Goal: Communication & Community: Participate in discussion

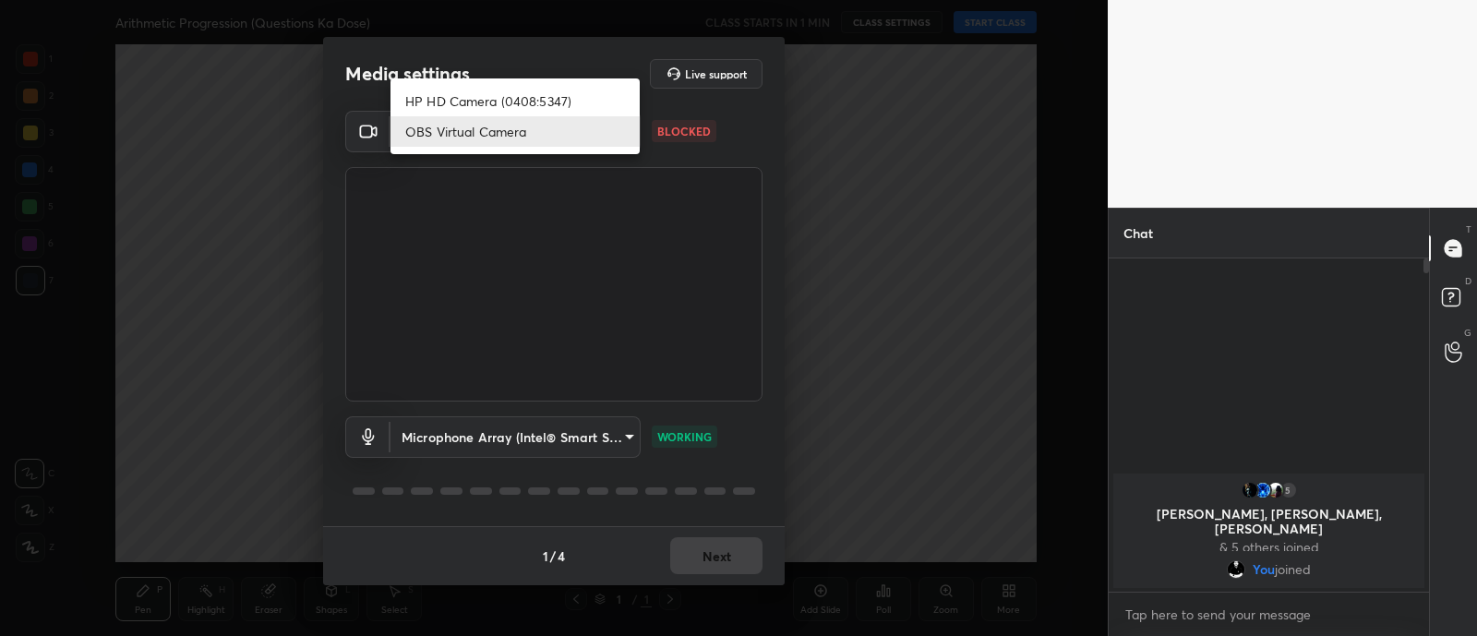
click at [572, 142] on body "1 2 3 4 5 6 7 C X Z C X Z E E Erase all H H Arithmetic Progression (Questions K…" at bounding box center [738, 318] width 1477 height 636
click at [504, 87] on li "HP HD Camera (0408:5347)" at bounding box center [514, 101] width 249 height 30
type input "30e78ea3f8893332aaeac186072f0410df69b119c0e59ad01a0108d68ee31c15"
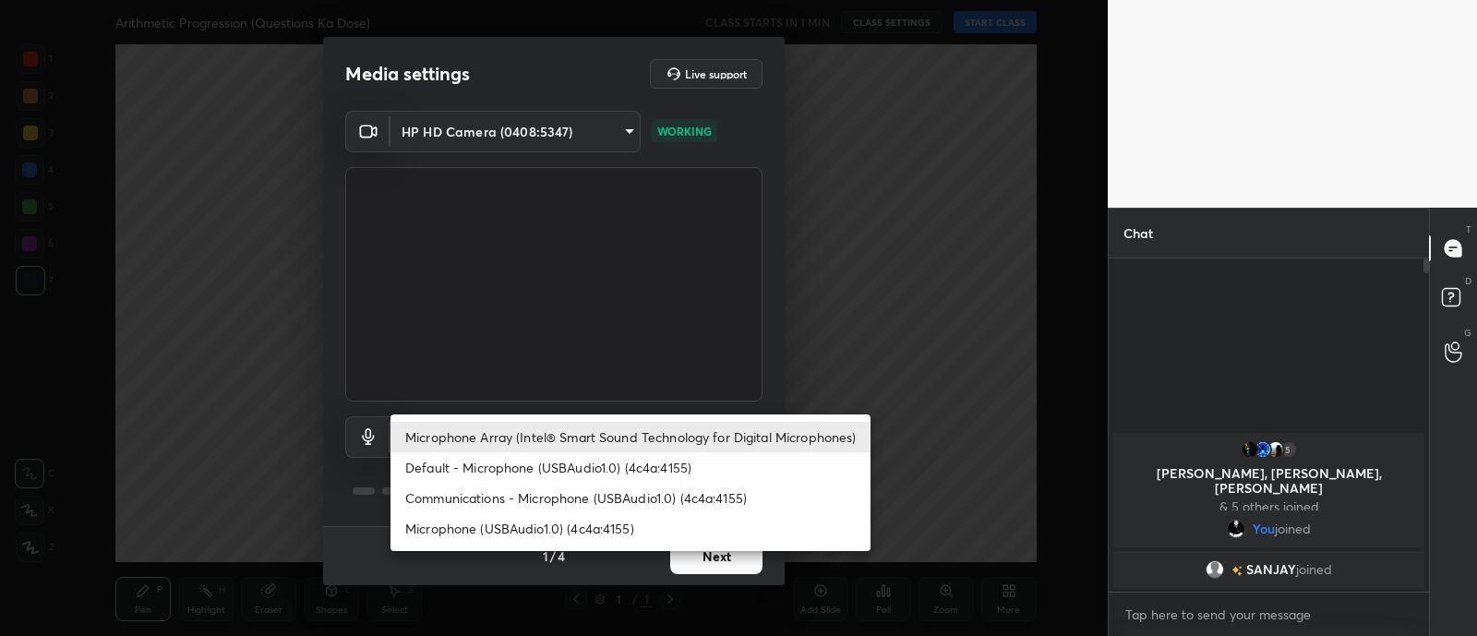
click at [604, 431] on body "1 2 3 4 5 6 7 C X Z C X Z E E Erase all H H Arithmetic Progression (Questions K…" at bounding box center [738, 318] width 1477 height 636
click at [527, 525] on li "Microphone (USBAudio1.0) (4c4a:4155)" at bounding box center [630, 528] width 480 height 30
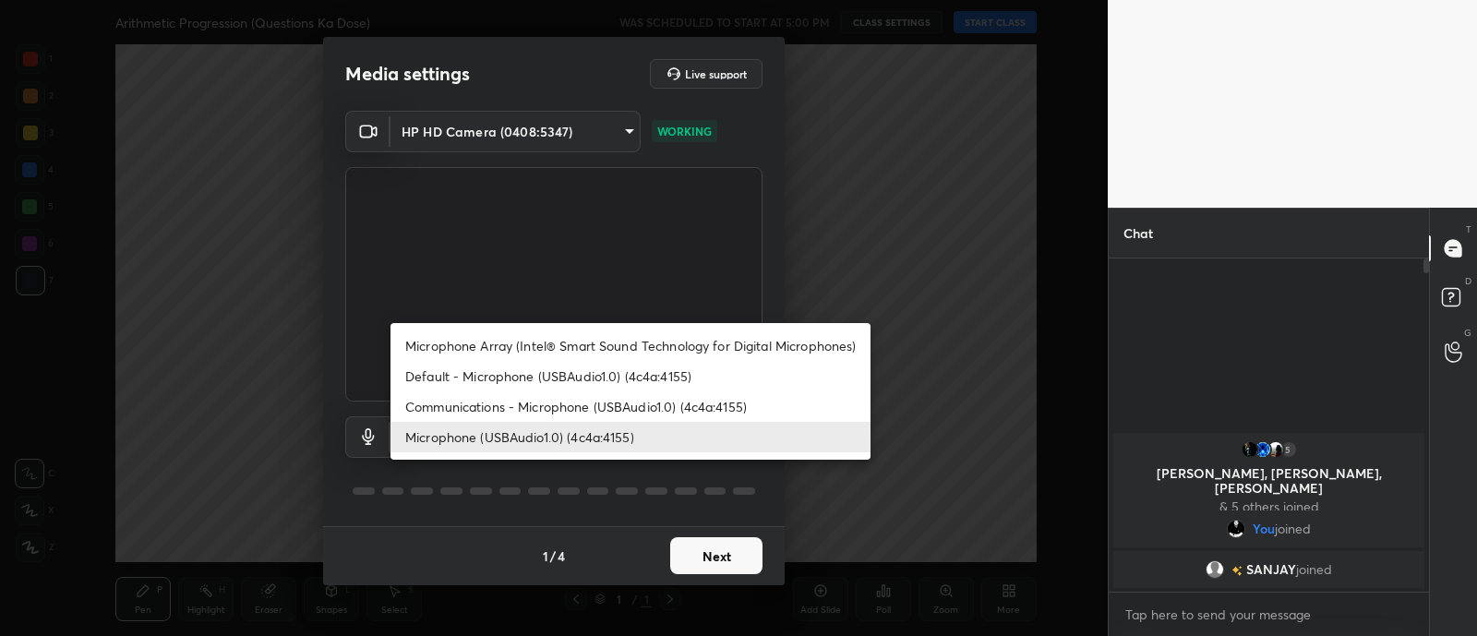
click at [548, 424] on body "1 2 3 4 5 6 7 C X Z C X Z E E Erase all H H Arithmetic Progression (Questions K…" at bounding box center [738, 318] width 1477 height 636
click at [547, 374] on li "Default - Microphone (USBAudio1.0) (4c4a:4155)" at bounding box center [630, 376] width 480 height 30
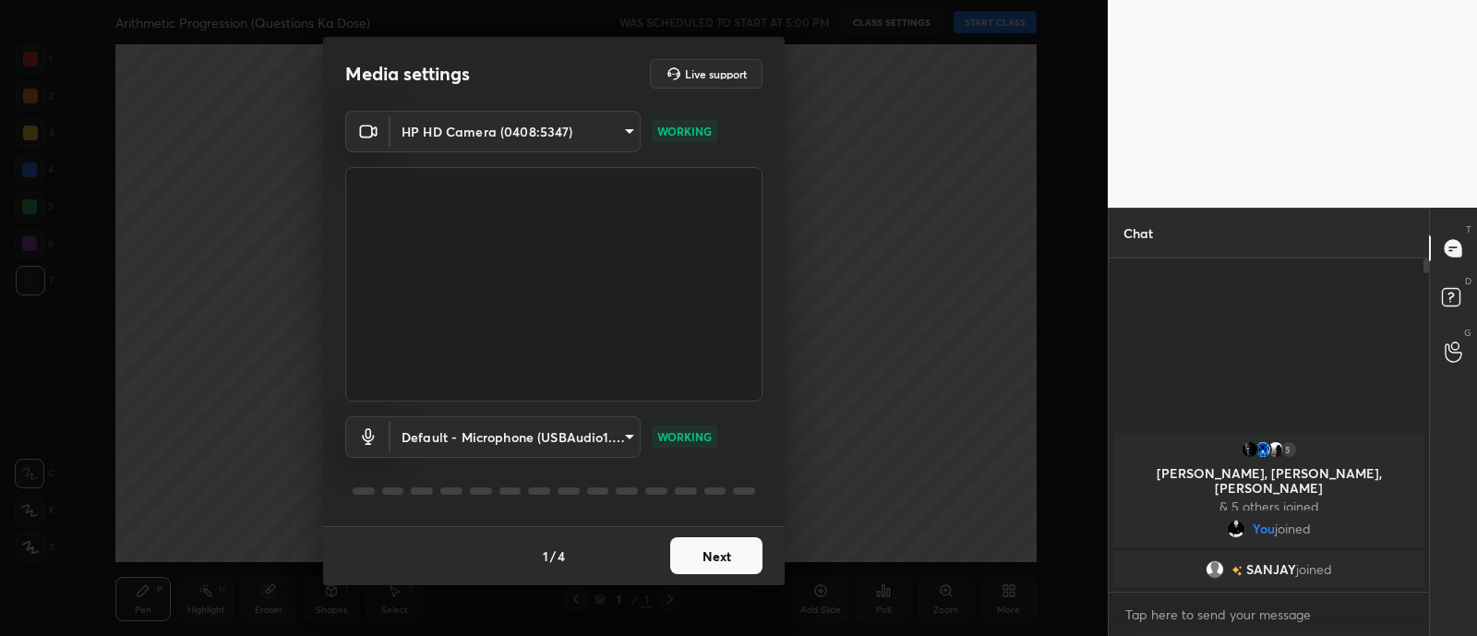
click at [532, 431] on body "1 2 3 4 5 6 7 C X Z C X Z E E Erase all H H Arithmetic Progression (Questions K…" at bounding box center [738, 318] width 1477 height 636
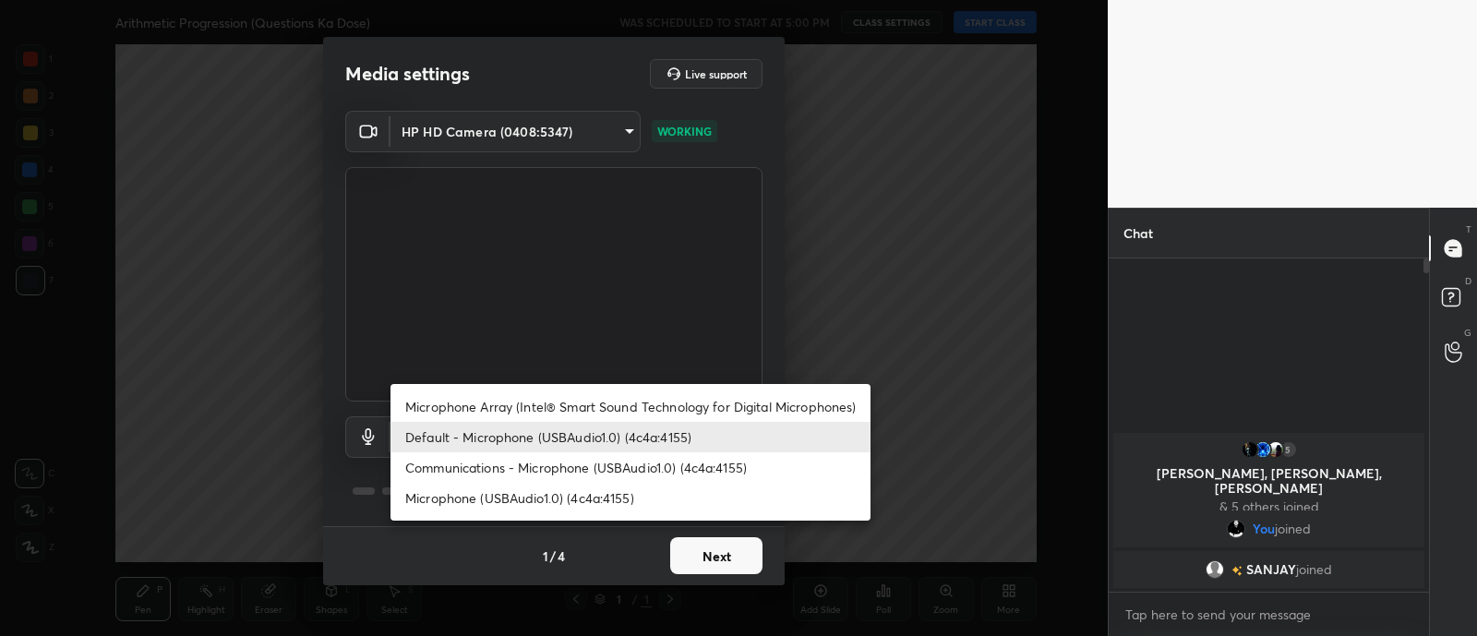
click at [534, 492] on li "Microphone (USBAudio1.0) (4c4a:4155)" at bounding box center [630, 498] width 480 height 30
type input "c85d669349b123b98cd503c099ffdd2862088d44cf561fea947bb4b50e3c273b"
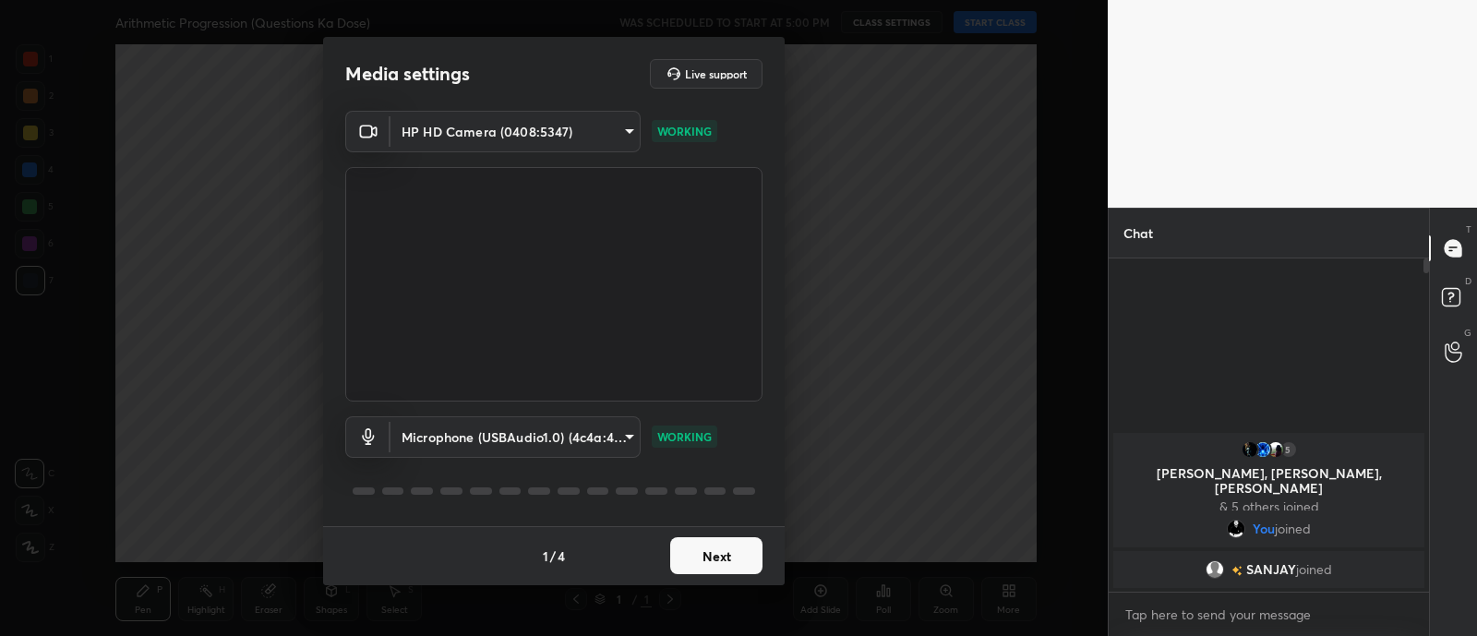
click at [725, 557] on button "Next" at bounding box center [716, 555] width 92 height 37
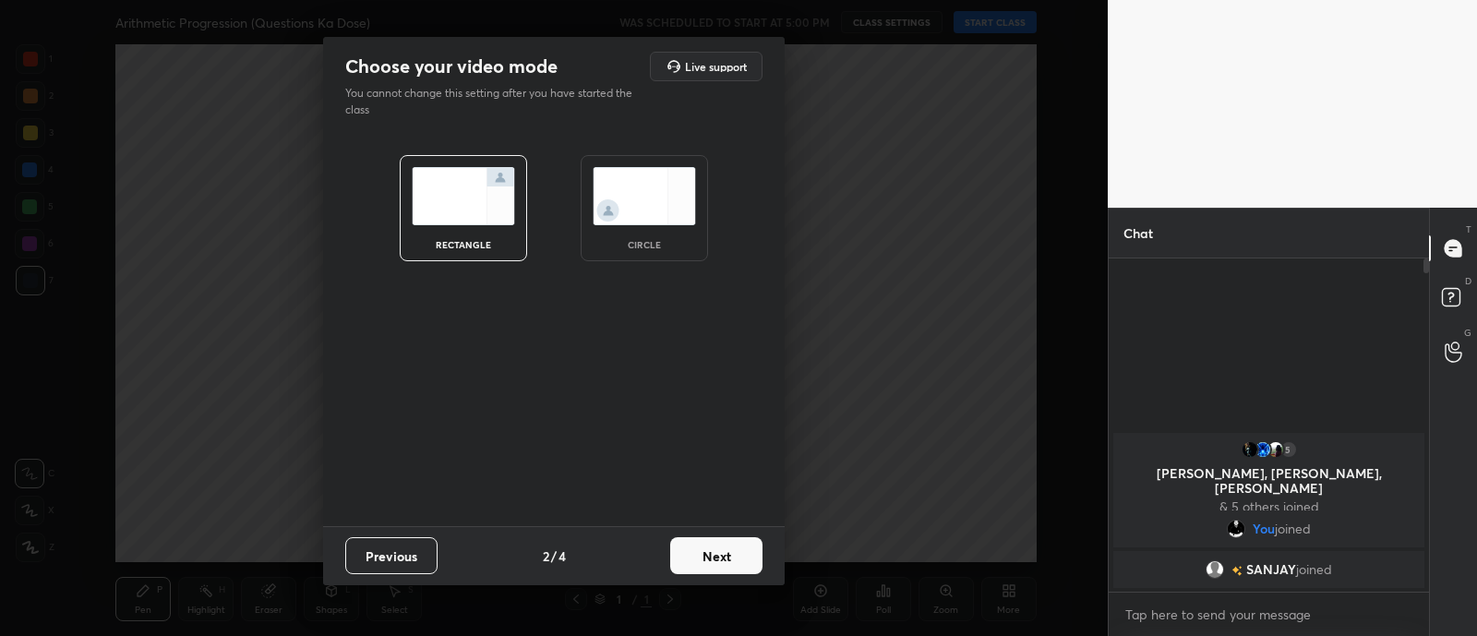
click at [719, 544] on button "Next" at bounding box center [716, 555] width 92 height 37
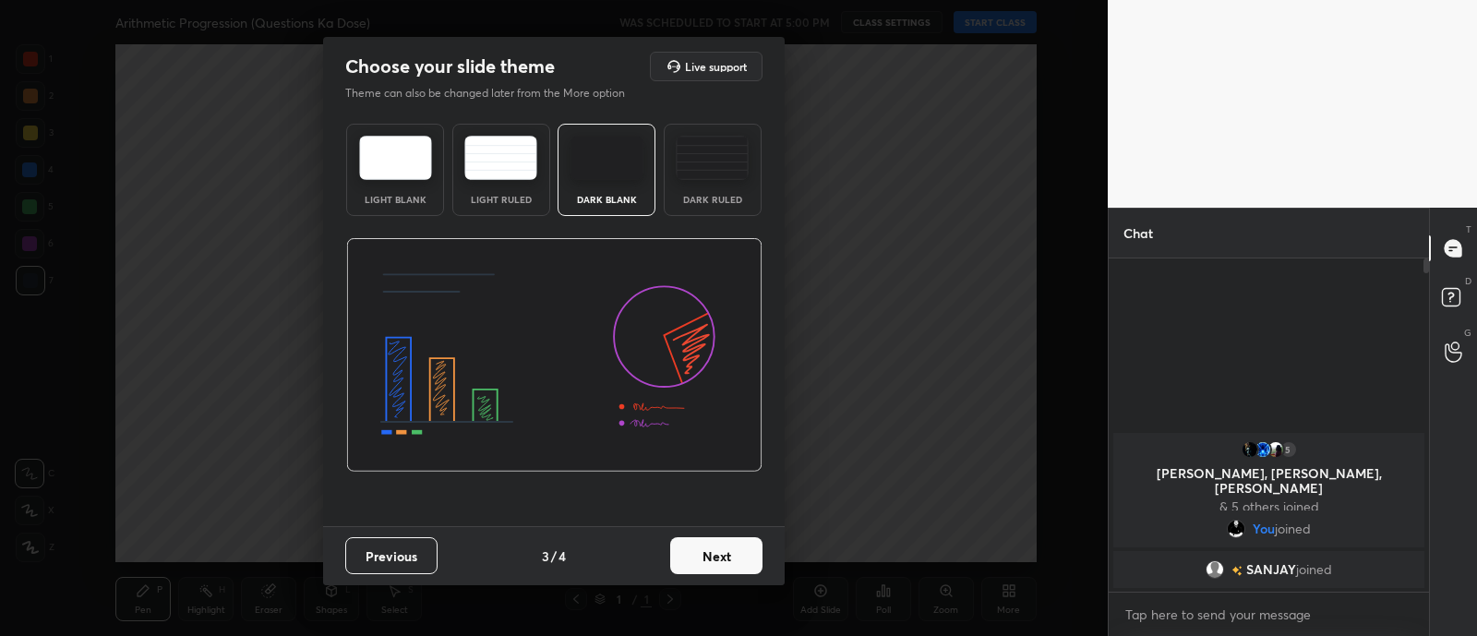
click at [709, 559] on button "Next" at bounding box center [716, 555] width 92 height 37
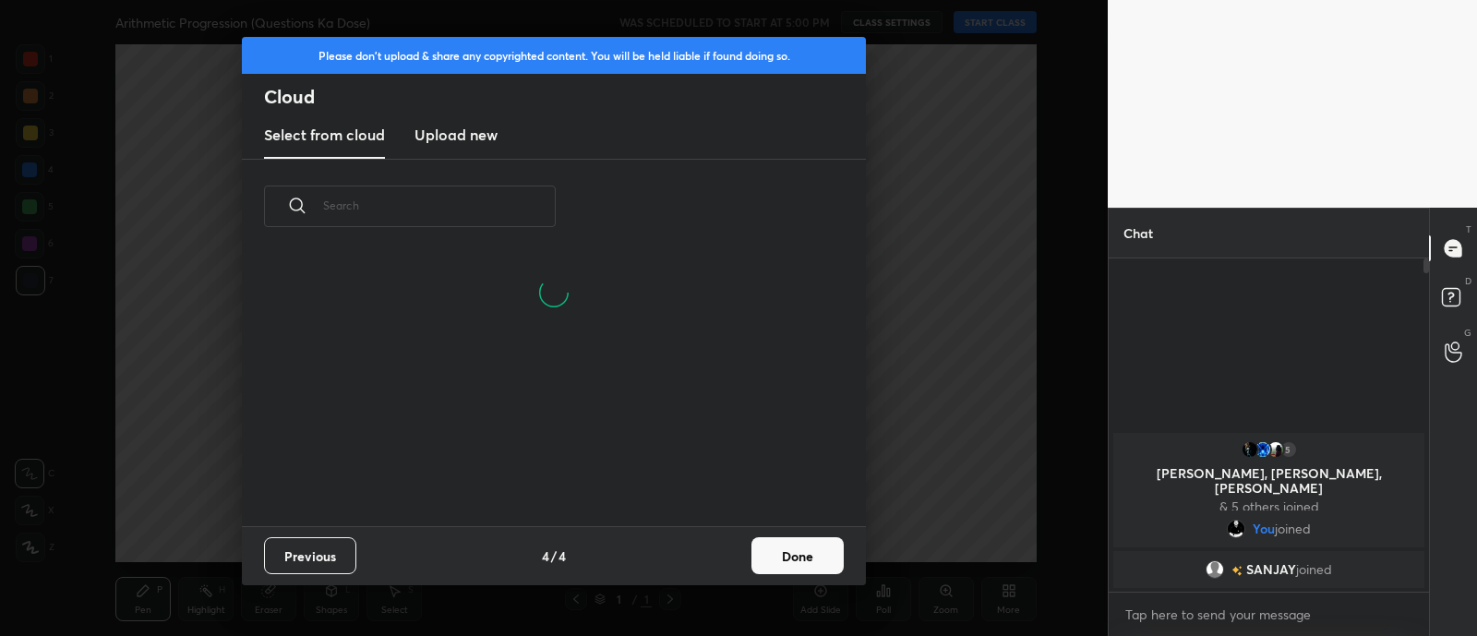
scroll to position [272, 592]
click at [471, 148] on new "Upload new" at bounding box center [455, 136] width 83 height 46
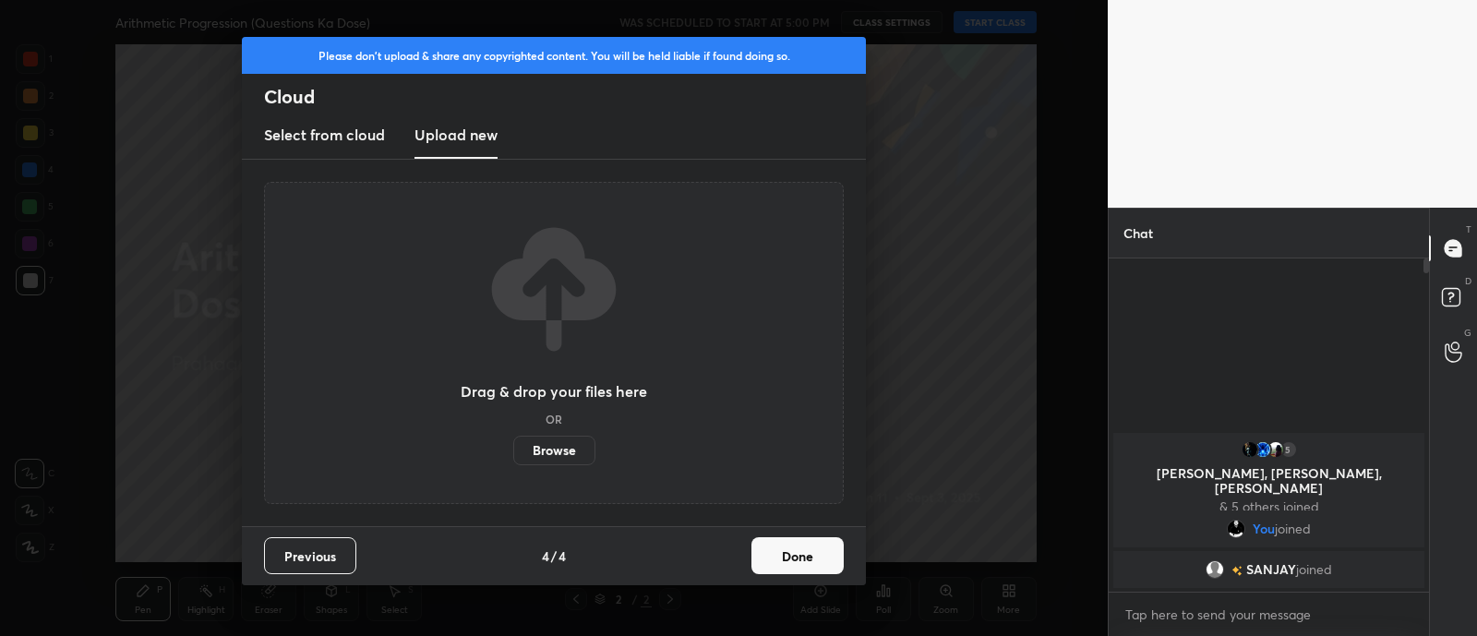
click at [554, 442] on label "Browse" at bounding box center [554, 451] width 82 height 30
click at [513, 442] on input "Browse" at bounding box center [513, 451] width 0 height 30
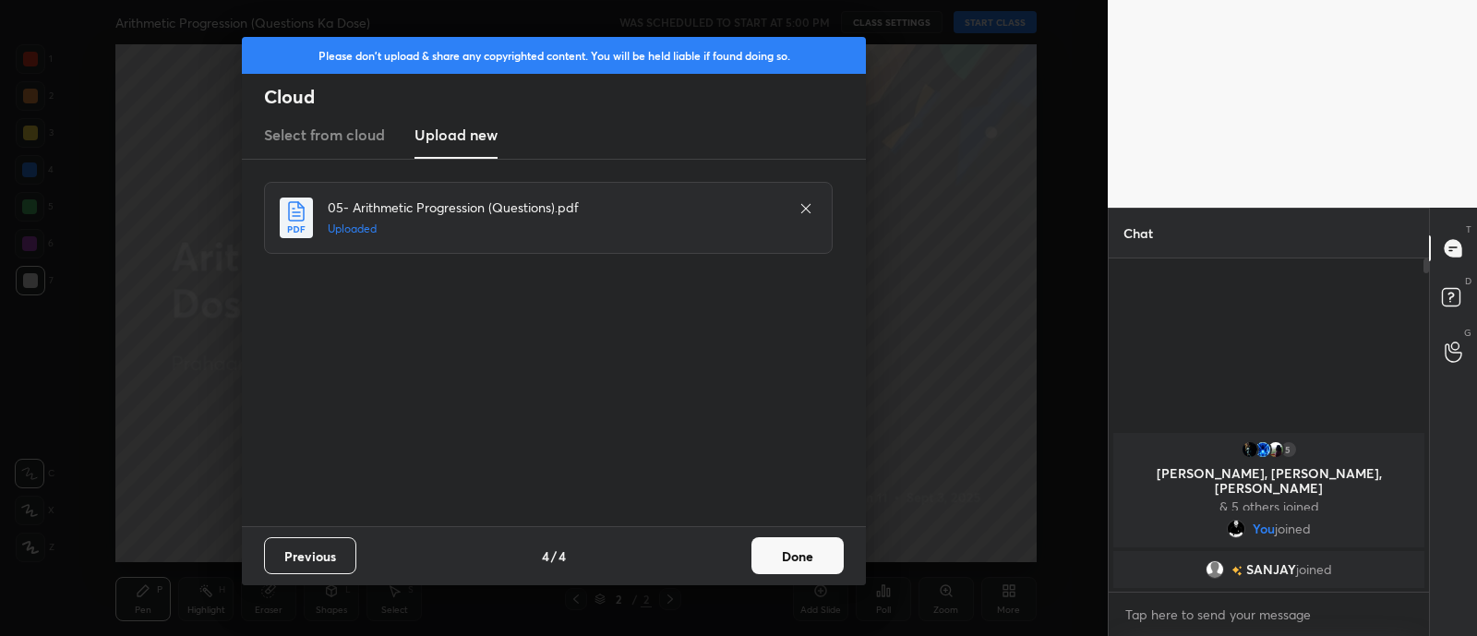
click at [801, 556] on button "Done" at bounding box center [797, 555] width 92 height 37
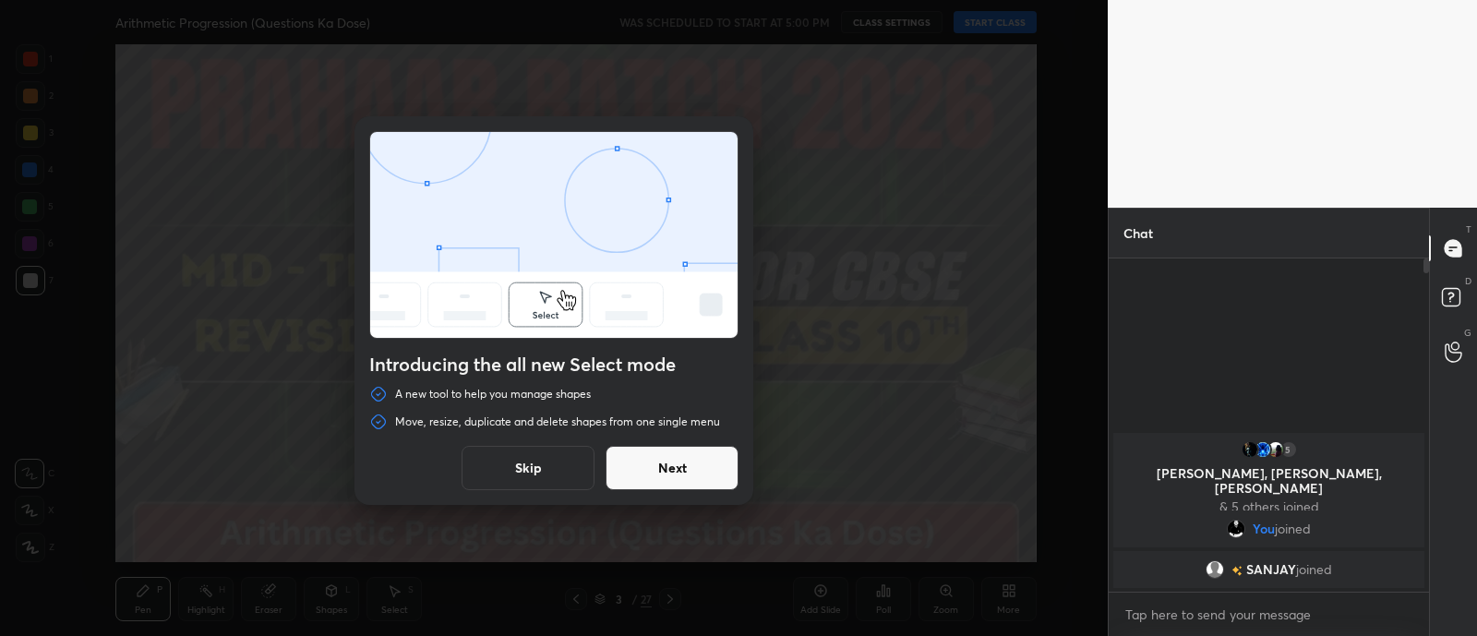
click at [491, 459] on button "Skip" at bounding box center [527, 468] width 133 height 44
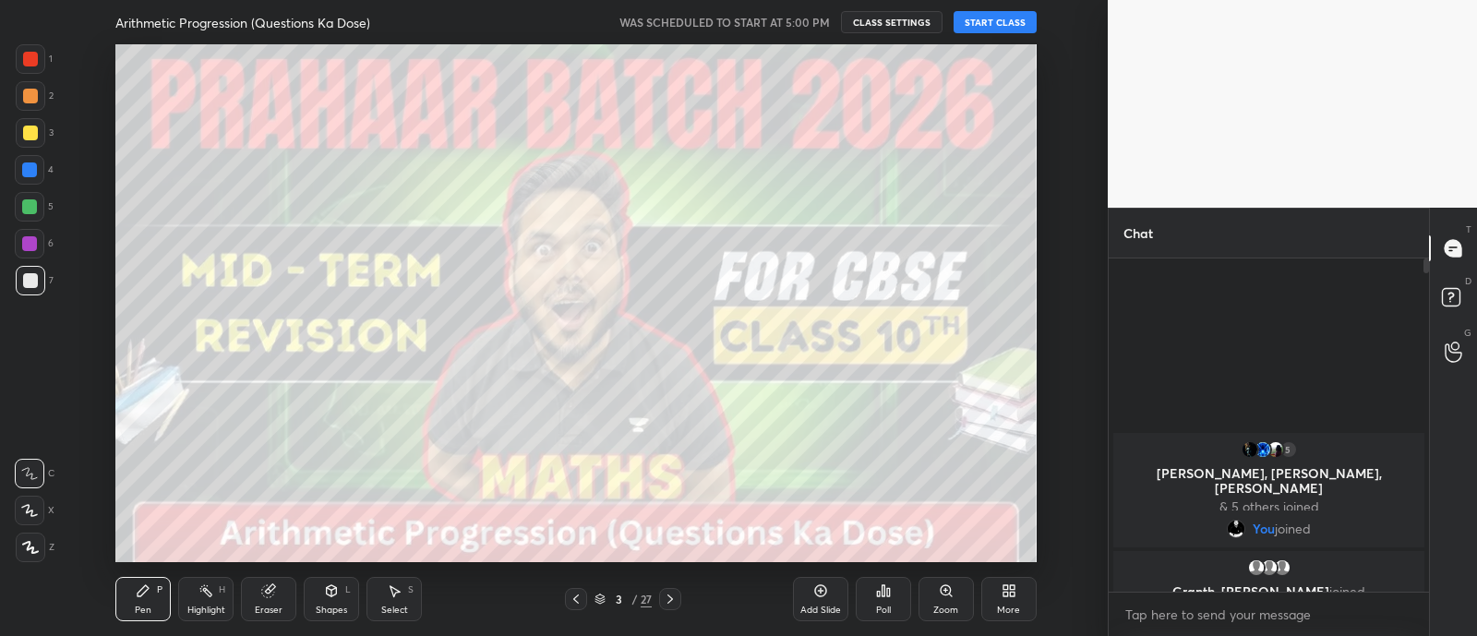
click at [1017, 20] on button "START CLASS" at bounding box center [994, 22] width 83 height 22
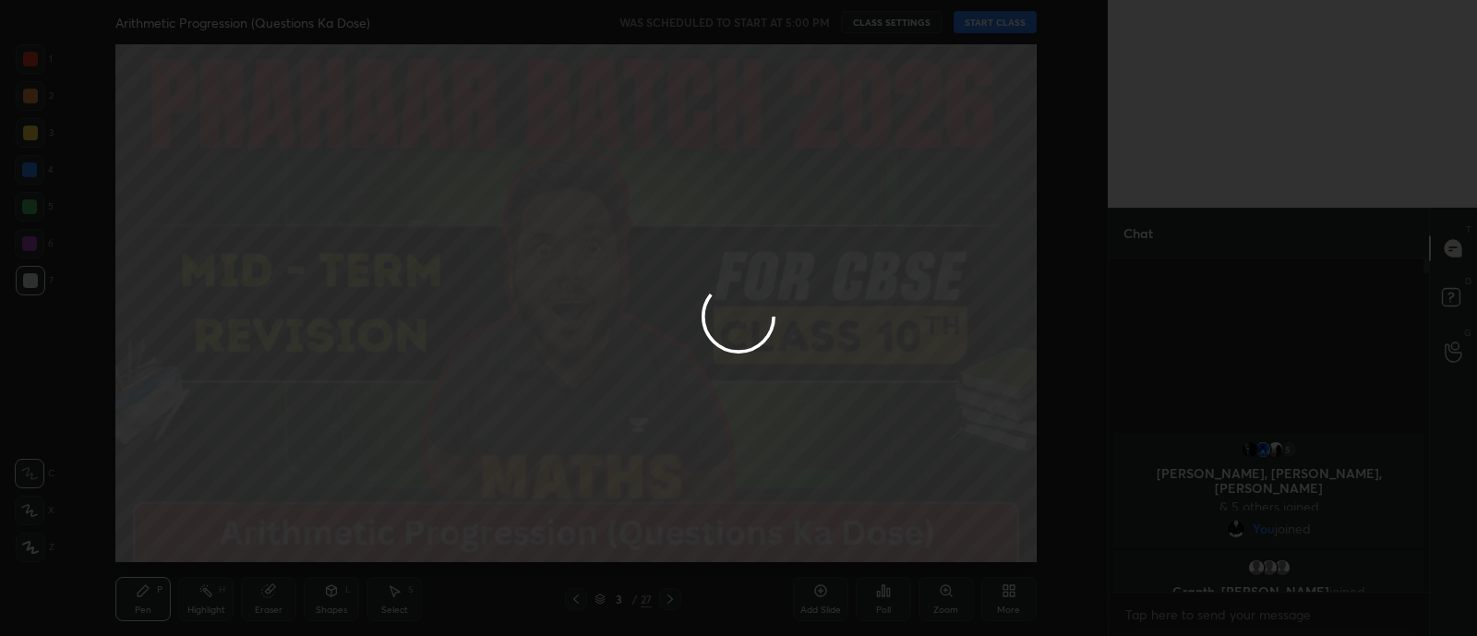
type textarea "x"
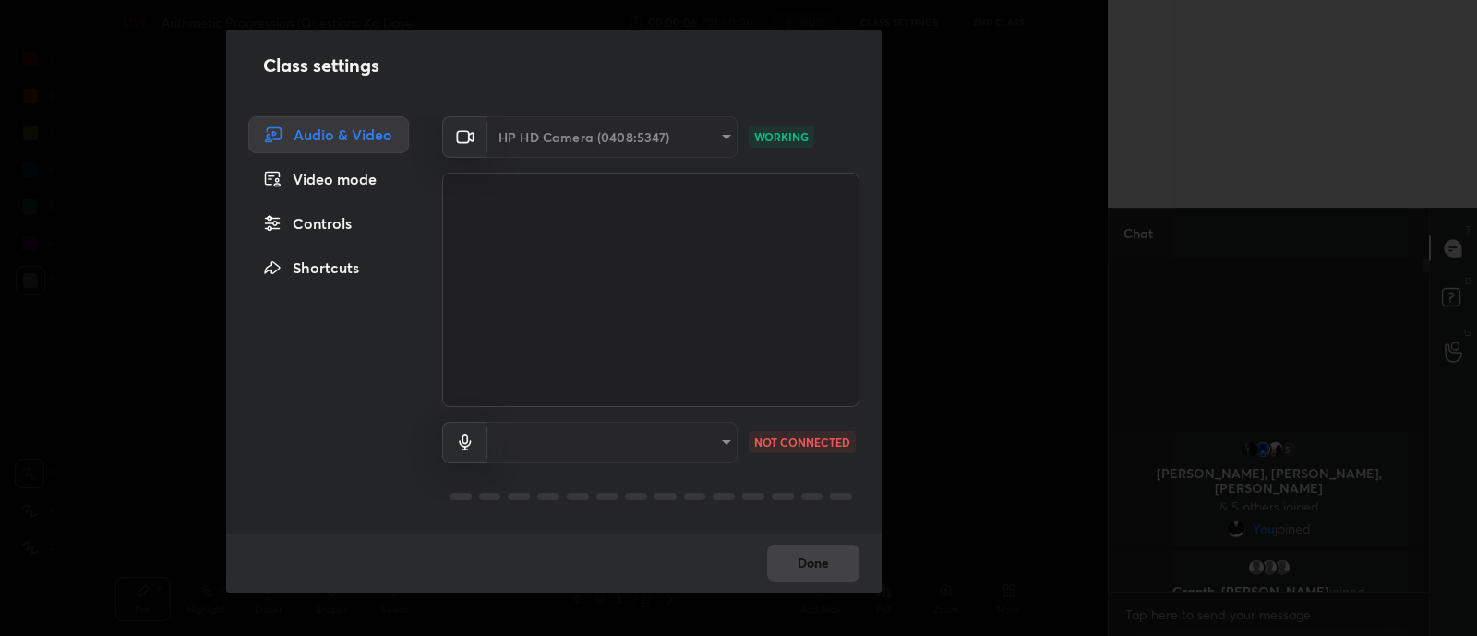
scroll to position [1, 0]
click at [713, 440] on div "​" at bounding box center [612, 443] width 250 height 42
click at [454, 449] on icon at bounding box center [465, 442] width 22 height 17
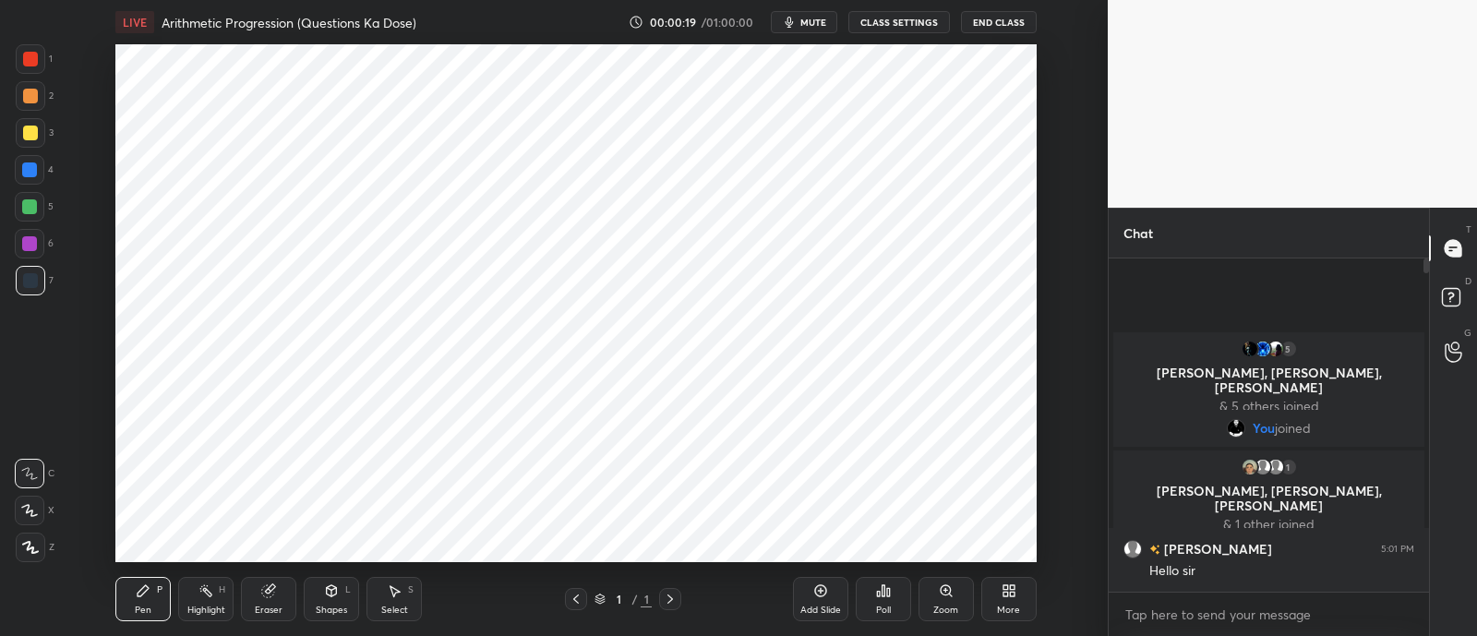
scroll to position [91769, 91252]
click at [917, 21] on button "CLASS SETTINGS" at bounding box center [899, 22] width 102 height 22
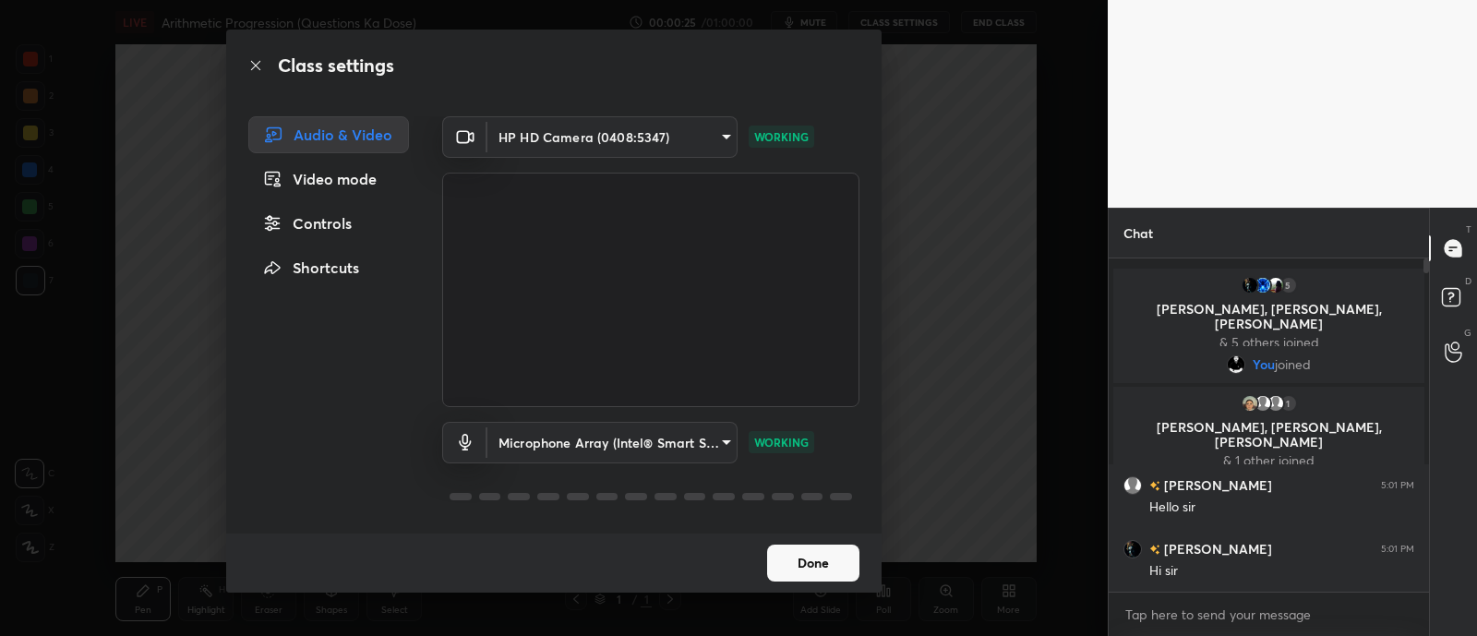
scroll to position [1, 0]
click at [794, 569] on button "Done" at bounding box center [813, 562] width 92 height 37
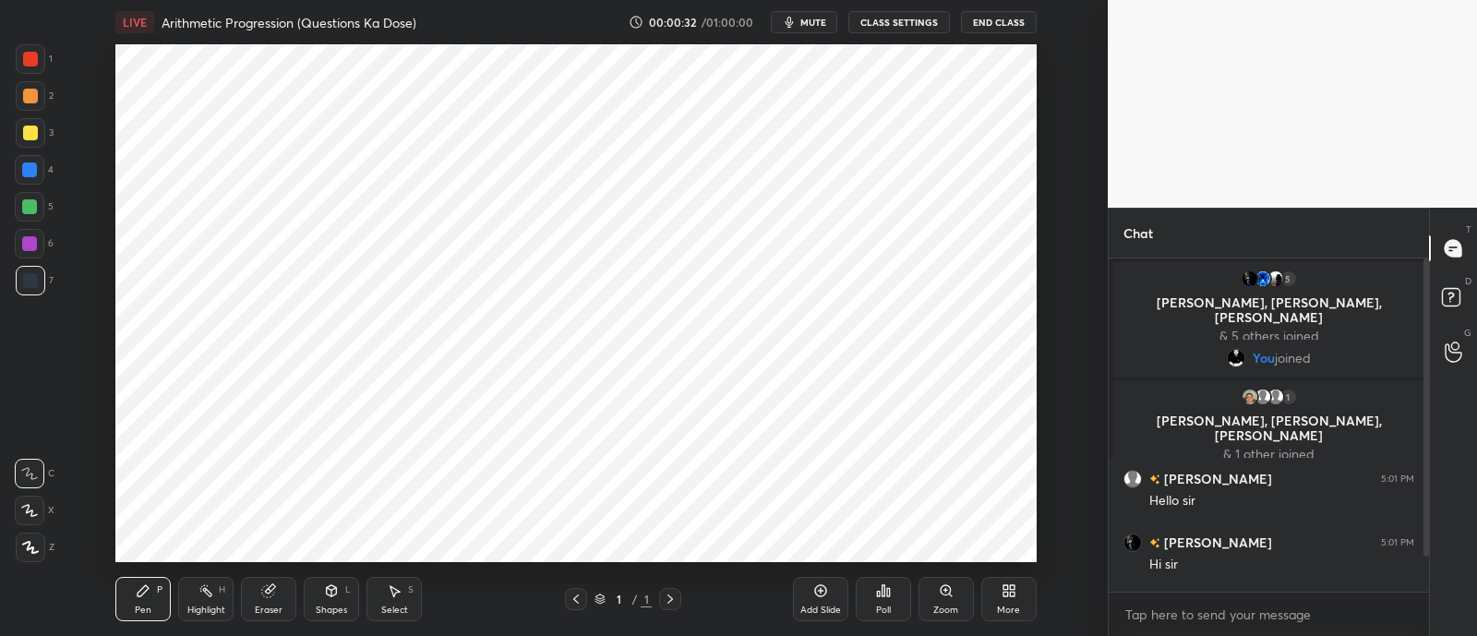
click at [999, 592] on div "More" at bounding box center [1008, 599] width 55 height 44
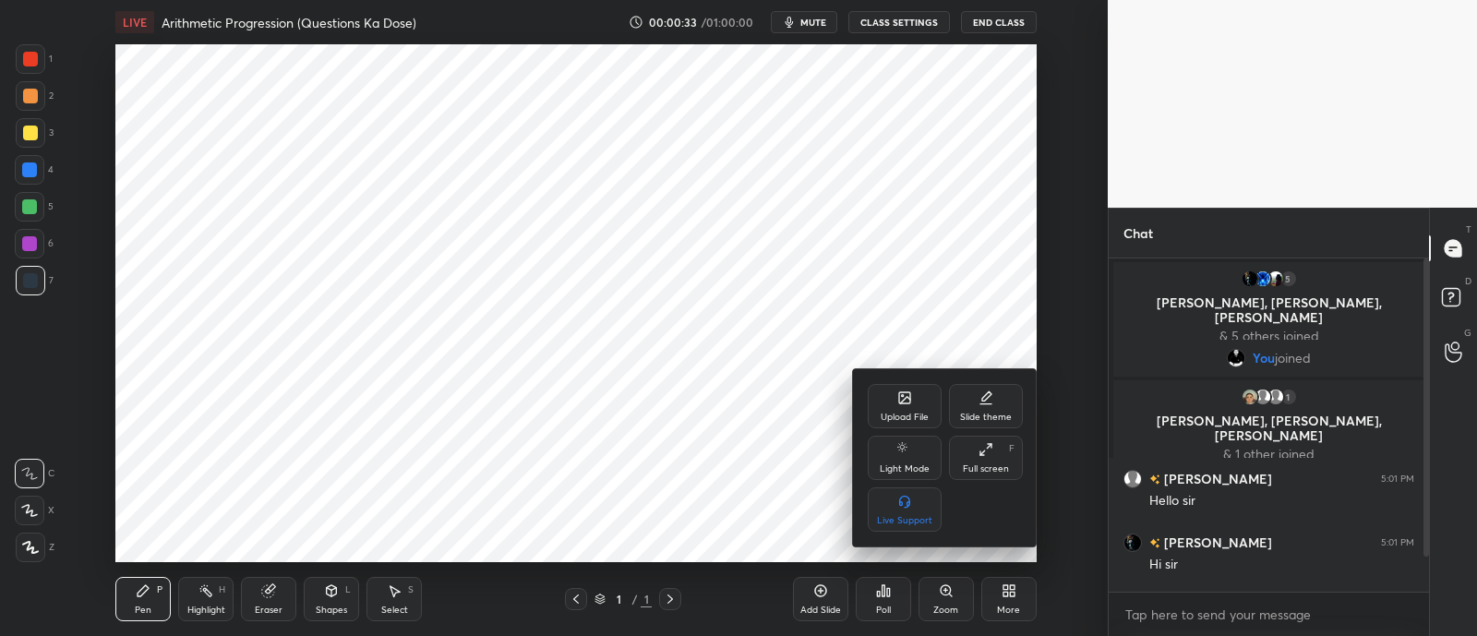
click at [927, 404] on div "Upload File" at bounding box center [904, 406] width 74 height 44
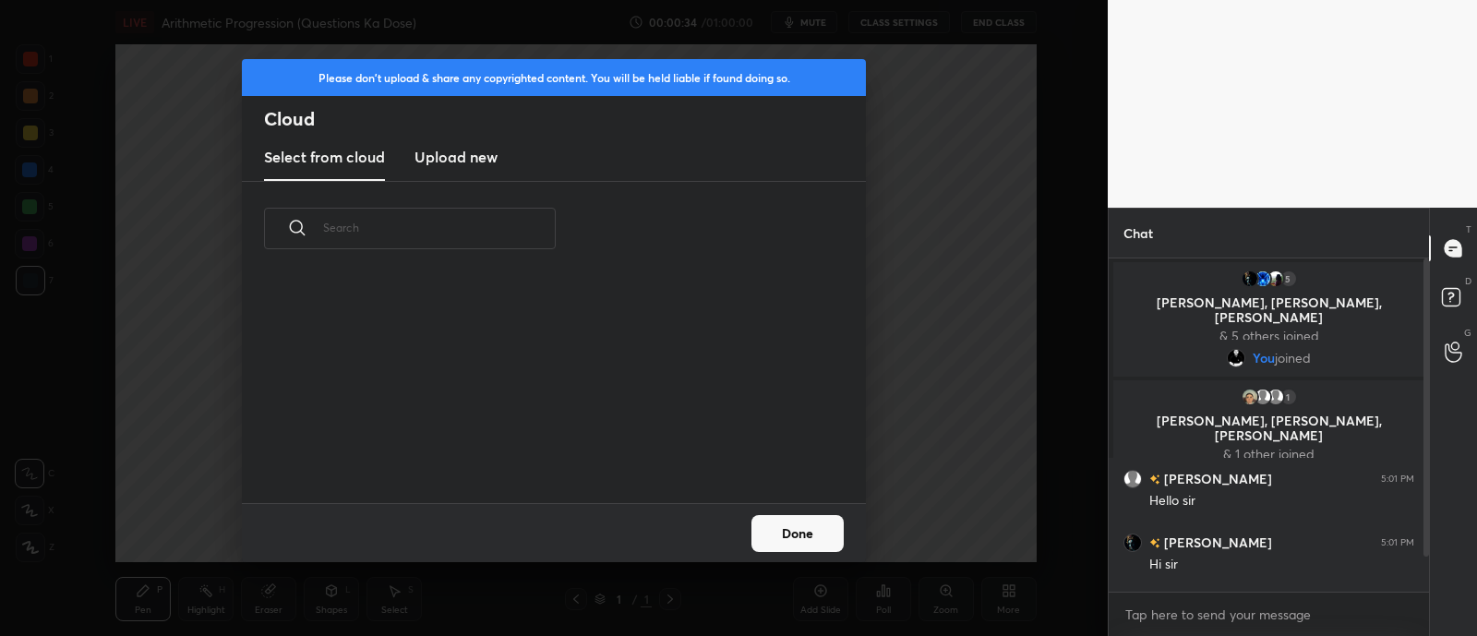
scroll to position [227, 592]
click at [422, 155] on h3 "Upload new" at bounding box center [455, 157] width 83 height 22
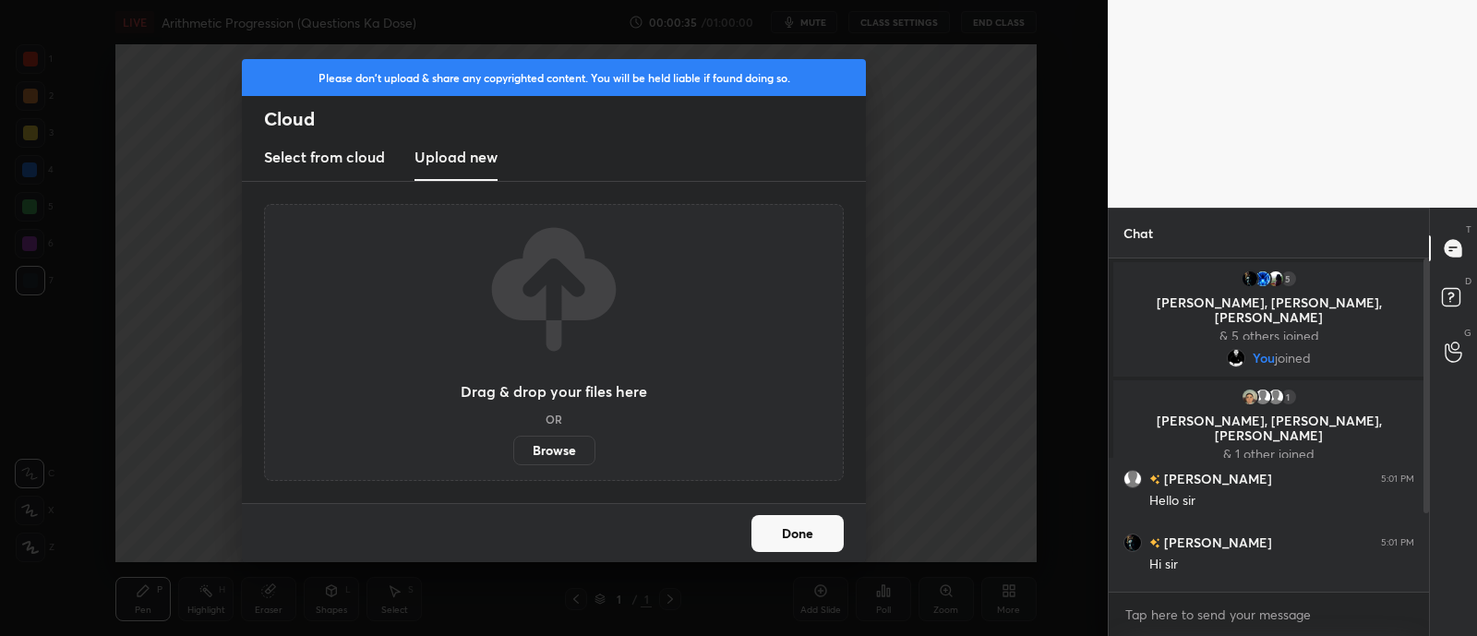
click at [565, 450] on label "Browse" at bounding box center [554, 451] width 82 height 30
click at [513, 450] on input "Browse" at bounding box center [513, 451] width 0 height 30
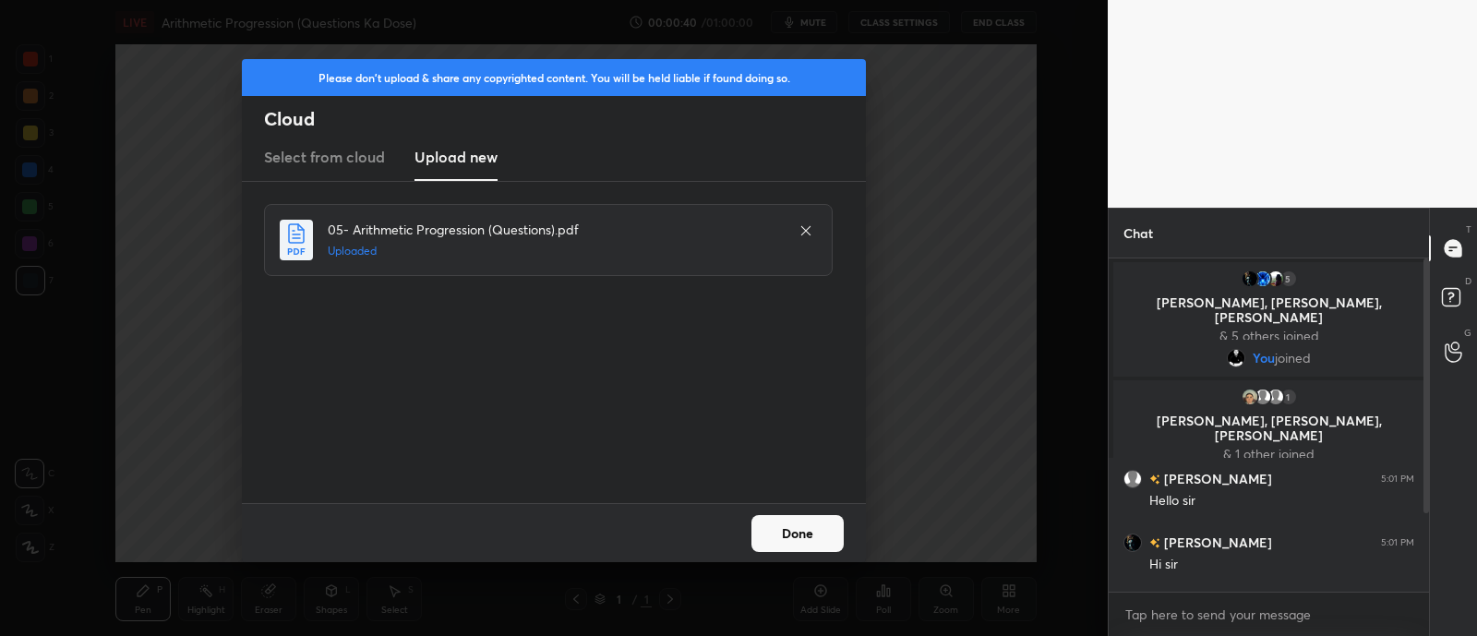
click at [773, 527] on button "Done" at bounding box center [797, 533] width 92 height 37
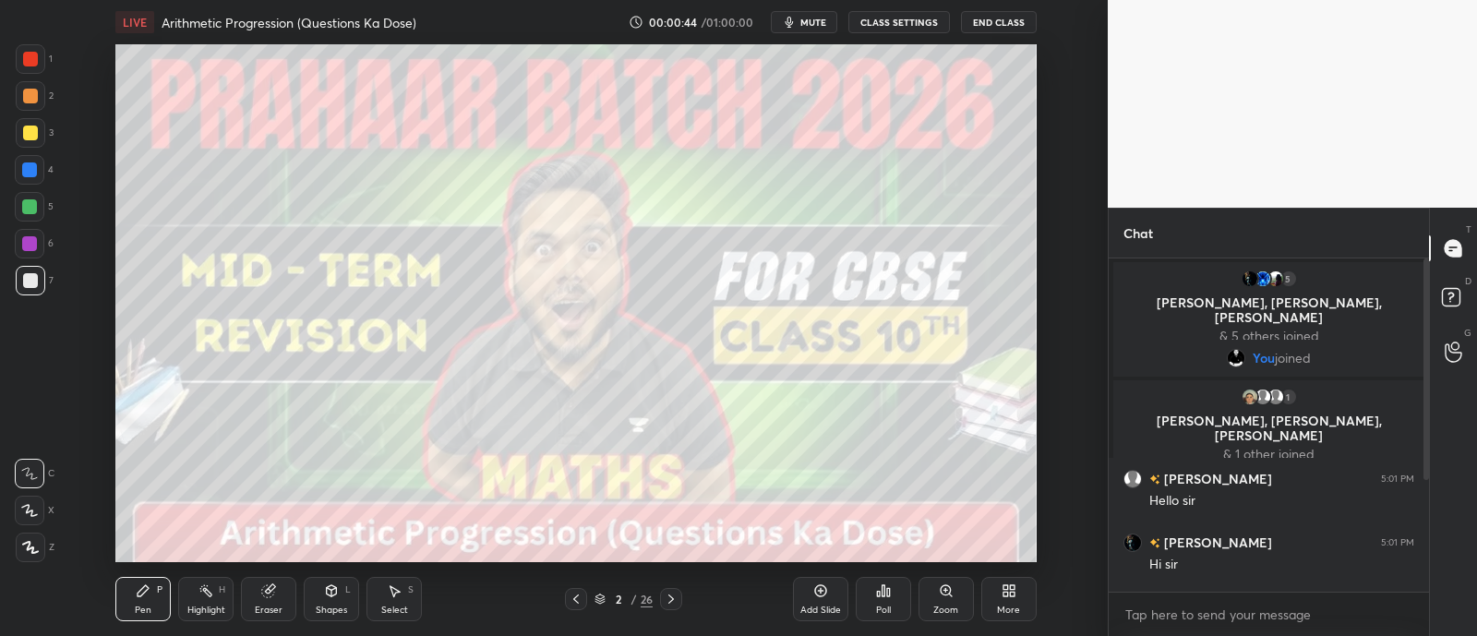
click at [999, 26] on button "End Class" at bounding box center [999, 22] width 76 height 22
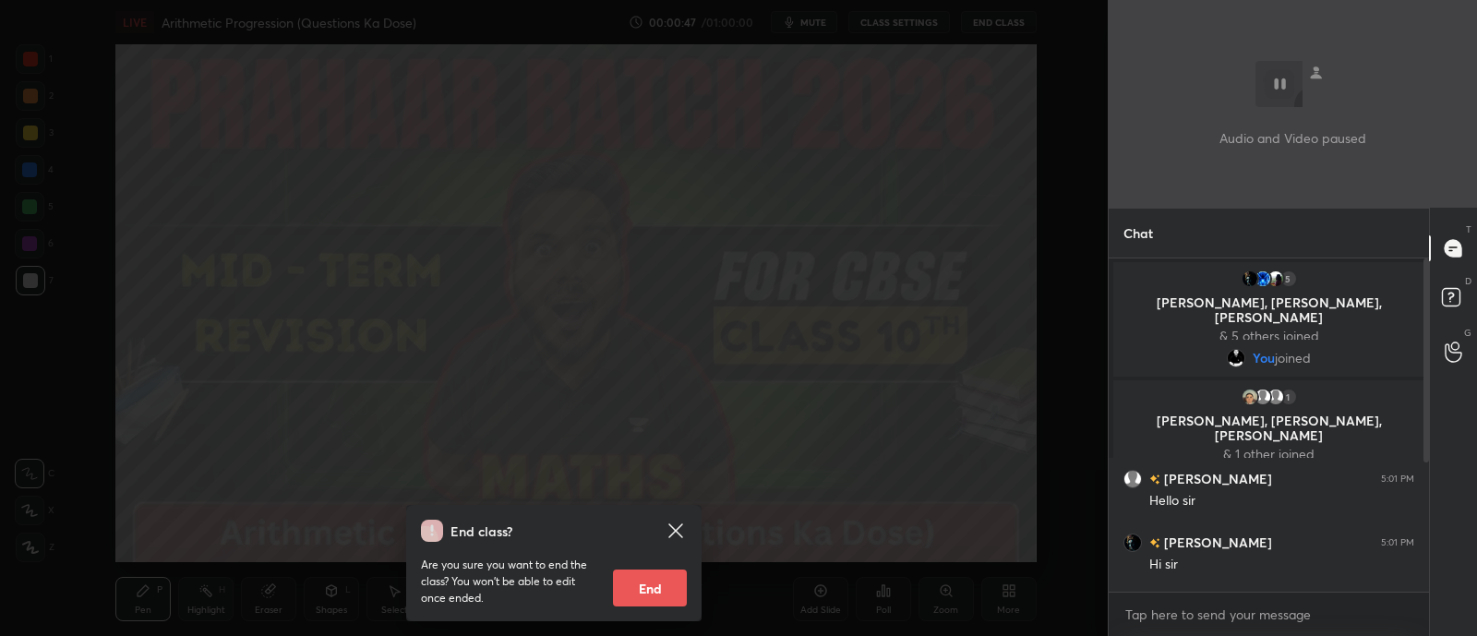
click at [675, 528] on icon at bounding box center [675, 531] width 22 height 22
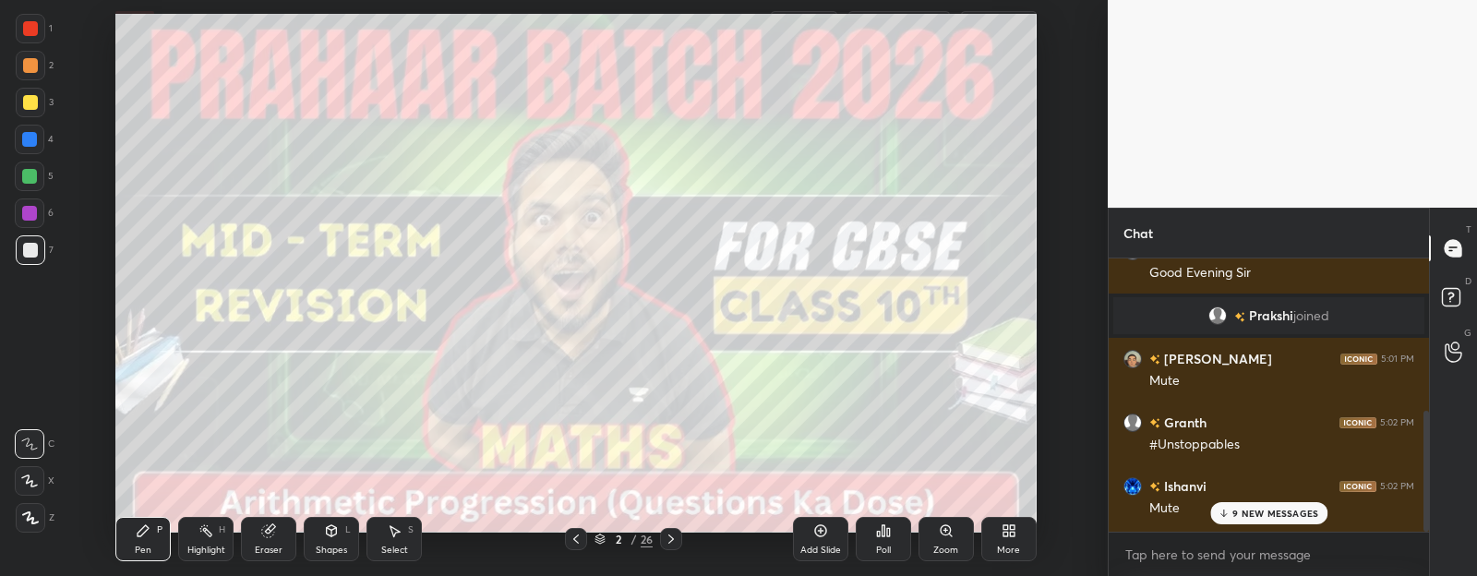
scroll to position [0, 0]
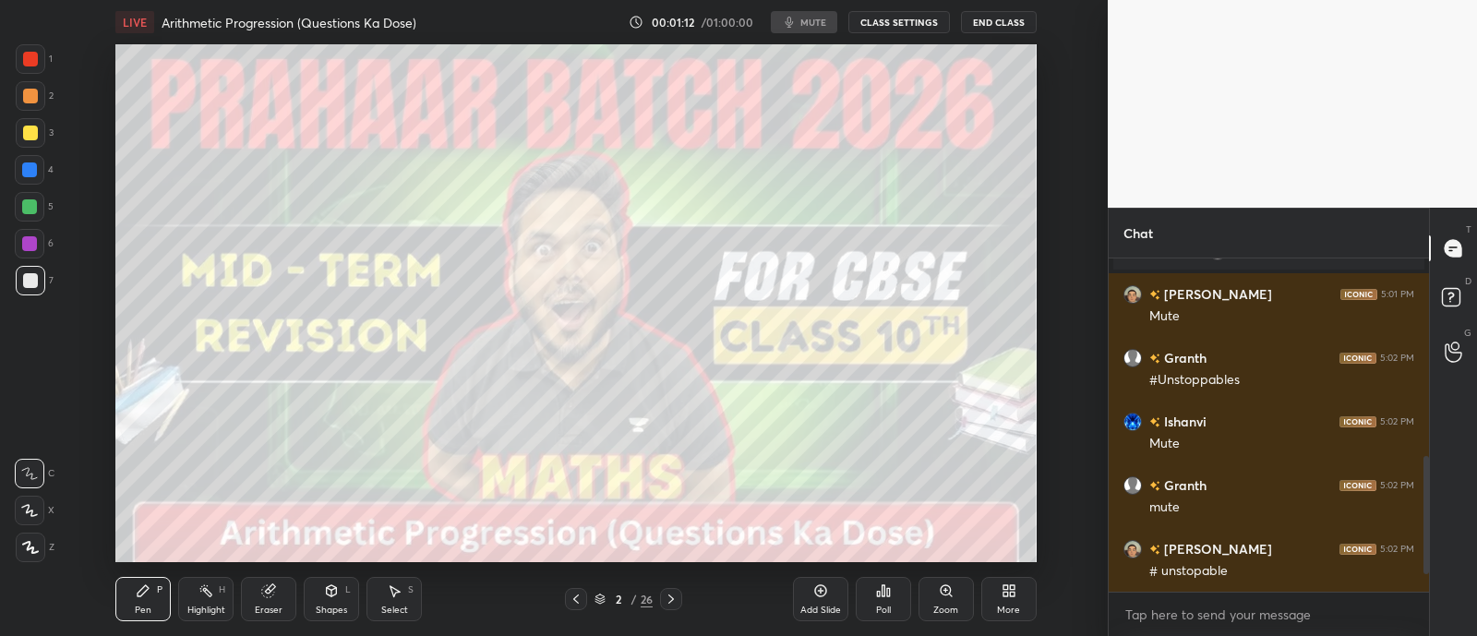
type textarea "x"
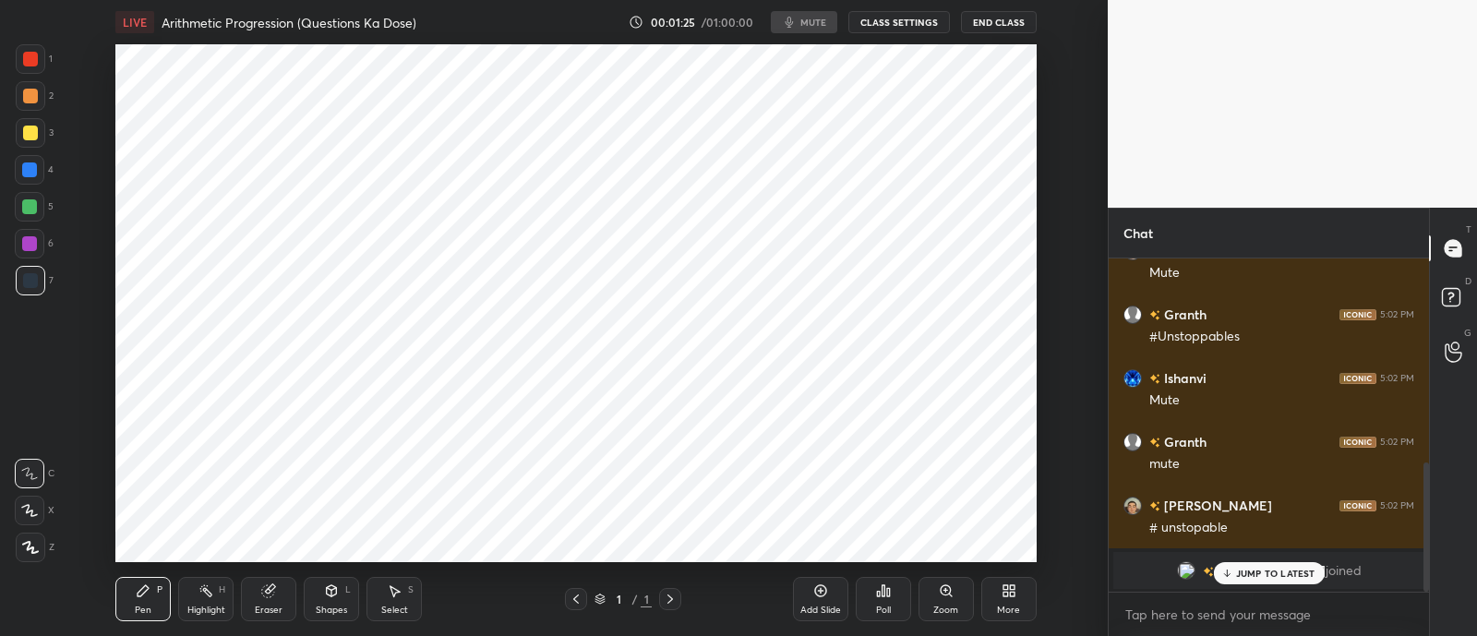
scroll to position [91769, 91252]
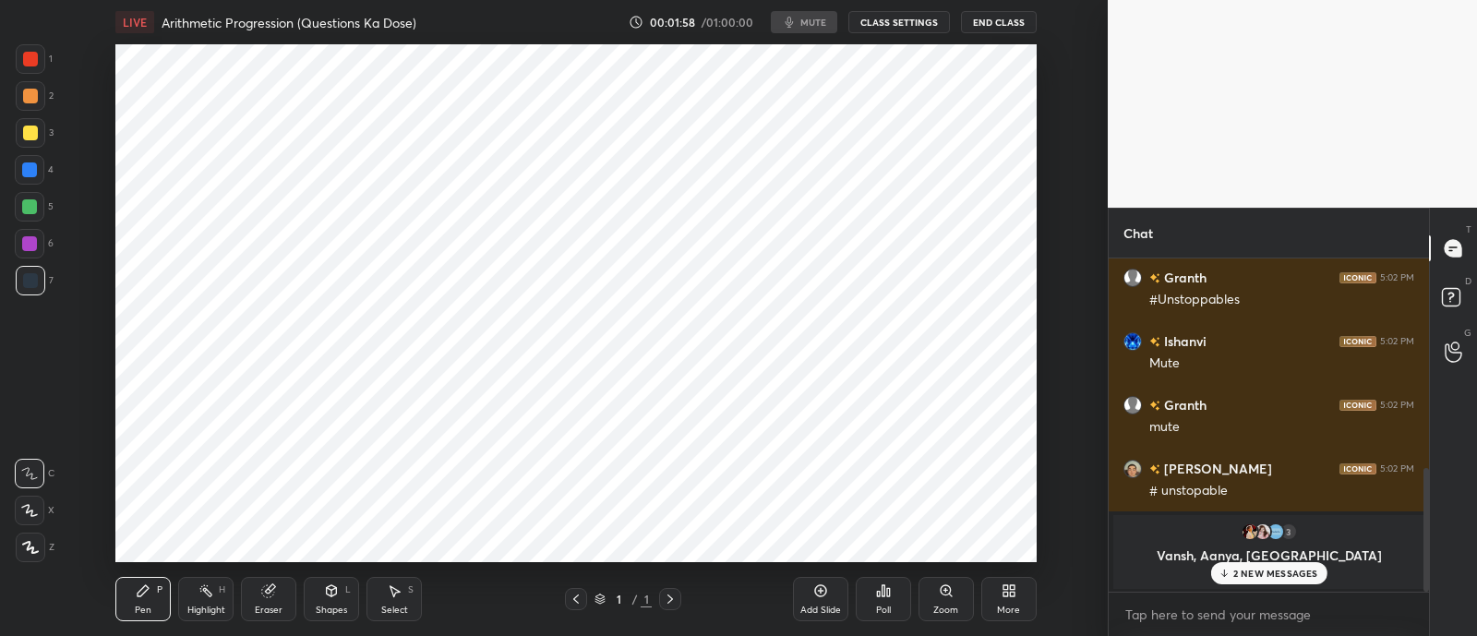
type textarea "x"
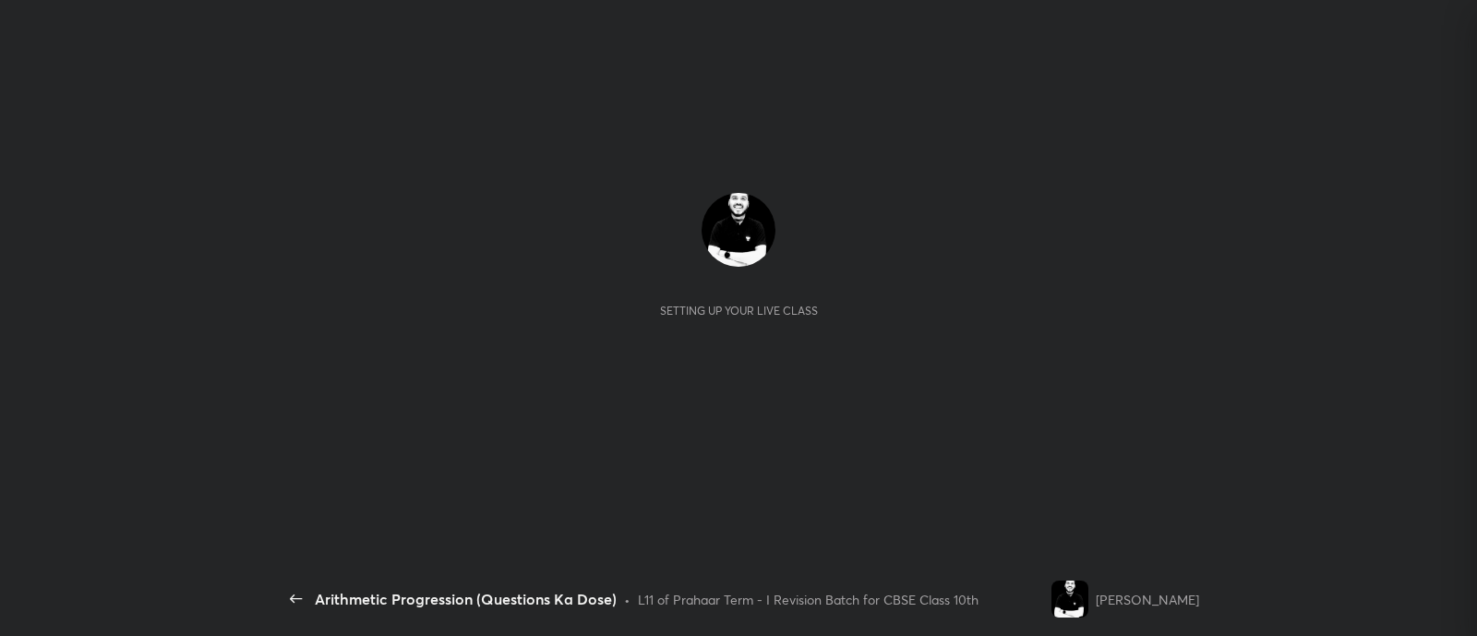
scroll to position [564, 0]
click at [448, 136] on div "Setting up your live class" at bounding box center [738, 303] width 921 height 518
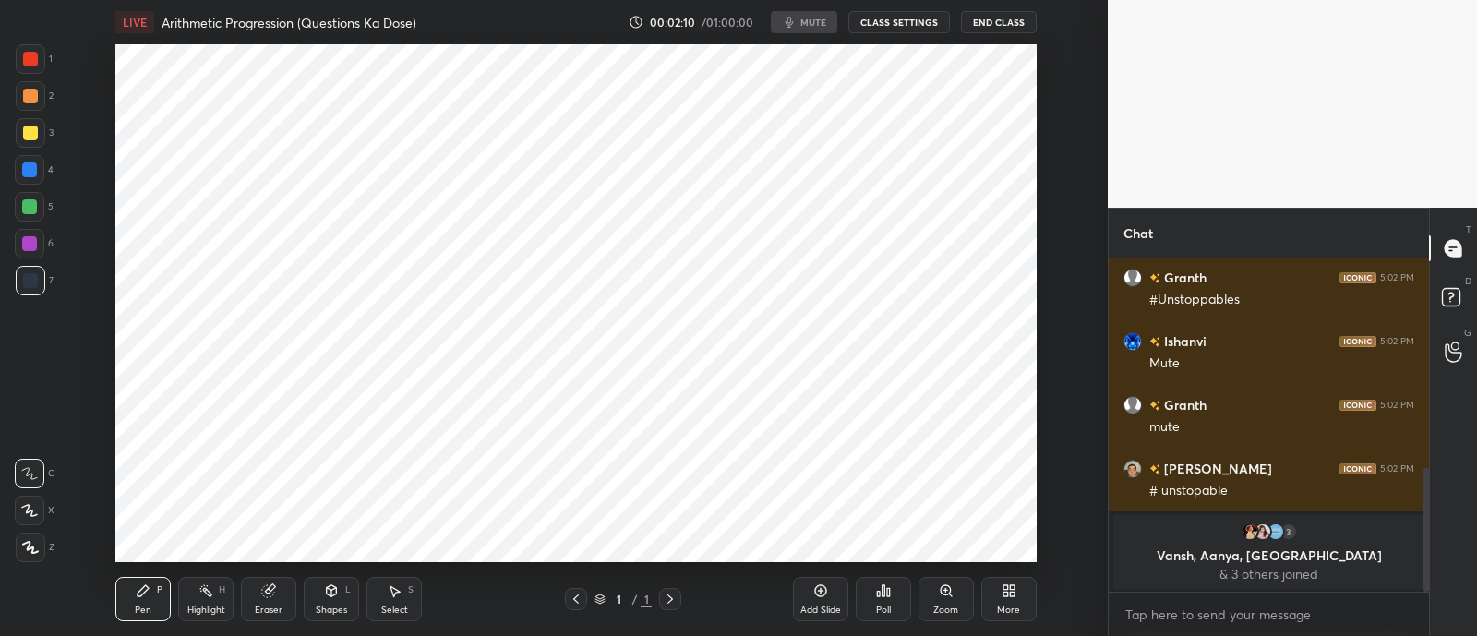
scroll to position [91769, 91252]
click at [915, 18] on button "CLASS SETTINGS" at bounding box center [899, 22] width 102 height 22
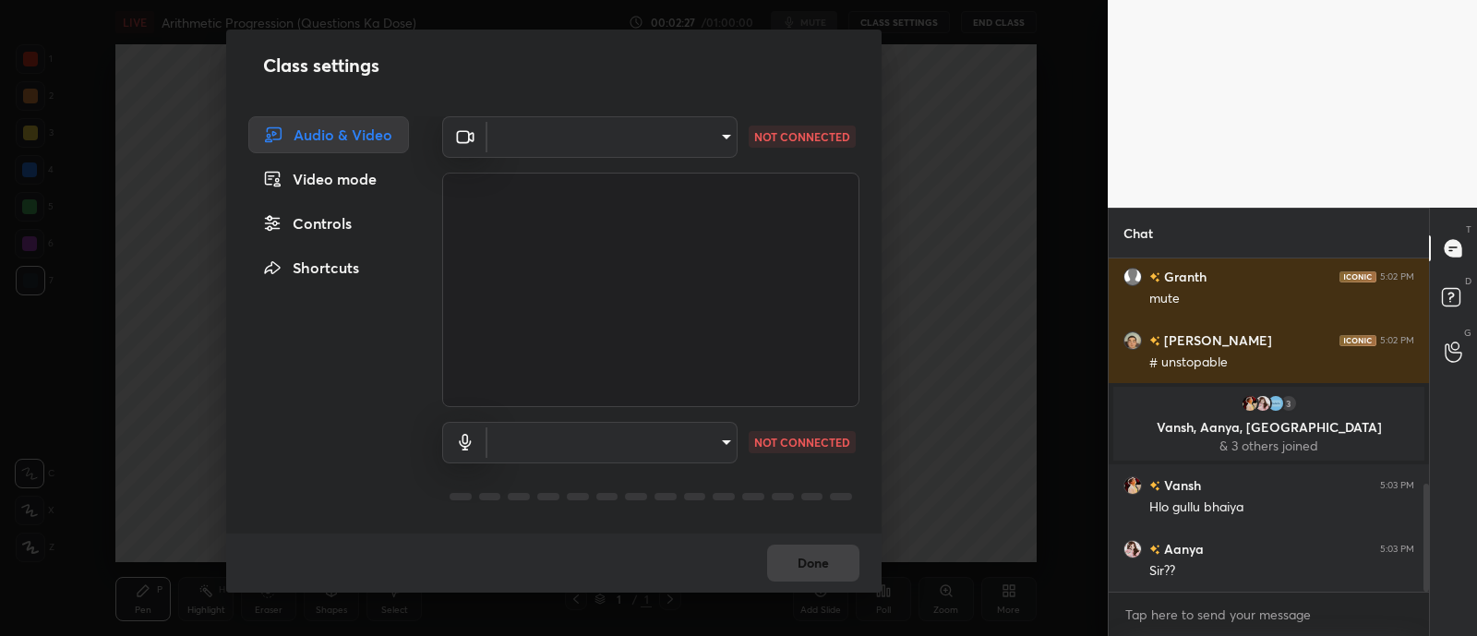
scroll to position [0, 0]
click at [681, 131] on body "1 2 3 4 5 6 7 C X Z C X Z E E Erase all H H LIVE Arithmetic Progression (Questi…" at bounding box center [738, 318] width 1477 height 636
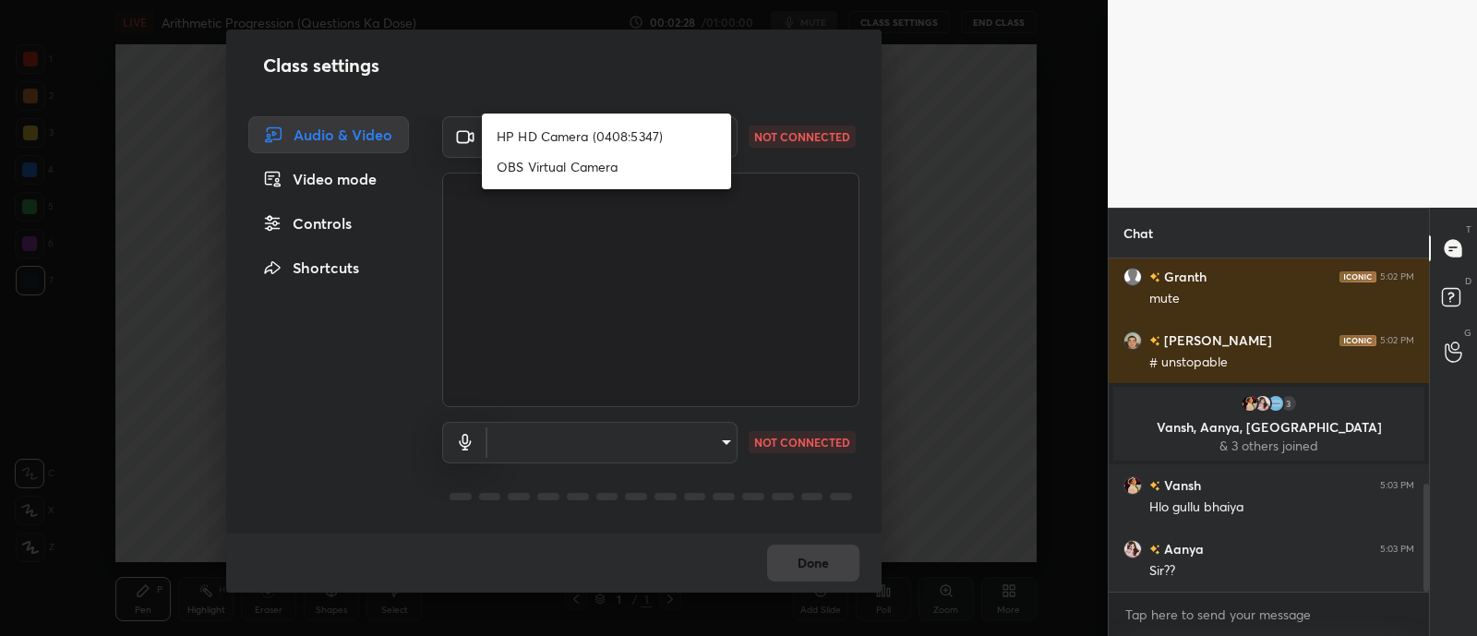
click at [637, 134] on li "HP HD Camera (0408:5347)" at bounding box center [606, 136] width 249 height 30
type input "30e78ea3f8893332aaeac186072f0410df69b119c0e59ad01a0108d68ee31c15"
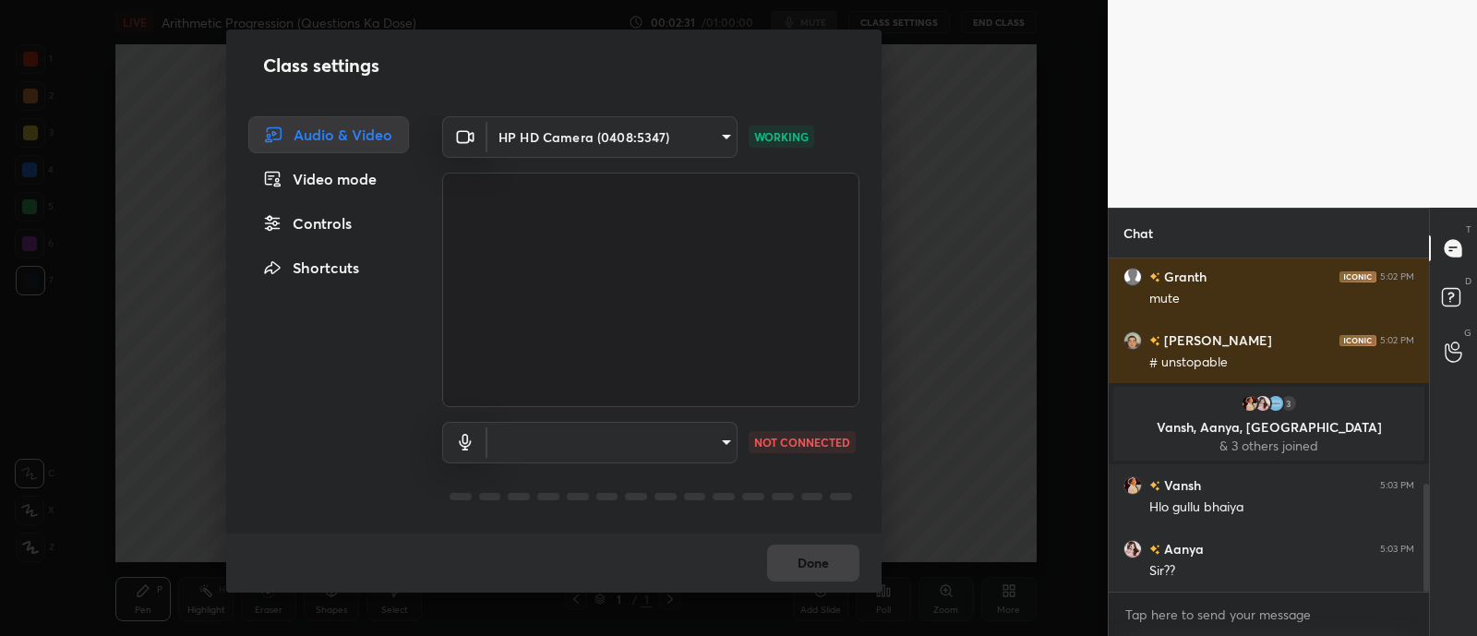
click at [643, 425] on body "1 2 3 4 5 6 7 C X Z C X Z E E Erase all H H LIVE Arithmetic Progression (Questi…" at bounding box center [738, 318] width 1477 height 636
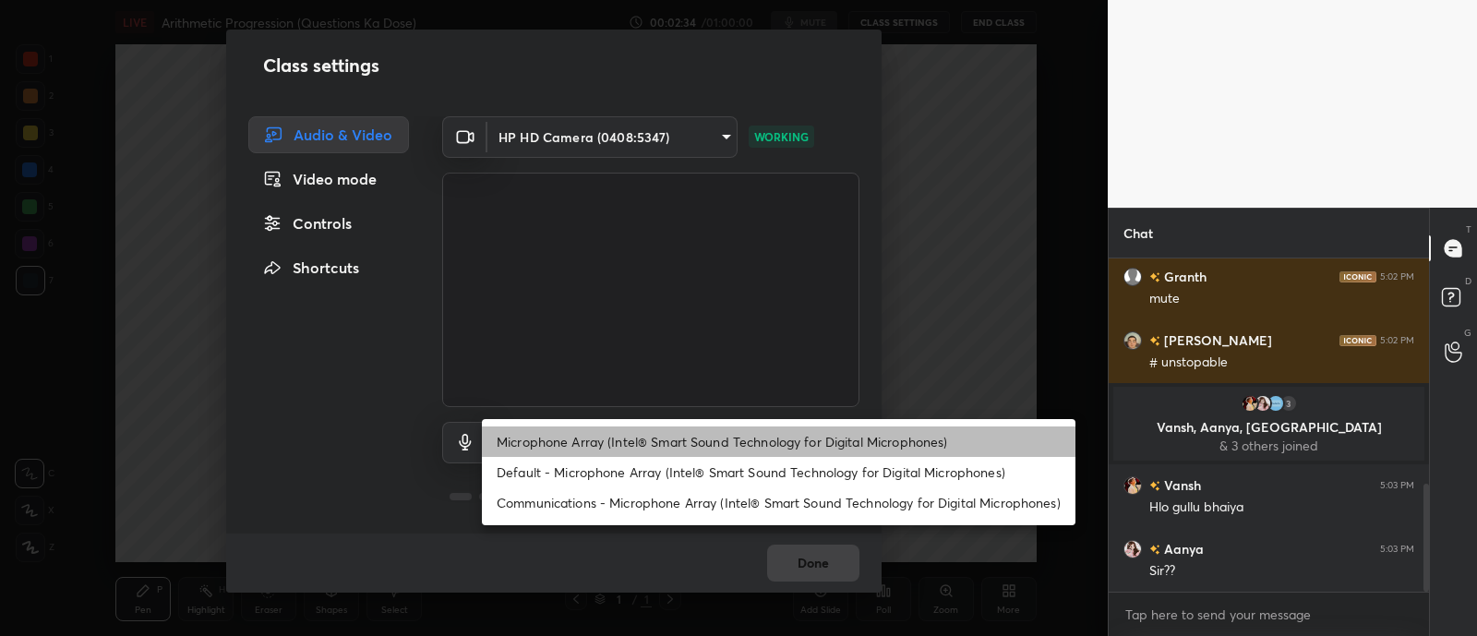
click at [628, 449] on li "Microphone Array (Intel® Smart Sound Technology for Digital Microphones)" at bounding box center [778, 441] width 593 height 30
type input "01e134639f970e7bc40de5db701cc38f3b9871eca041cfe3fe969bed4f747ccd"
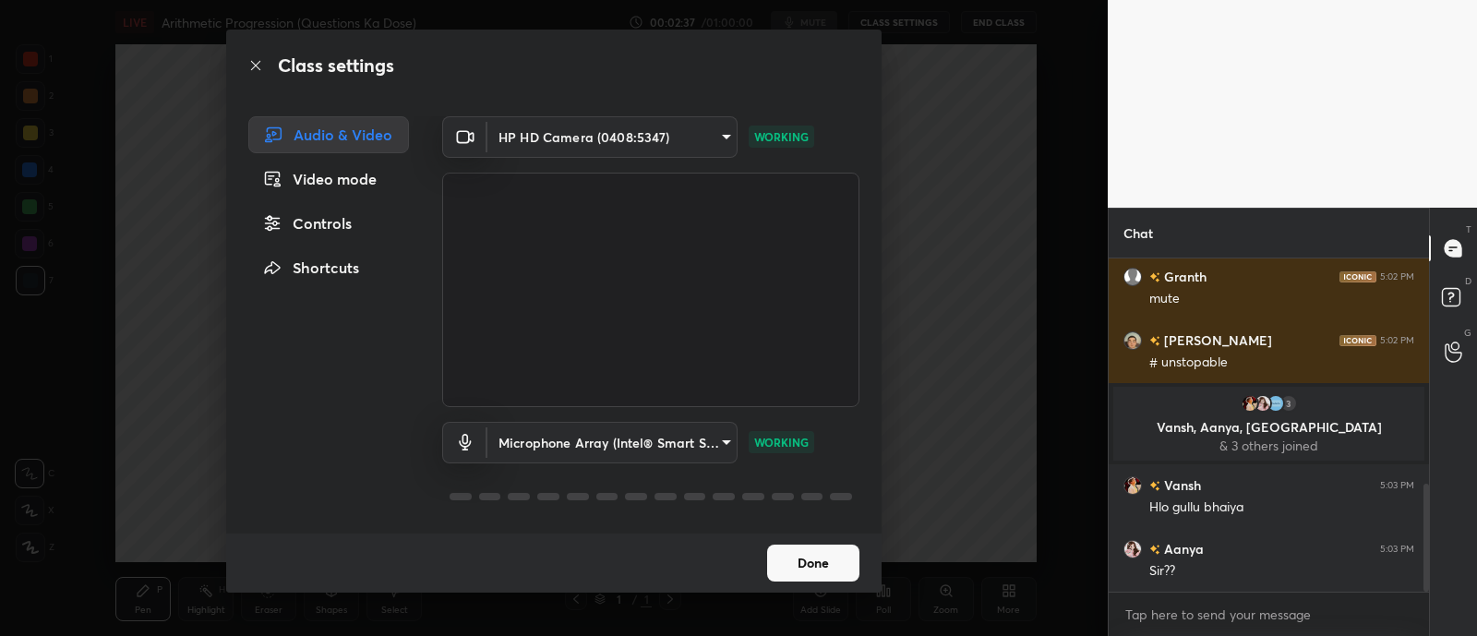
click at [798, 561] on button "Done" at bounding box center [813, 562] width 92 height 37
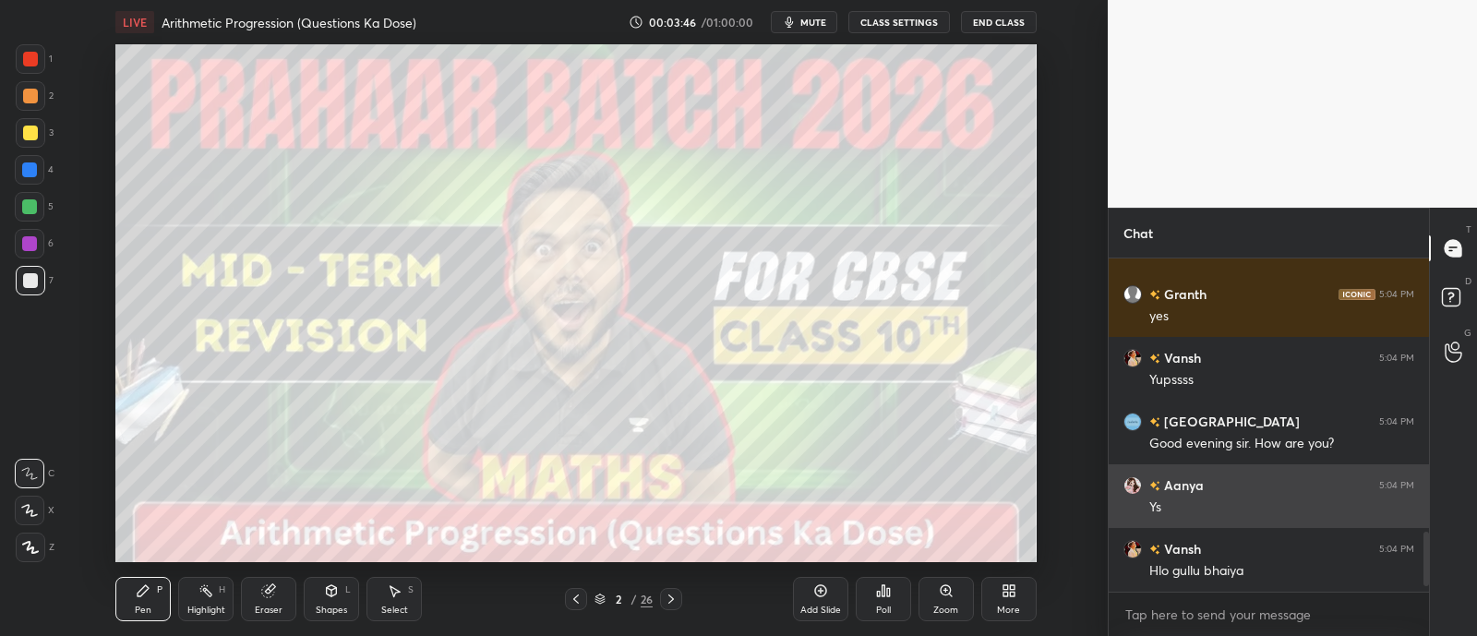
scroll to position [1599, 0]
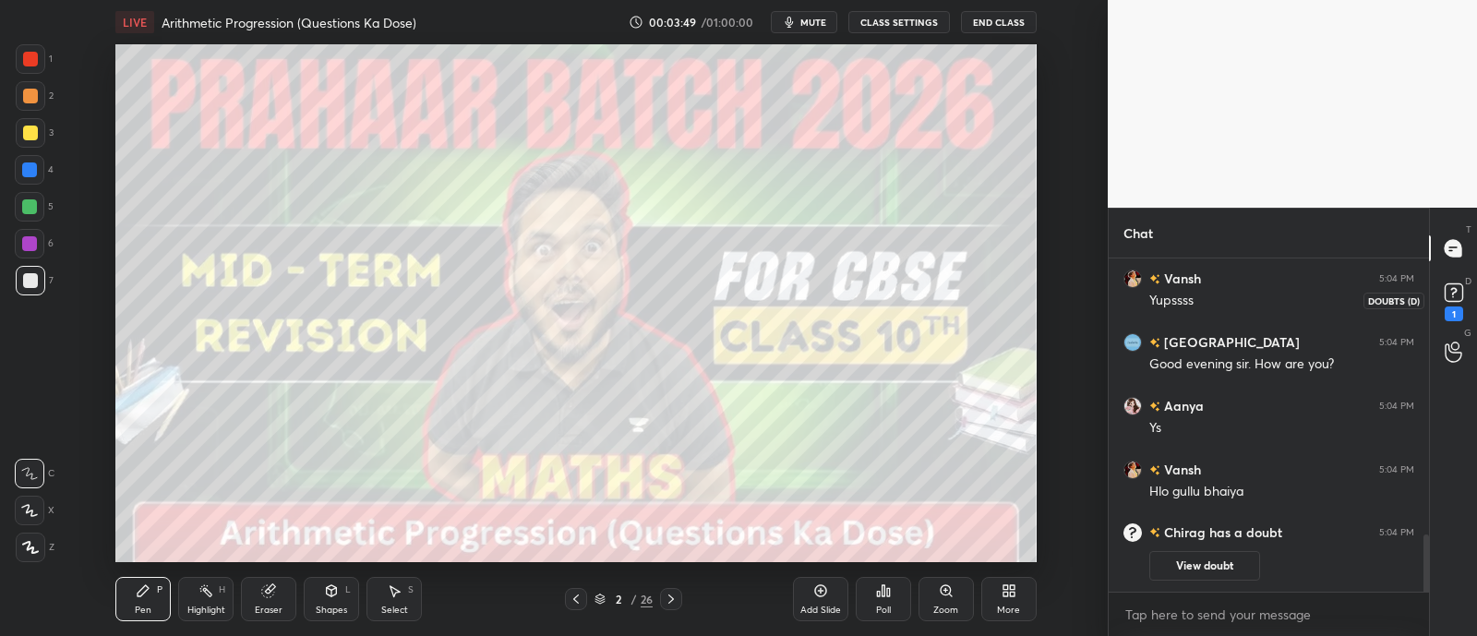
click at [1435, 290] on div "1" at bounding box center [1453, 299] width 37 height 33
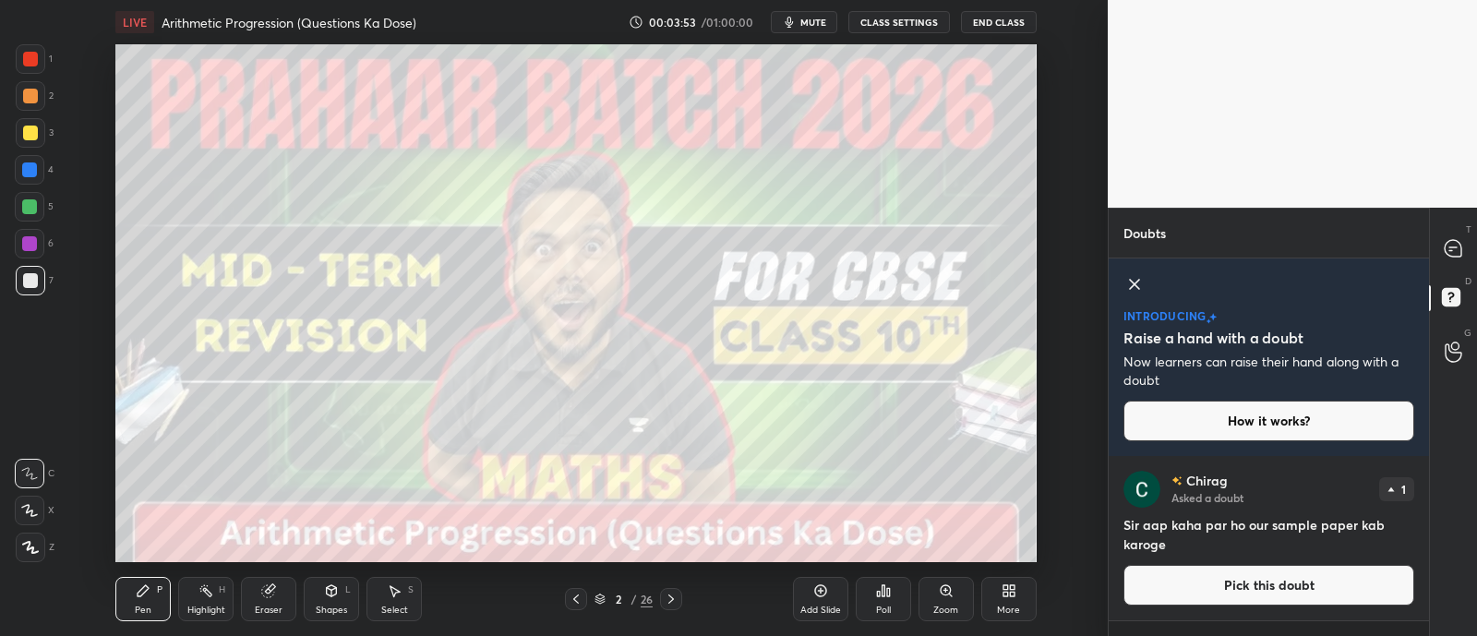
click at [1128, 285] on icon at bounding box center [1134, 284] width 22 height 22
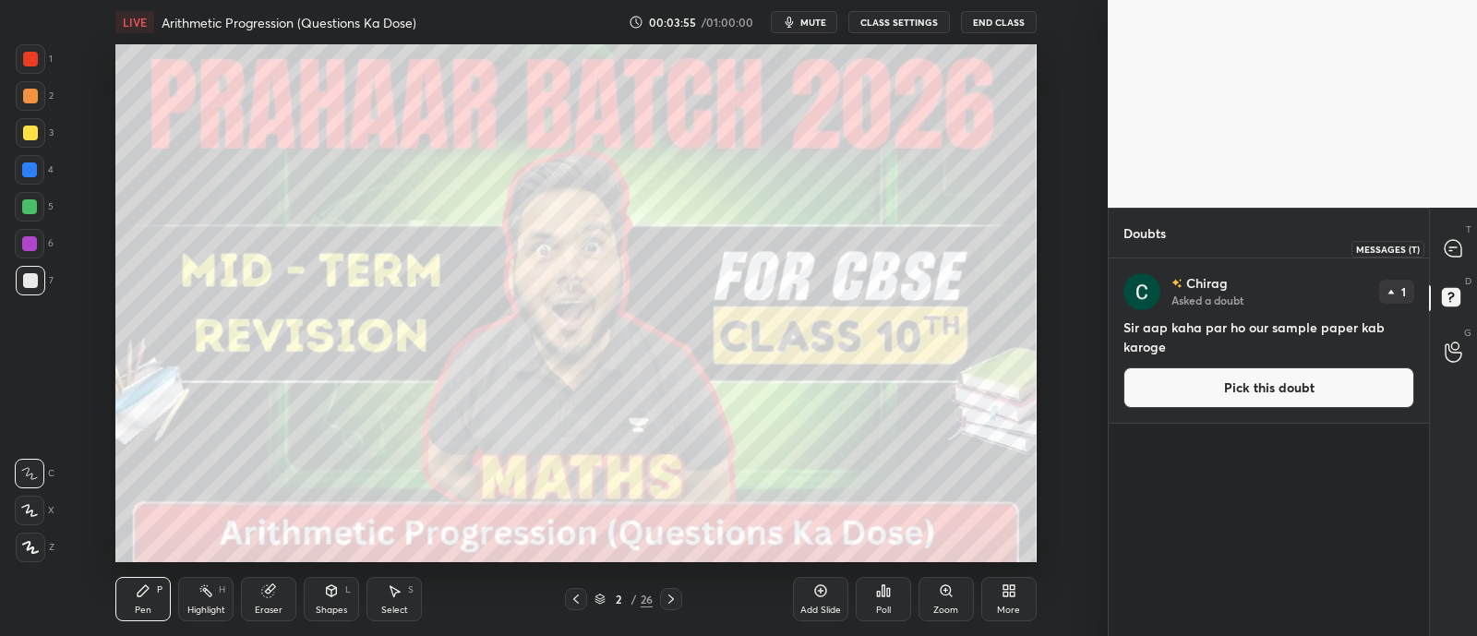
click at [1451, 263] on div at bounding box center [1453, 248] width 37 height 33
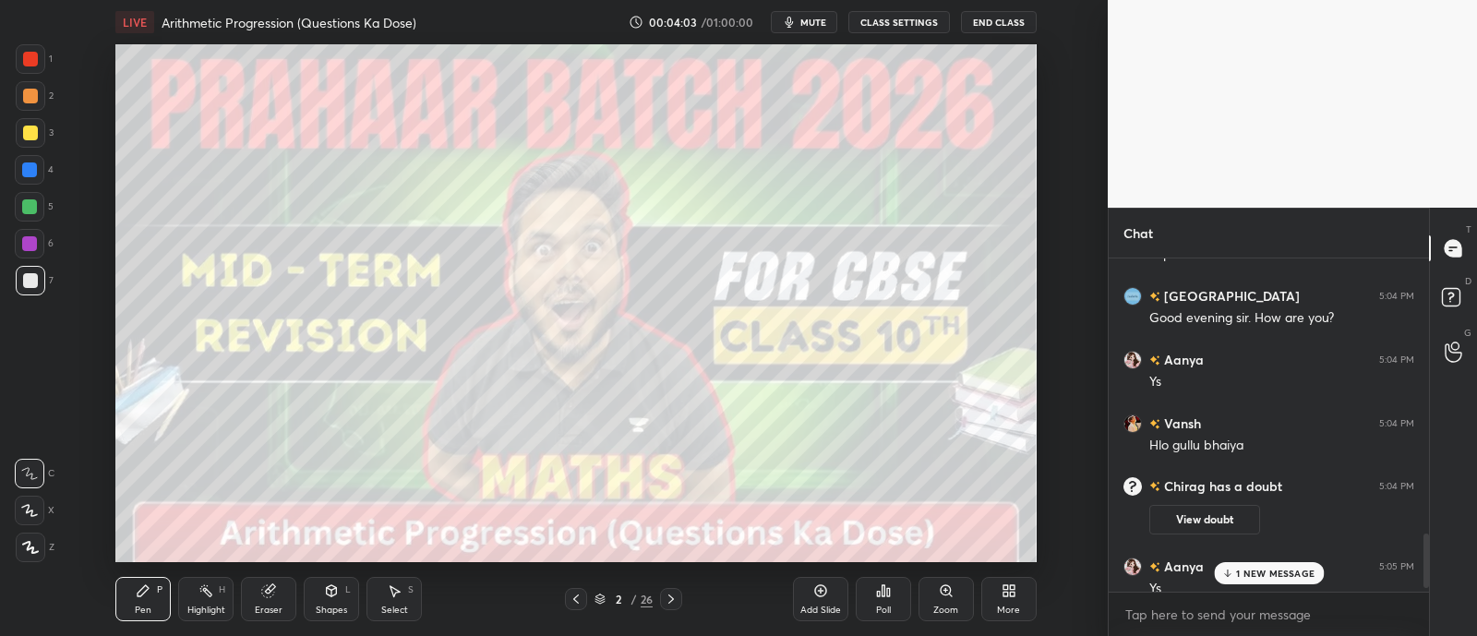
scroll to position [1726, 0]
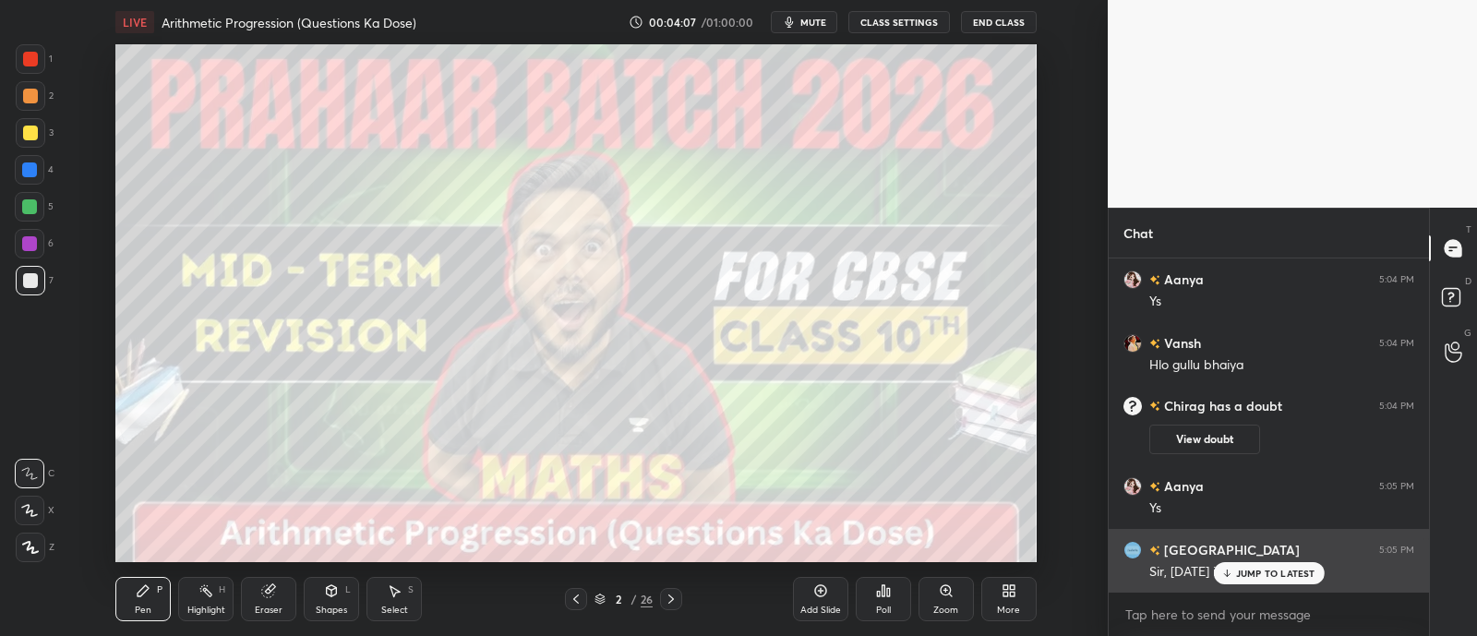
click at [1235, 574] on div "JUMP TO LATEST" at bounding box center [1268, 573] width 111 height 22
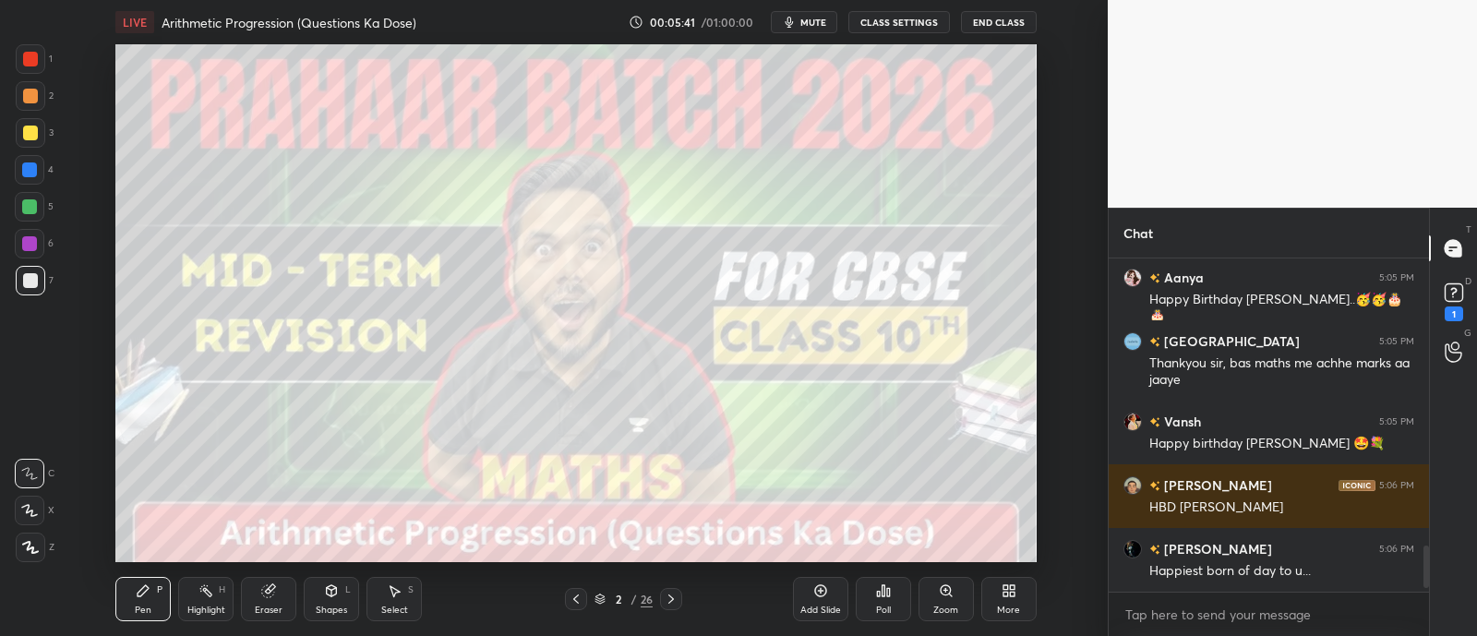
scroll to position [2264, 0]
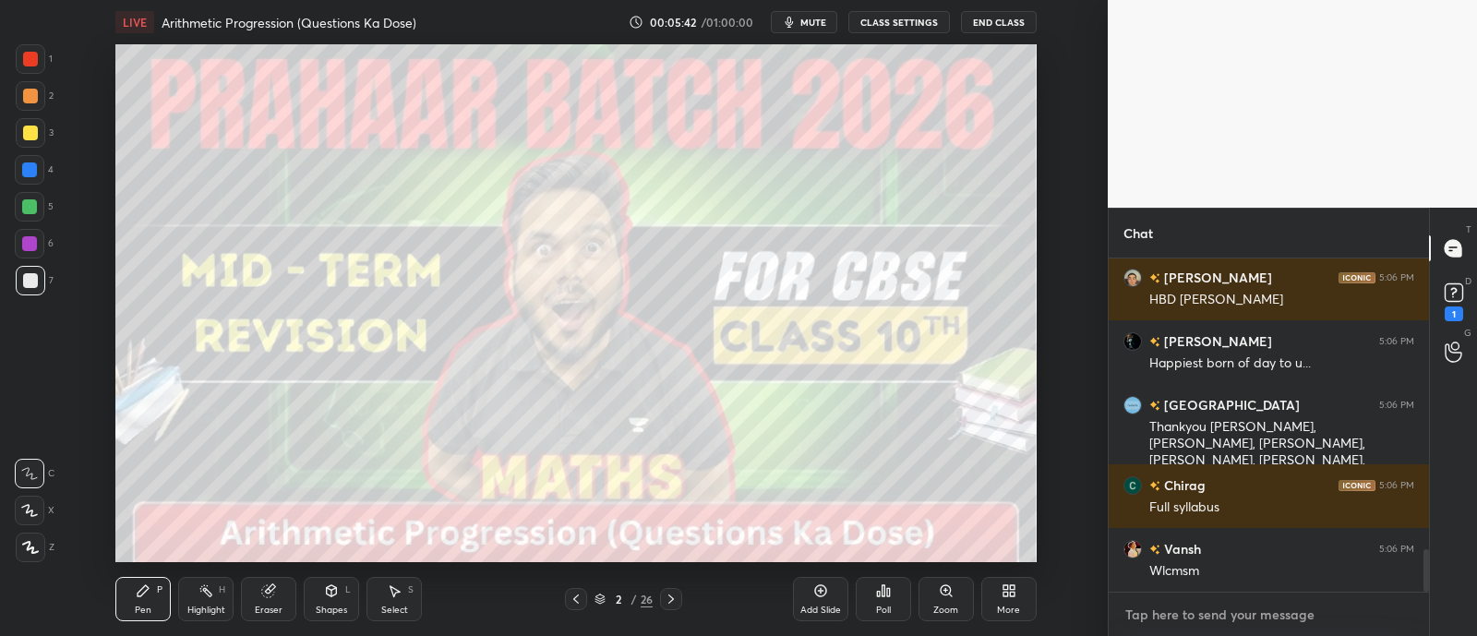
type textarea "x"
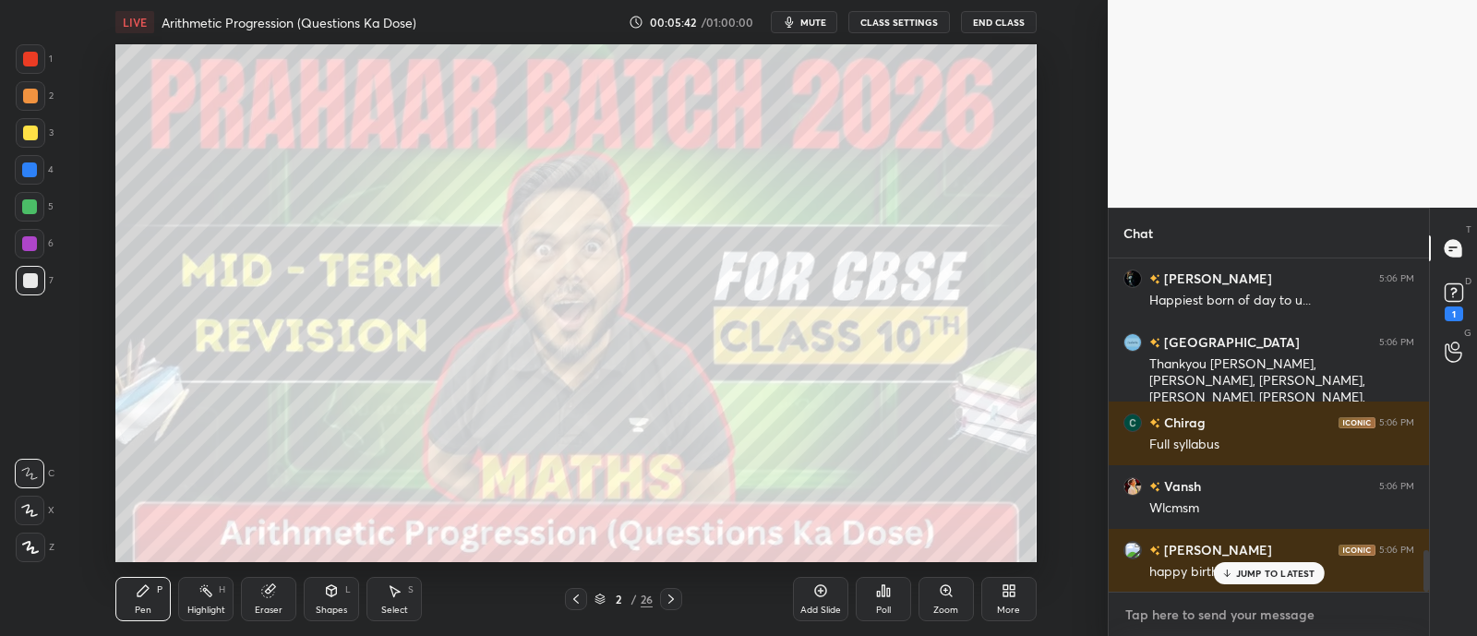
click at [1178, 602] on textarea at bounding box center [1268, 615] width 291 height 30
paste textarea "[URL][DOMAIN_NAME]"
type textarea "[URL][DOMAIN_NAME]"
type textarea "x"
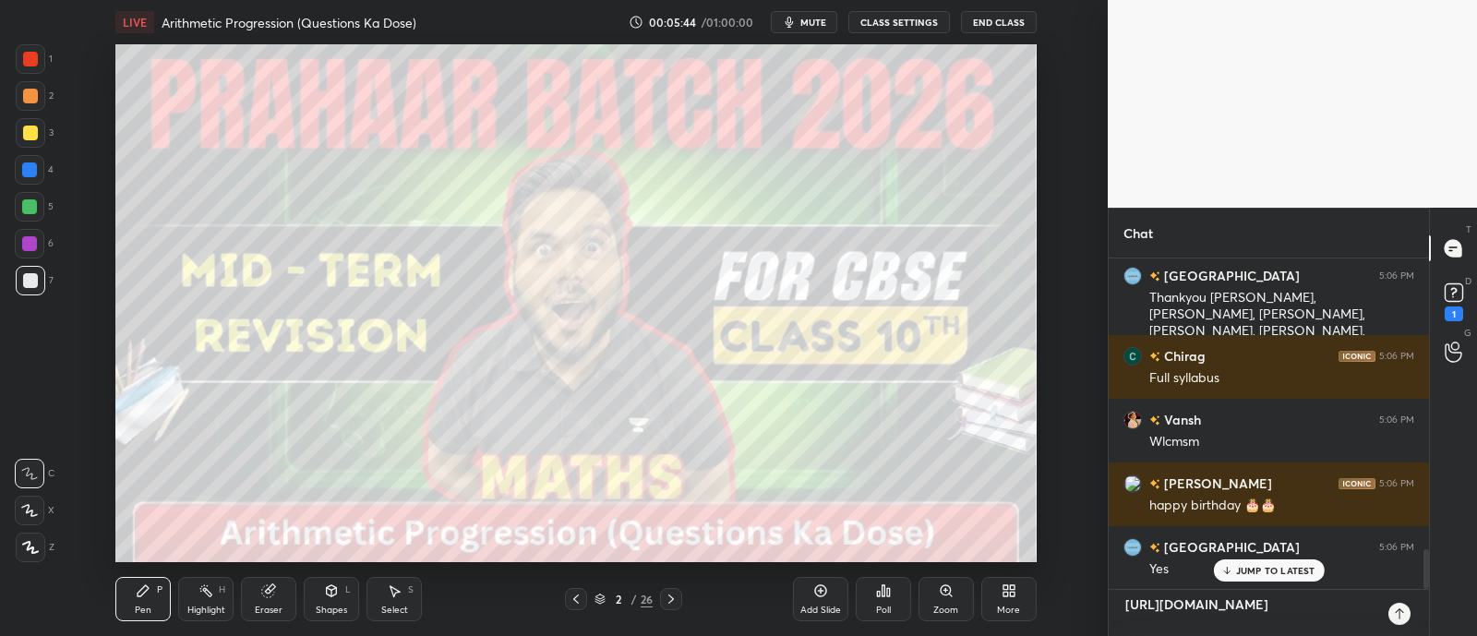
type textarea "[URL][DOMAIN_NAME]"
type textarea "x"
click at [1401, 616] on icon at bounding box center [1399, 613] width 15 height 15
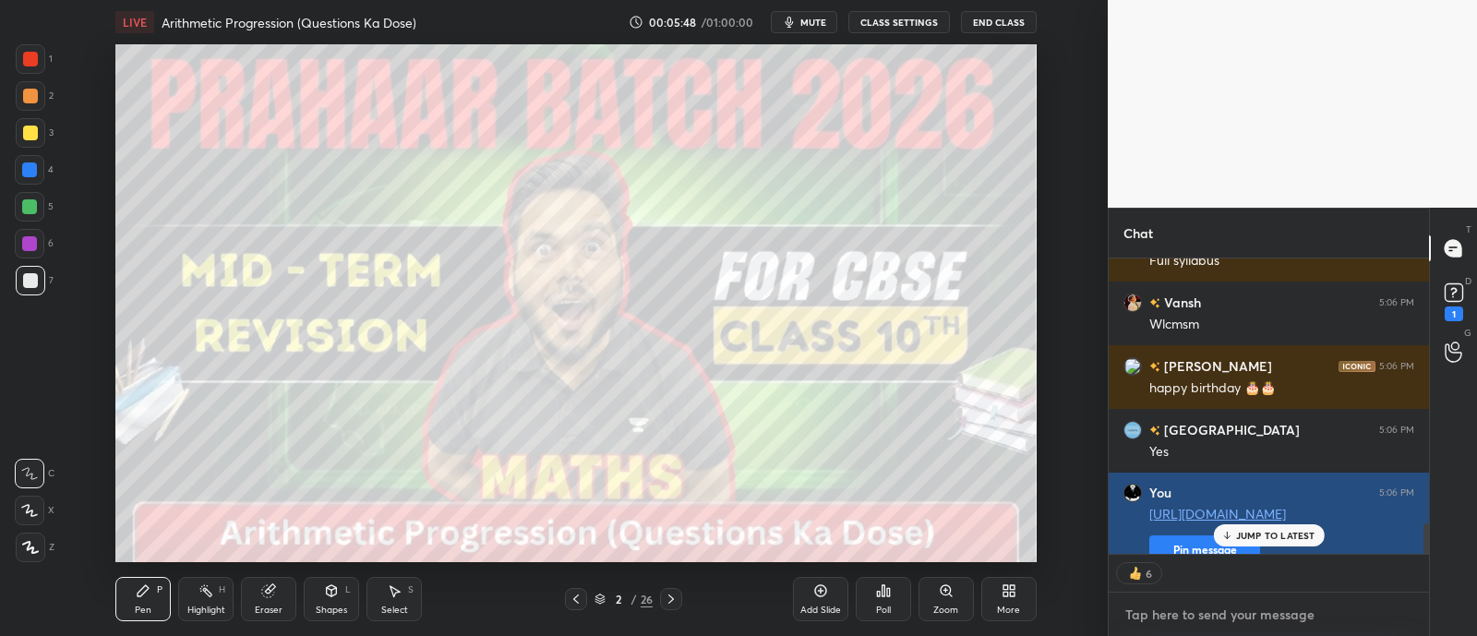
scroll to position [2548, 0]
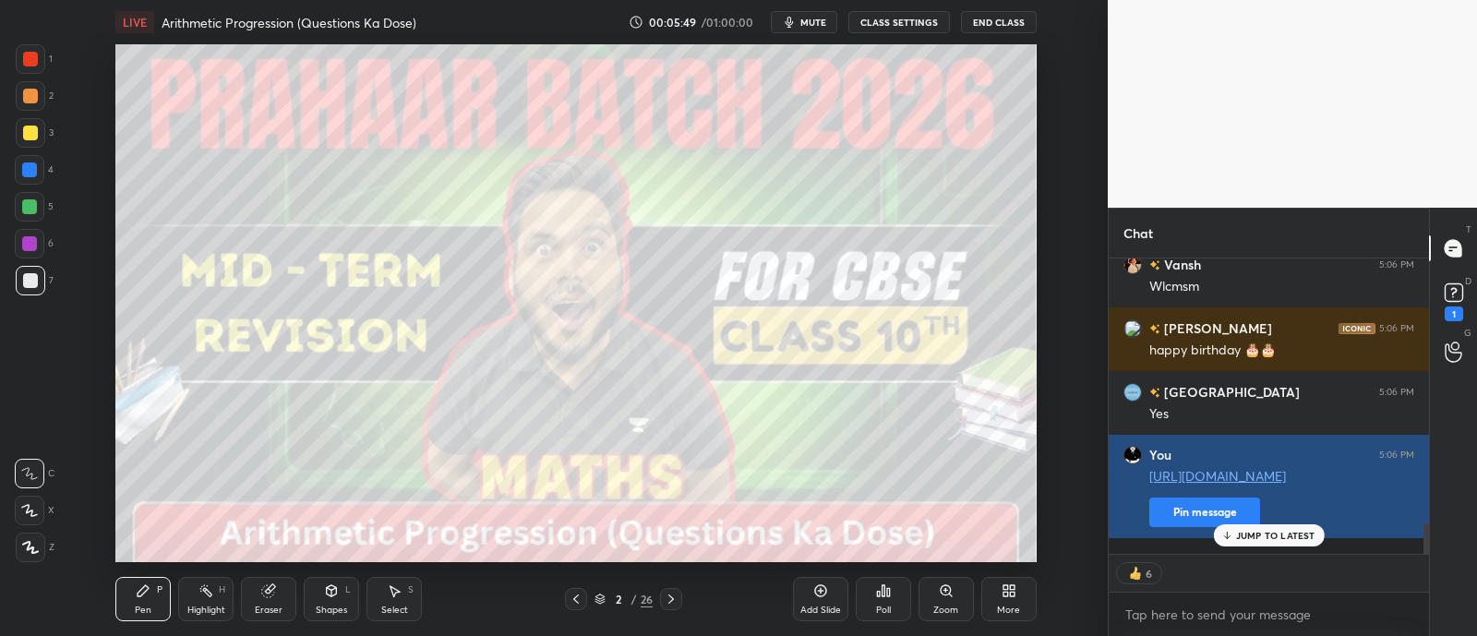
click at [1185, 527] on button "Pin message" at bounding box center [1204, 512] width 111 height 30
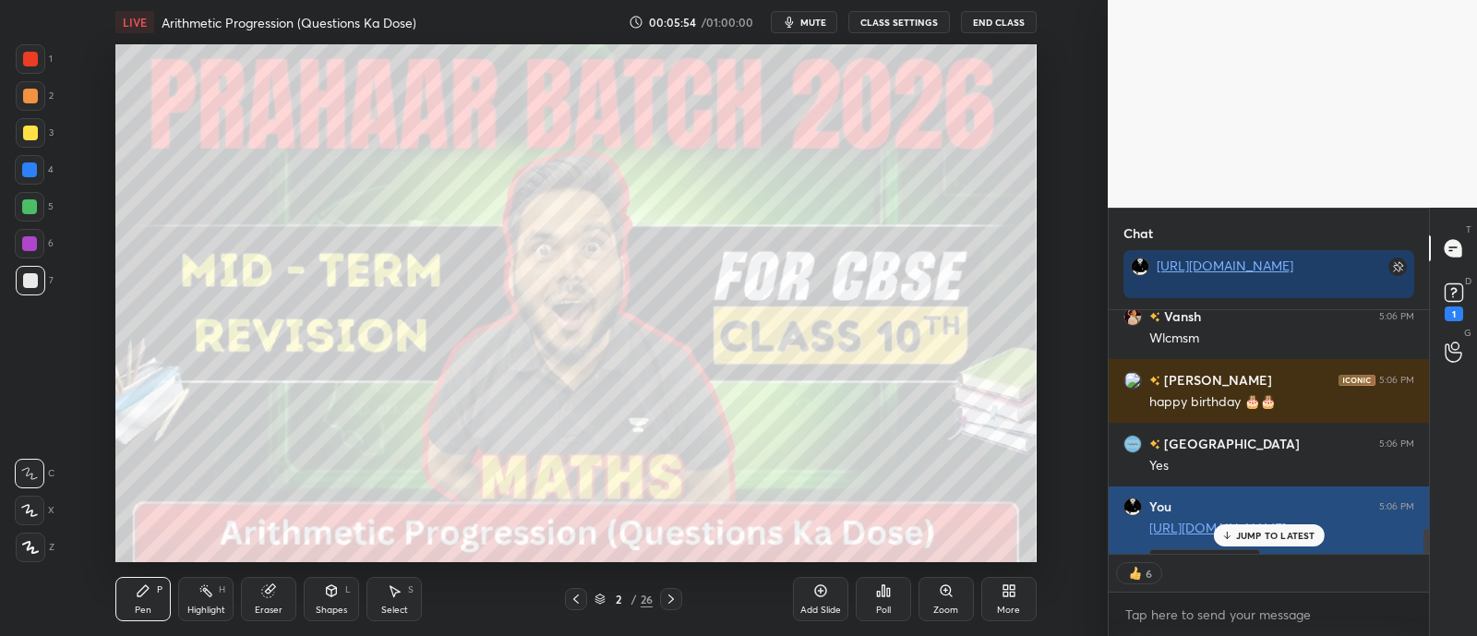
scroll to position [2600, 0]
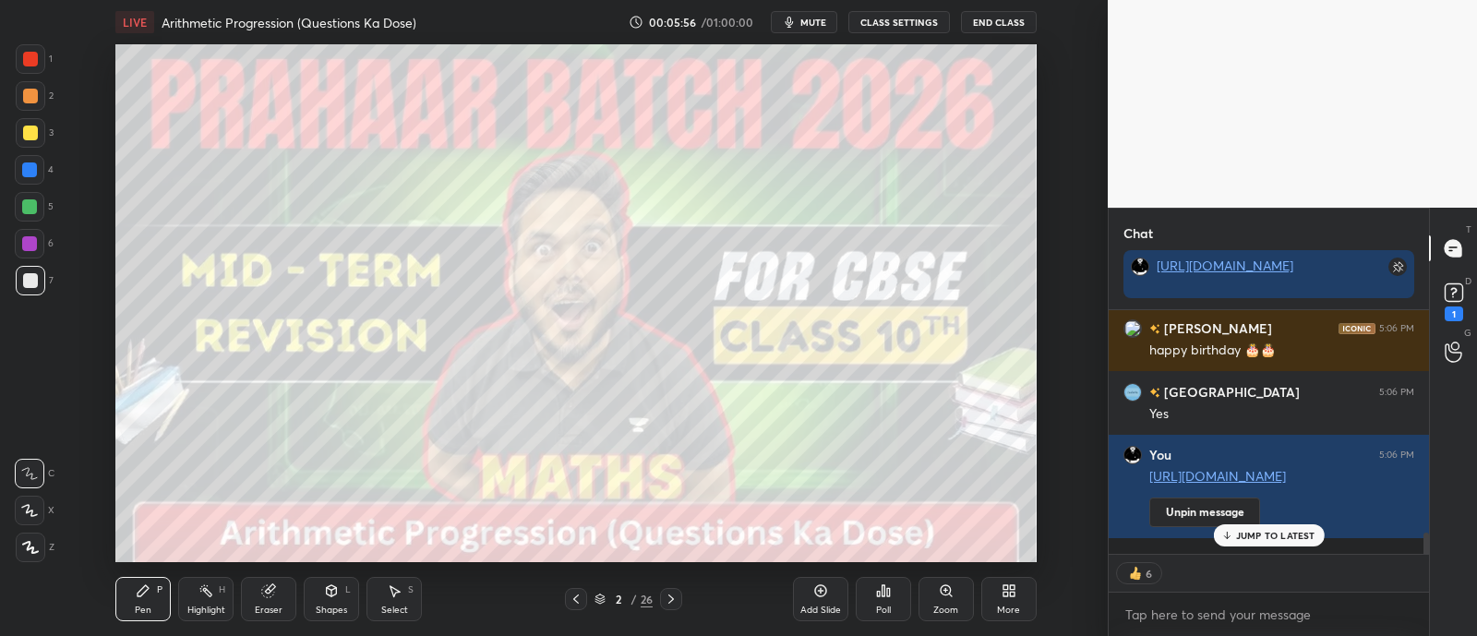
click at [1278, 534] on p "JUMP TO LATEST" at bounding box center [1275, 535] width 79 height 11
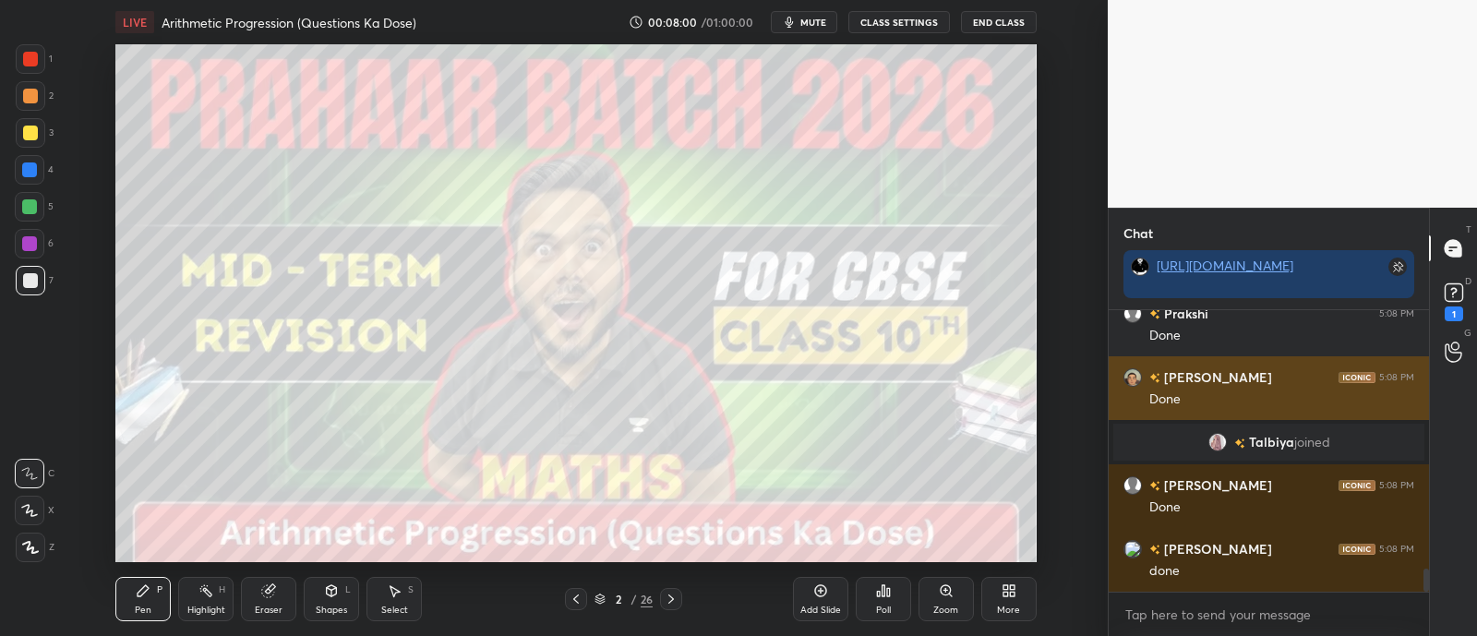
scroll to position [3127, 0]
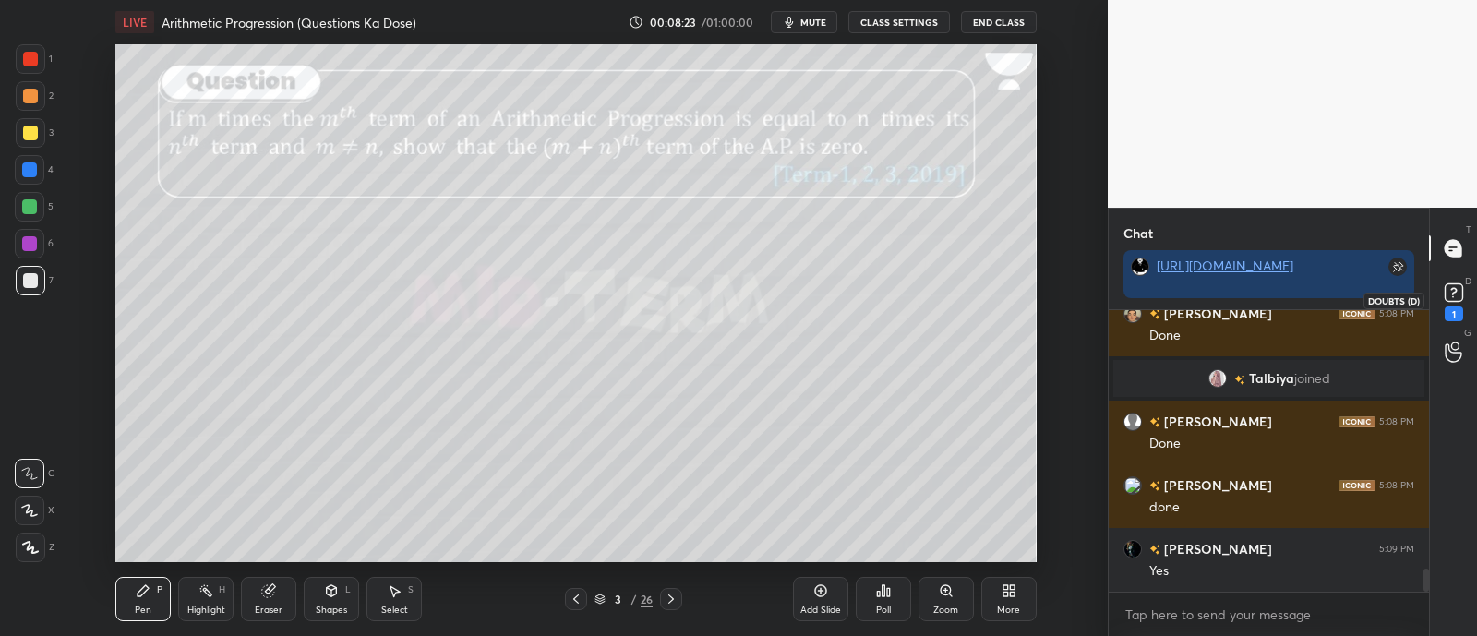
click at [1463, 310] on div "1" at bounding box center [1454, 300] width 28 height 42
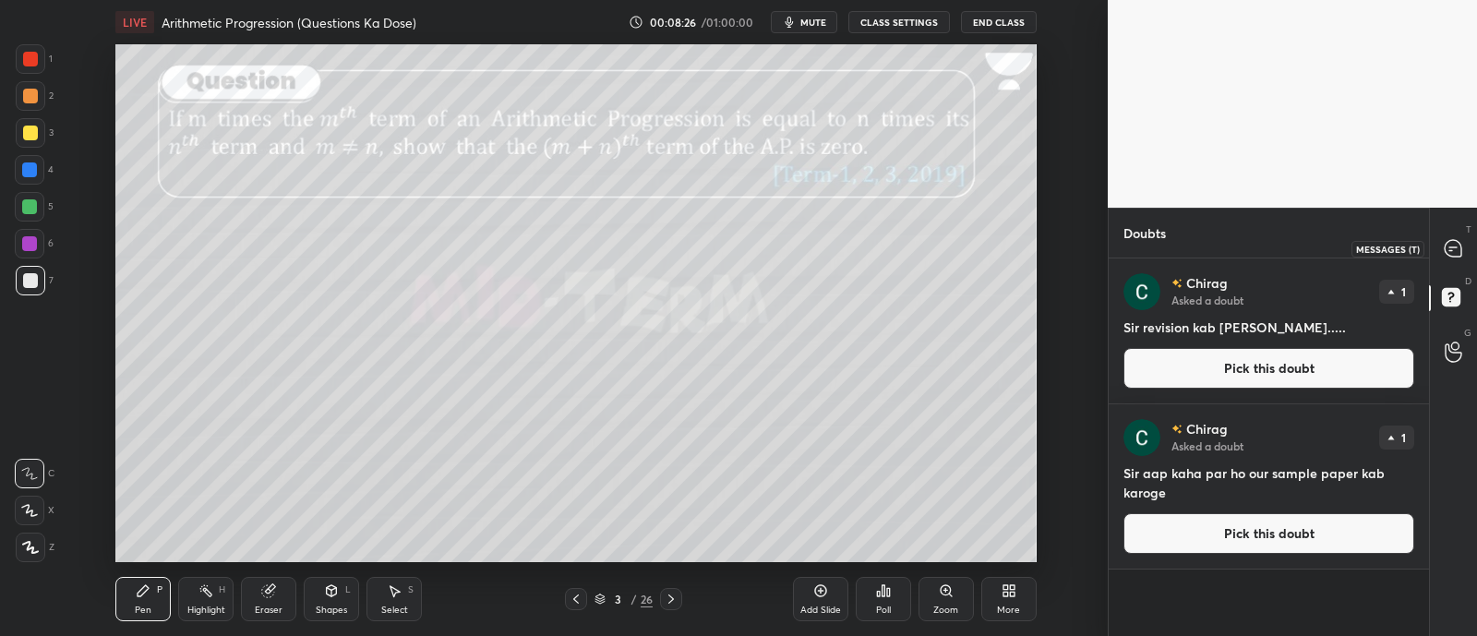
click at [1451, 245] on icon at bounding box center [1452, 248] width 17 height 17
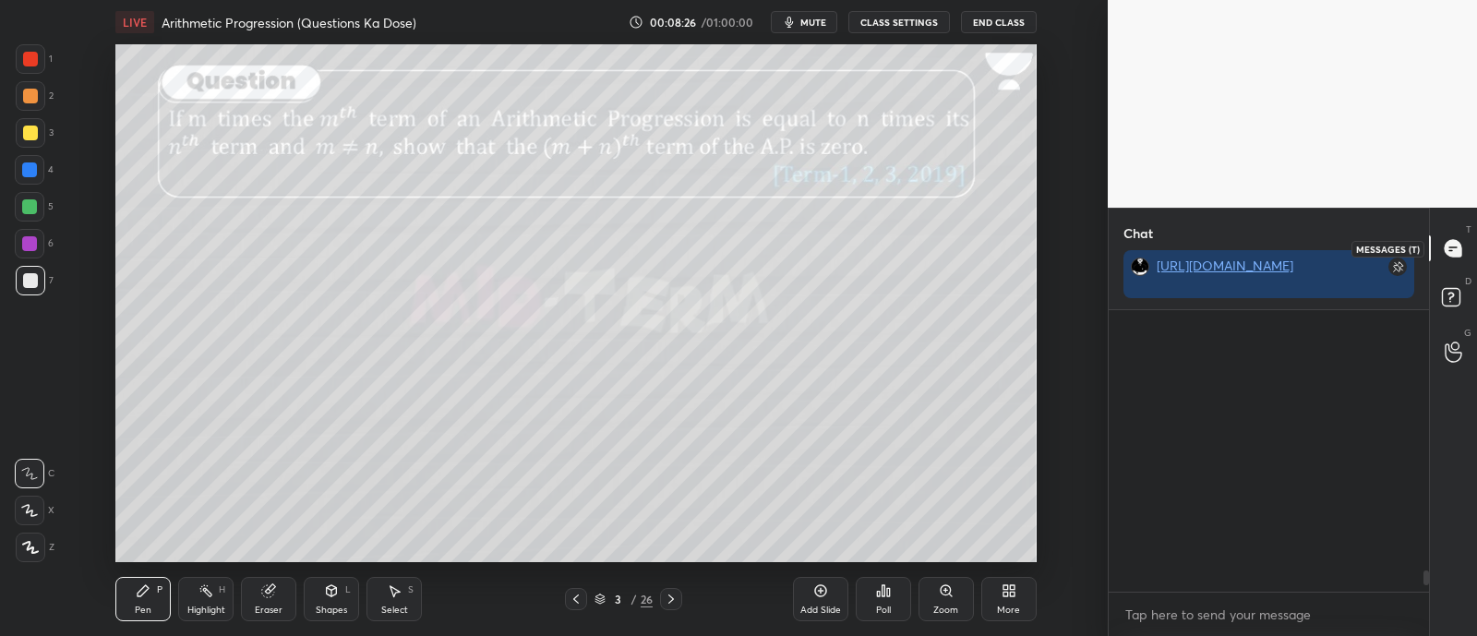
scroll to position [277, 314]
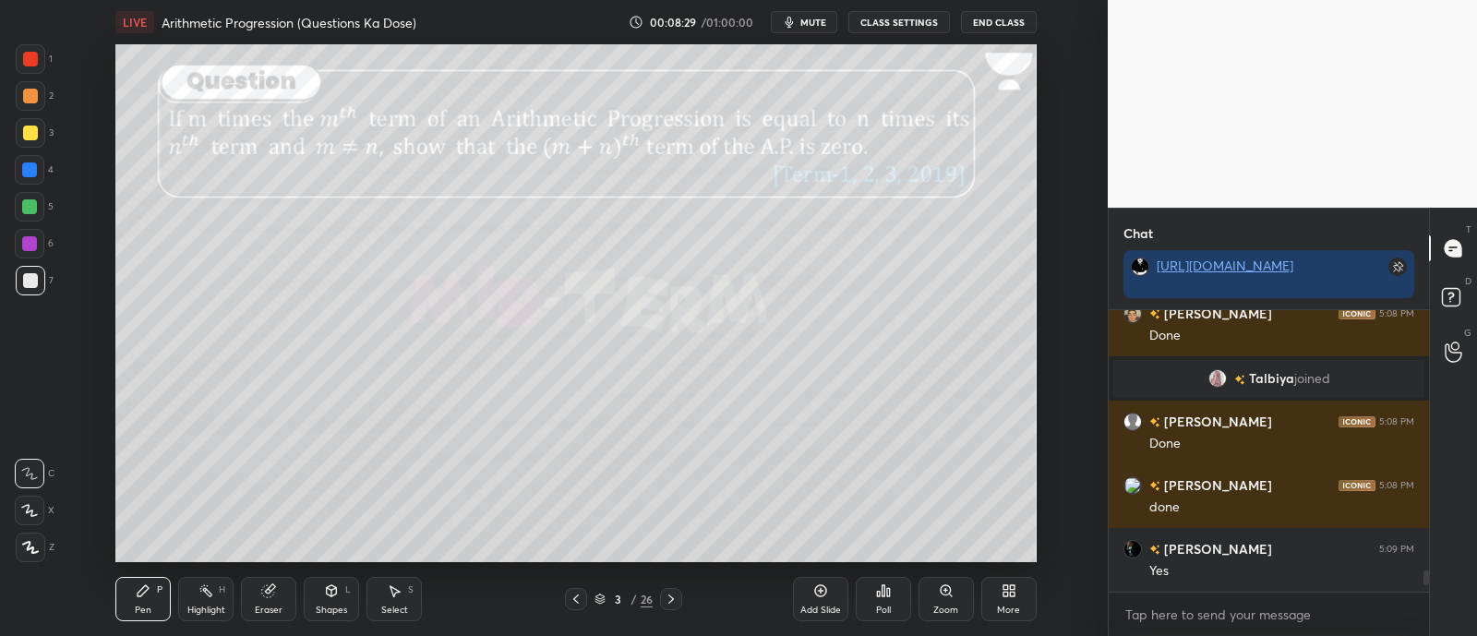
click at [28, 210] on div at bounding box center [29, 206] width 15 height 15
click at [16, 507] on div at bounding box center [30, 511] width 30 height 30
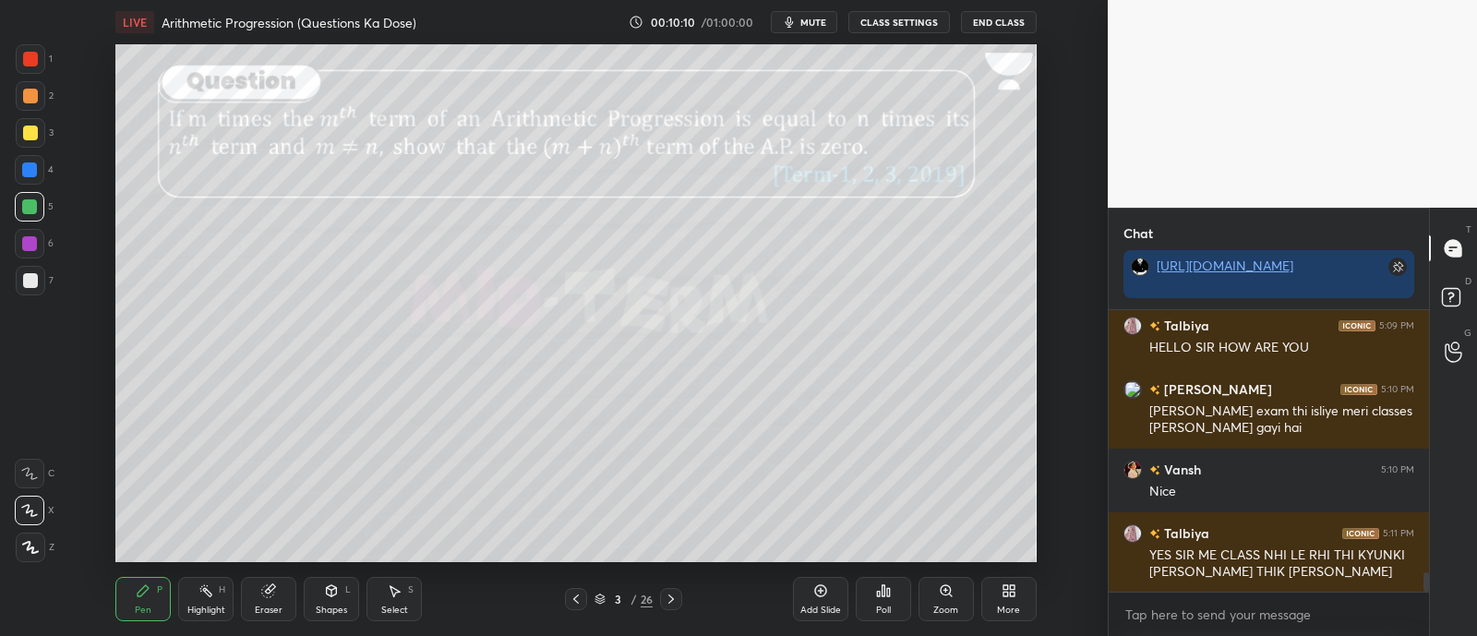
scroll to position [3783, 0]
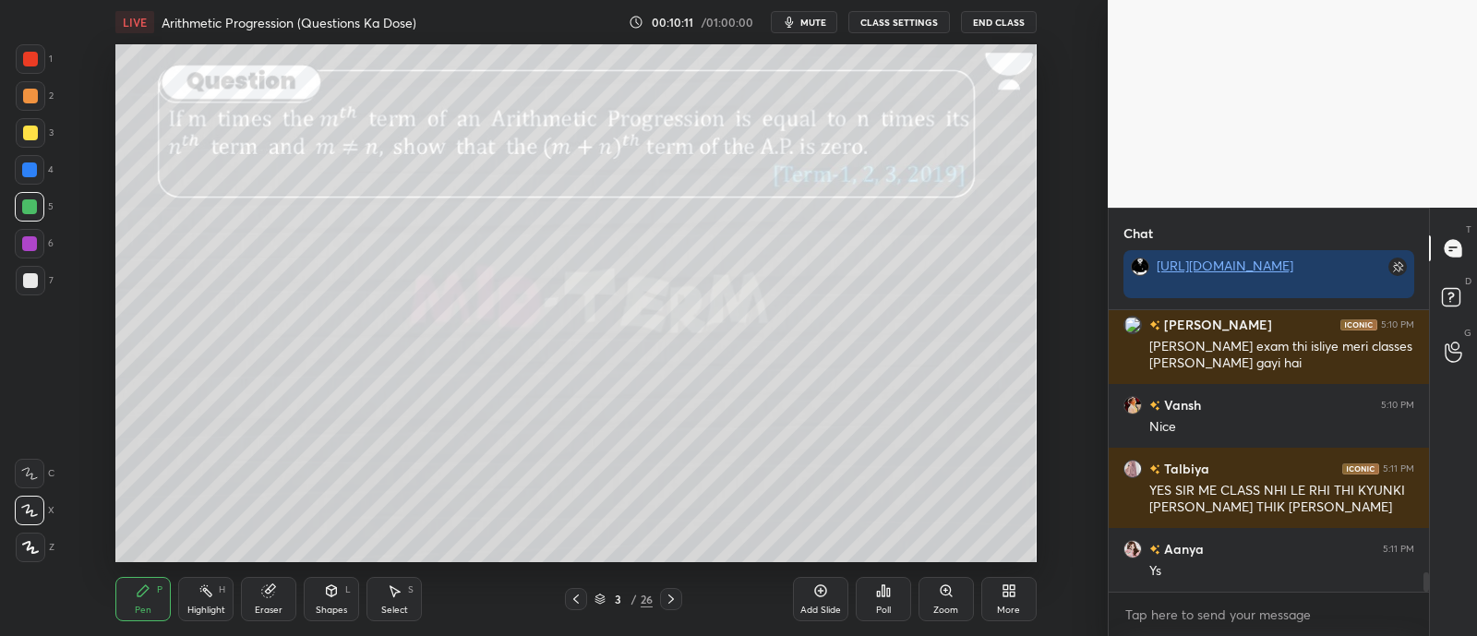
click at [15, 243] on div at bounding box center [30, 244] width 30 height 30
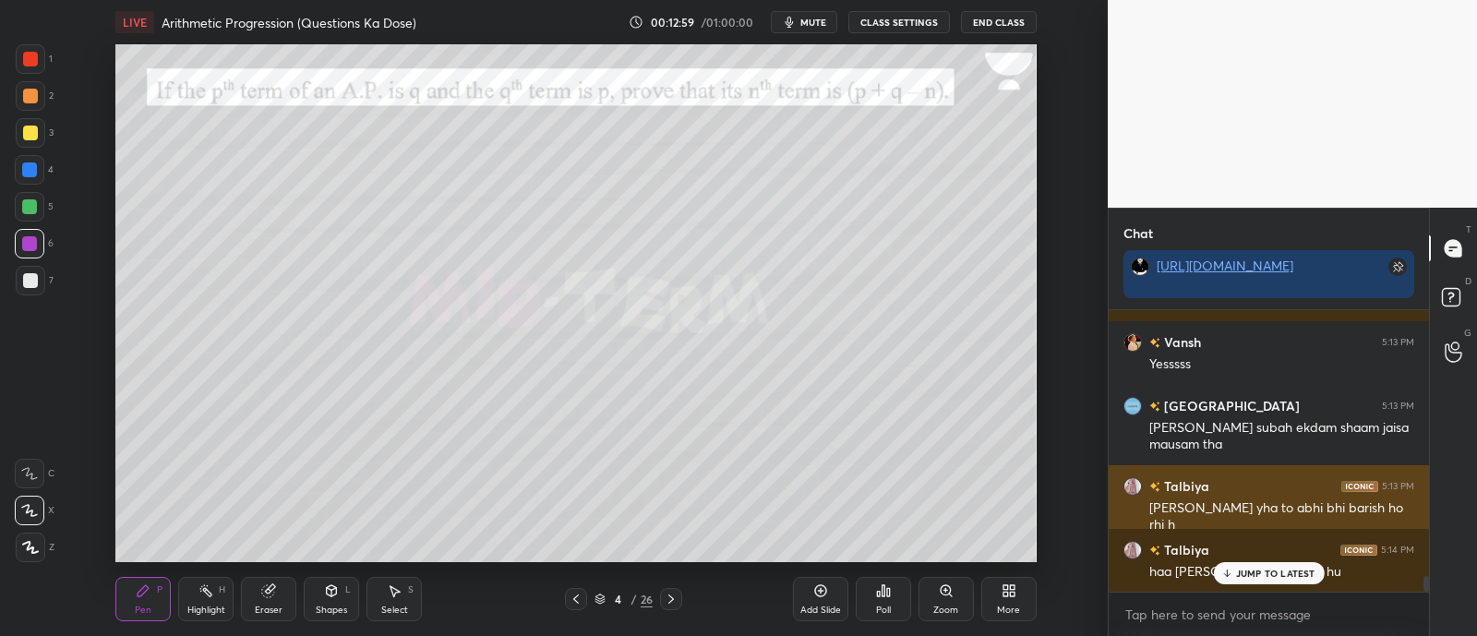
scroll to position [4776, 0]
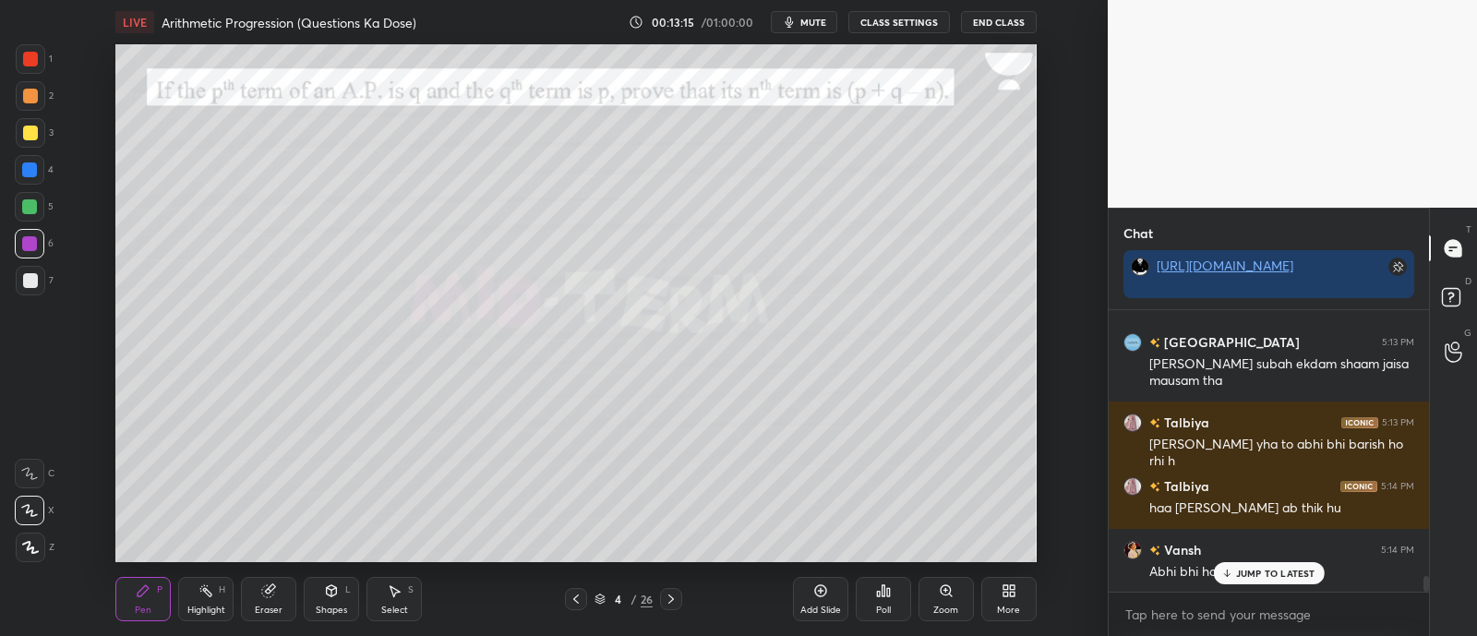
click at [35, 133] on div at bounding box center [30, 133] width 15 height 15
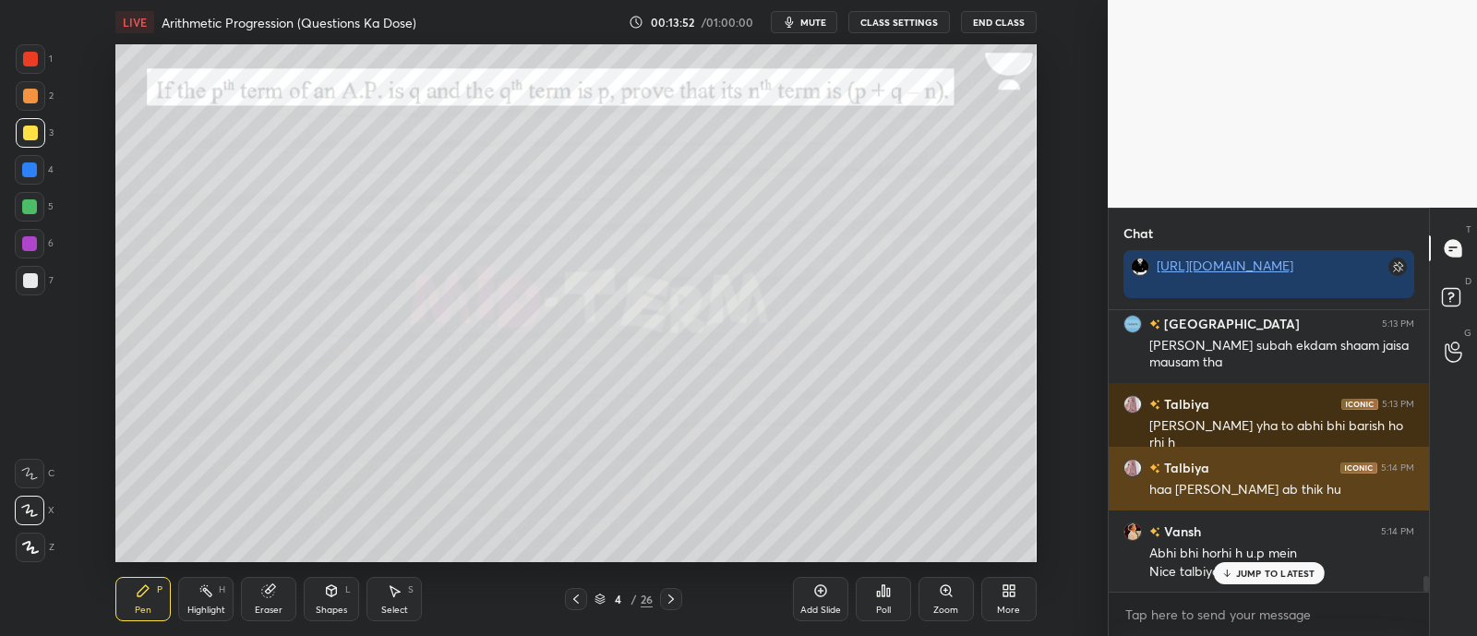
scroll to position [4859, 0]
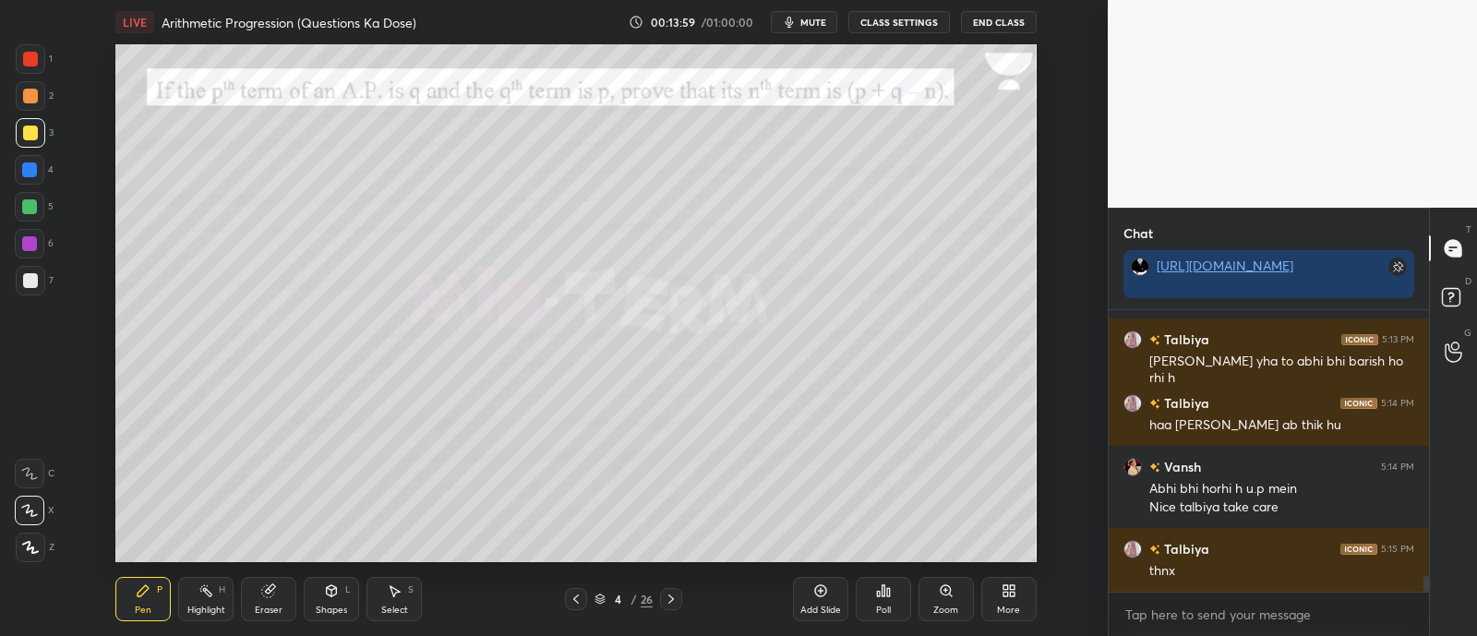
click at [14, 212] on div "1 2 3 4 5 6 7 C X Z C X Z E E Erase all H H" at bounding box center [29, 303] width 59 height 518
click at [25, 210] on div at bounding box center [29, 206] width 15 height 15
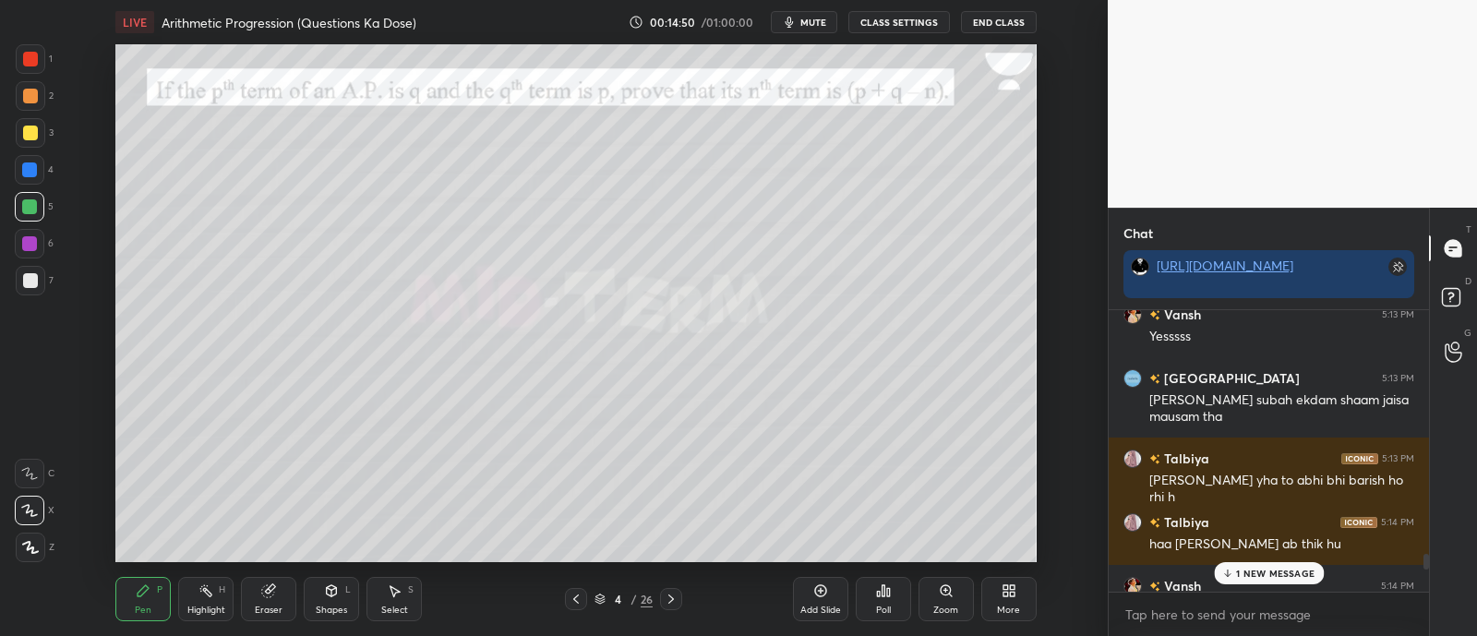
scroll to position [5131, 0]
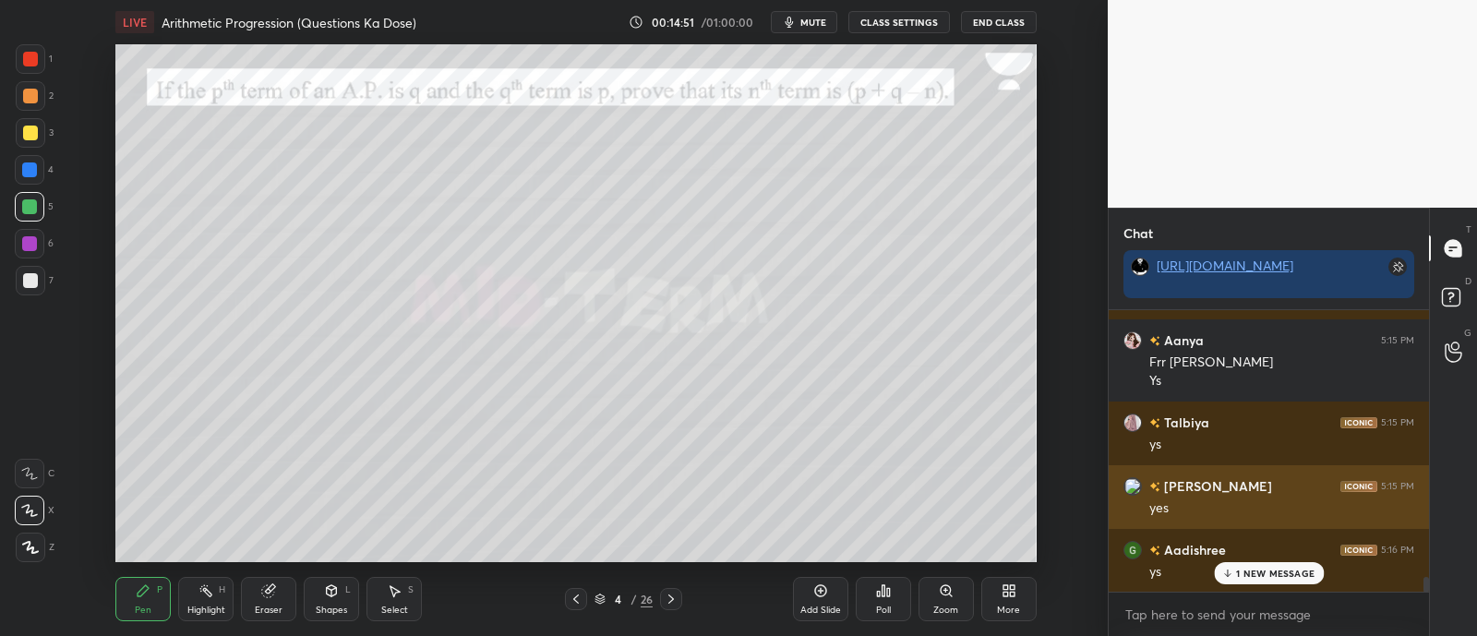
click at [1245, 577] on p "1 NEW MESSAGE" at bounding box center [1275, 573] width 78 height 11
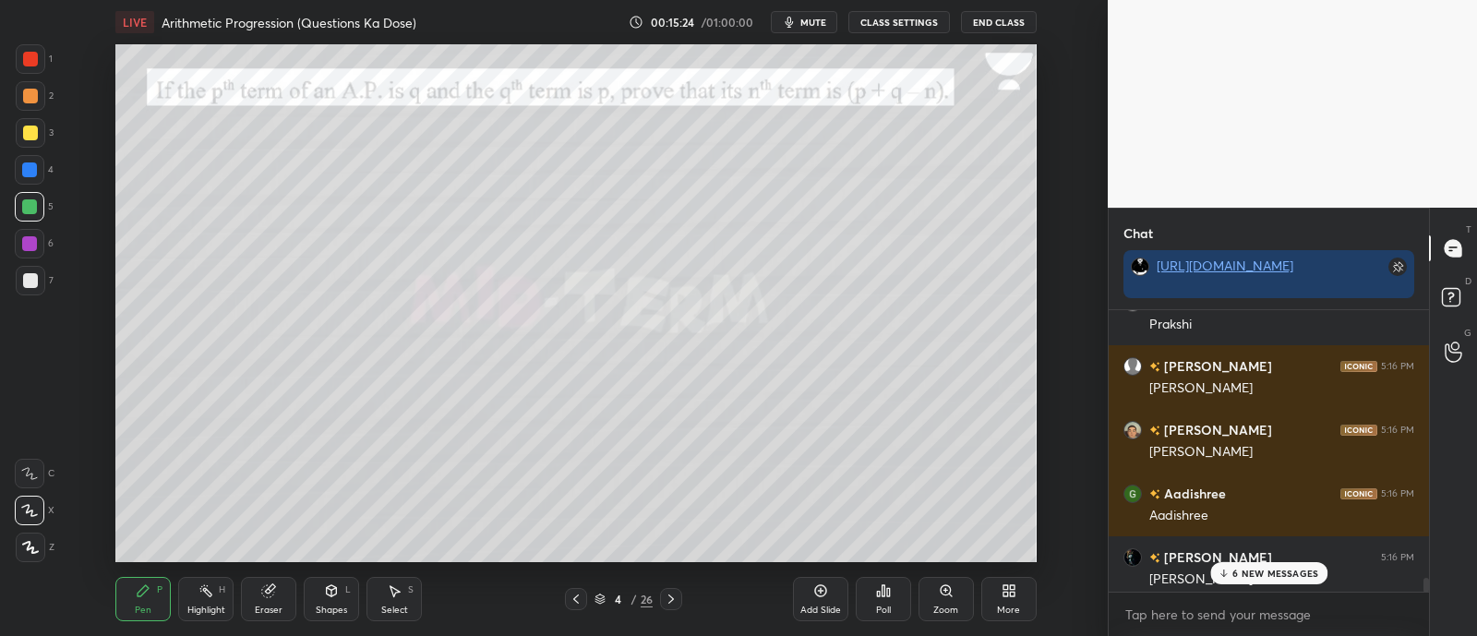
scroll to position [6358, 0]
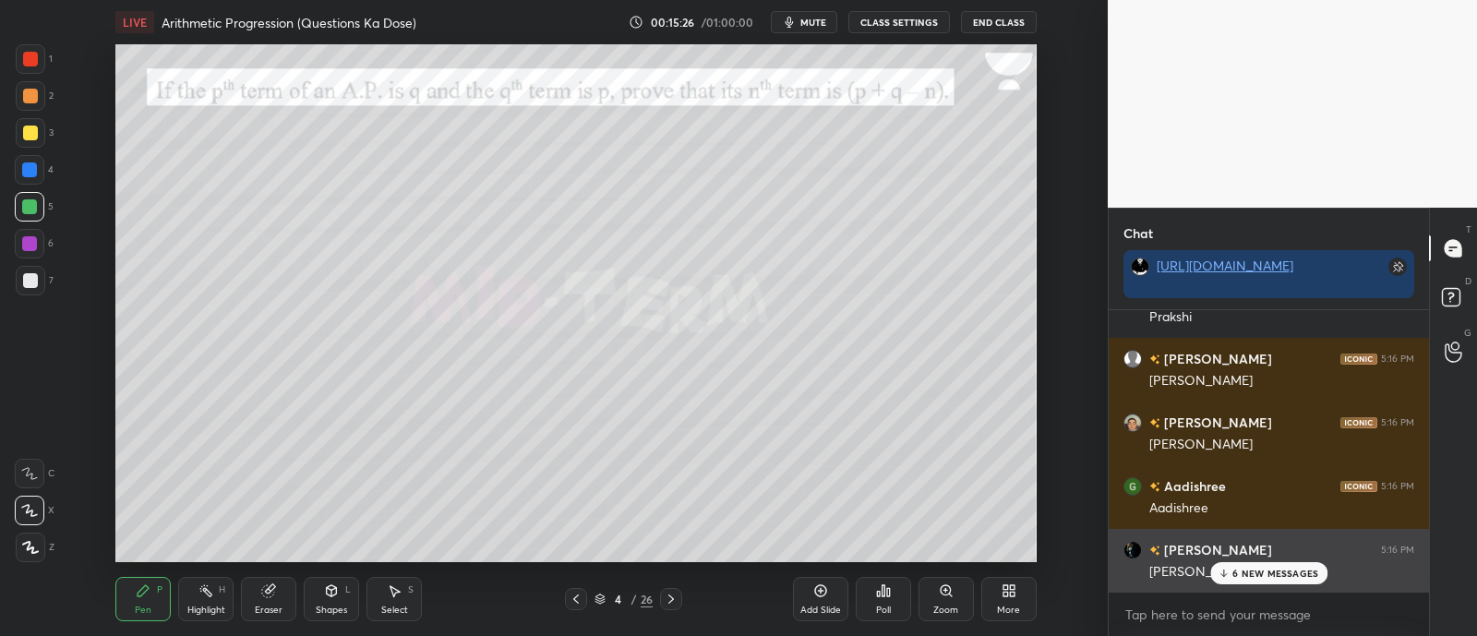
click at [1258, 572] on p "6 NEW MESSAGES" at bounding box center [1275, 573] width 86 height 11
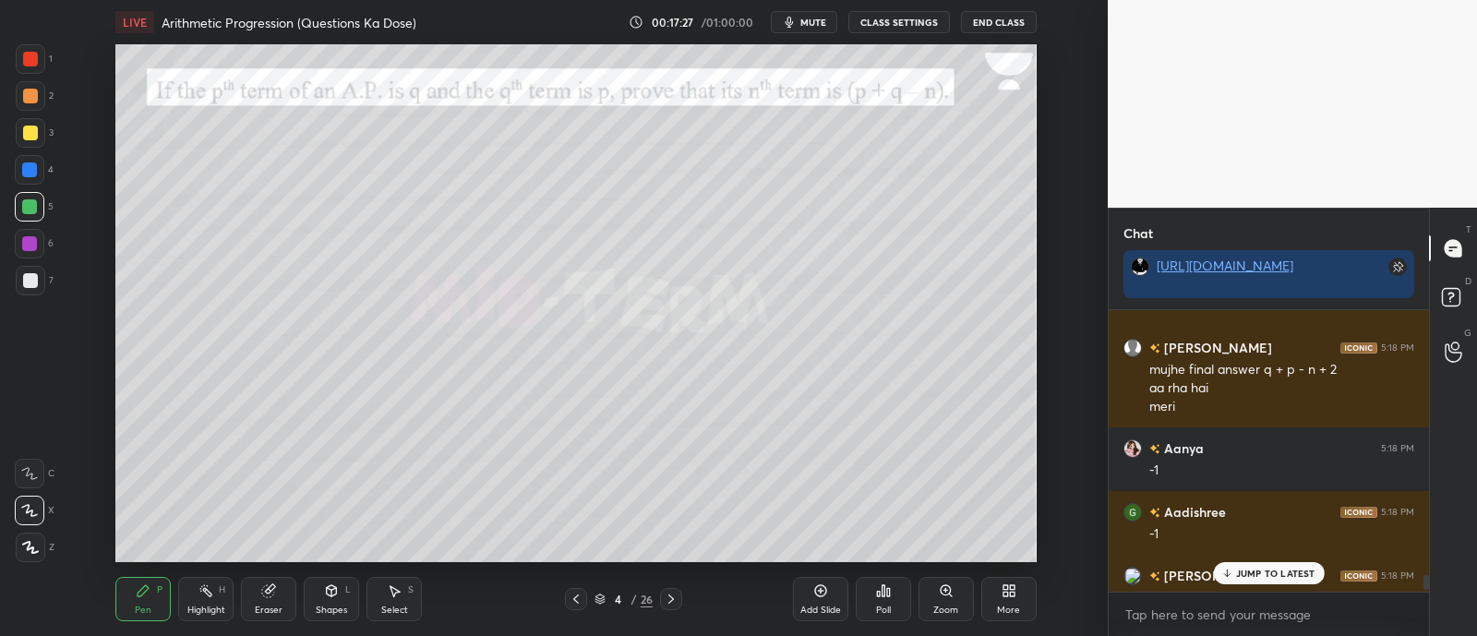
scroll to position [7060, 0]
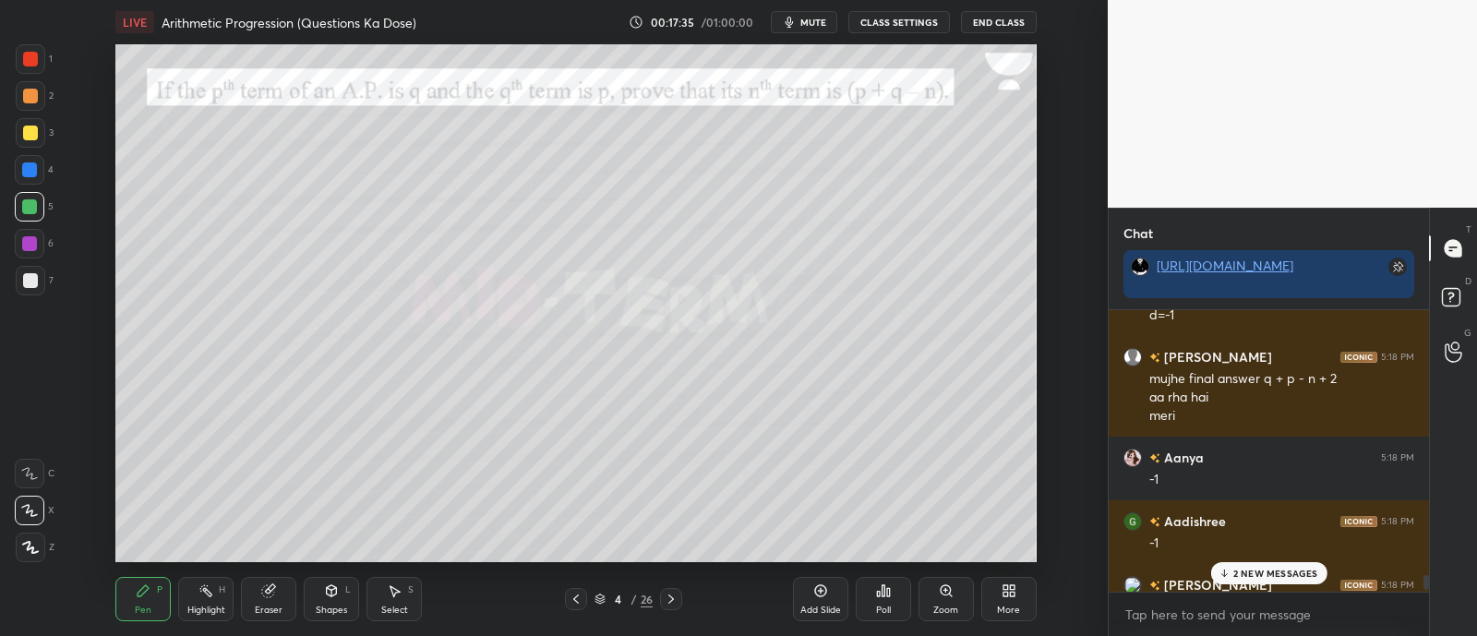
click at [31, 99] on div at bounding box center [30, 96] width 15 height 15
click at [23, 168] on div at bounding box center [29, 169] width 15 height 15
click at [1264, 562] on div "2 NEW MESSAGES" at bounding box center [1268, 573] width 116 height 22
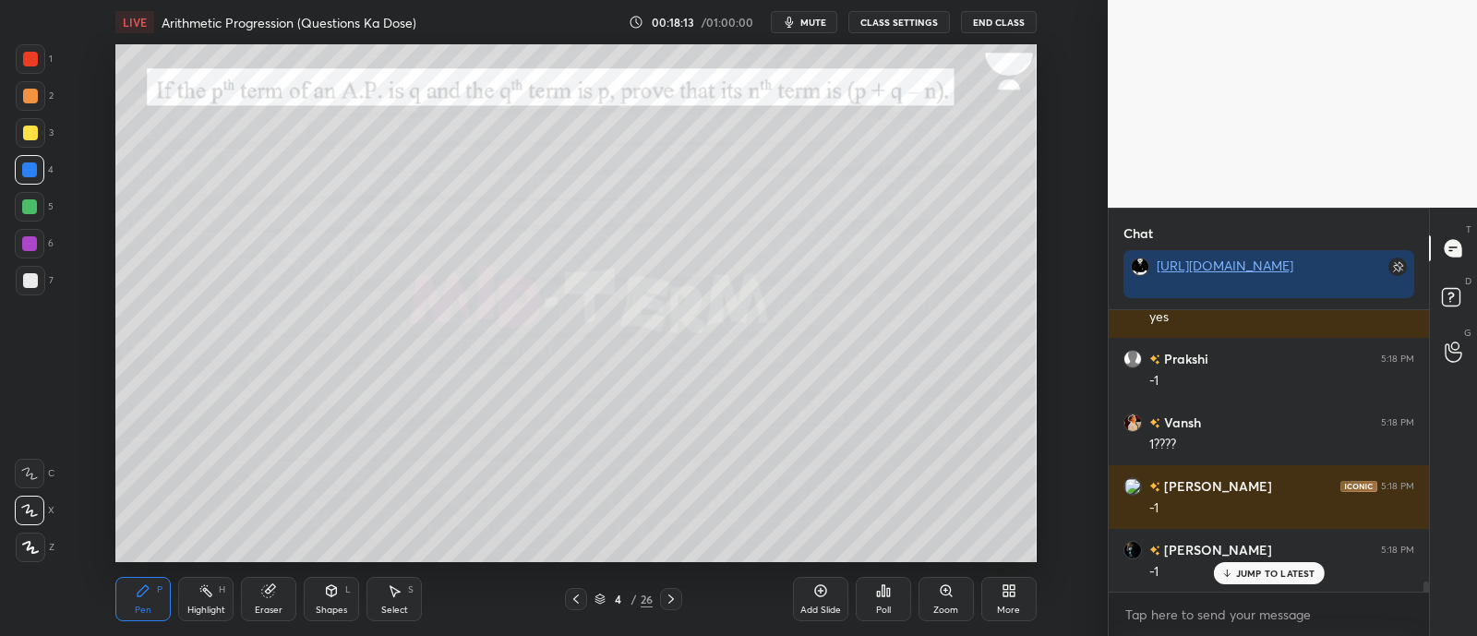
scroll to position [7414, 0]
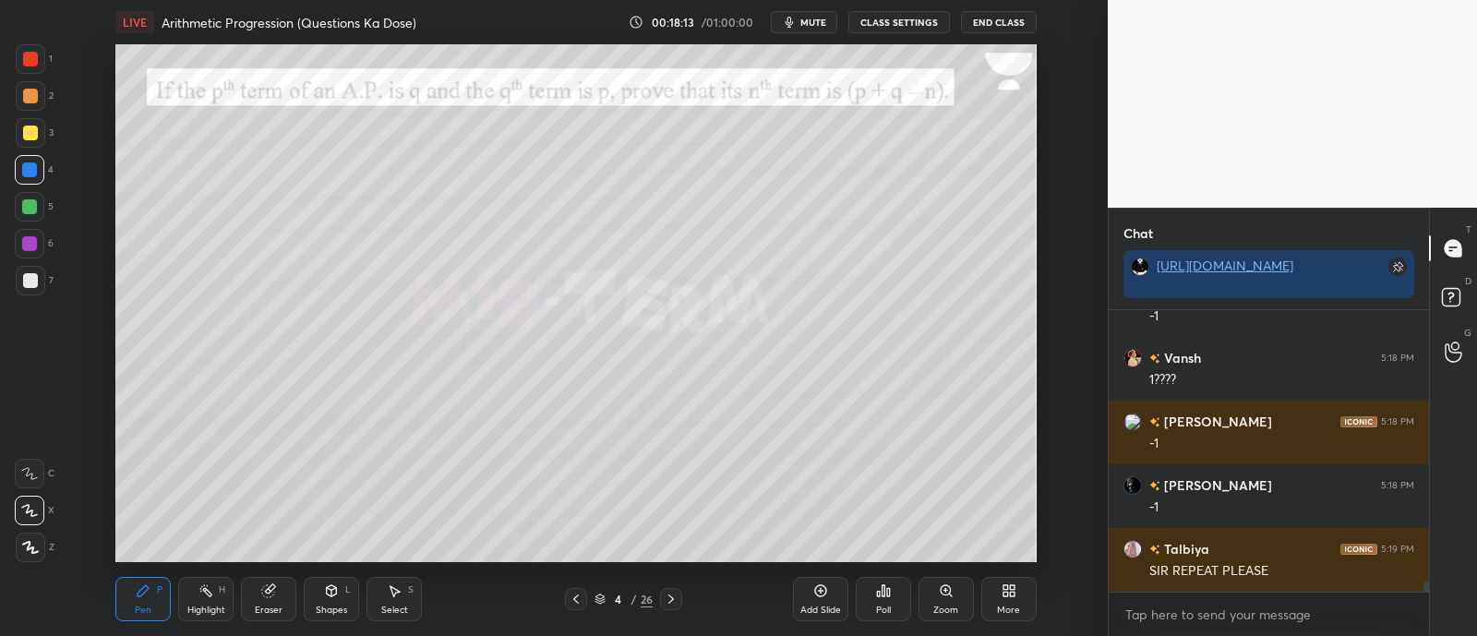
click at [27, 133] on div at bounding box center [30, 133] width 15 height 15
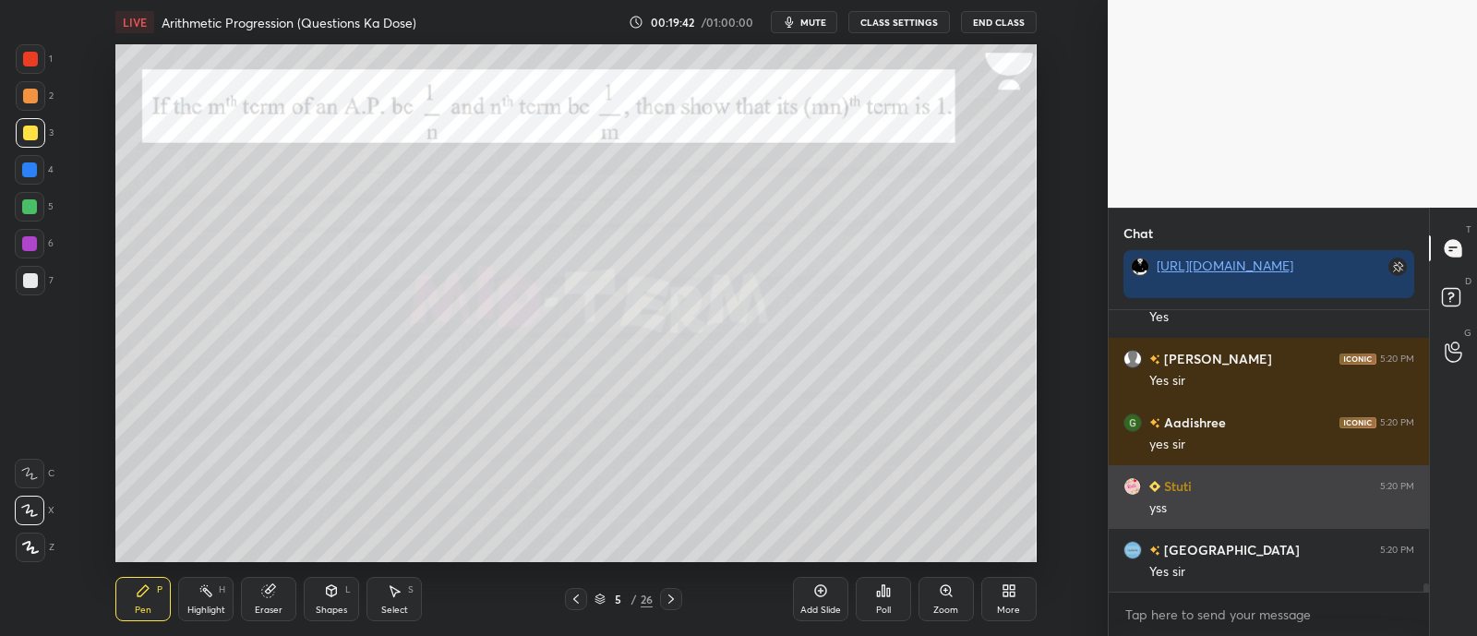
scroll to position [8241, 0]
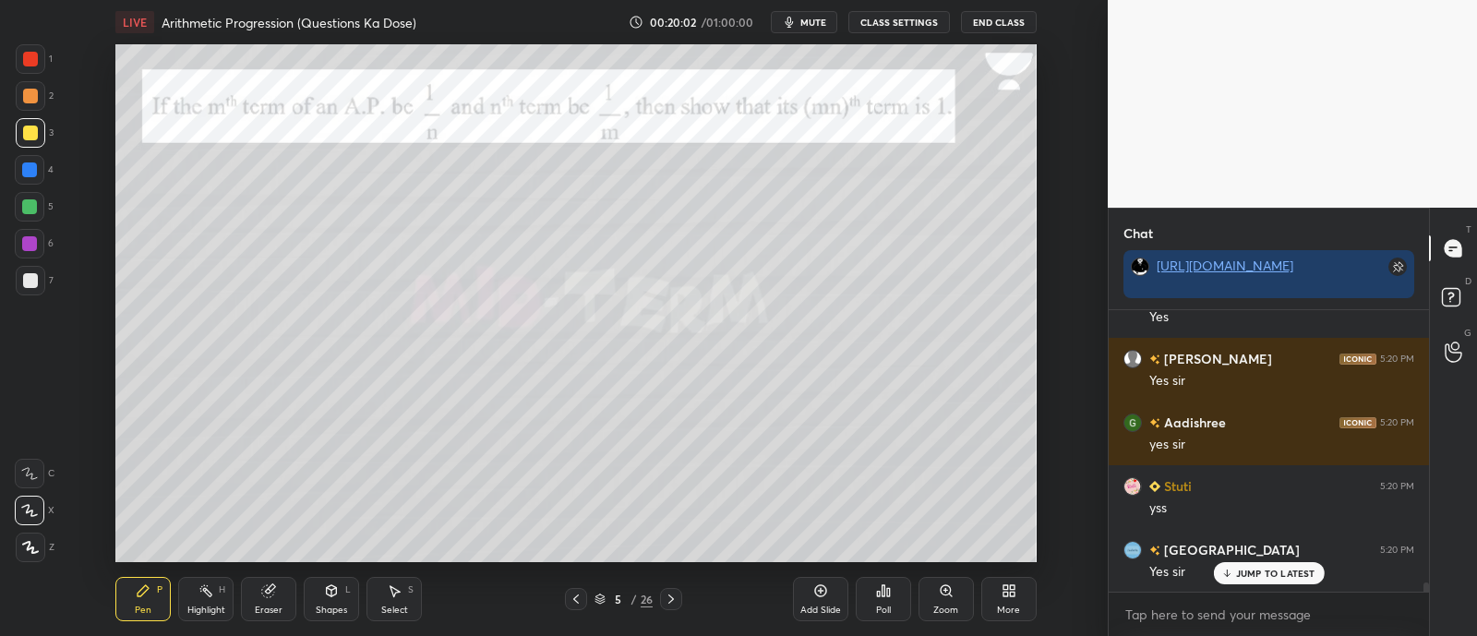
click at [29, 209] on div at bounding box center [29, 206] width 15 height 15
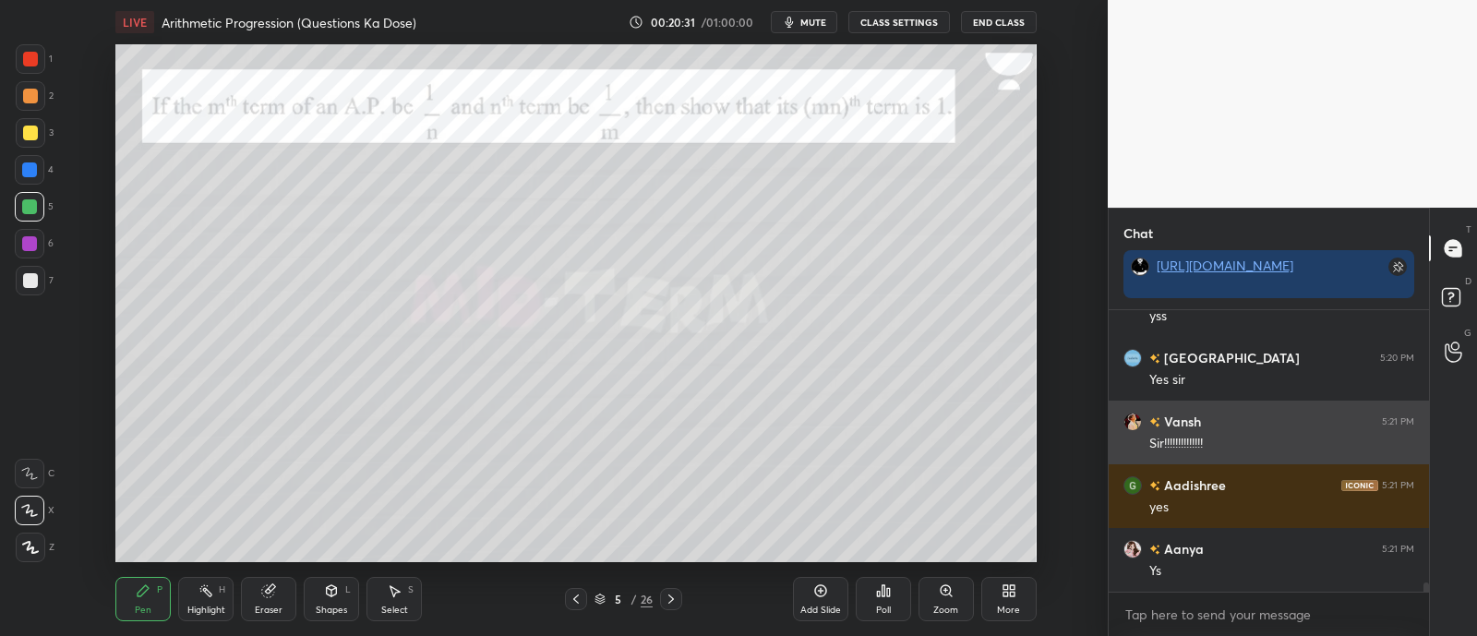
scroll to position [8496, 0]
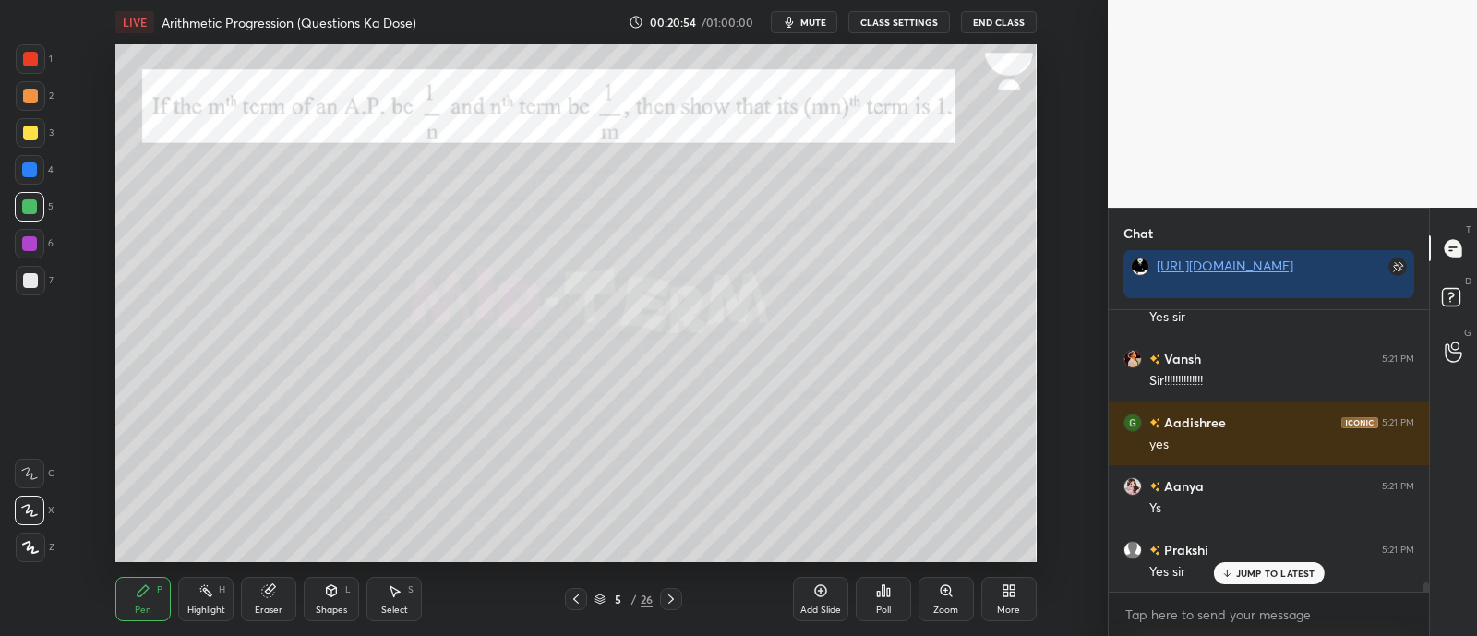
click at [267, 599] on div "Eraser" at bounding box center [268, 599] width 55 height 44
click at [145, 600] on div "Pen P" at bounding box center [142, 599] width 55 height 44
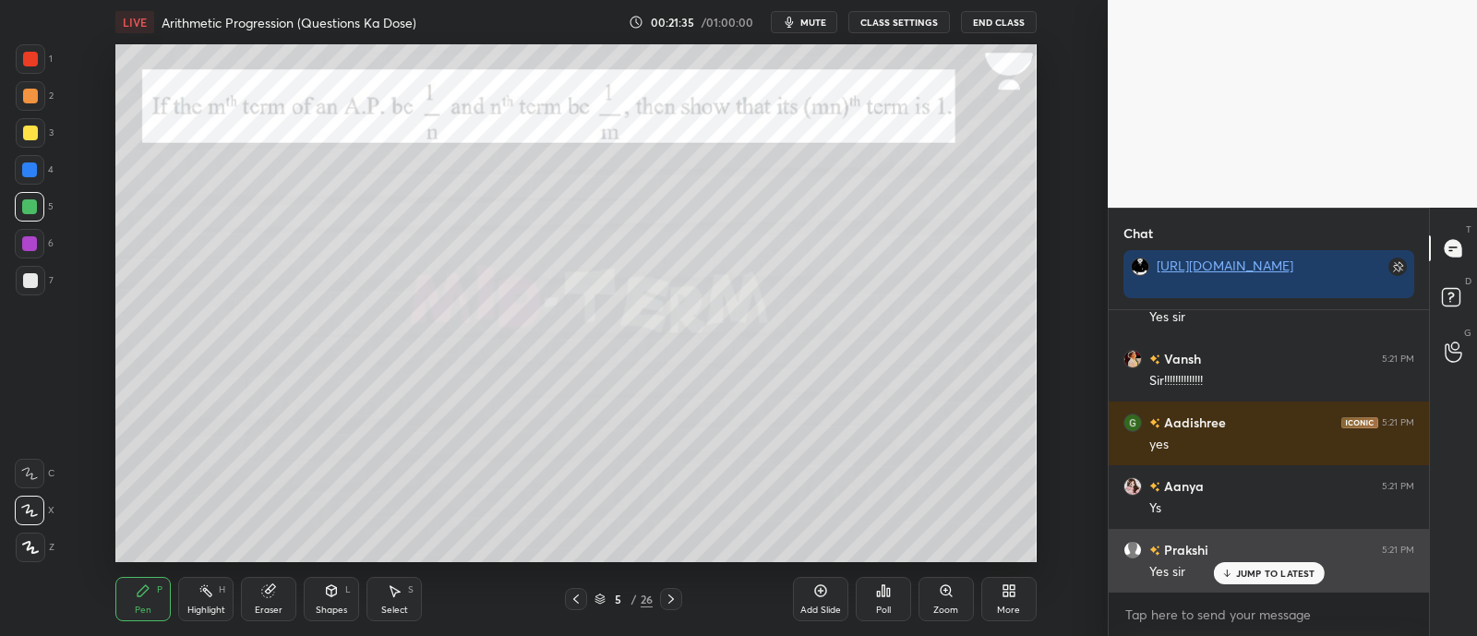
click at [1264, 565] on div "JUMP TO LATEST" at bounding box center [1268, 573] width 111 height 22
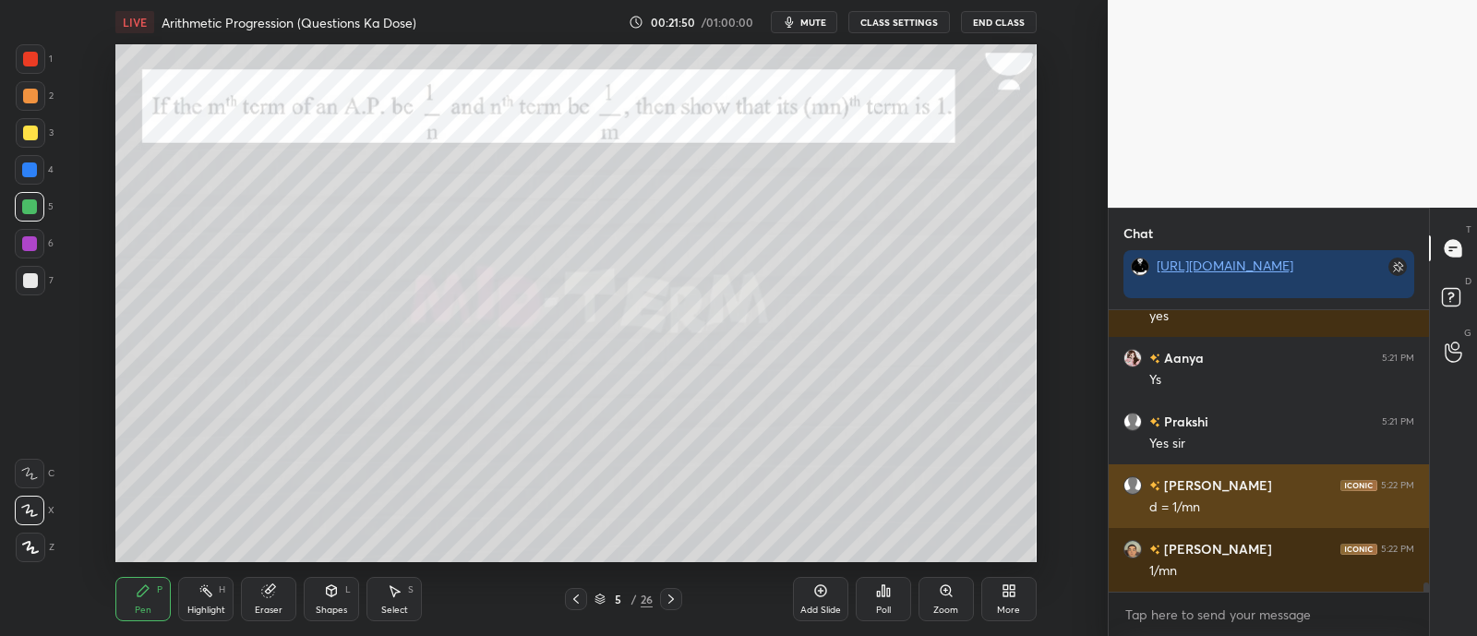
scroll to position [8688, 0]
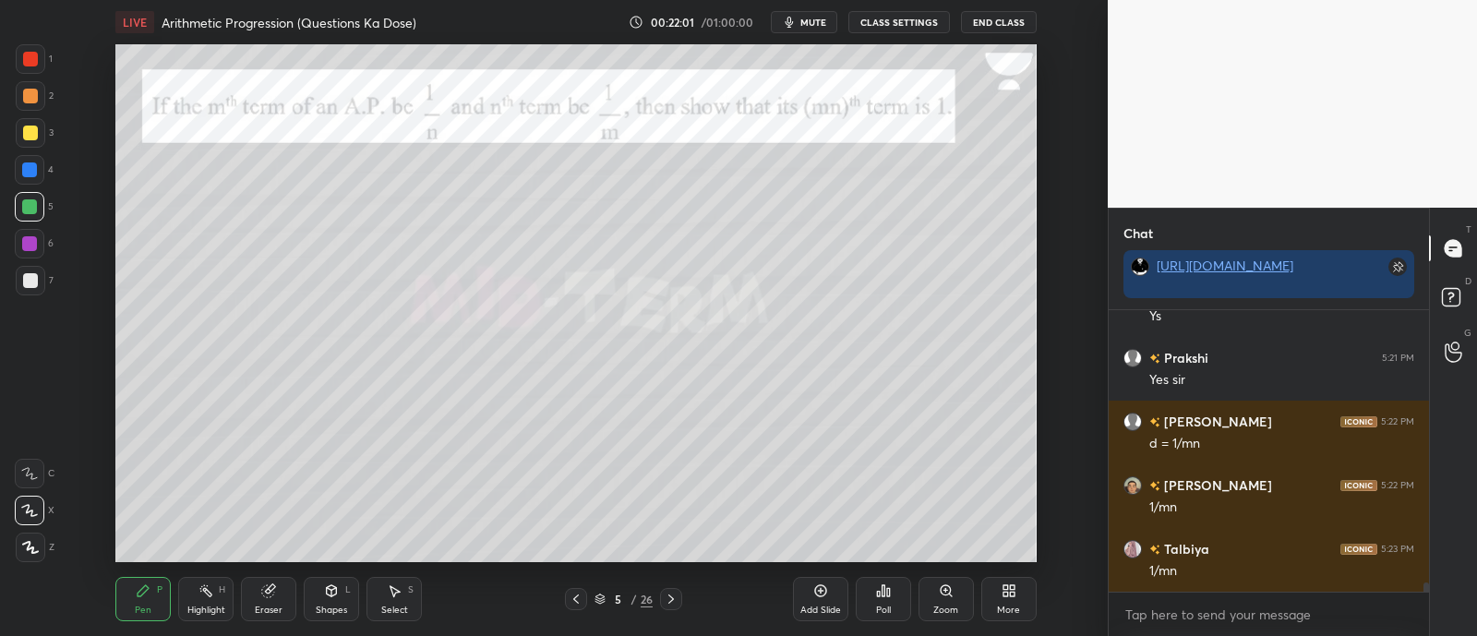
click at [34, 103] on div at bounding box center [31, 96] width 30 height 30
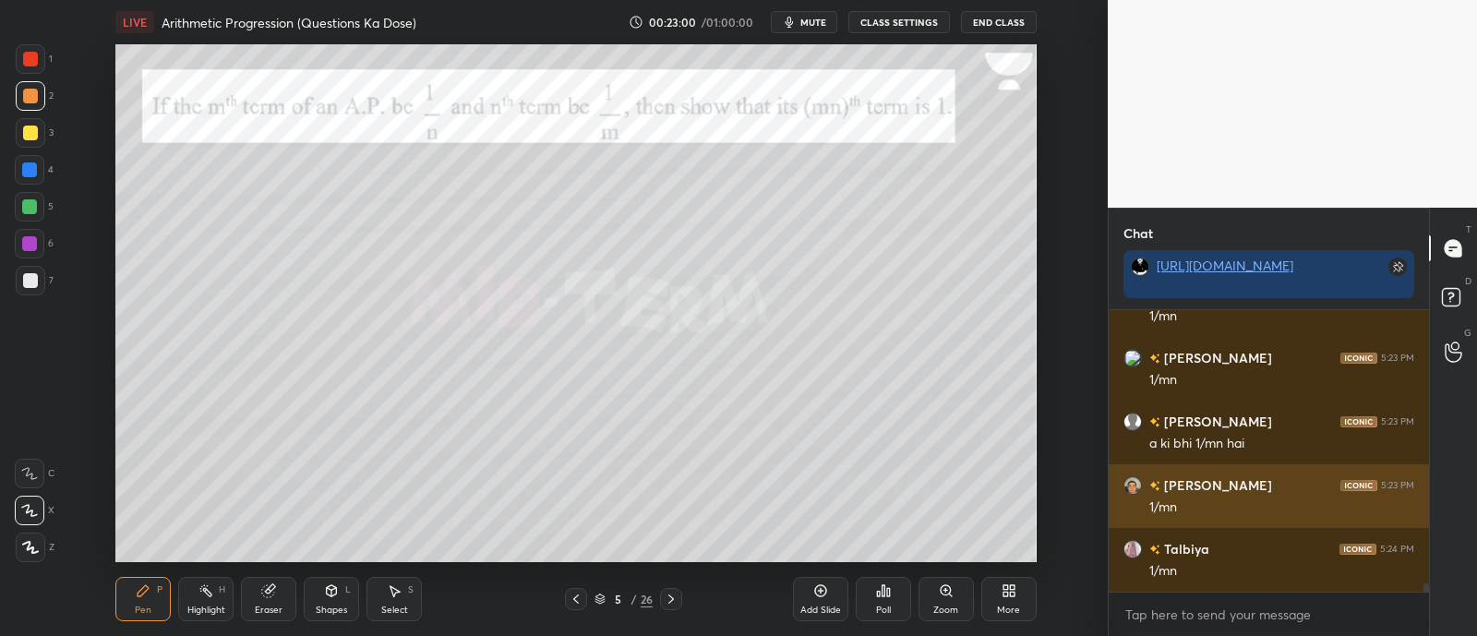
scroll to position [9070, 0]
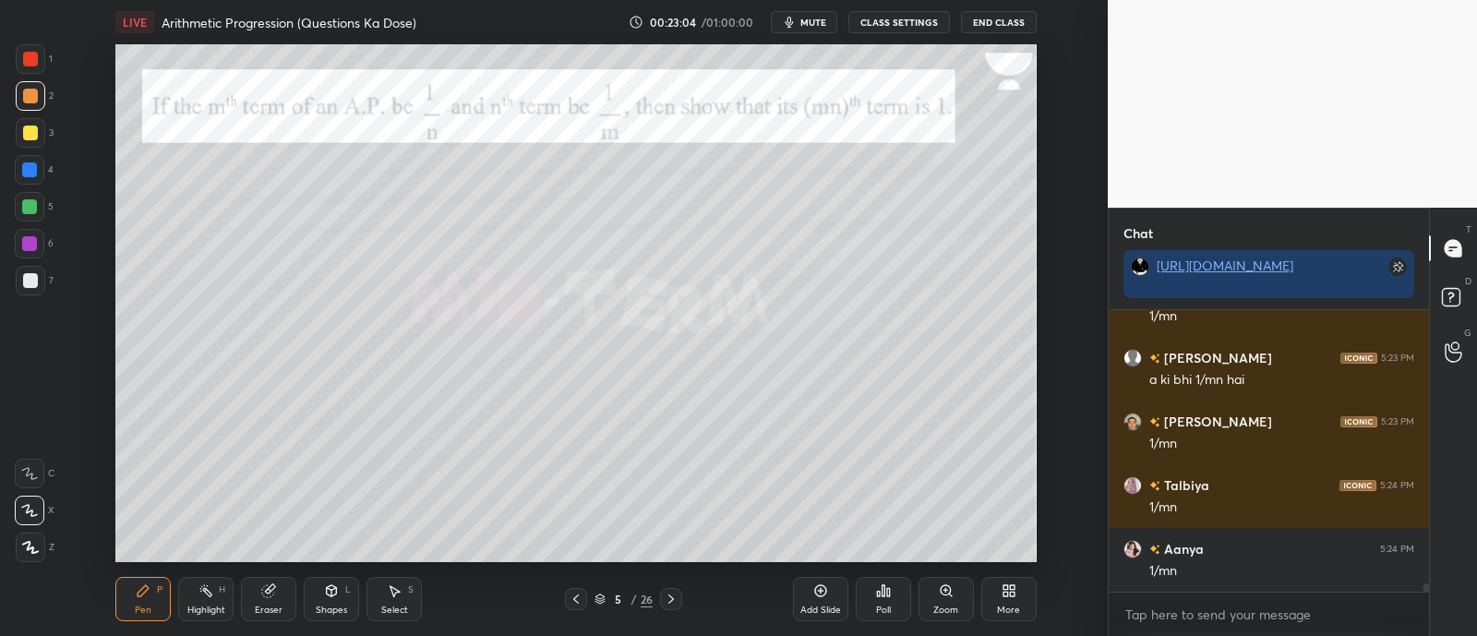
click at [19, 173] on div at bounding box center [30, 170] width 30 height 30
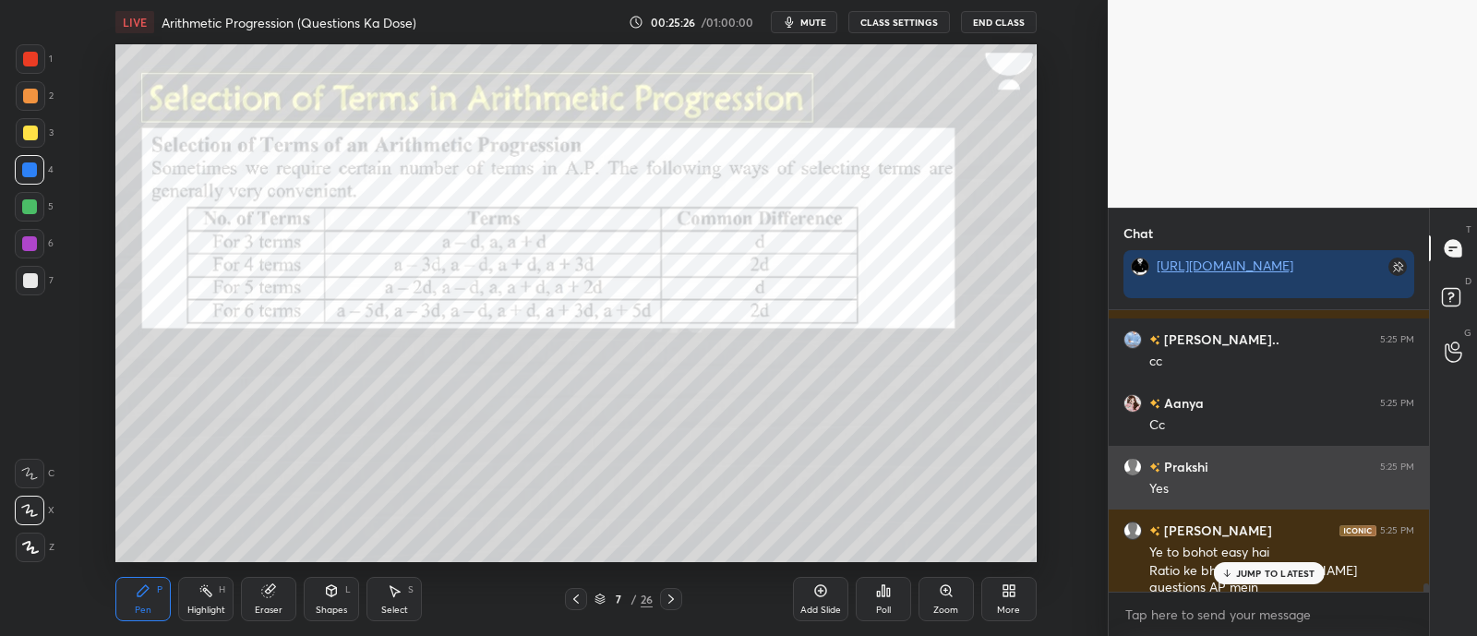
scroll to position [9806, 0]
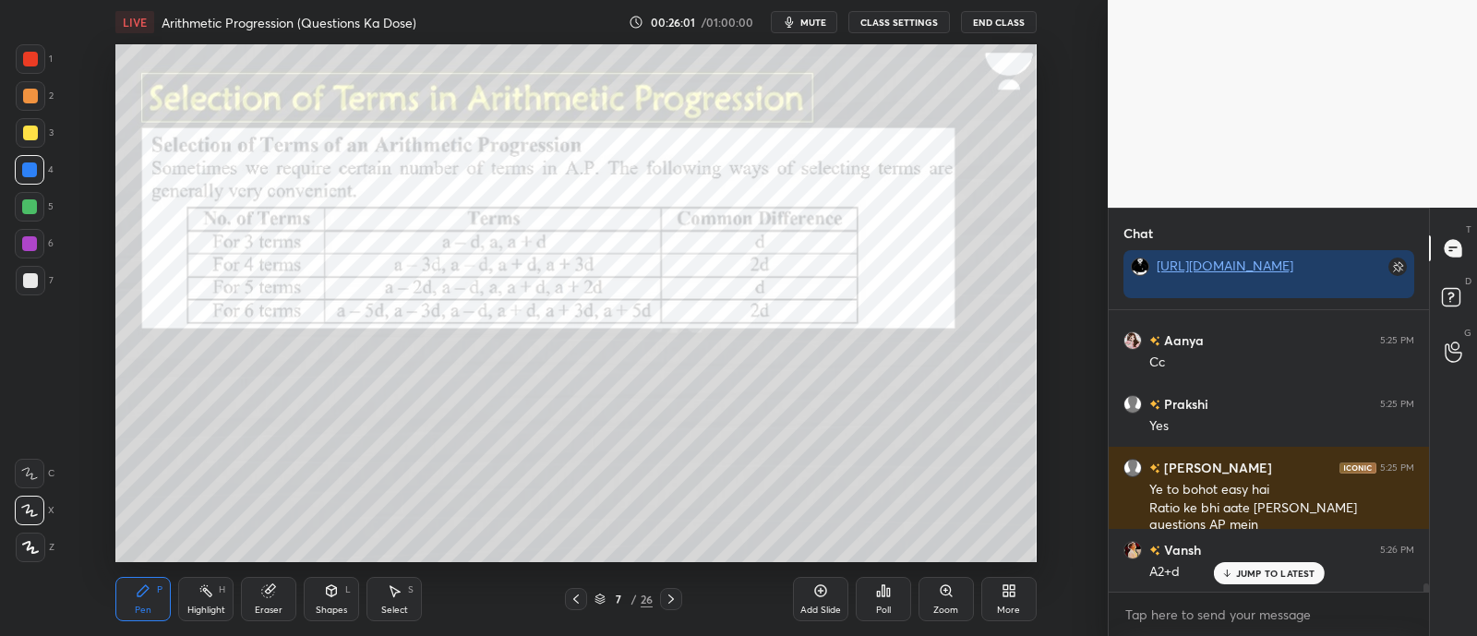
click at [268, 598] on div "Eraser" at bounding box center [268, 599] width 55 height 44
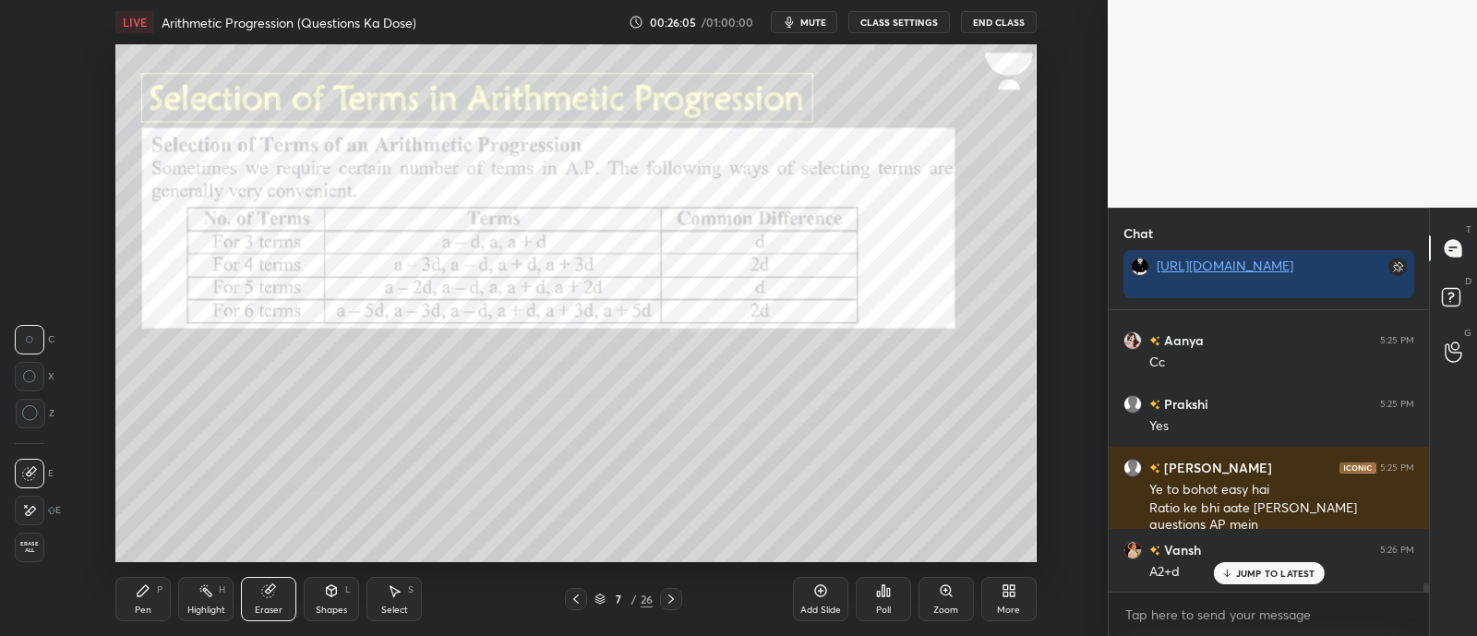
click at [147, 595] on icon at bounding box center [143, 590] width 15 height 15
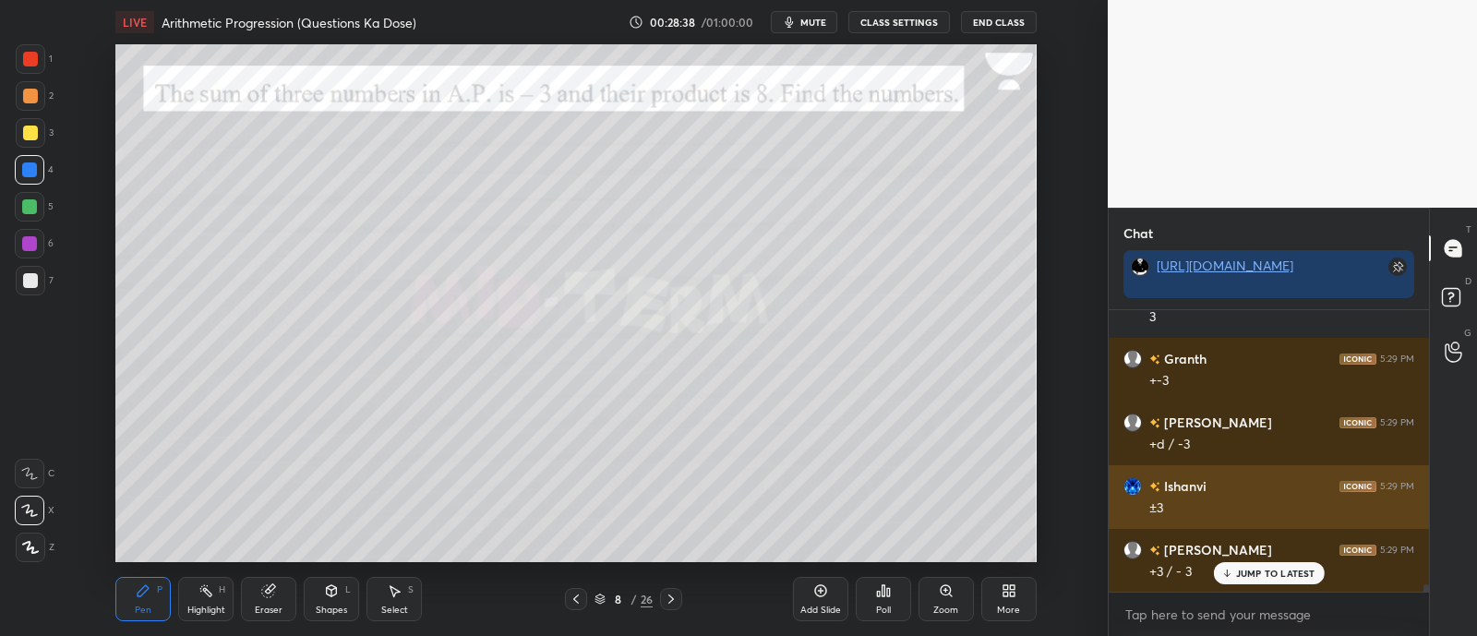
scroll to position [10908, 0]
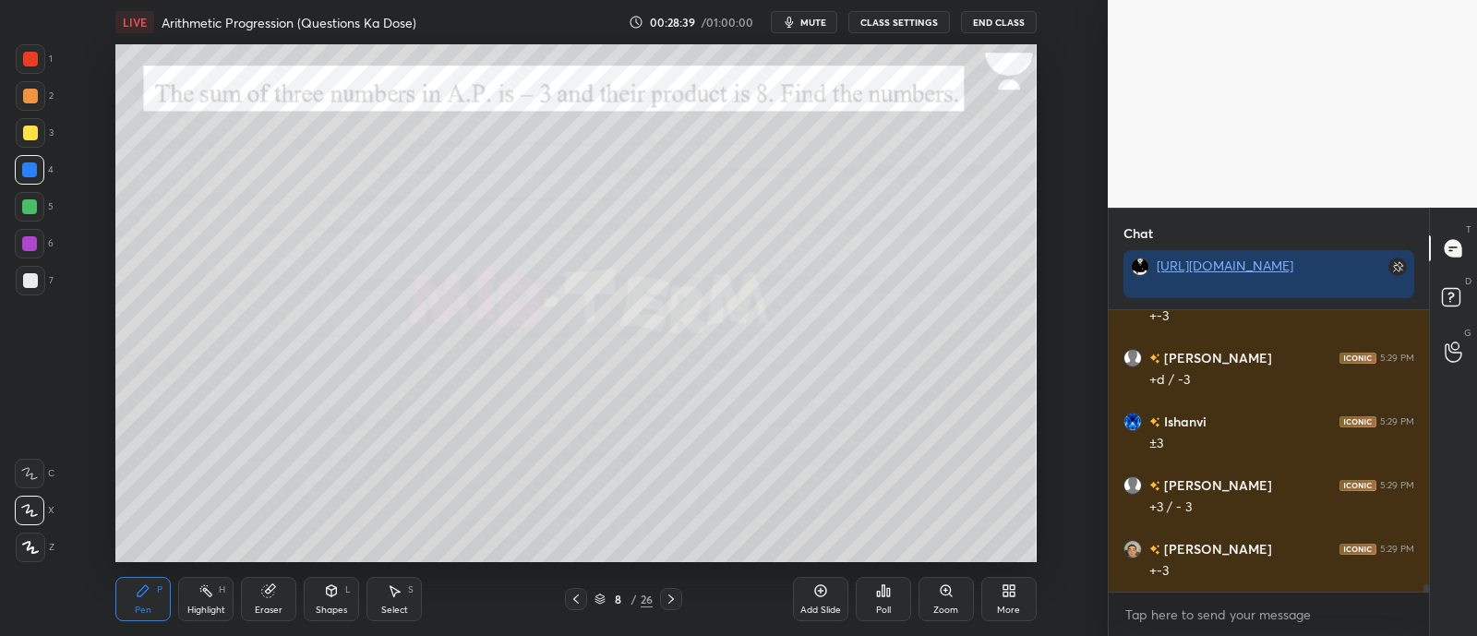
click at [23, 246] on div at bounding box center [29, 243] width 15 height 15
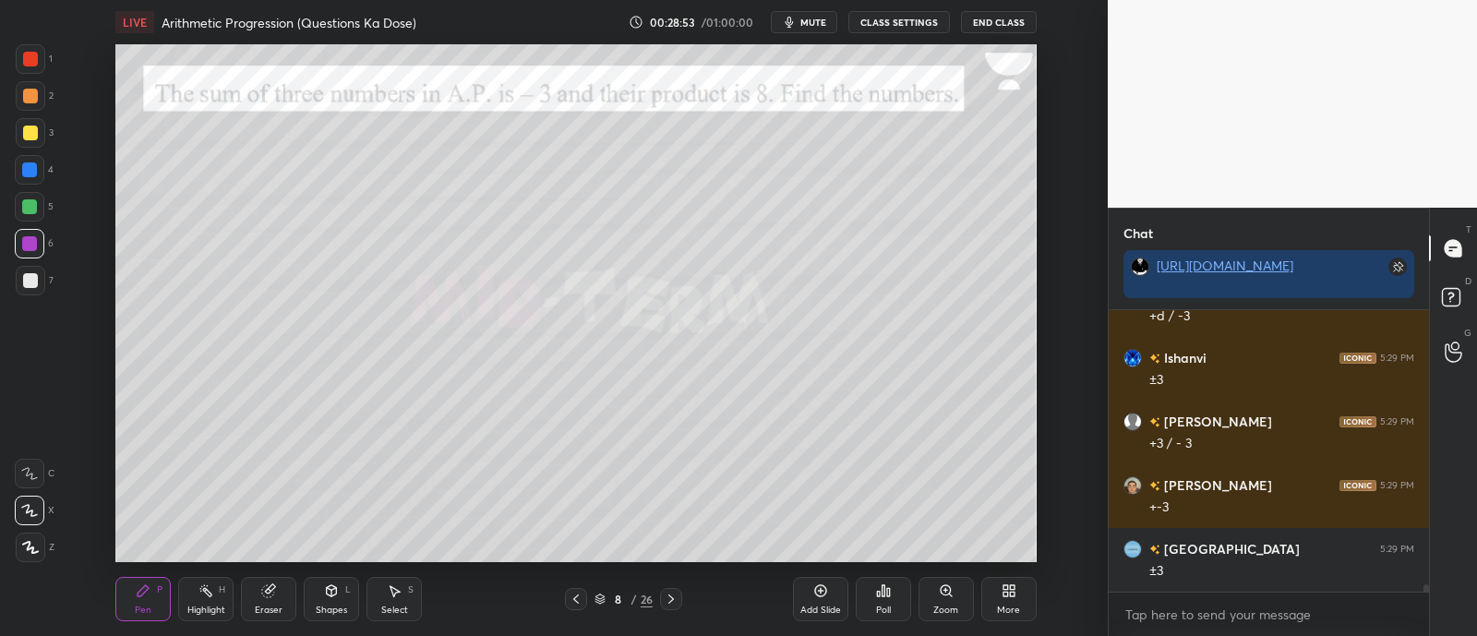
scroll to position [11015, 0]
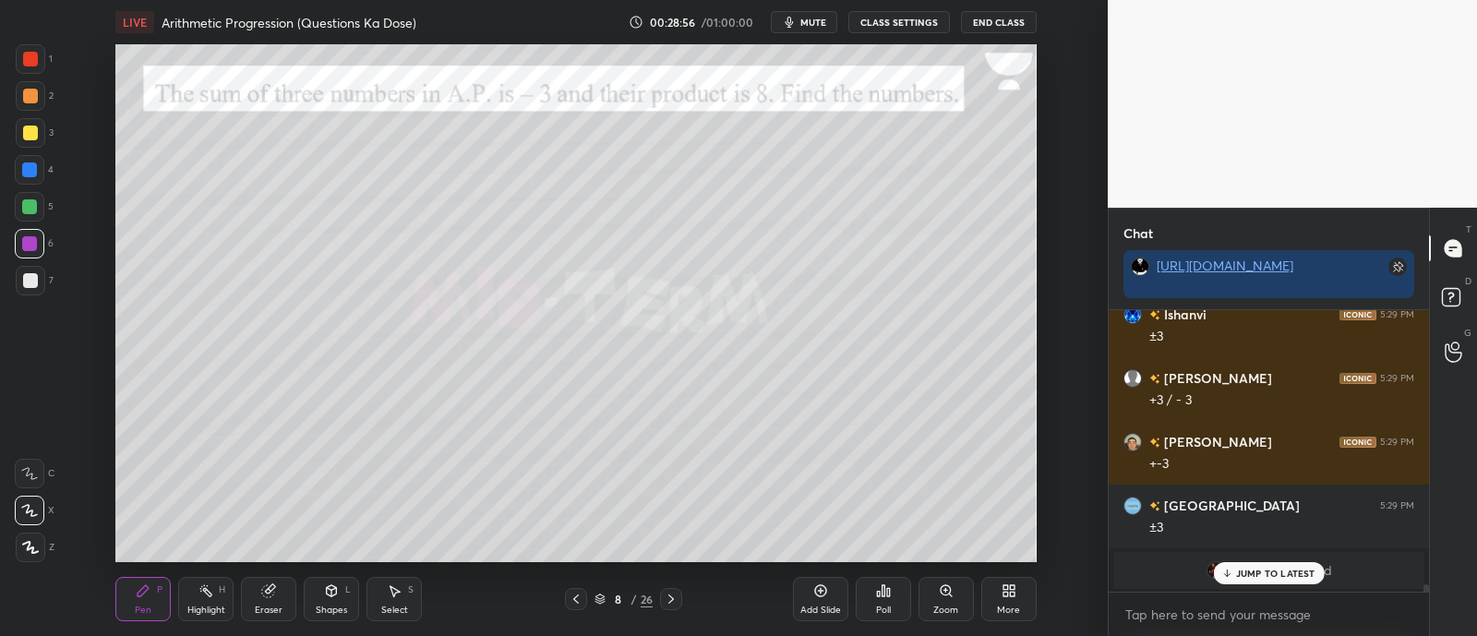
click at [28, 209] on div at bounding box center [29, 206] width 15 height 15
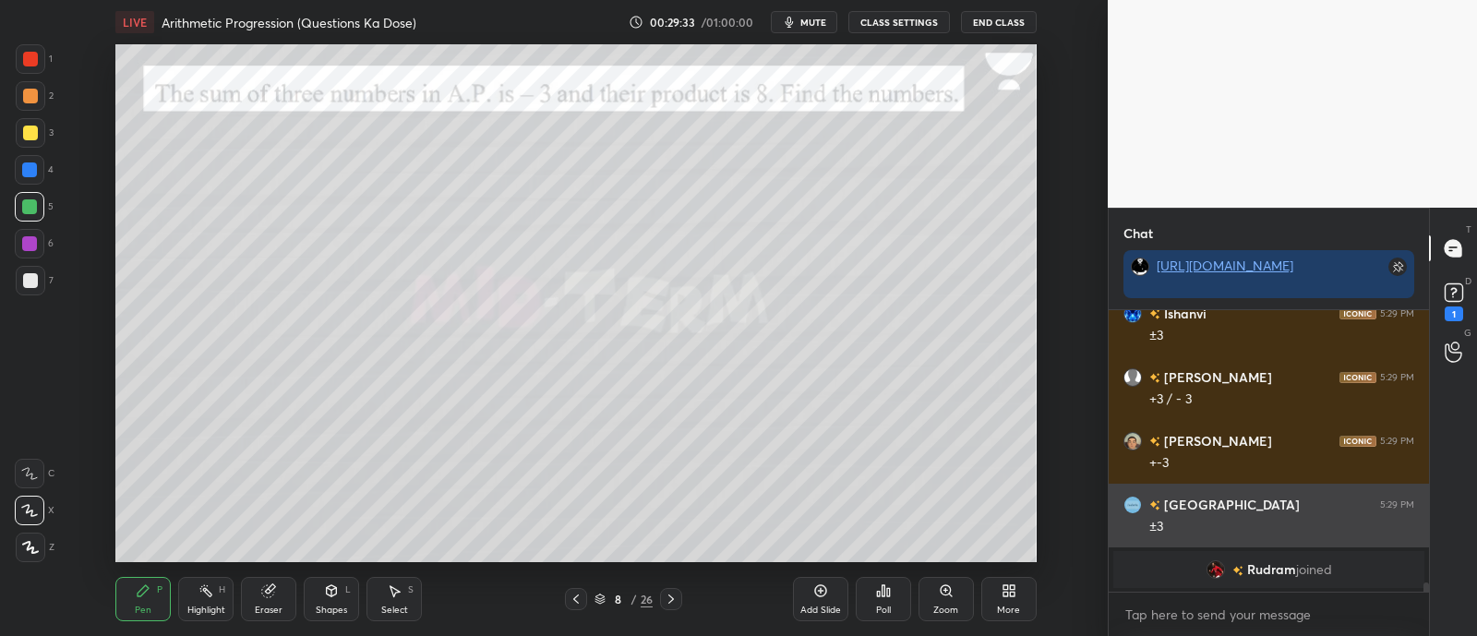
scroll to position [8611, 0]
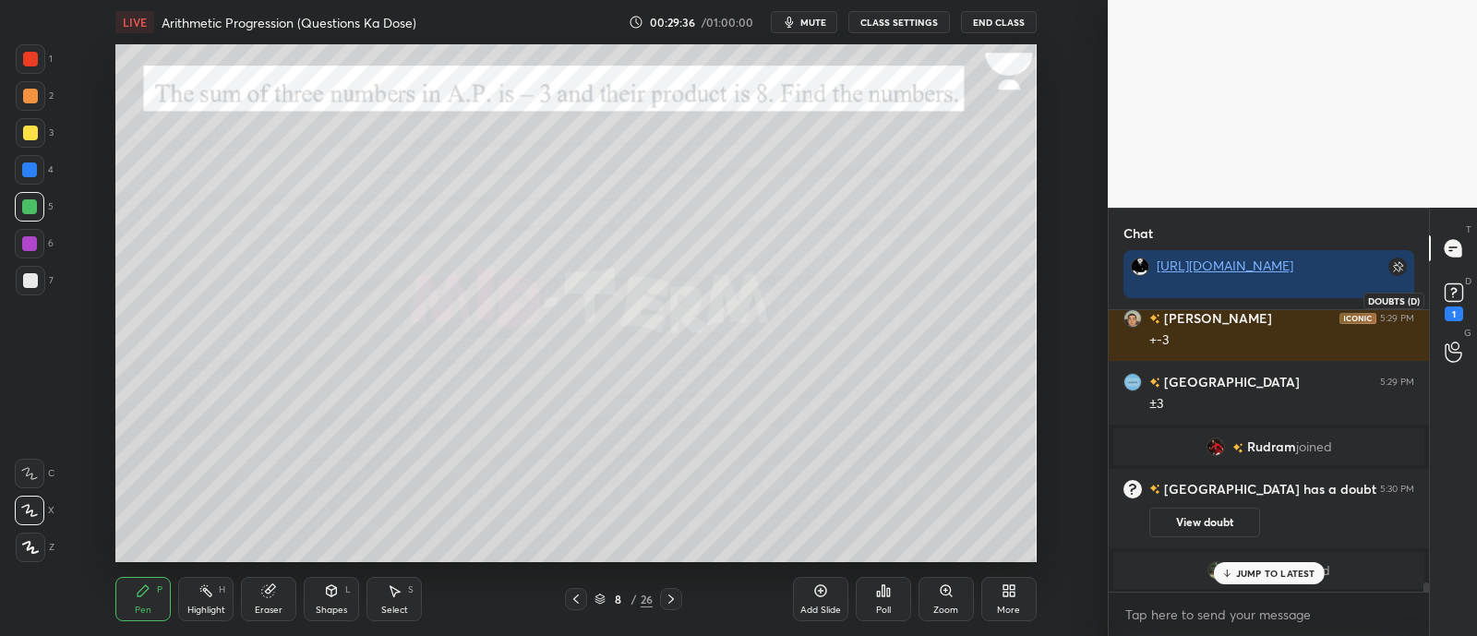
click at [1453, 301] on rect at bounding box center [1453, 293] width 18 height 18
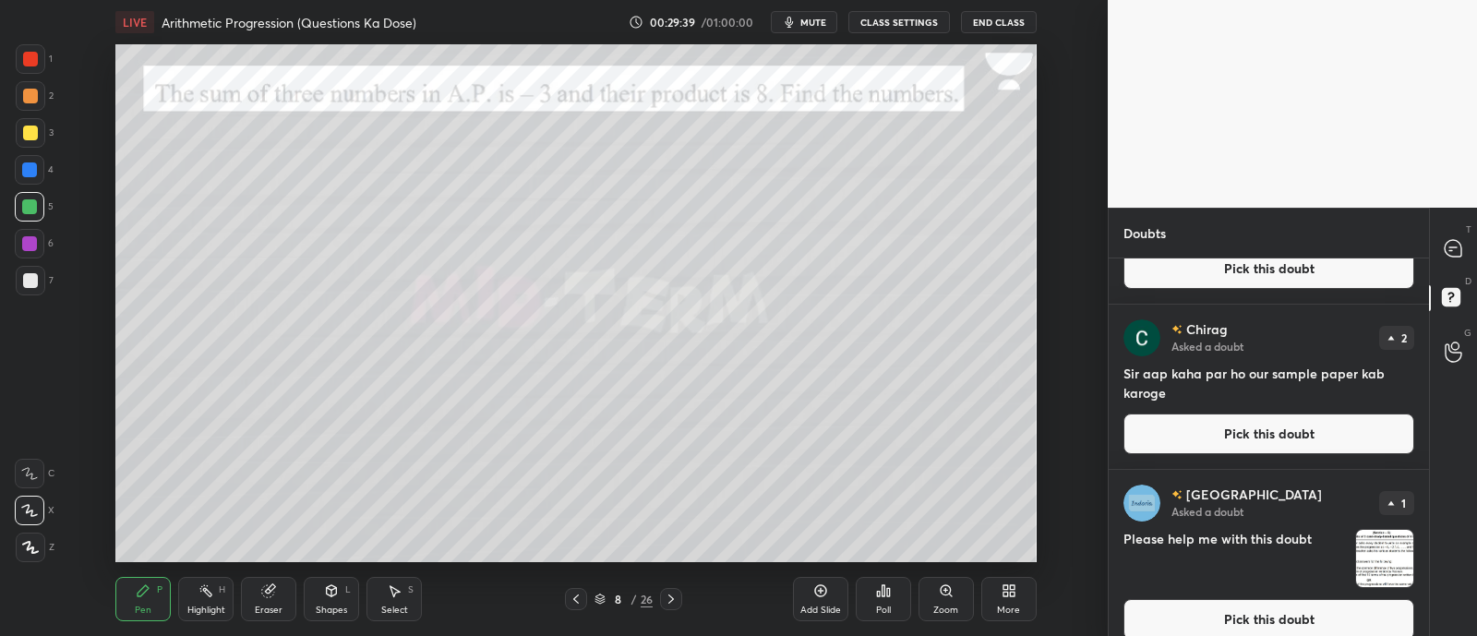
scroll to position [119, 0]
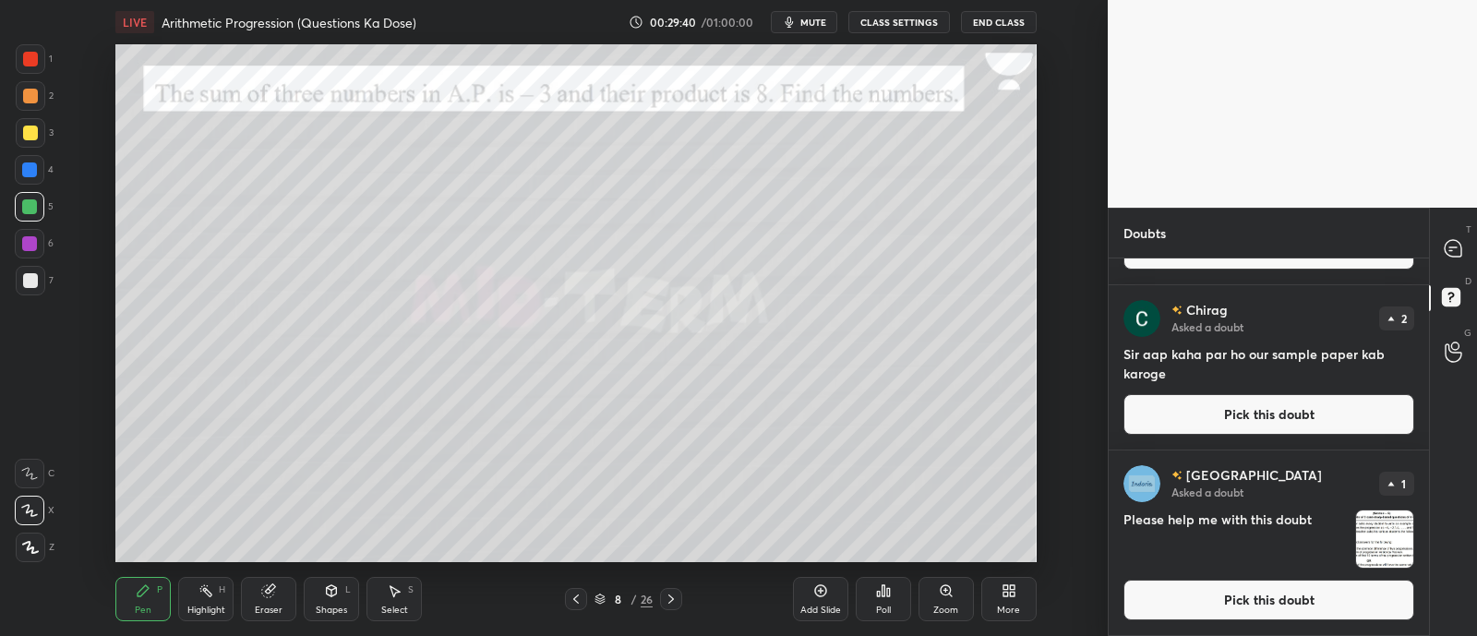
click at [1373, 533] on img "grid" at bounding box center [1384, 538] width 57 height 57
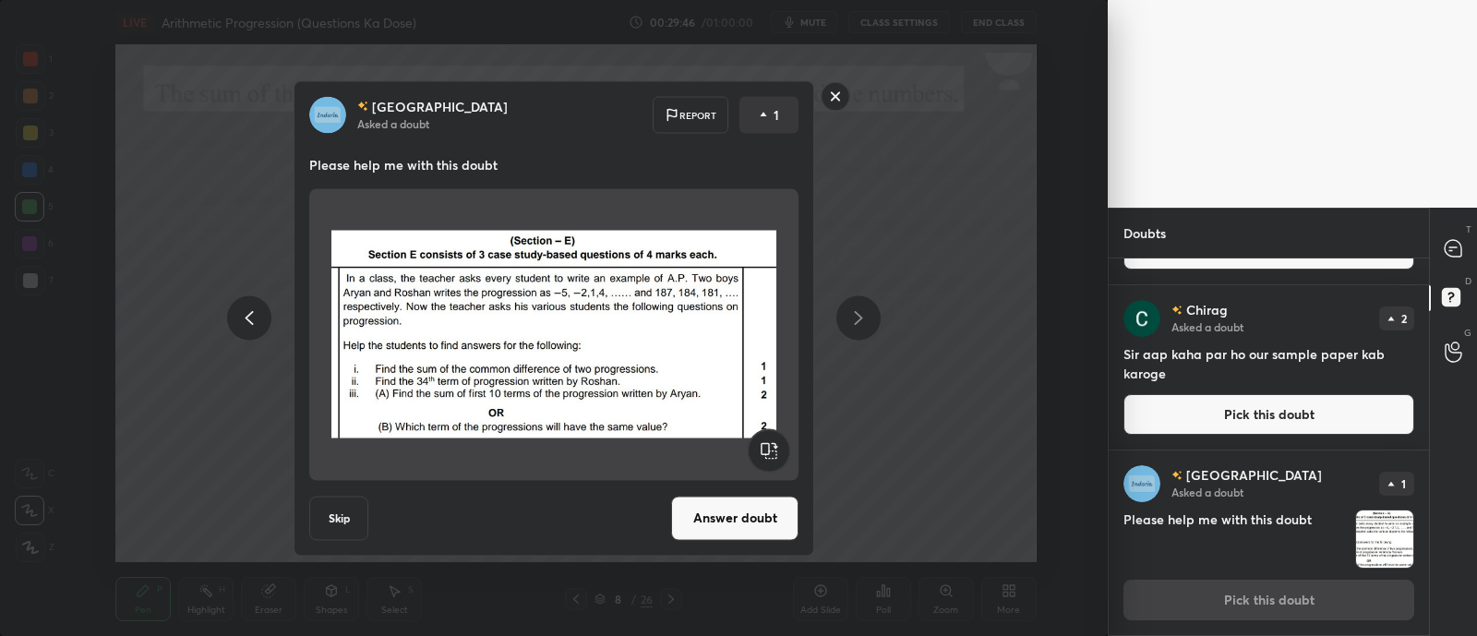
click at [715, 514] on button "Answer doubt" at bounding box center [734, 518] width 127 height 44
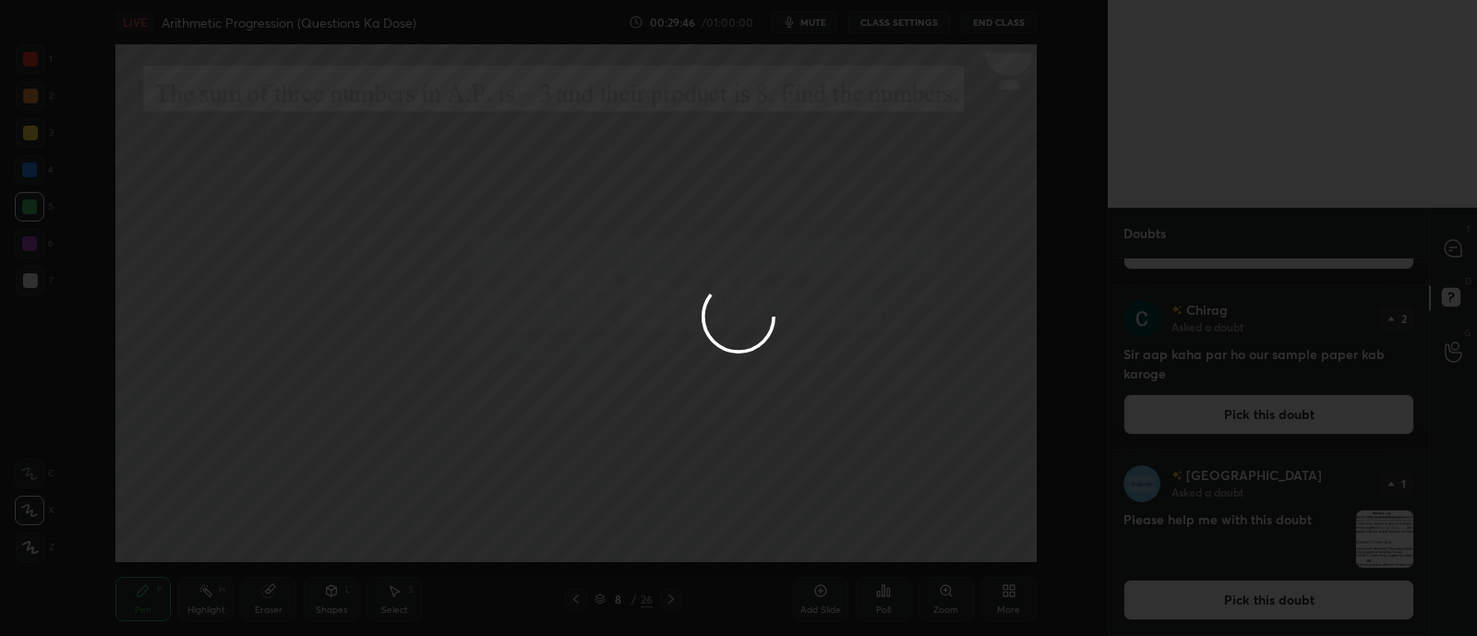
scroll to position [0, 0]
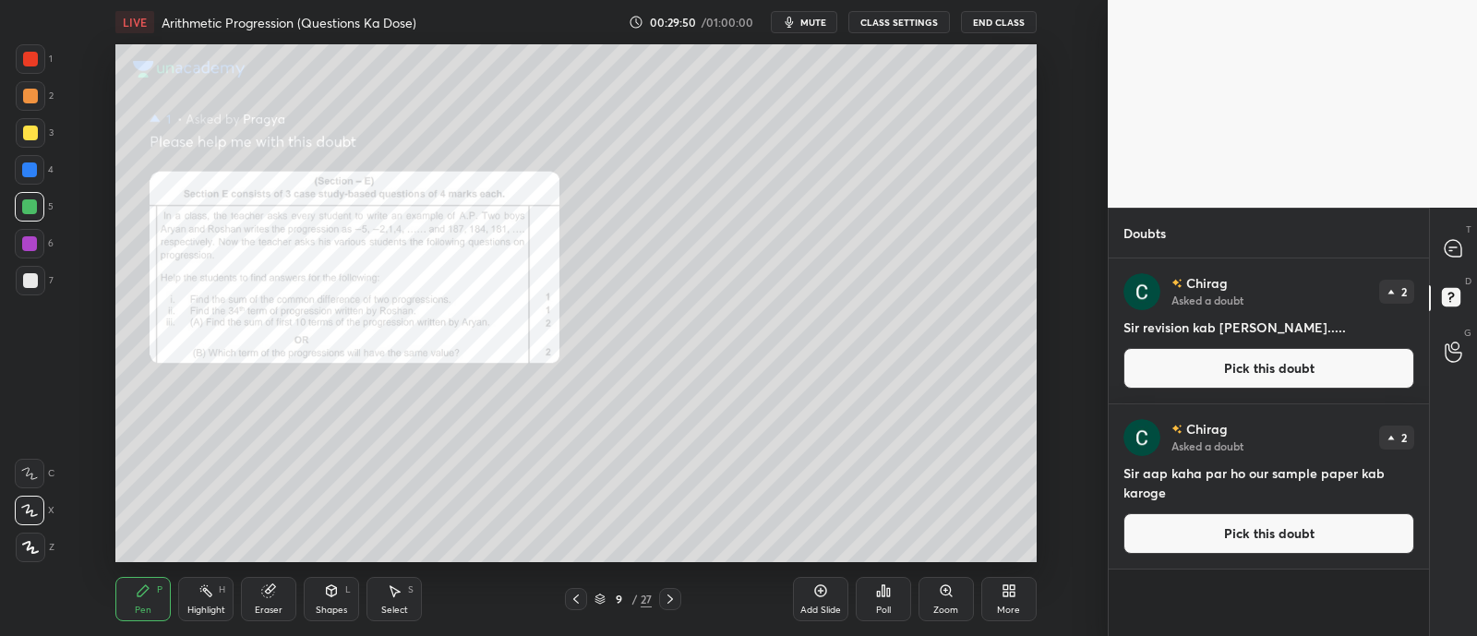
click at [939, 597] on icon at bounding box center [946, 590] width 15 height 15
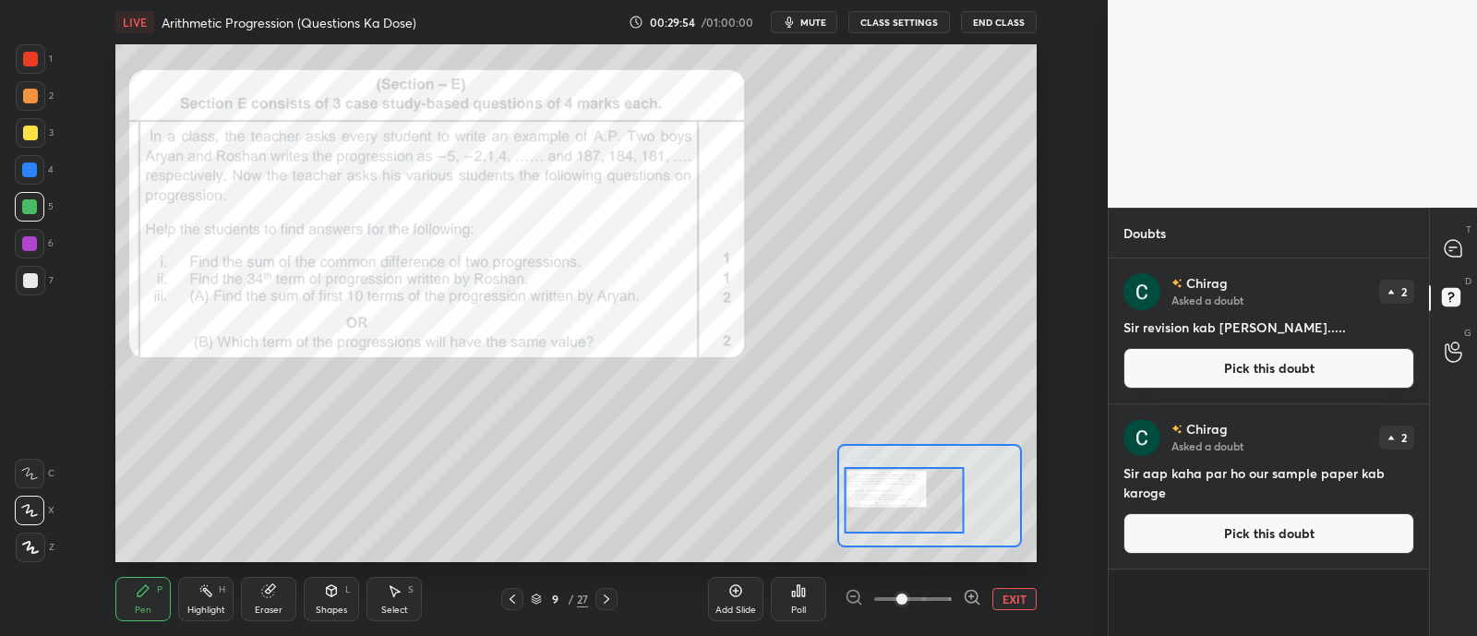
click at [30, 99] on div at bounding box center [30, 96] width 15 height 15
click at [1459, 247] on icon at bounding box center [1452, 248] width 17 height 17
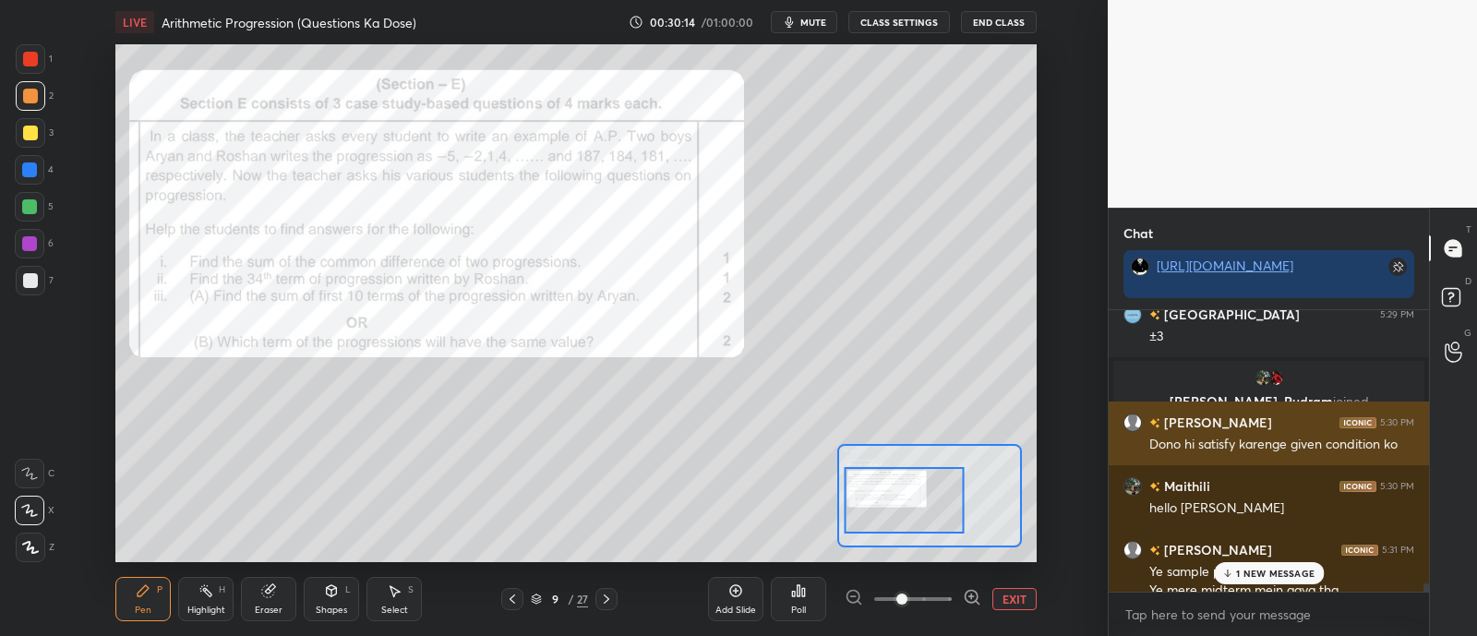
scroll to position [8984, 0]
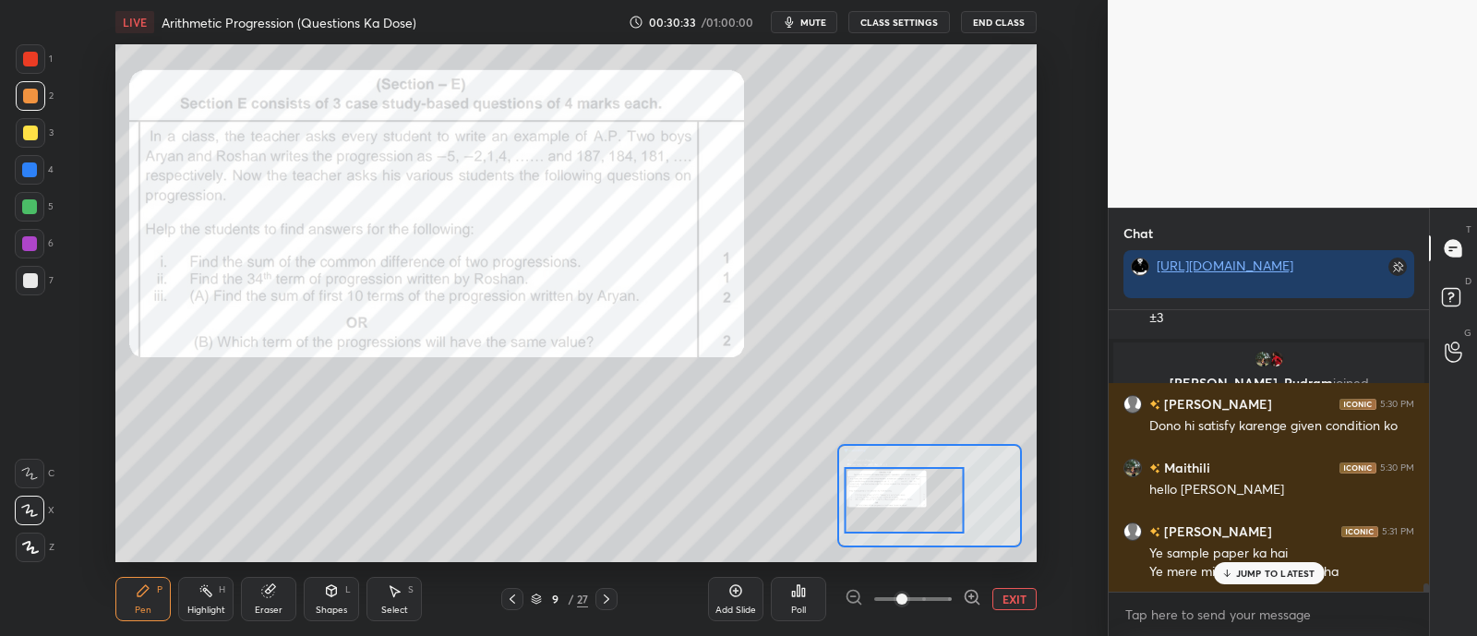
click at [32, 470] on icon at bounding box center [29, 473] width 17 height 13
click at [24, 235] on div at bounding box center [30, 244] width 30 height 30
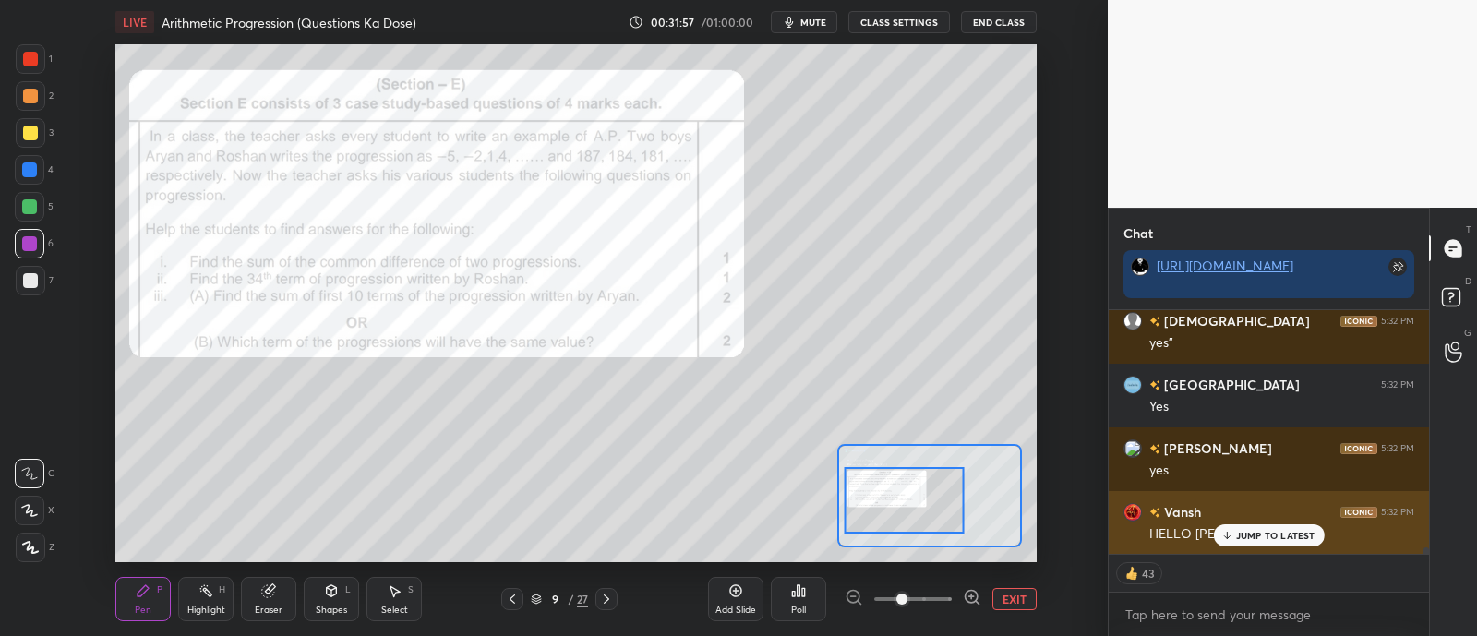
scroll to position [9142, 0]
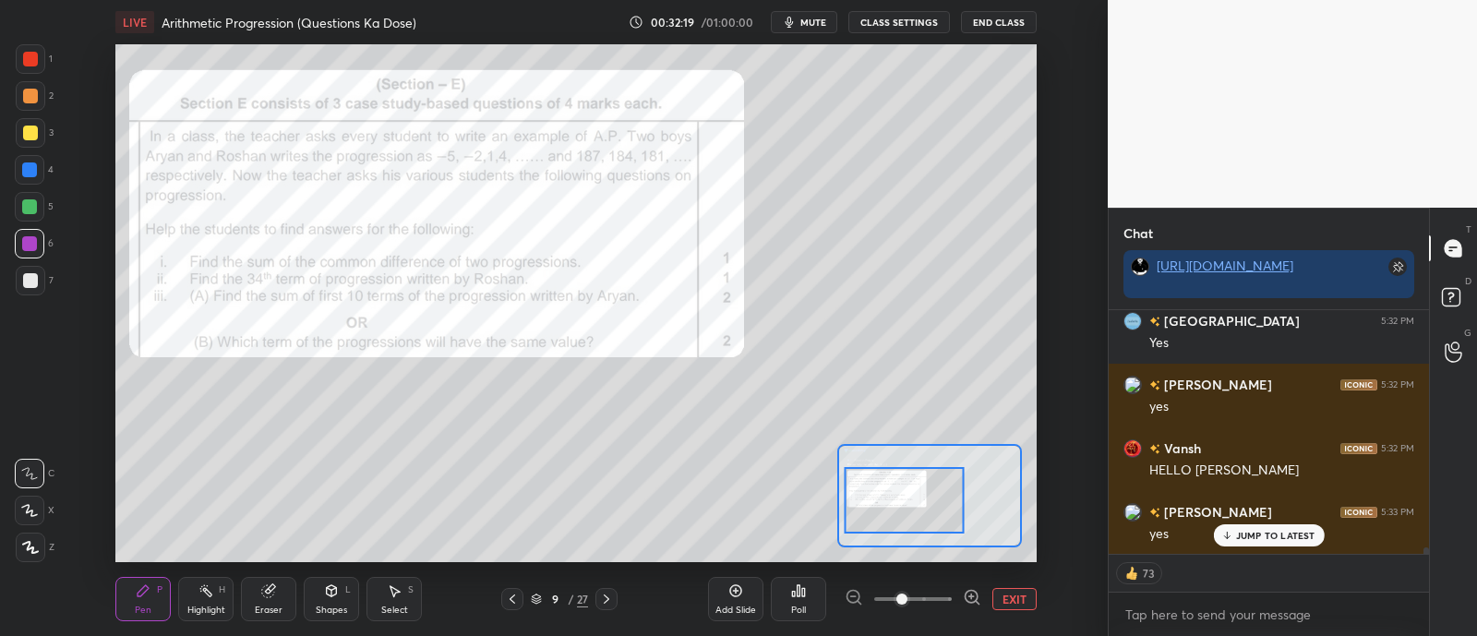
click at [30, 135] on div at bounding box center [30, 133] width 15 height 15
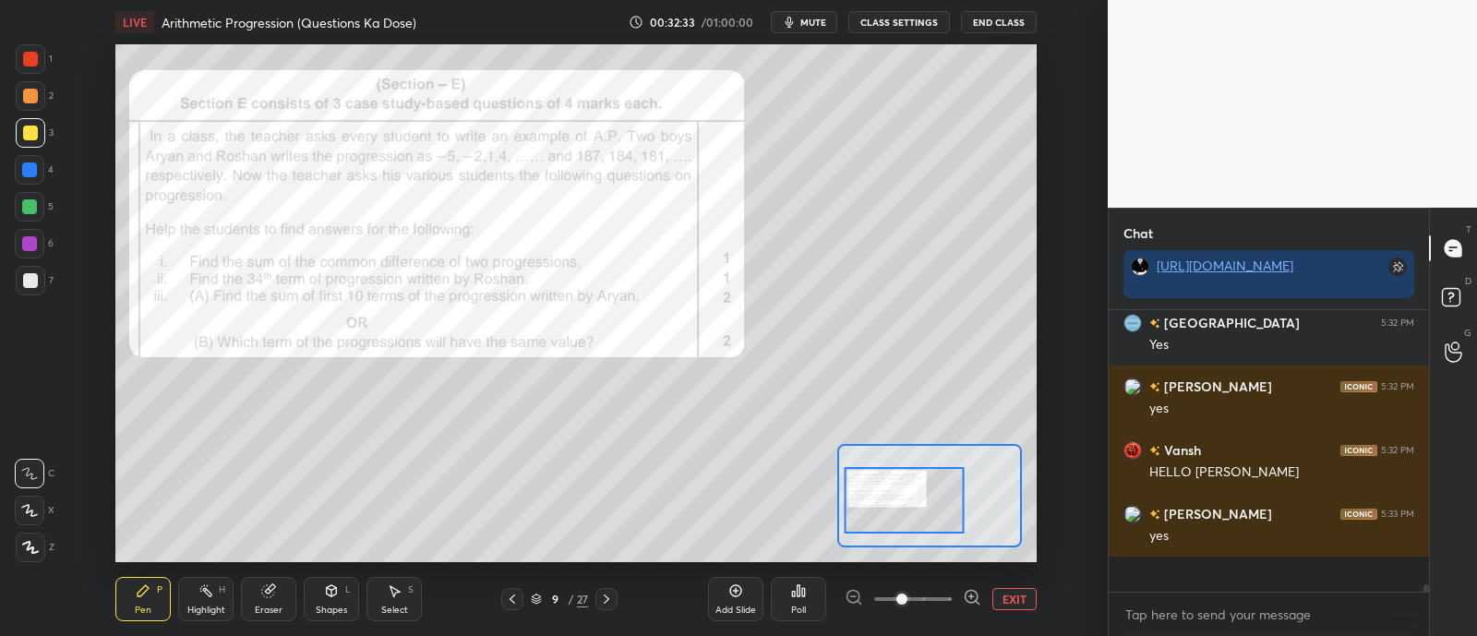
click at [875, 444] on div at bounding box center [929, 495] width 185 height 103
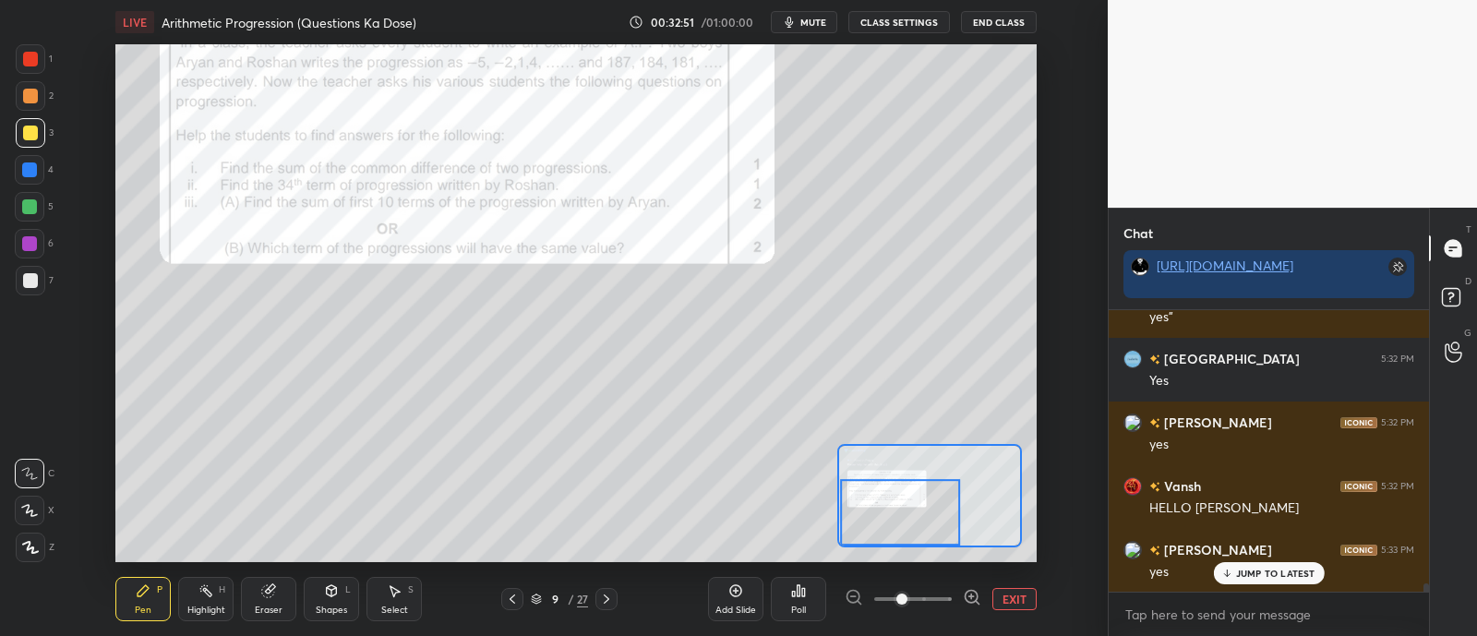
click at [25, 212] on div at bounding box center [29, 206] width 15 height 15
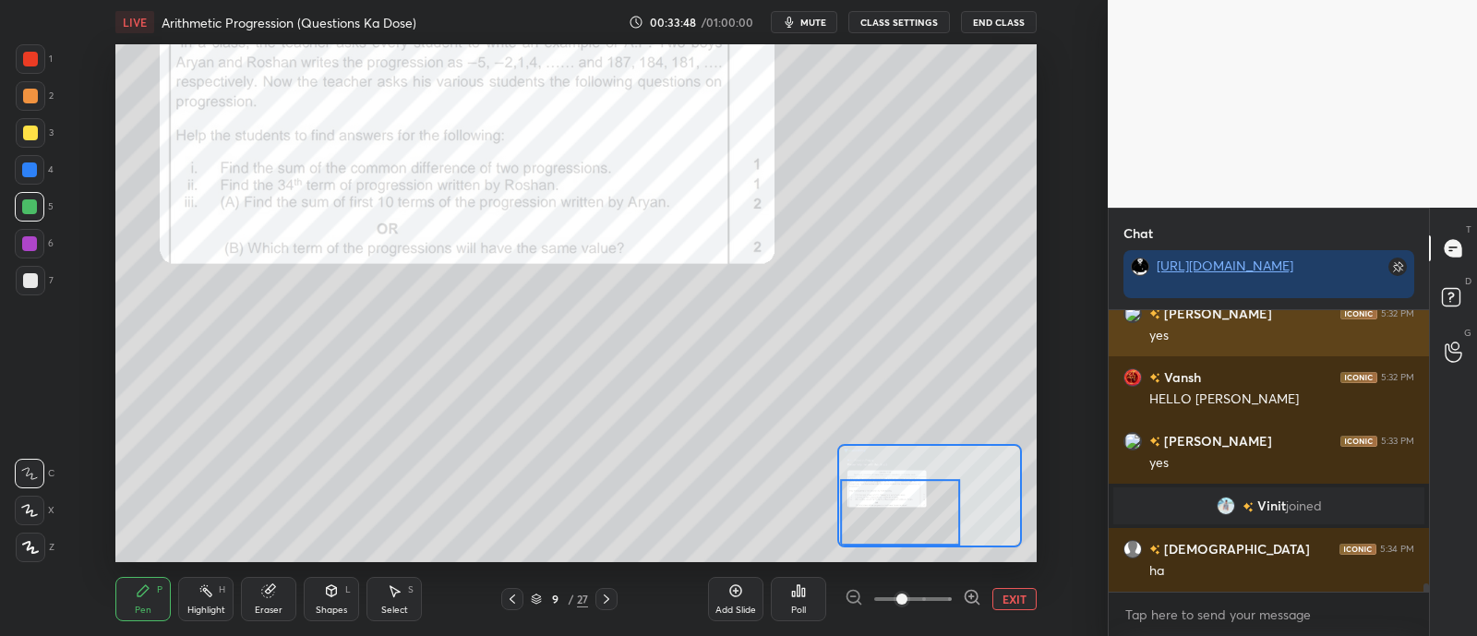
scroll to position [9276, 0]
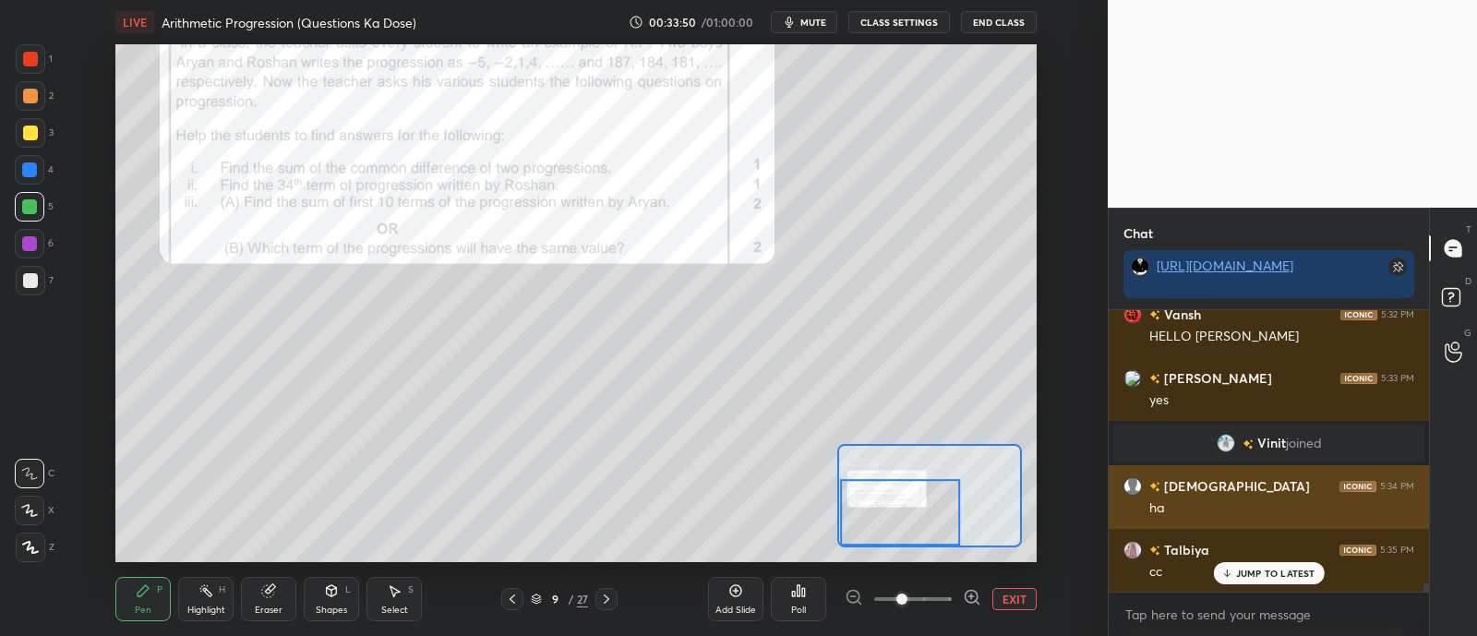
click at [1005, 595] on button "EXIT" at bounding box center [1014, 599] width 44 height 22
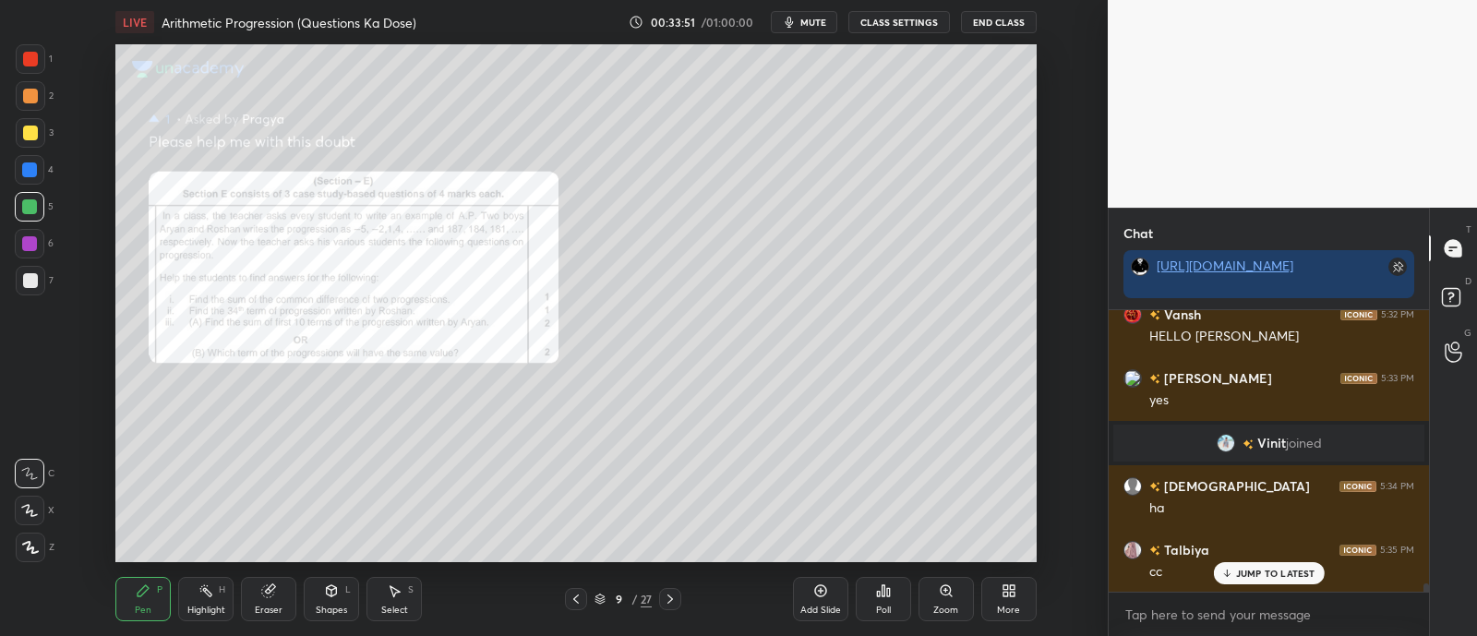
scroll to position [9339, 0]
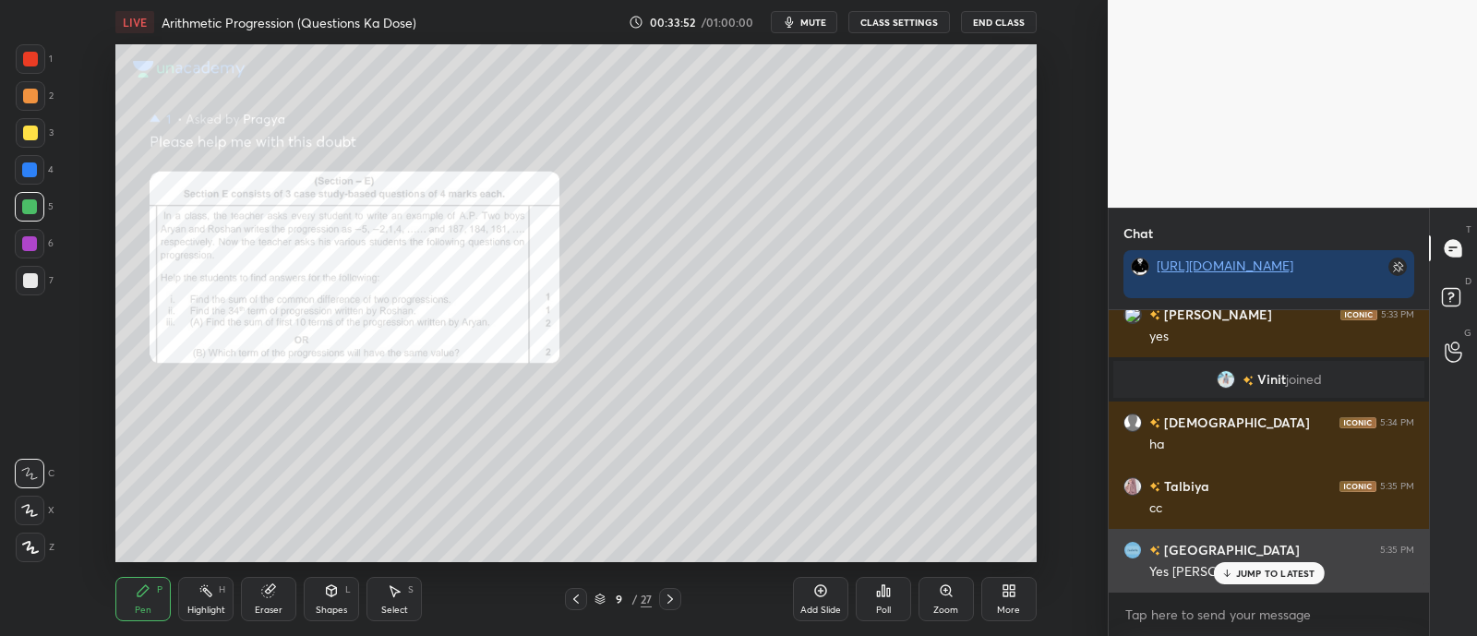
click at [1255, 579] on p "JUMP TO LATEST" at bounding box center [1275, 573] width 79 height 11
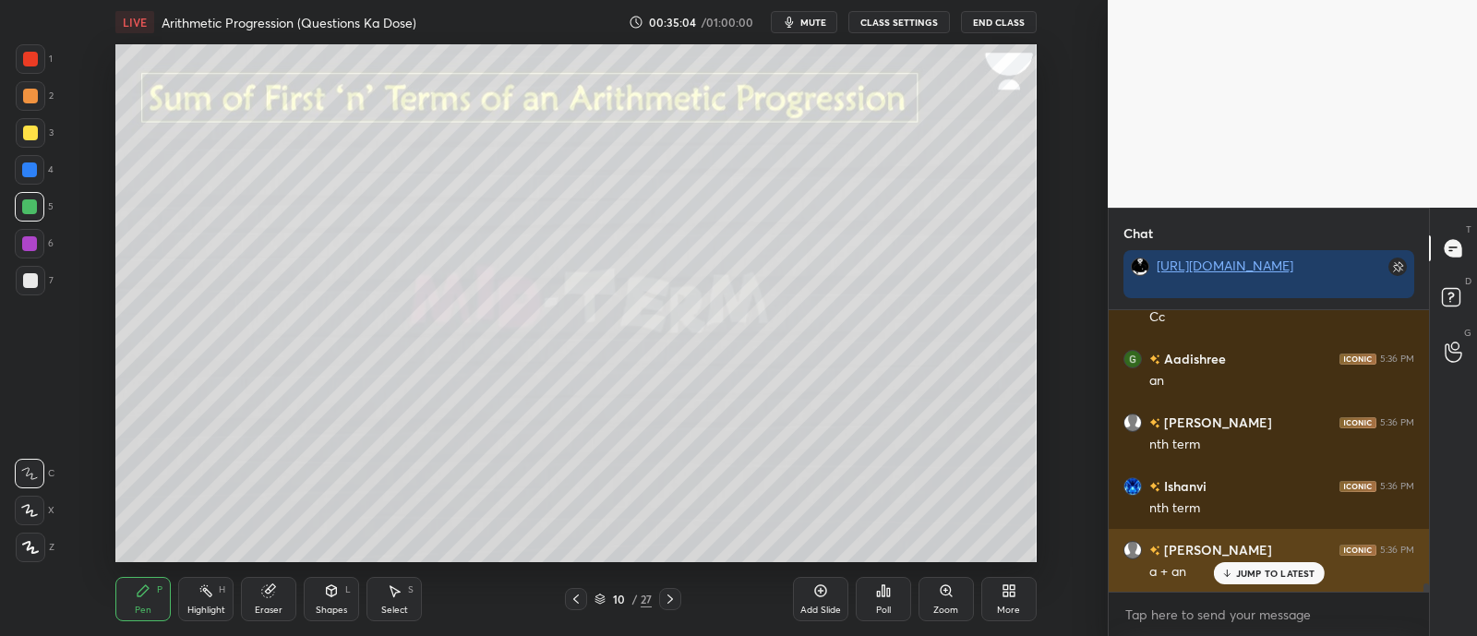
scroll to position [9722, 0]
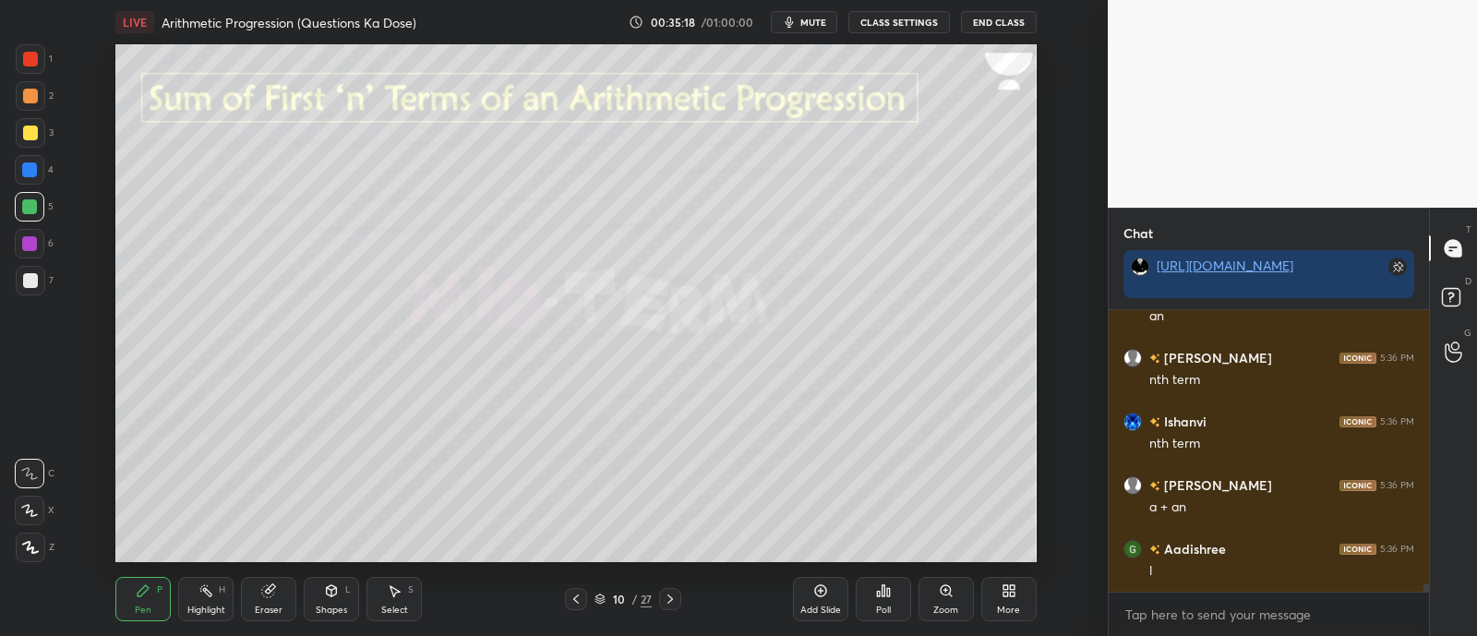
click at [32, 90] on div at bounding box center [30, 96] width 15 height 15
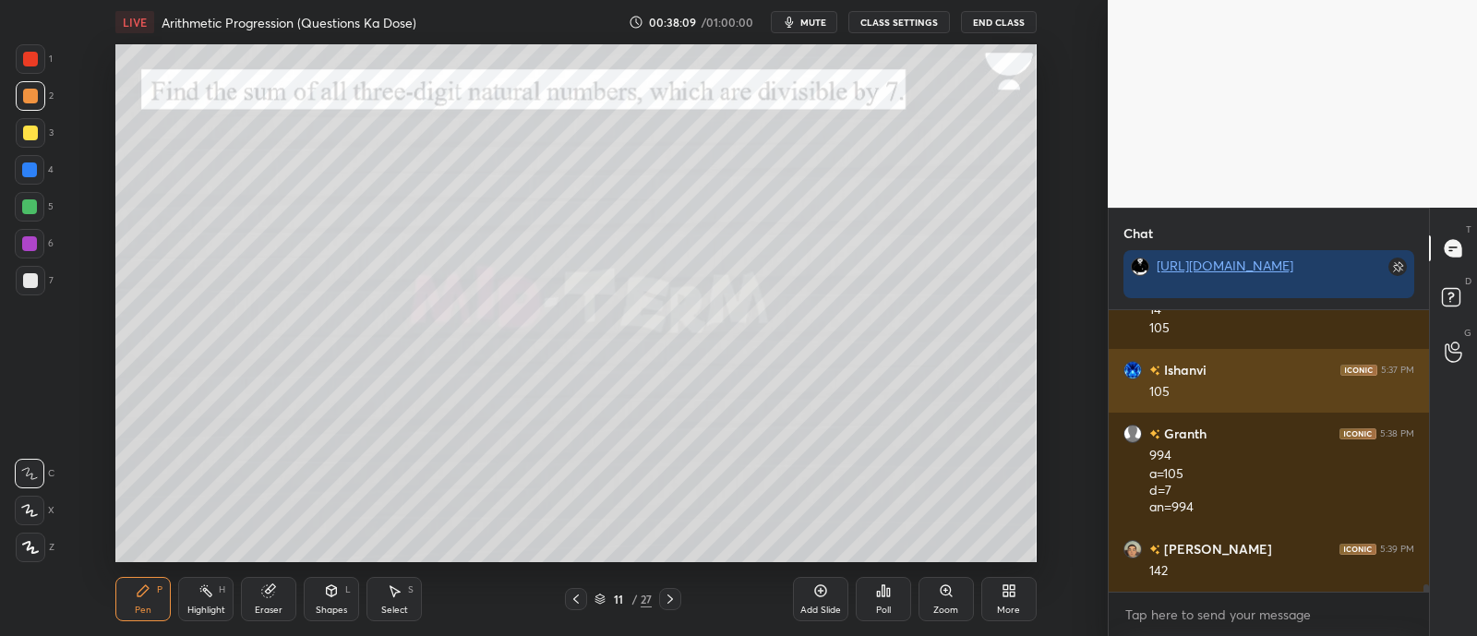
scroll to position [10957, 0]
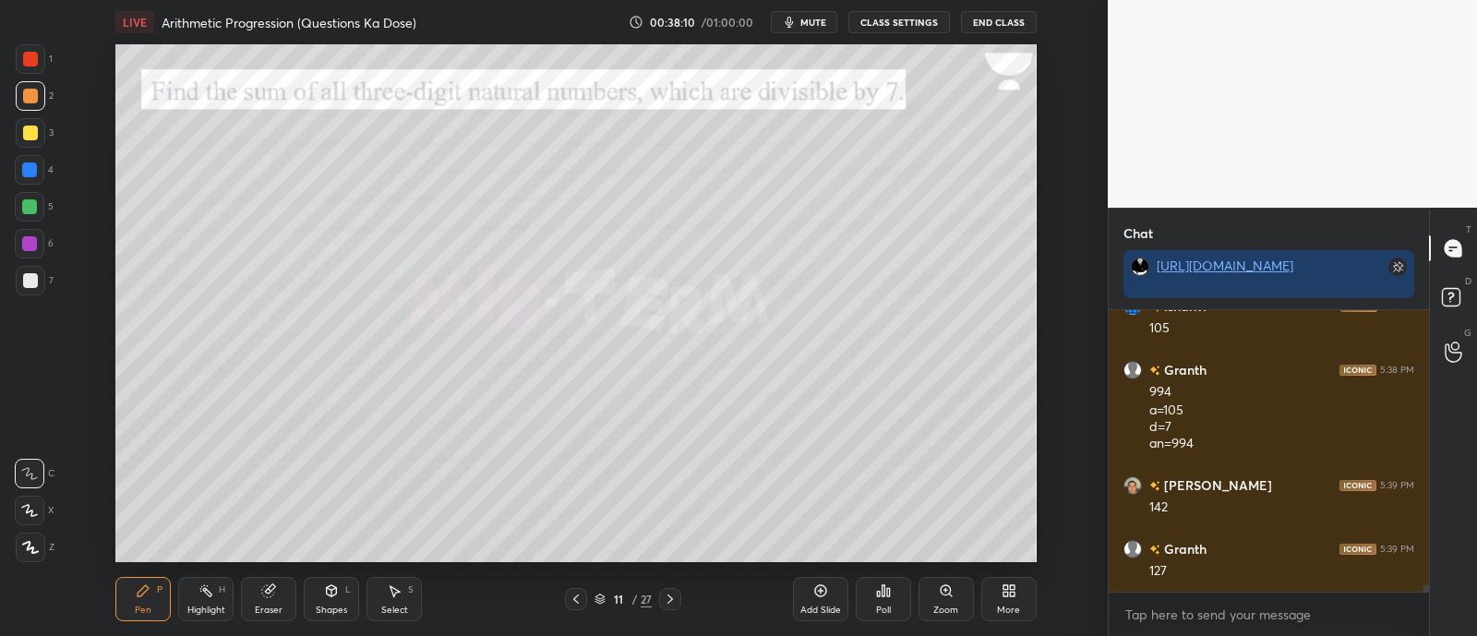
click at [24, 206] on div at bounding box center [29, 206] width 15 height 15
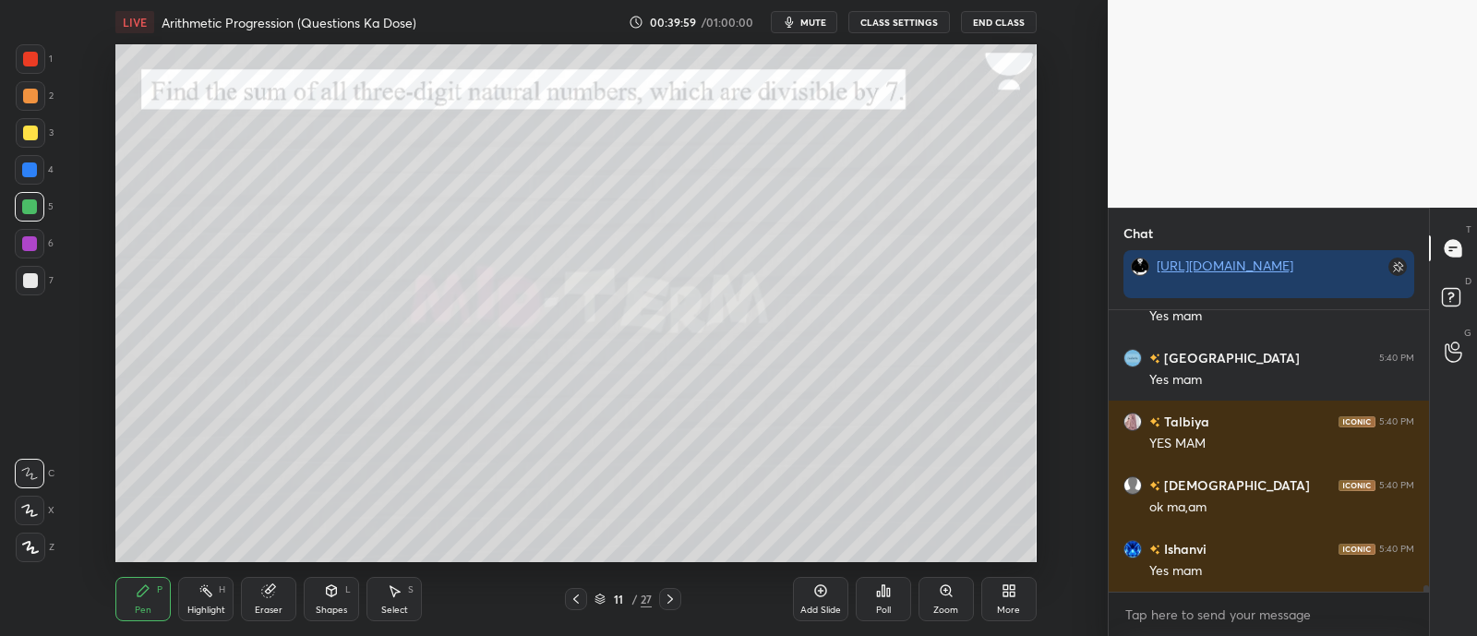
scroll to position [12604, 0]
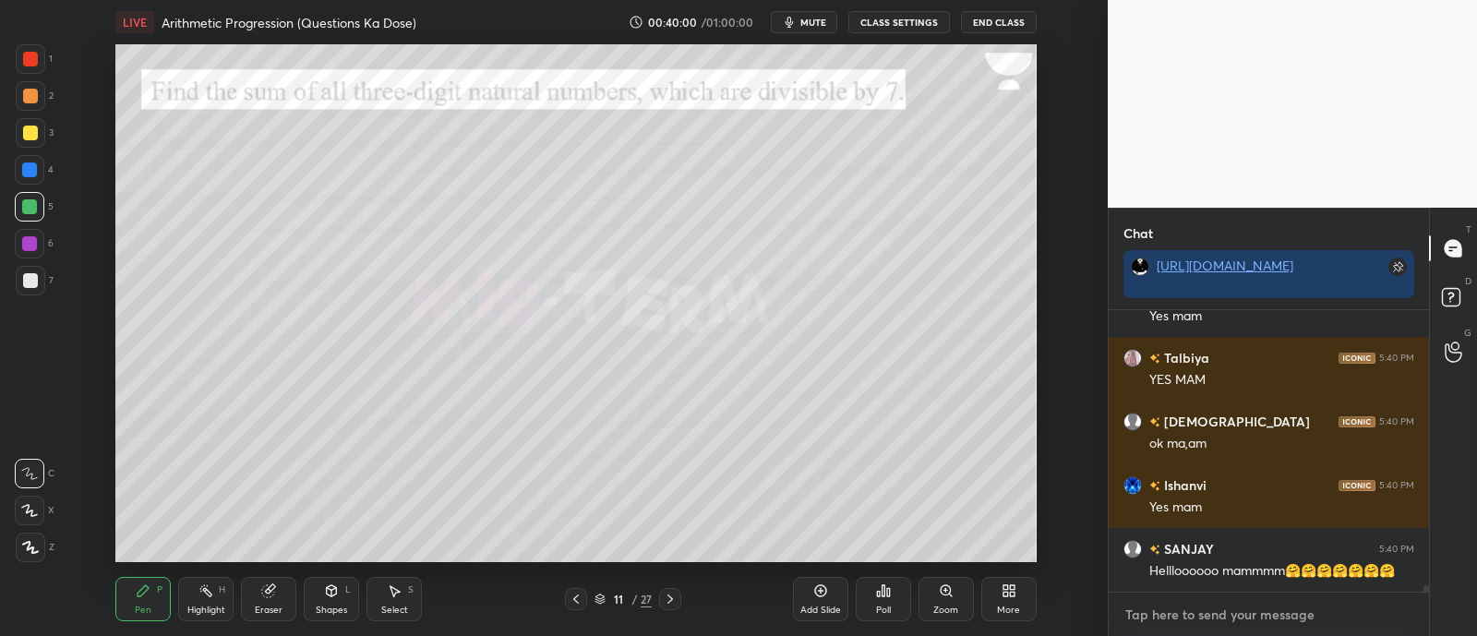
type textarea "x"
click at [1154, 607] on textarea at bounding box center [1268, 615] width 291 height 30
paste textarea "[URL][DOMAIN_NAME]"
type textarea "[URL][DOMAIN_NAME]"
type textarea "x"
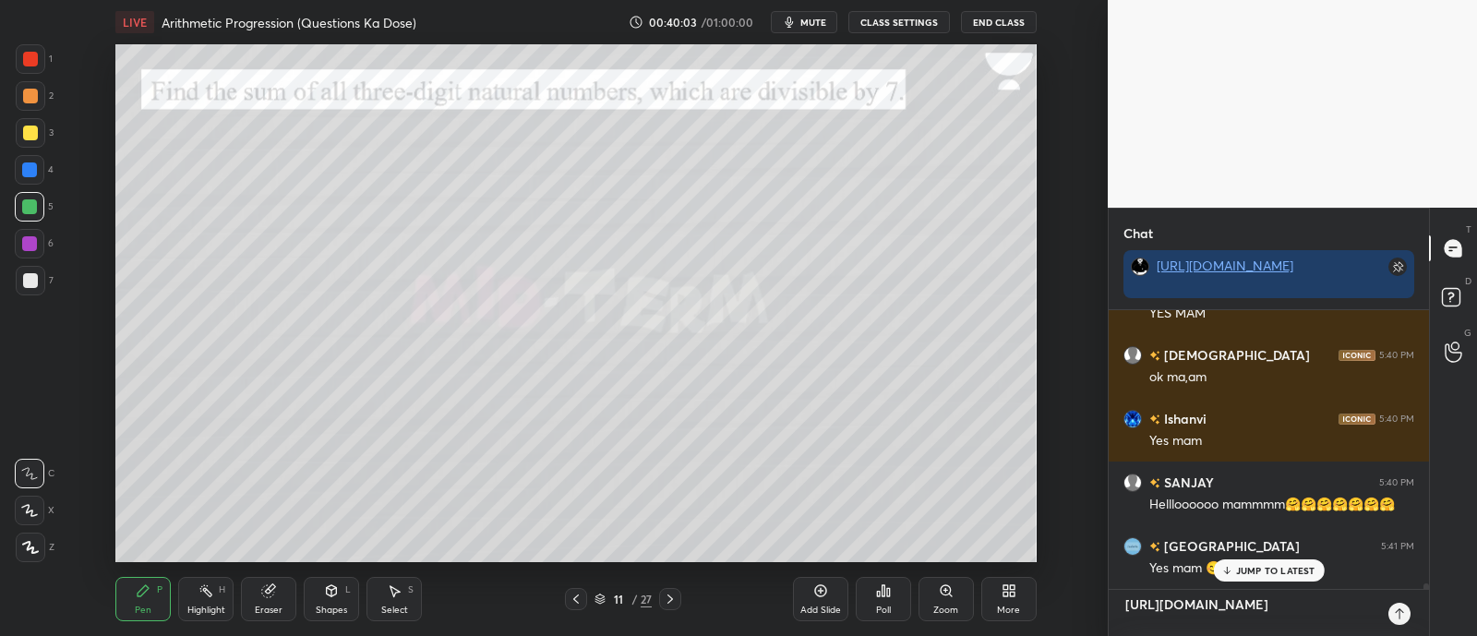
scroll to position [6, 6]
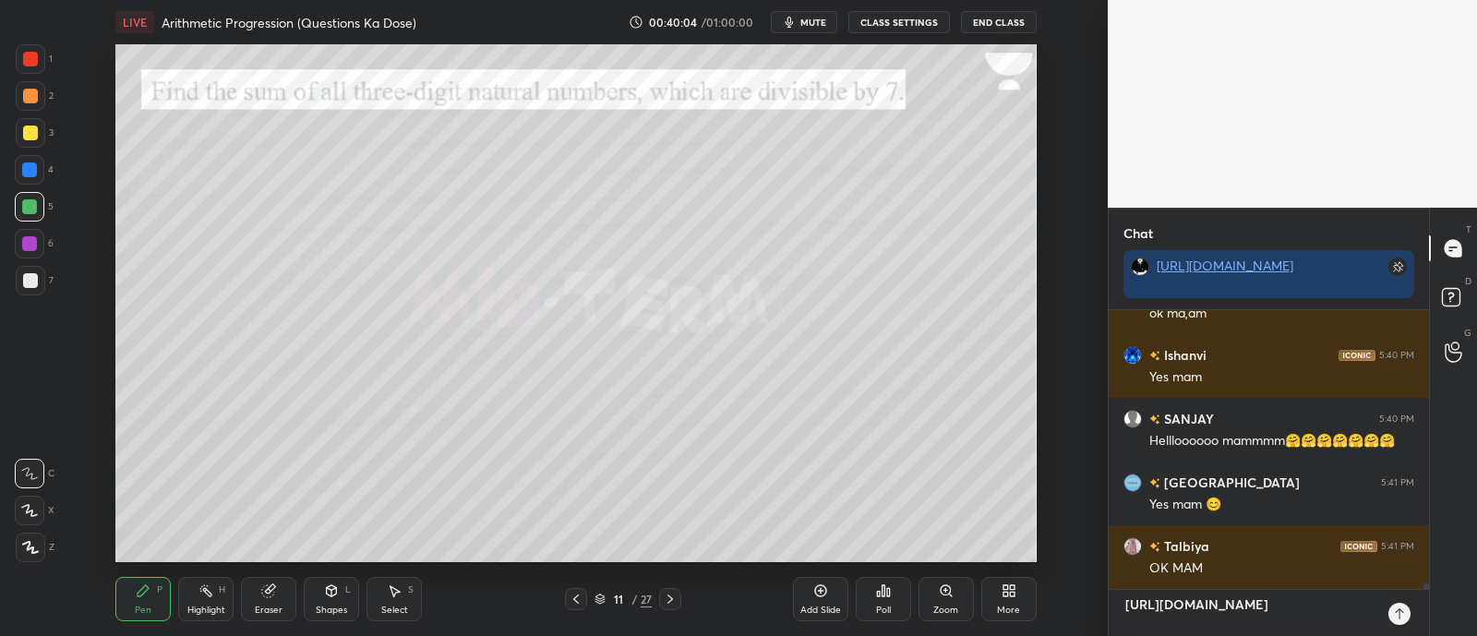
type textarea "[URL][DOMAIN_NAME]"
type textarea "x"
click at [1403, 616] on icon at bounding box center [1399, 613] width 15 height 15
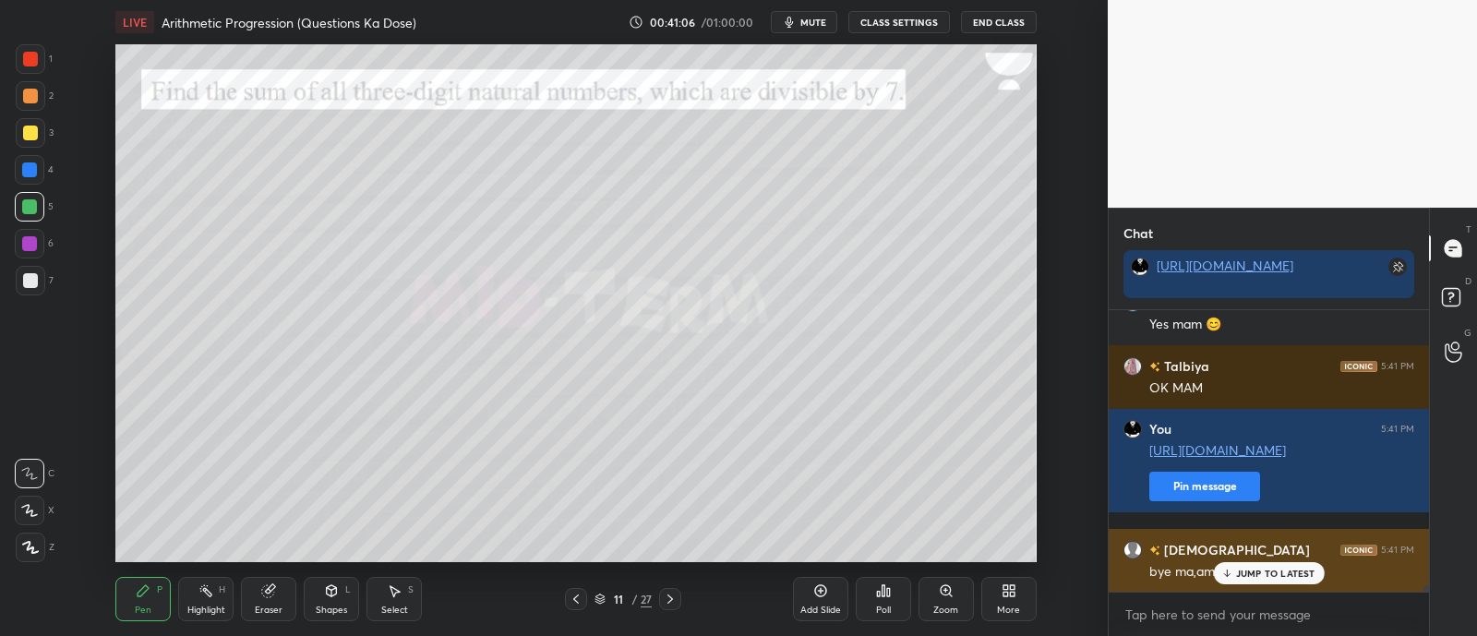
click at [1237, 582] on div "JUMP TO LATEST" at bounding box center [1268, 573] width 111 height 22
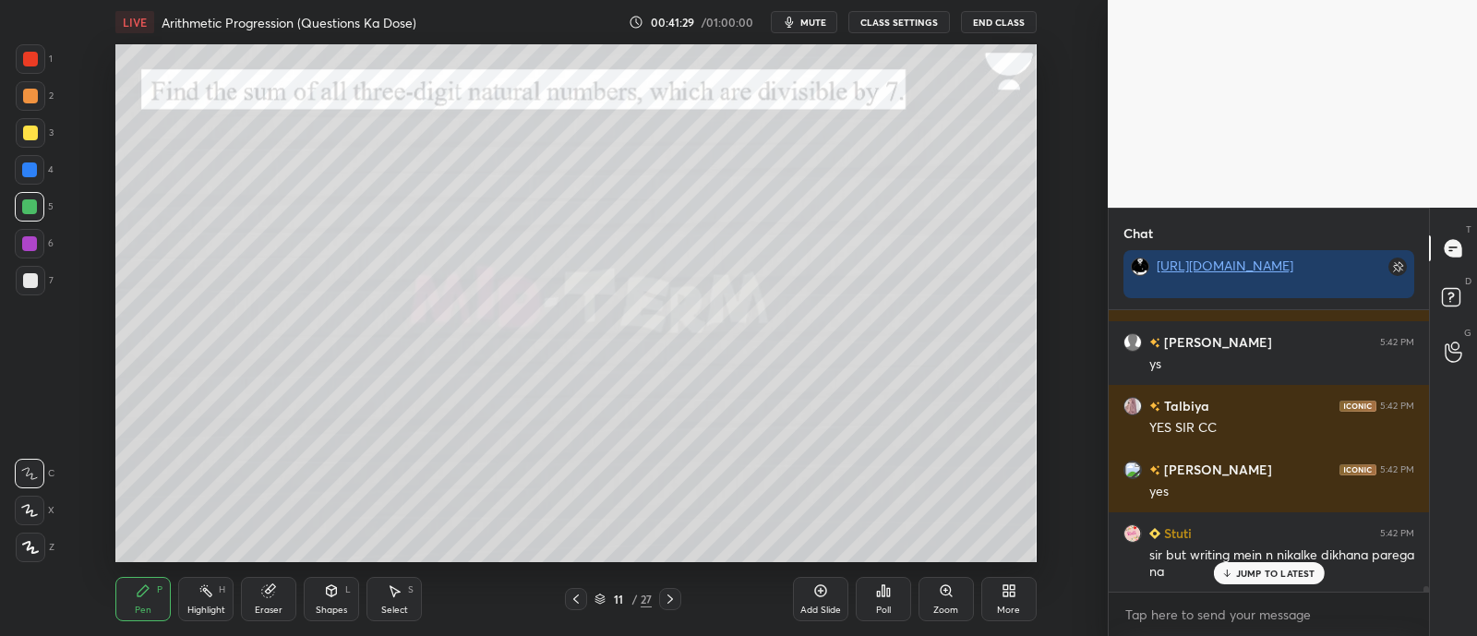
scroll to position [13332, 0]
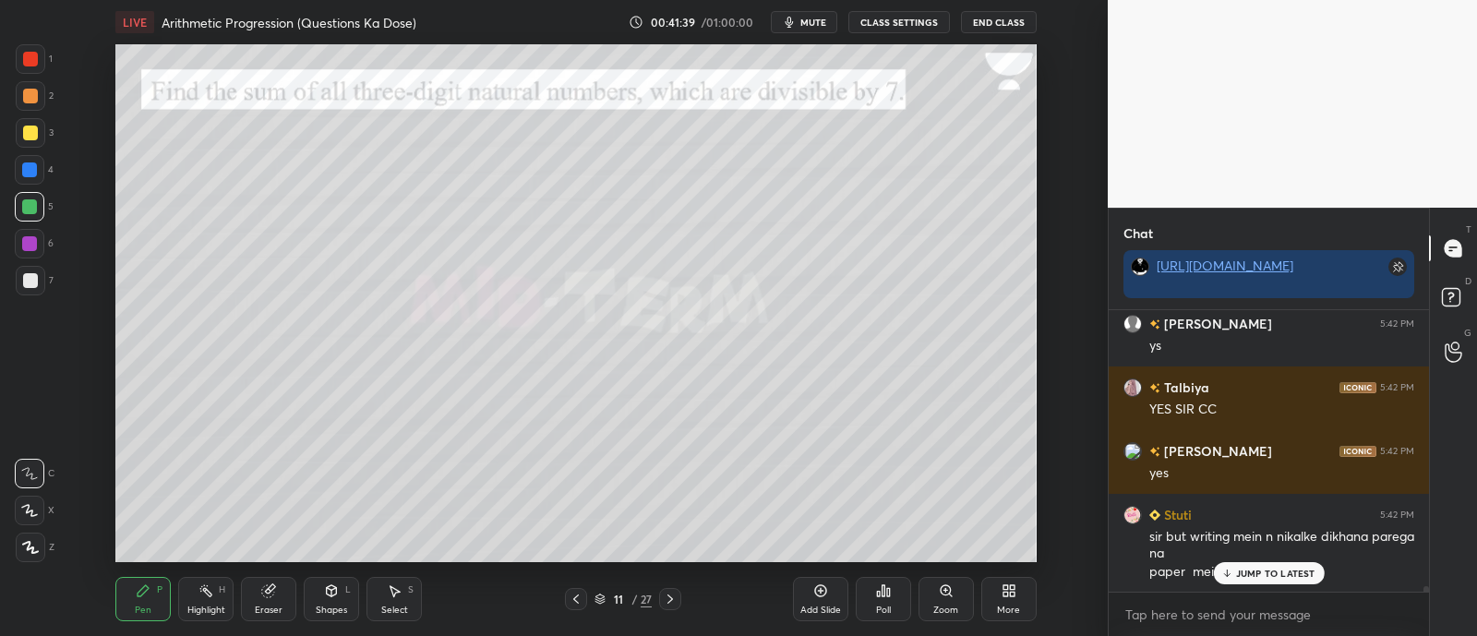
click at [267, 592] on icon at bounding box center [268, 591] width 12 height 12
click at [138, 594] on icon at bounding box center [143, 590] width 11 height 11
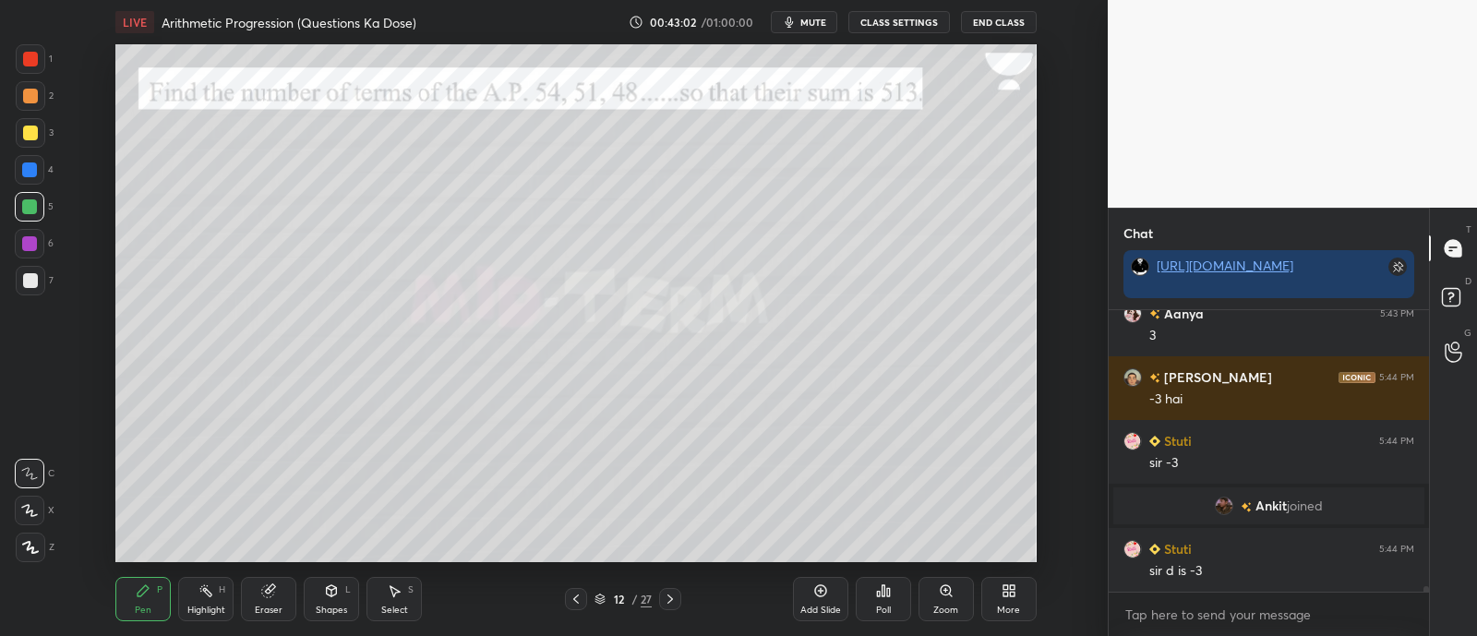
scroll to position [14141, 0]
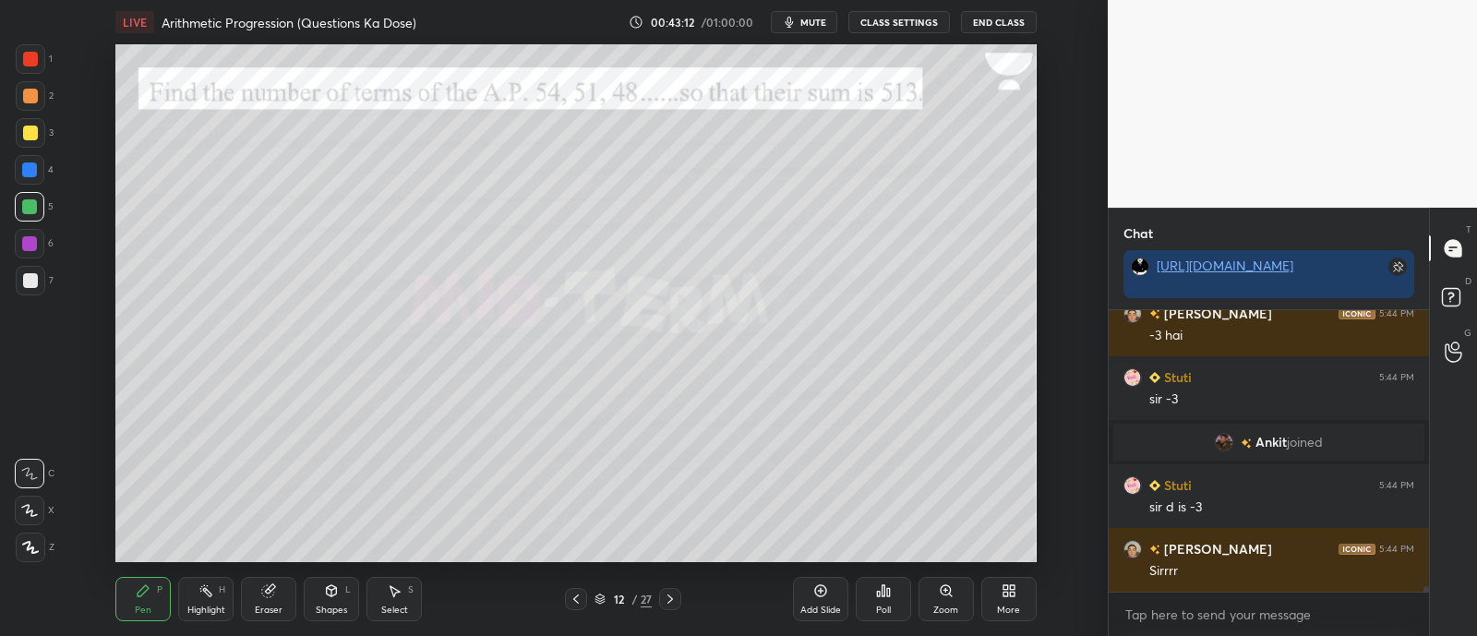
click at [257, 605] on div "Eraser" at bounding box center [269, 609] width 28 height 9
click at [134, 601] on div "Pen P" at bounding box center [142, 599] width 55 height 44
click at [269, 600] on div "Eraser" at bounding box center [268, 599] width 55 height 44
click at [145, 593] on icon at bounding box center [143, 590] width 15 height 15
click at [267, 588] on icon at bounding box center [268, 591] width 12 height 12
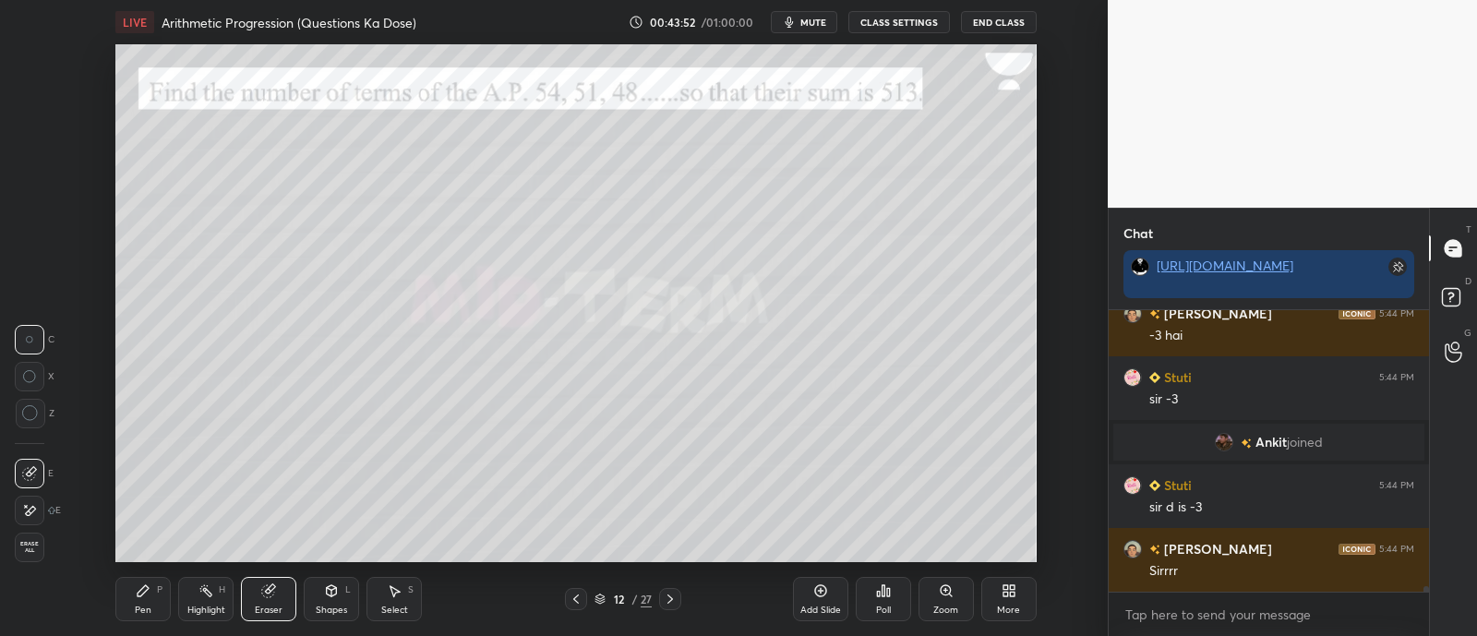
click at [153, 588] on div "Pen P" at bounding box center [142, 599] width 55 height 44
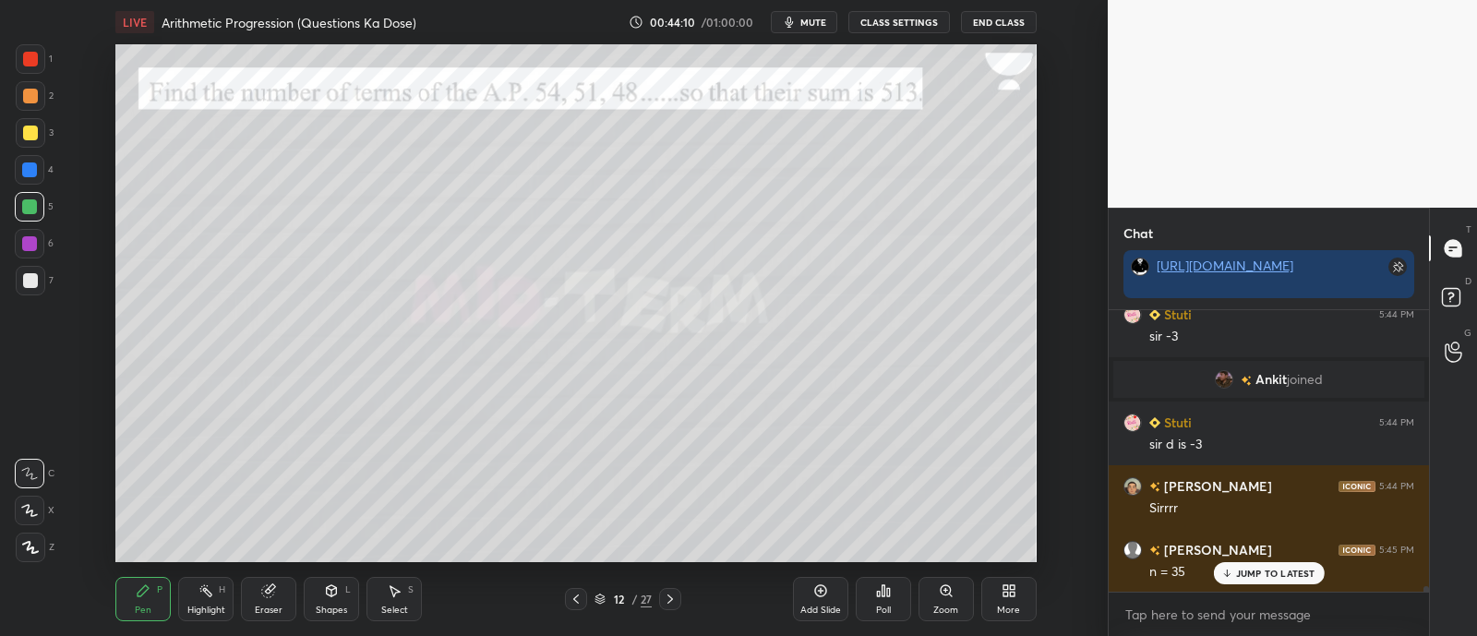
scroll to position [14222, 0]
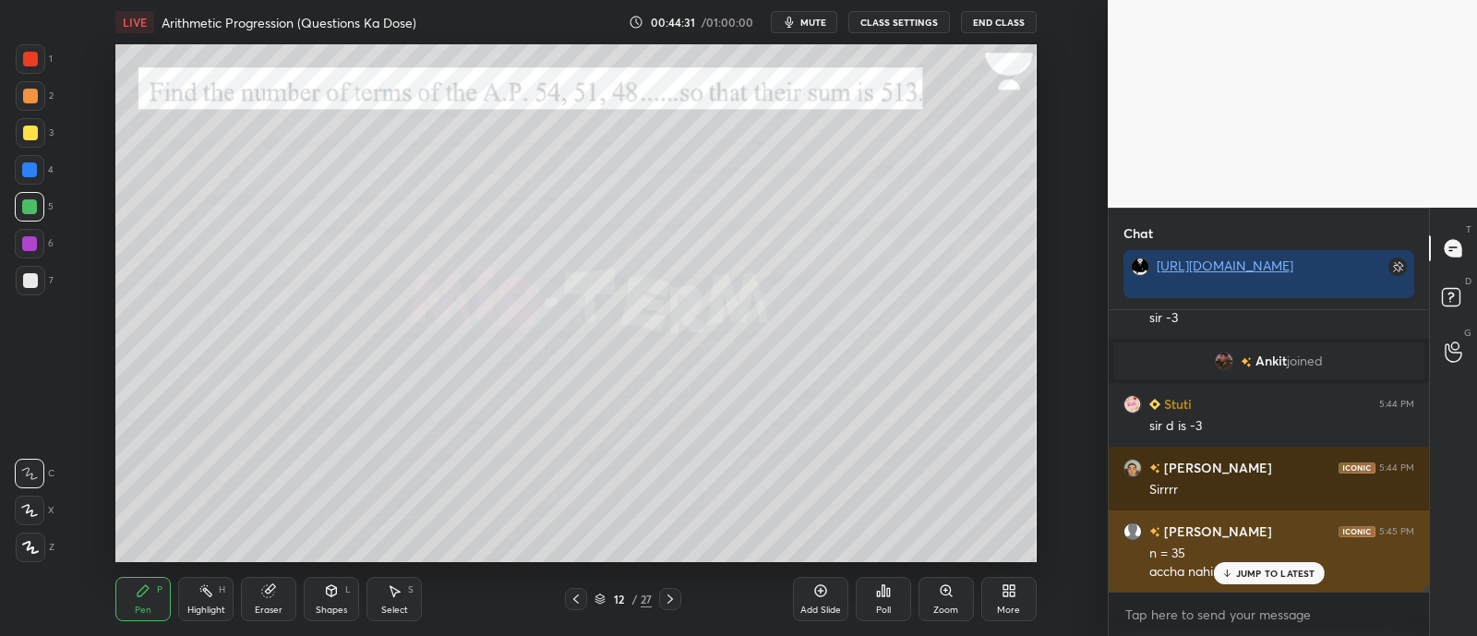
click at [1251, 574] on p "JUMP TO LATEST" at bounding box center [1275, 573] width 79 height 11
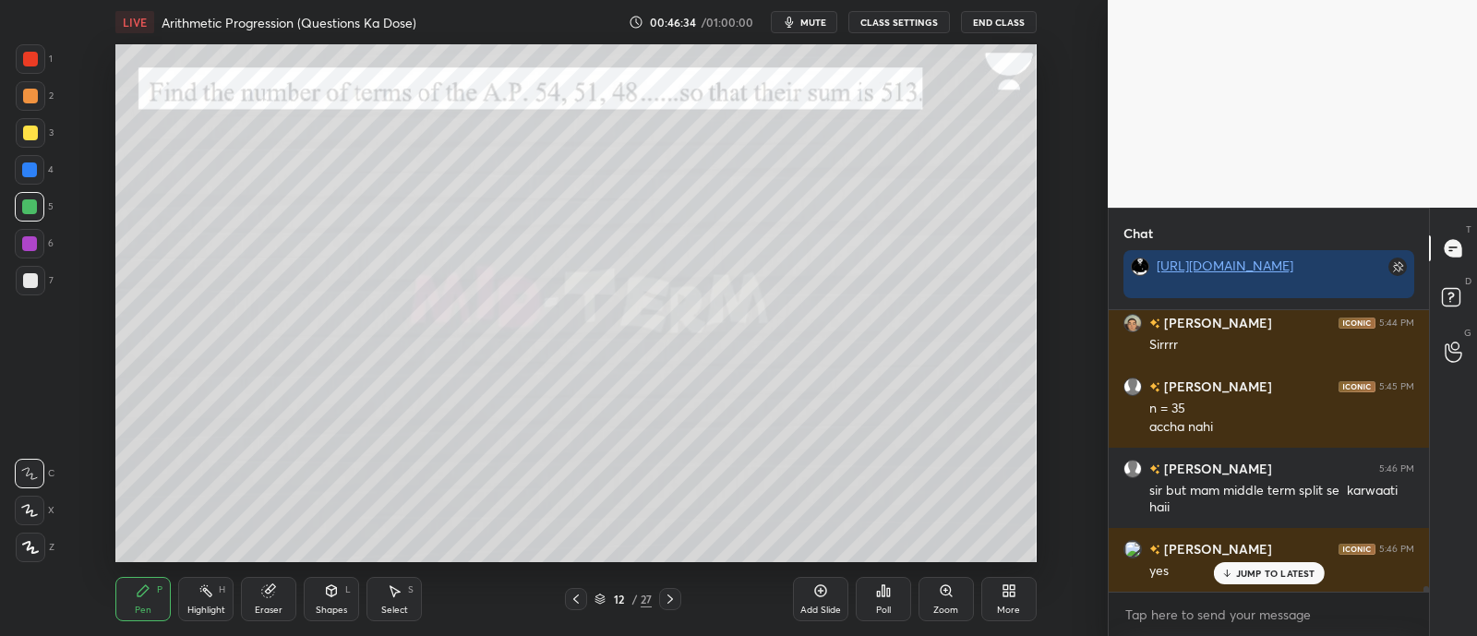
scroll to position [14430, 0]
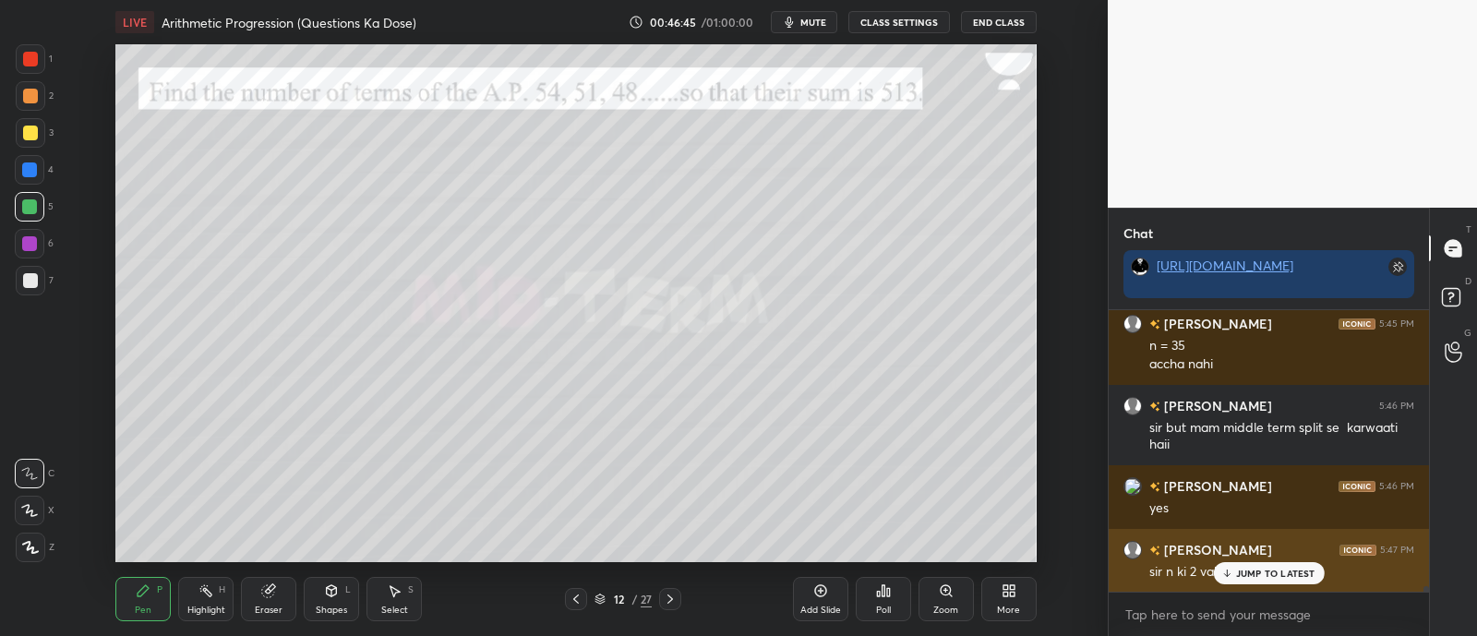
click at [1254, 559] on div "sir n ki 2 values aa rhi hai" at bounding box center [1281, 570] width 265 height 22
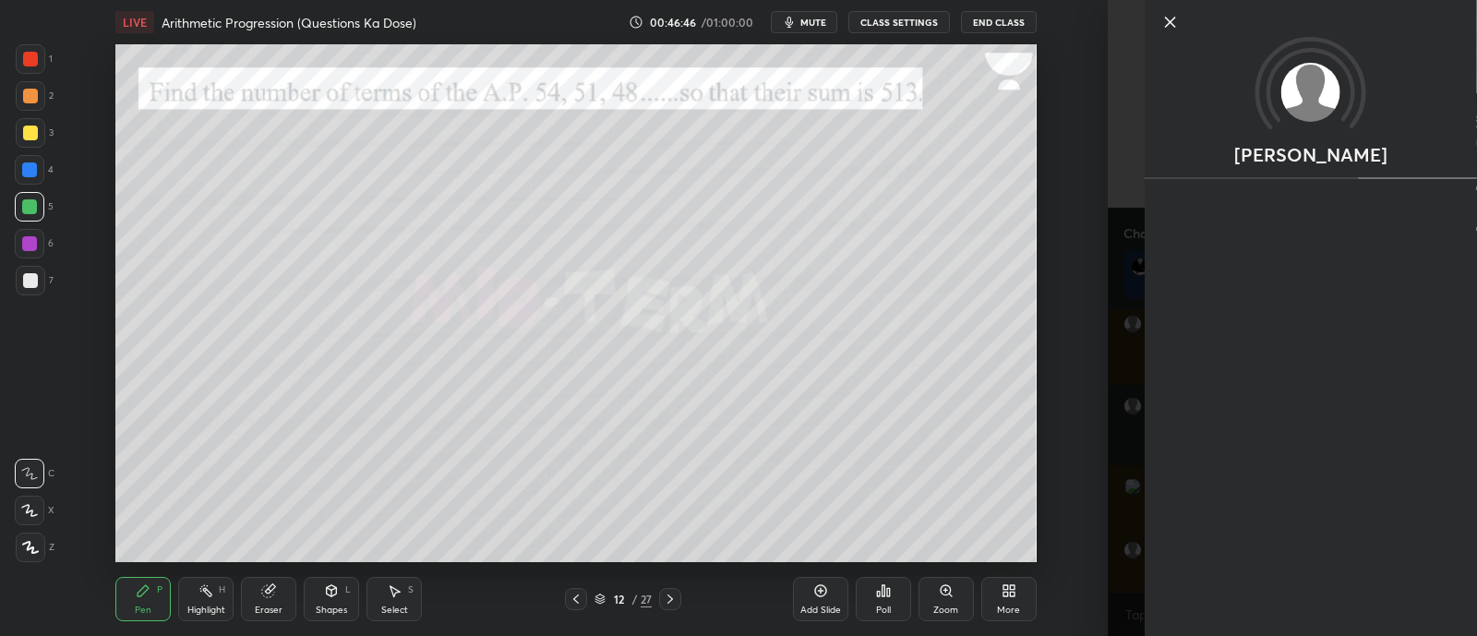
click at [1101, 555] on div "1 2 3 4 5 6 7 C X Z C X Z E E Erase all H H LIVE Arithmetic Progression (Questi…" at bounding box center [553, 318] width 1107 height 636
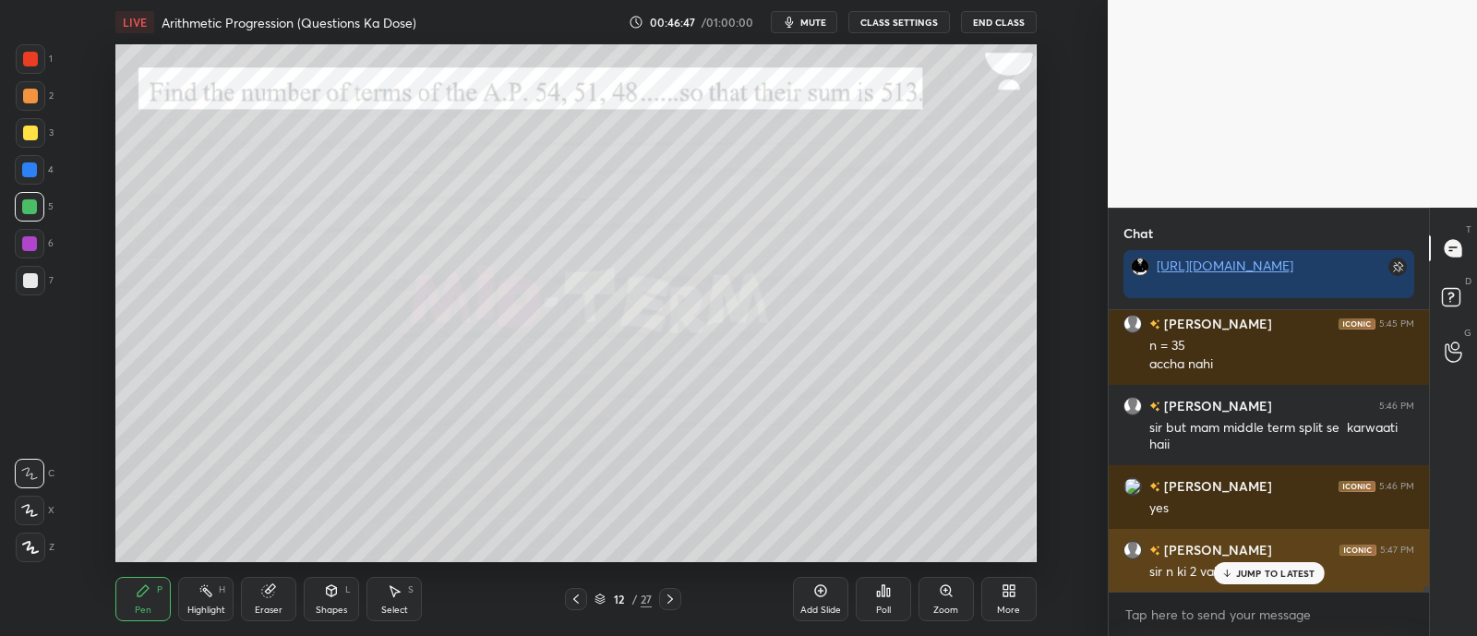
click at [1237, 576] on p "JUMP TO LATEST" at bounding box center [1275, 573] width 79 height 11
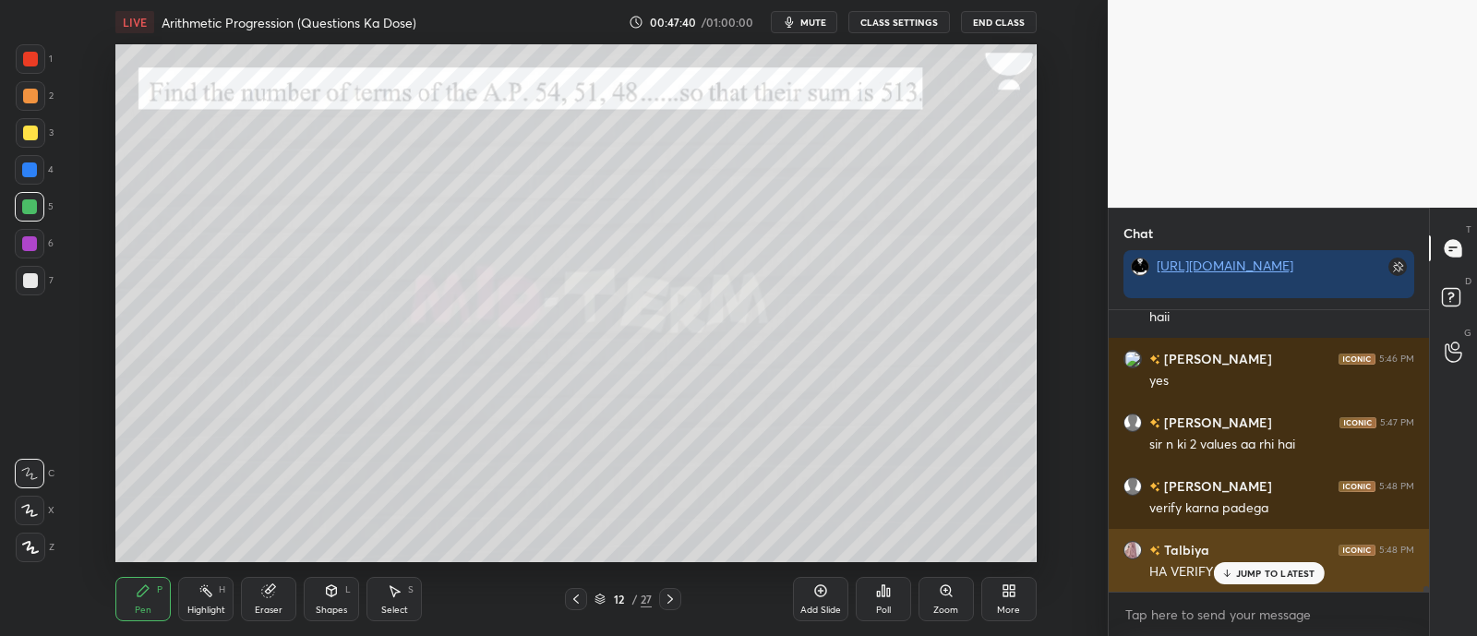
scroll to position [14622, 0]
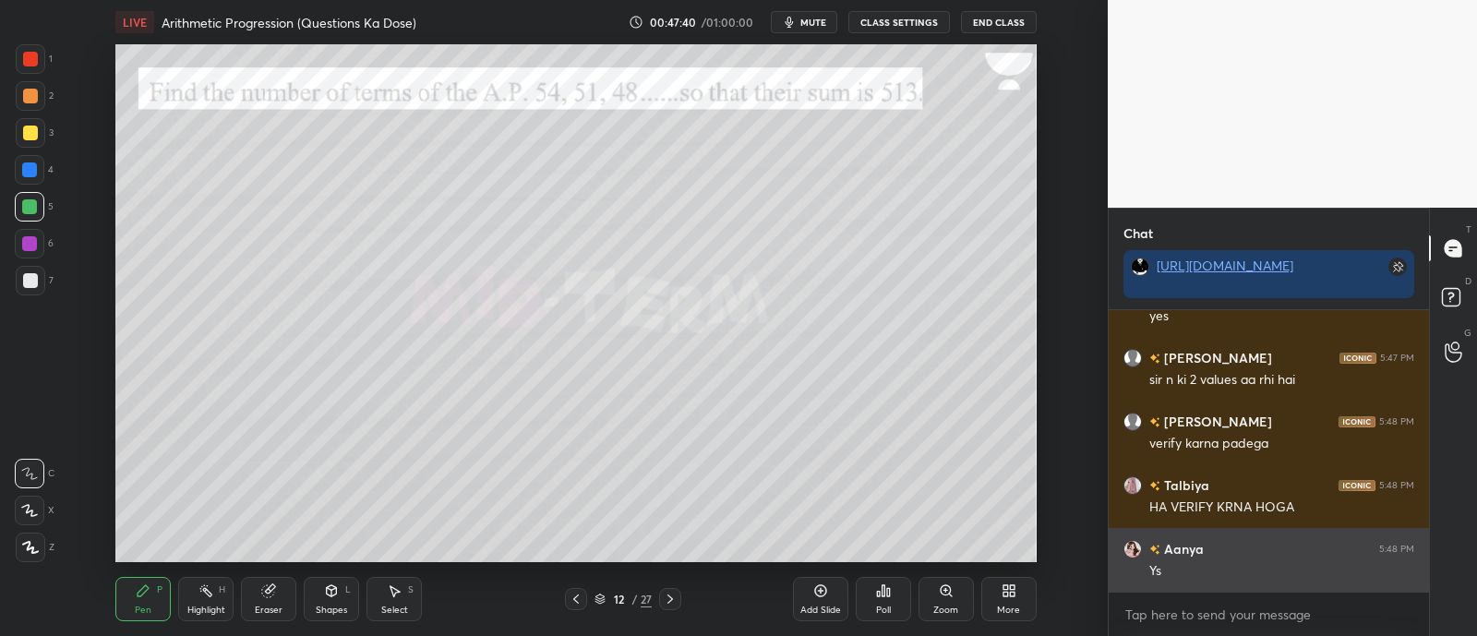
click at [1254, 584] on div "[PERSON_NAME] 5:48 PM Ys" at bounding box center [1268, 560] width 320 height 64
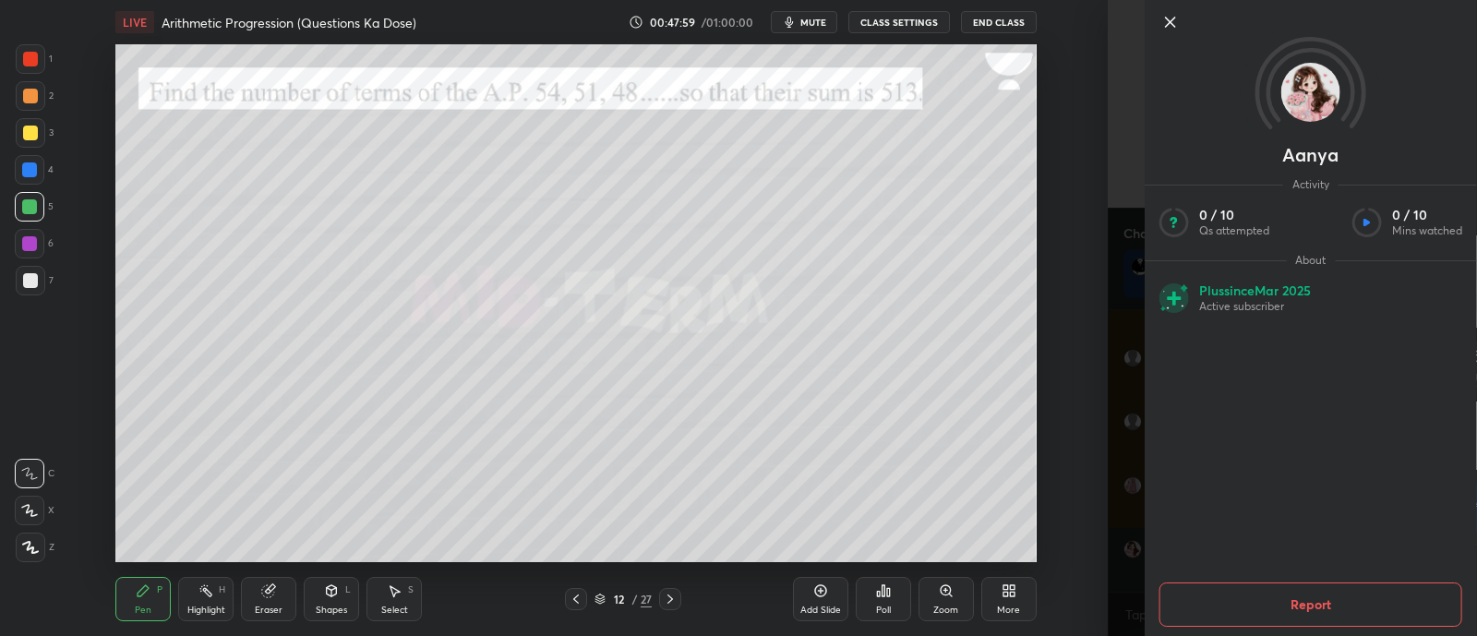
scroll to position [14686, 0]
click at [1169, 28] on icon at bounding box center [1170, 22] width 22 height 22
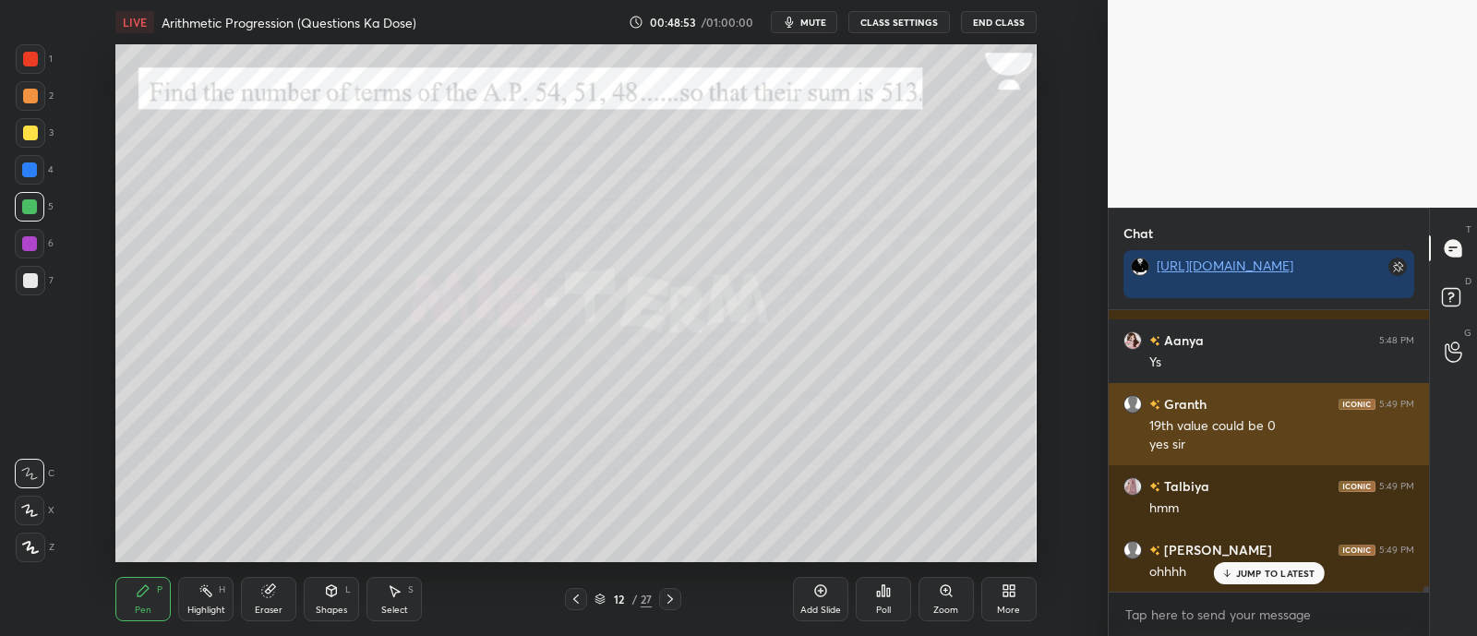
scroll to position [14894, 0]
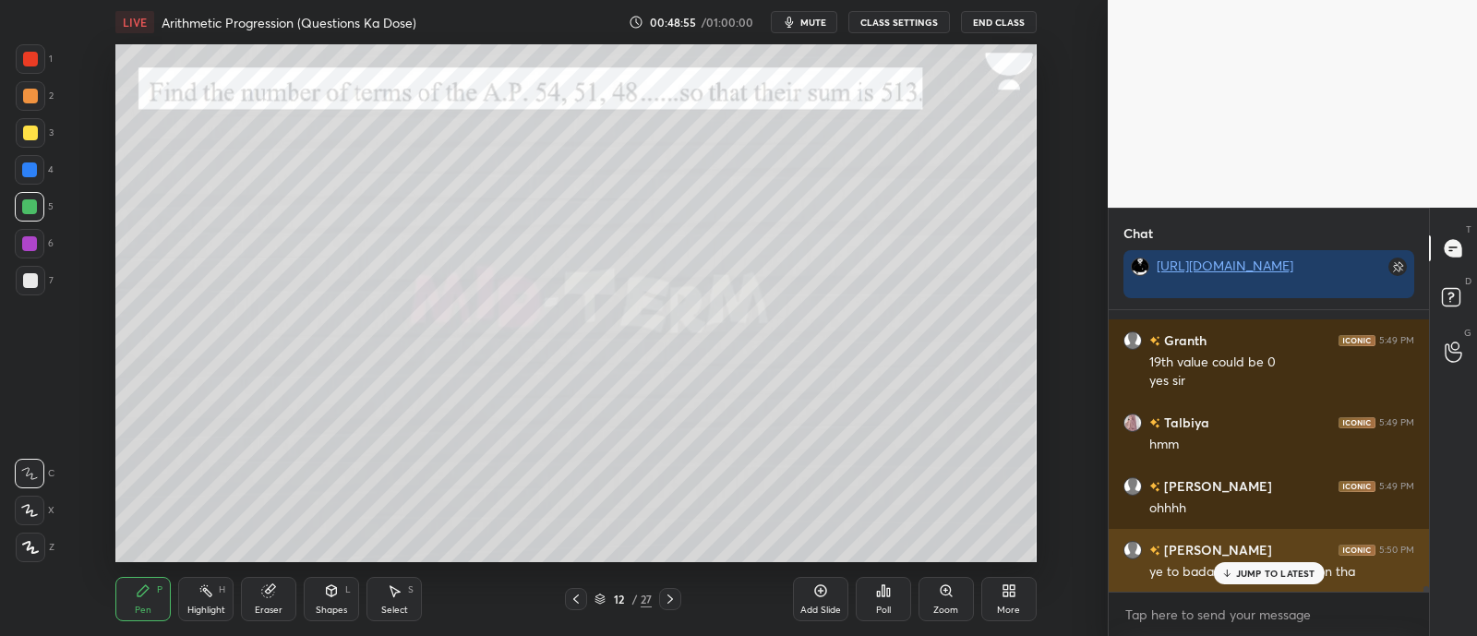
click at [1262, 566] on div "JUMP TO LATEST" at bounding box center [1268, 573] width 111 height 22
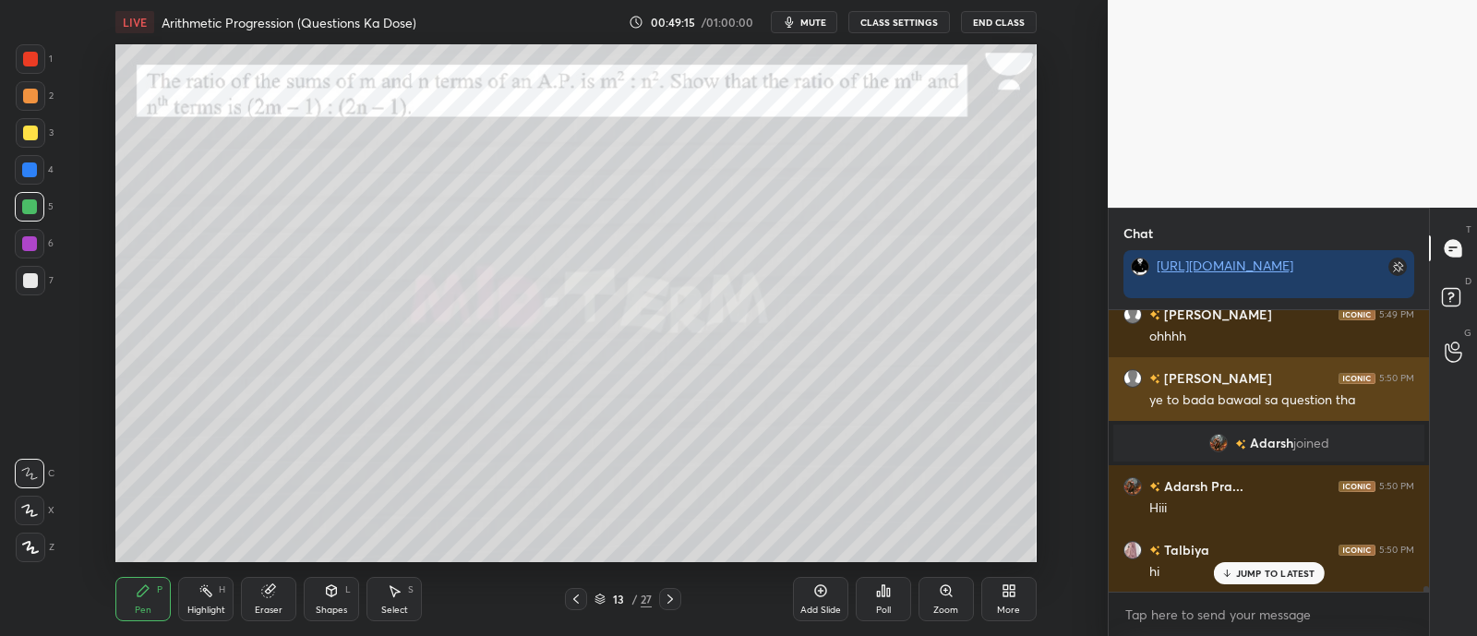
scroll to position [13280, 0]
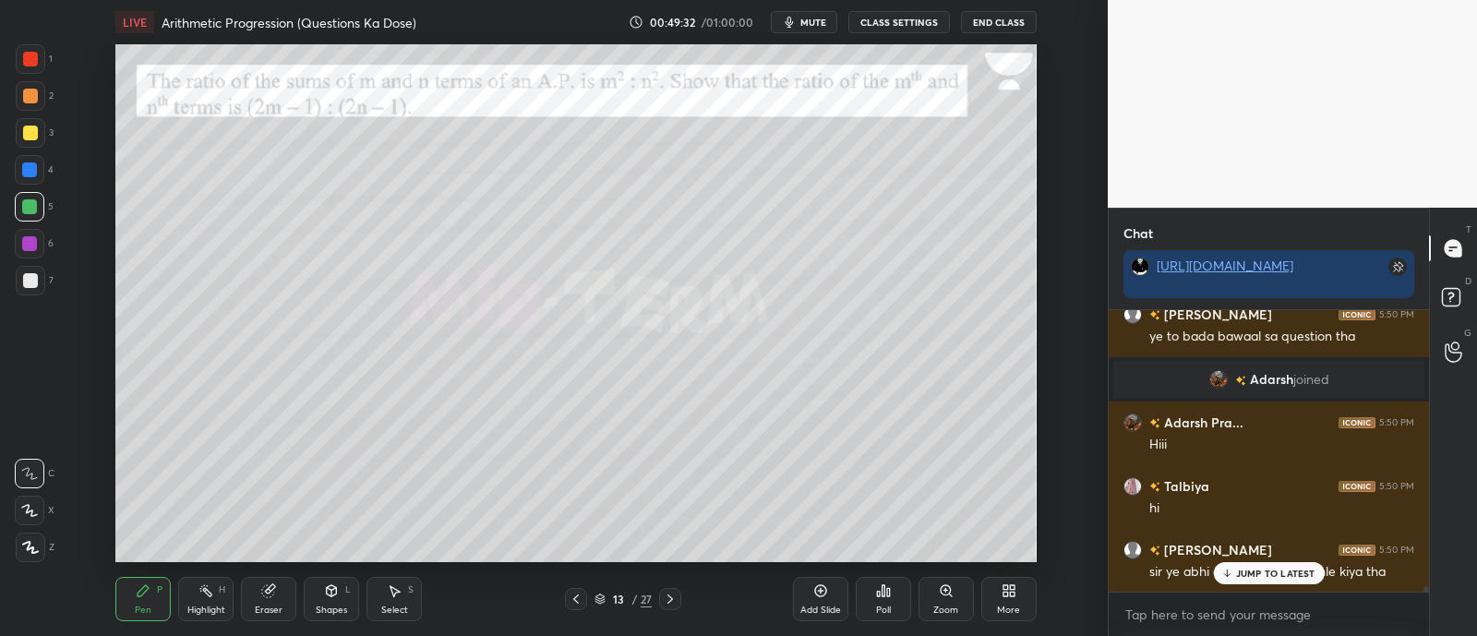
click at [1237, 569] on p "JUMP TO LATEST" at bounding box center [1275, 573] width 79 height 11
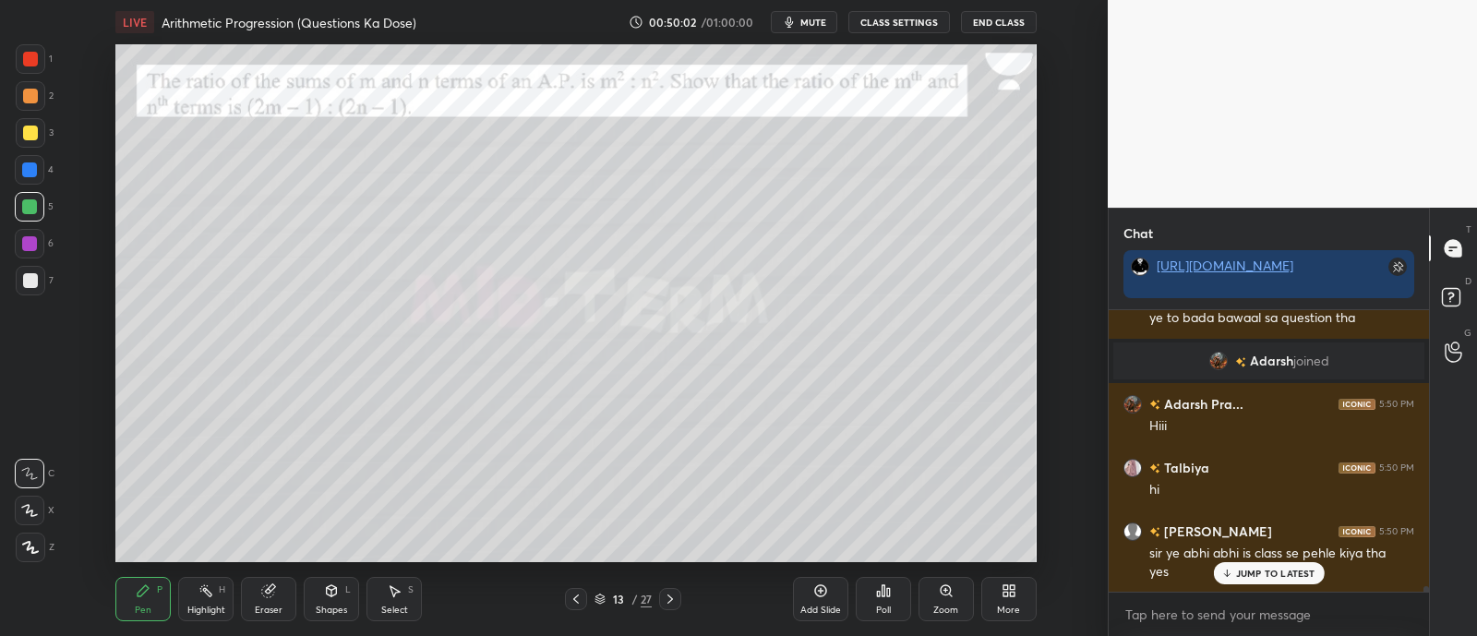
click at [266, 603] on div "Eraser" at bounding box center [268, 599] width 55 height 44
click at [143, 602] on div "Pen P" at bounding box center [142, 599] width 55 height 44
click at [1263, 574] on p "JUMP TO LATEST" at bounding box center [1275, 573] width 79 height 11
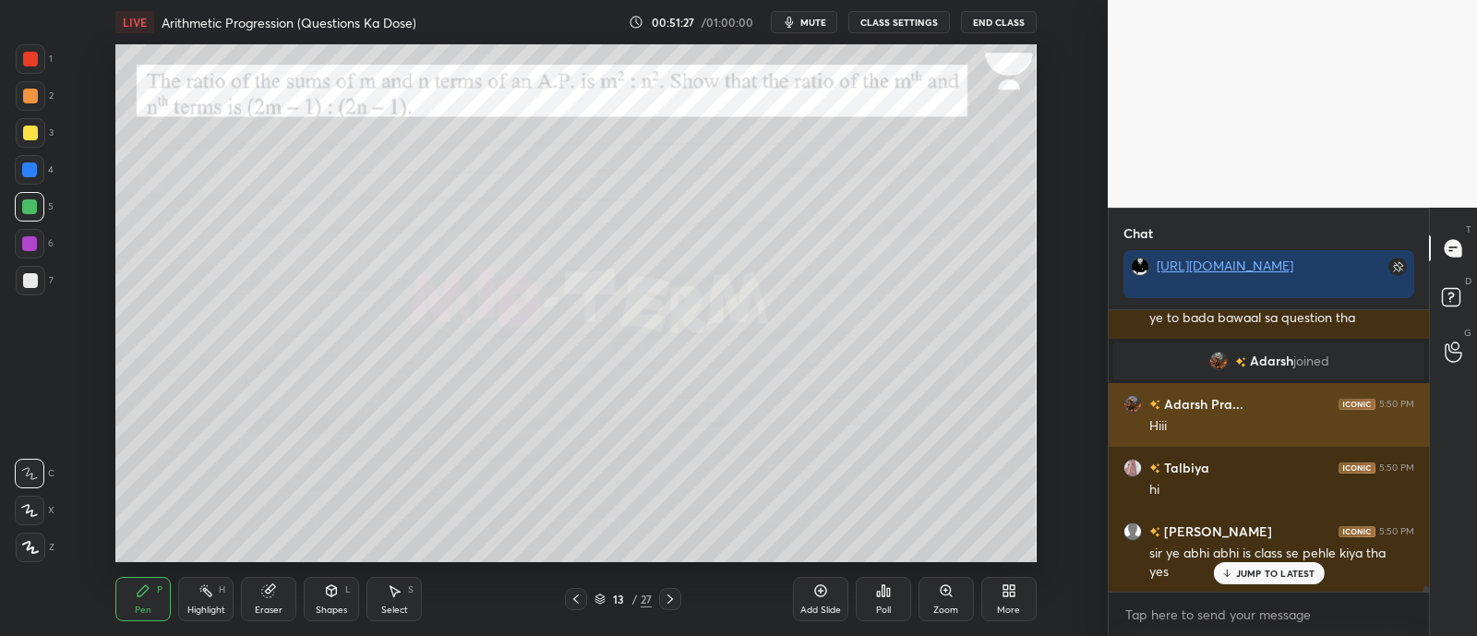
scroll to position [13362, 0]
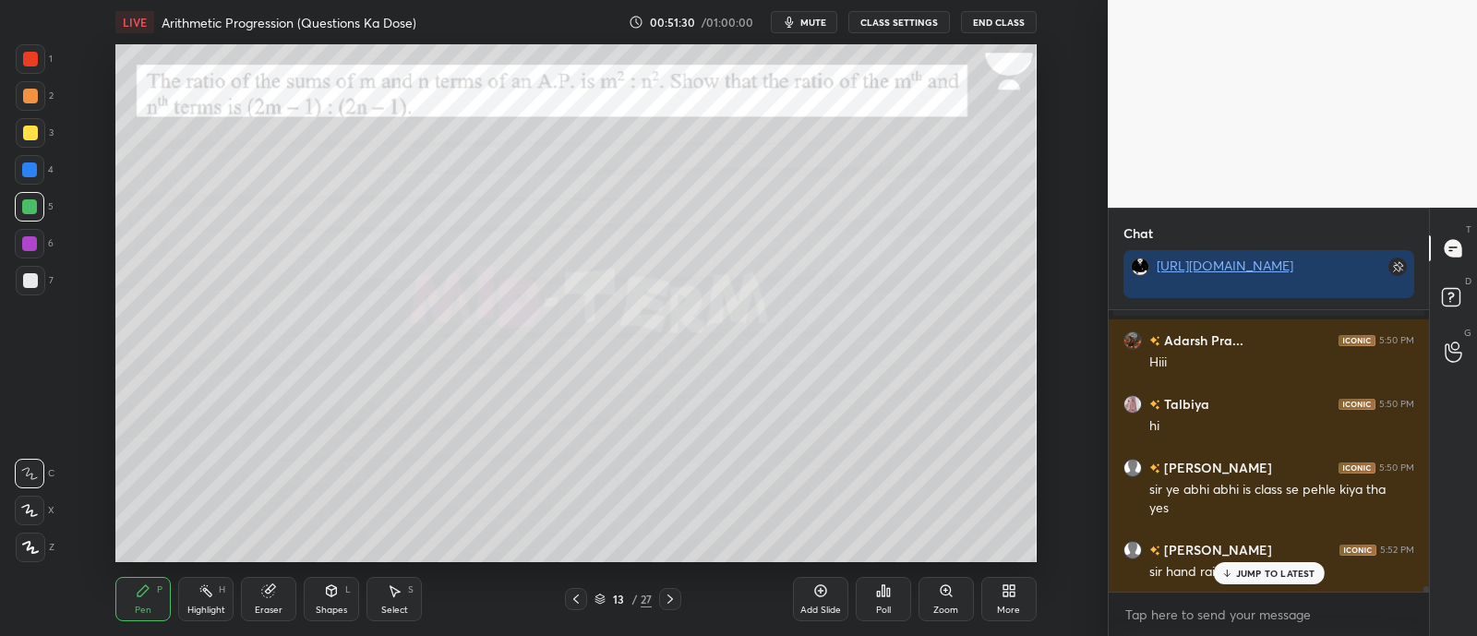
click at [1234, 572] on div "JUMP TO LATEST" at bounding box center [1268, 573] width 111 height 22
click at [1445, 352] on icon at bounding box center [1453, 351] width 18 height 21
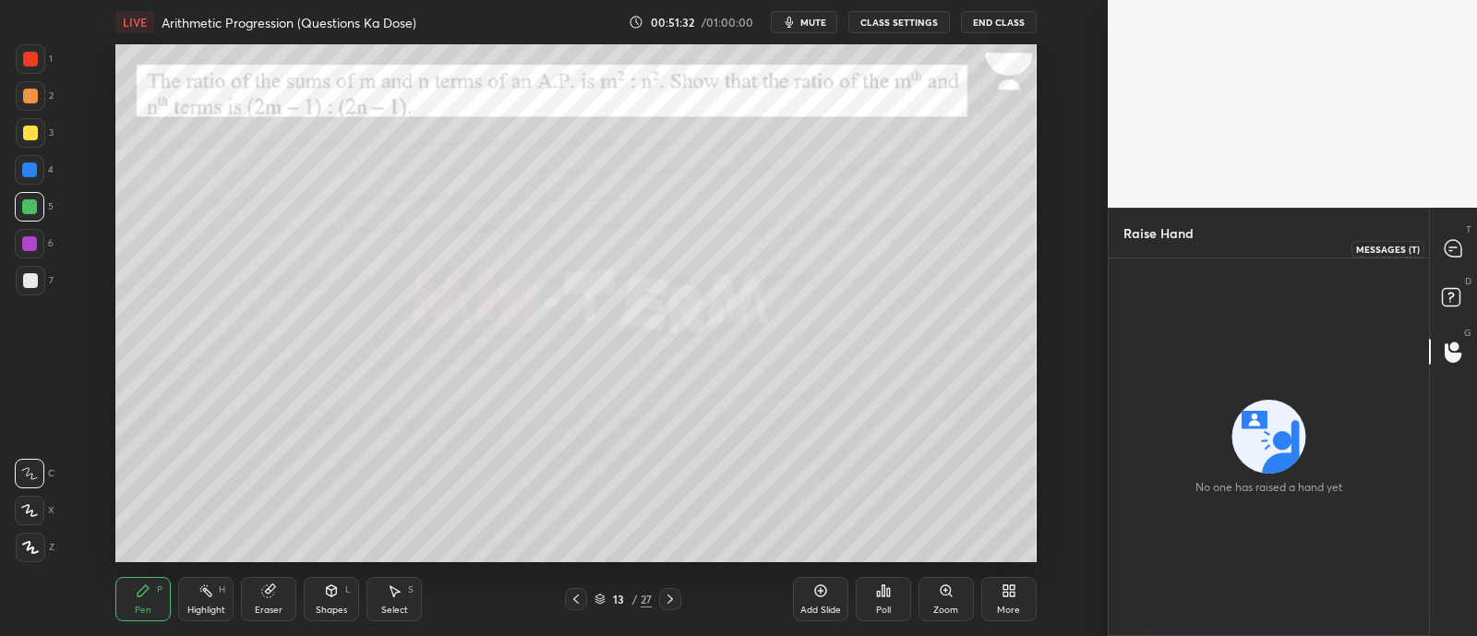
click at [1451, 257] on icon at bounding box center [1452, 248] width 19 height 19
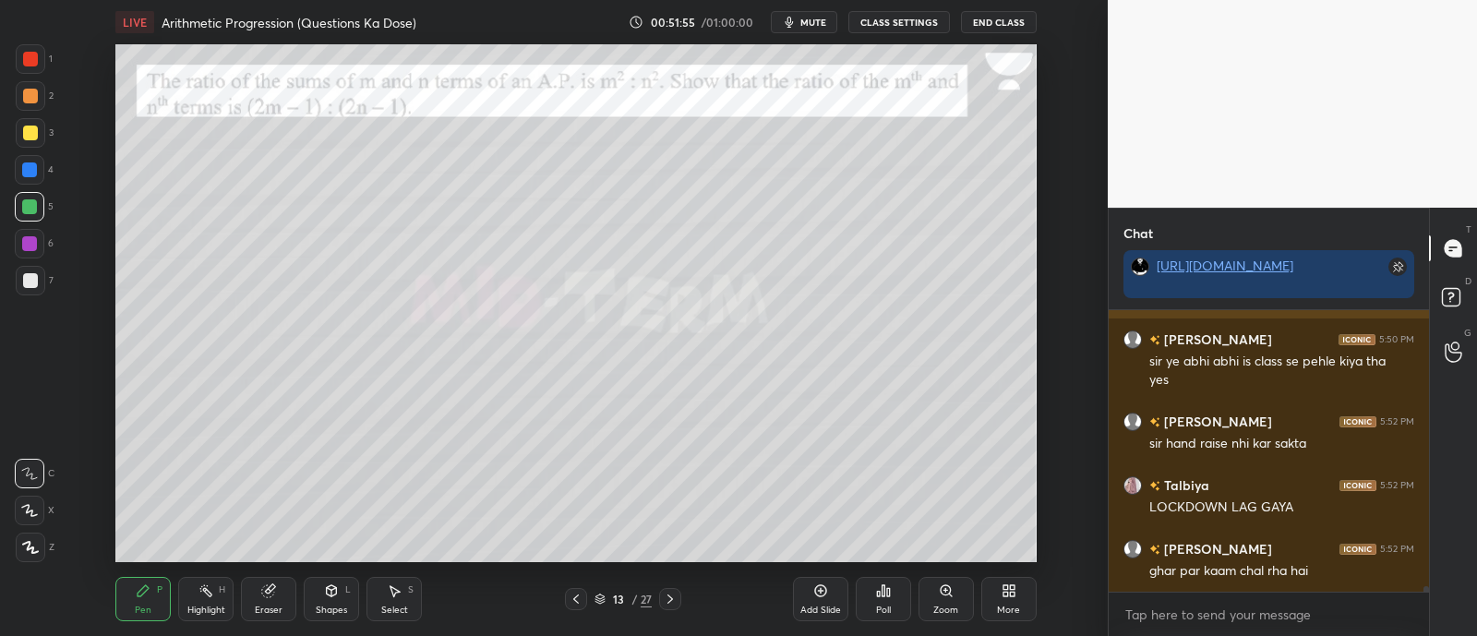
scroll to position [13858, 0]
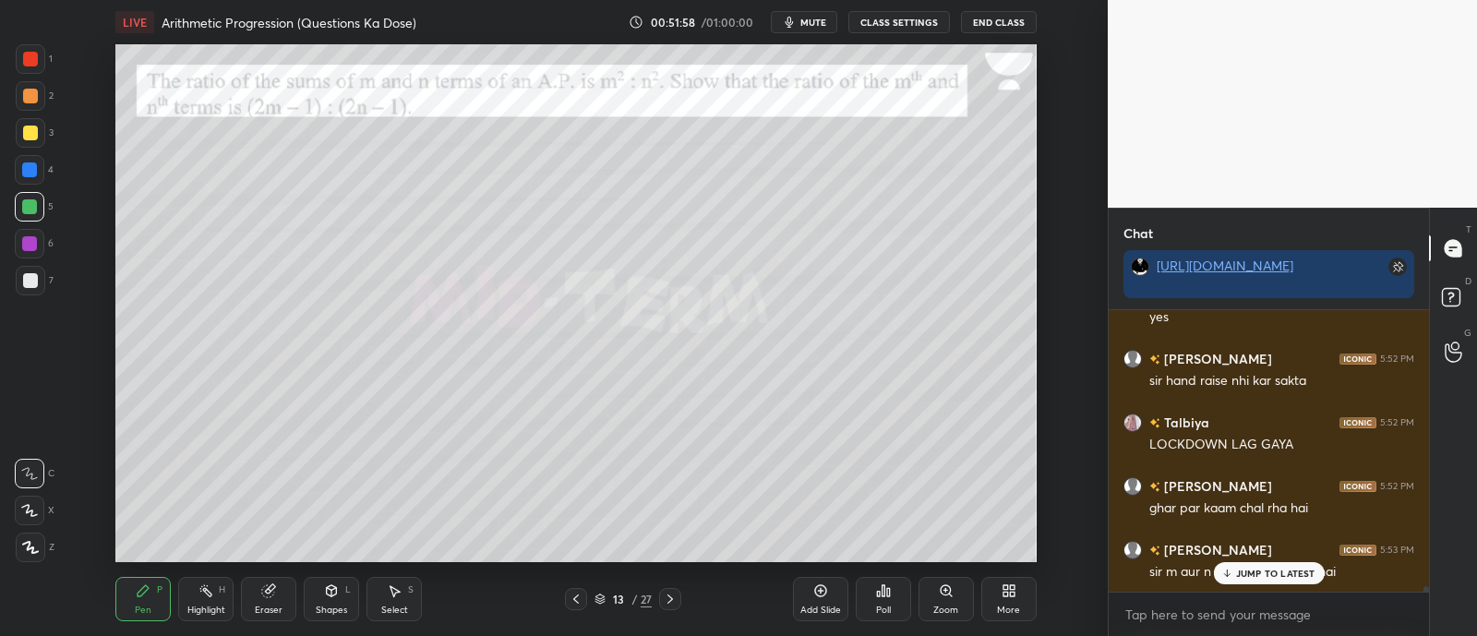
click at [1242, 569] on p "JUMP TO LATEST" at bounding box center [1275, 573] width 79 height 11
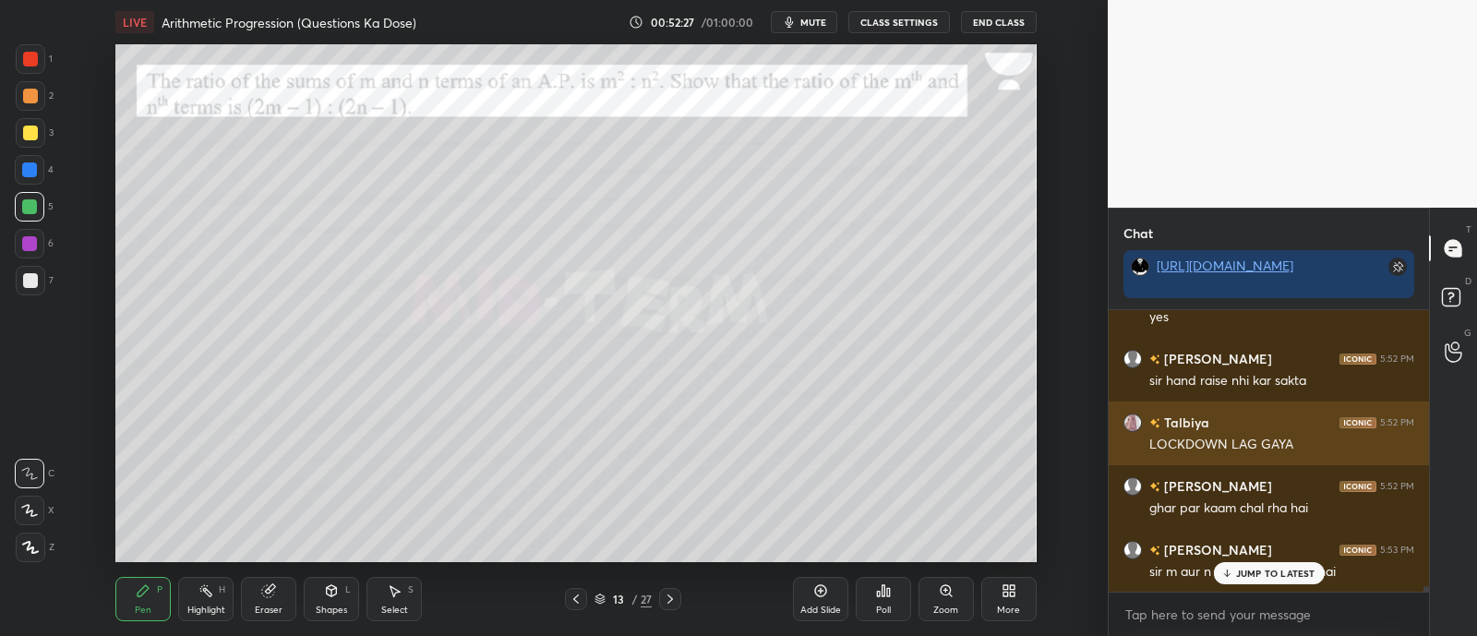
scroll to position [13921, 0]
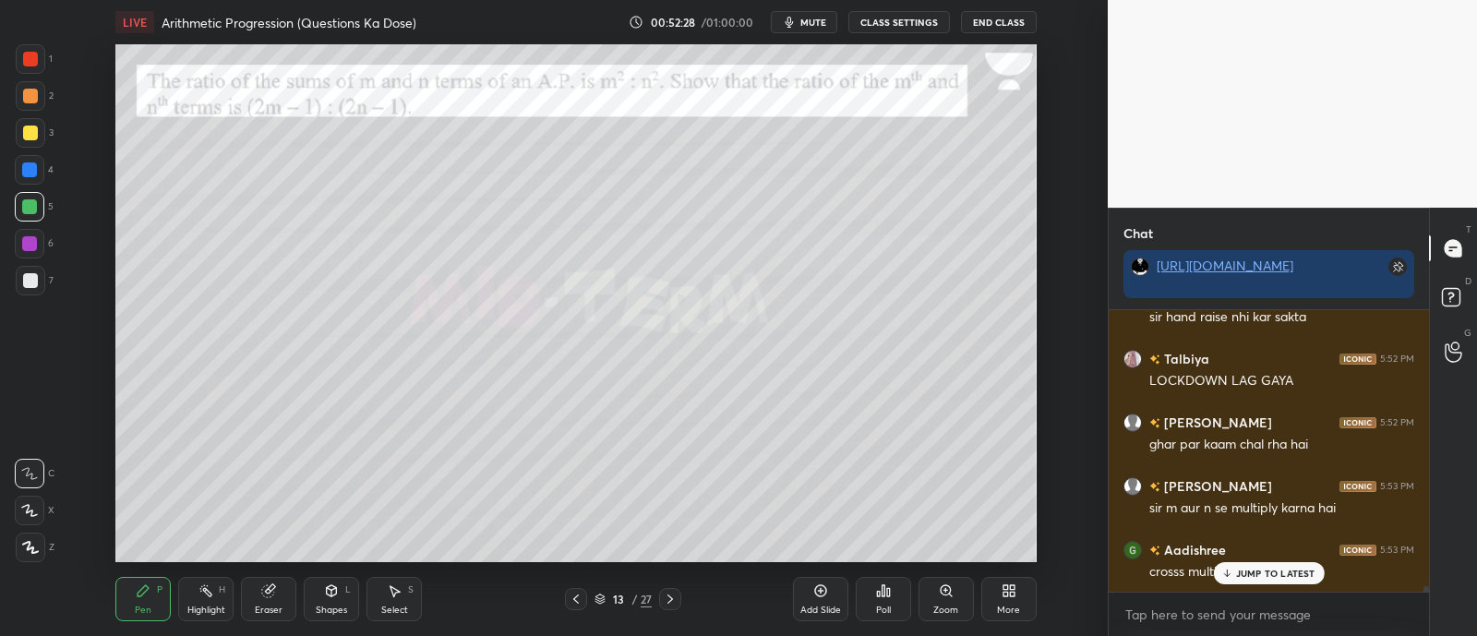
click at [23, 99] on div at bounding box center [30, 96] width 15 height 15
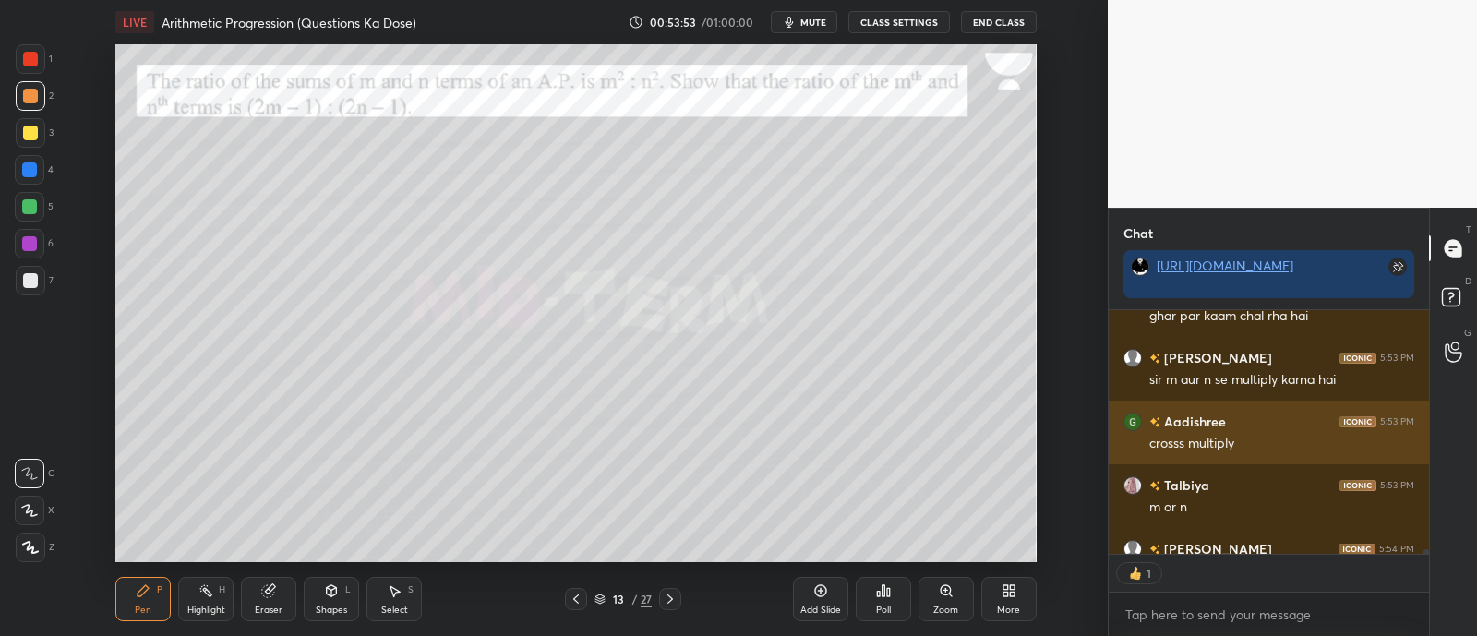
scroll to position [14167, 0]
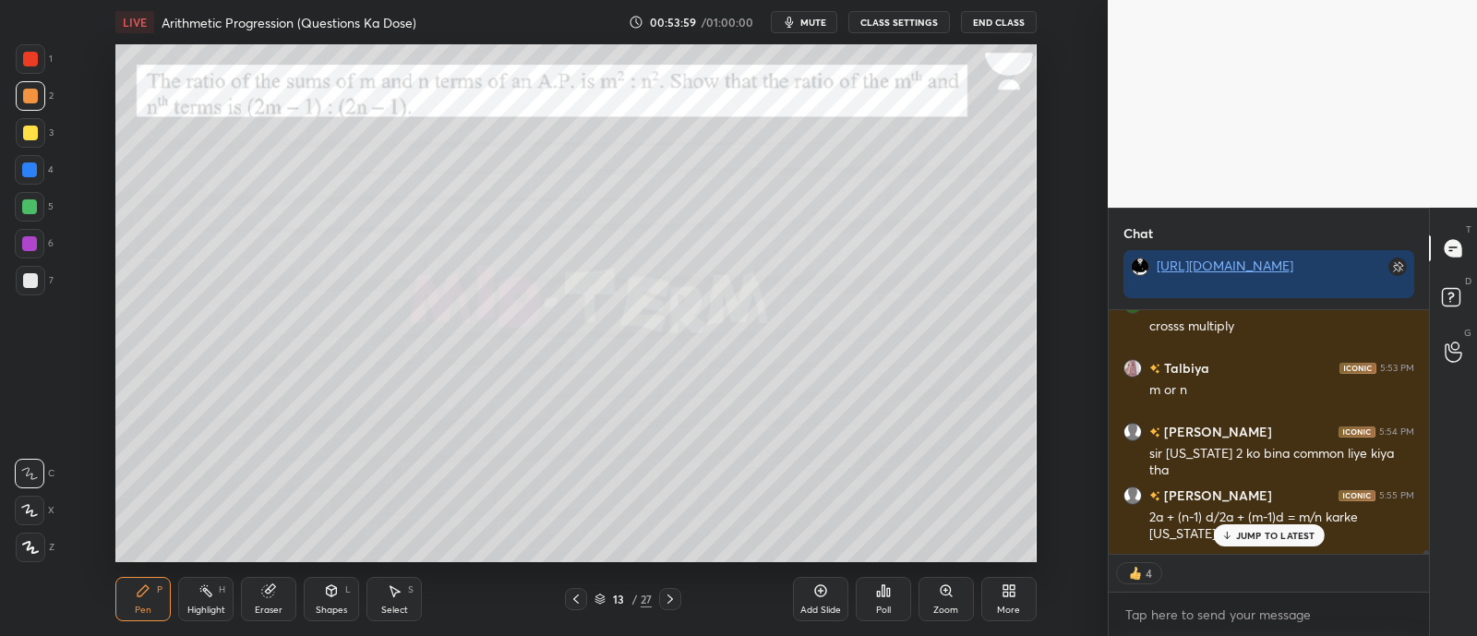
click at [1250, 537] on p "JUMP TO LATEST" at bounding box center [1275, 535] width 79 height 11
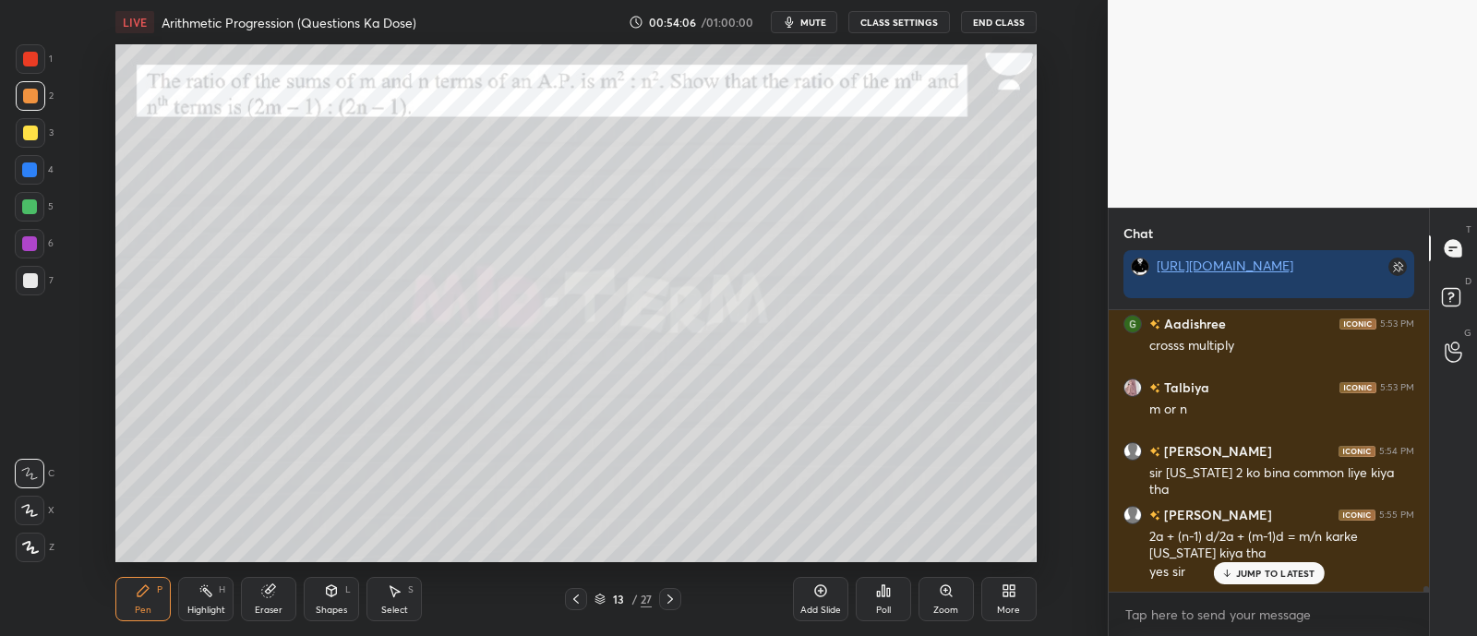
scroll to position [14148, 0]
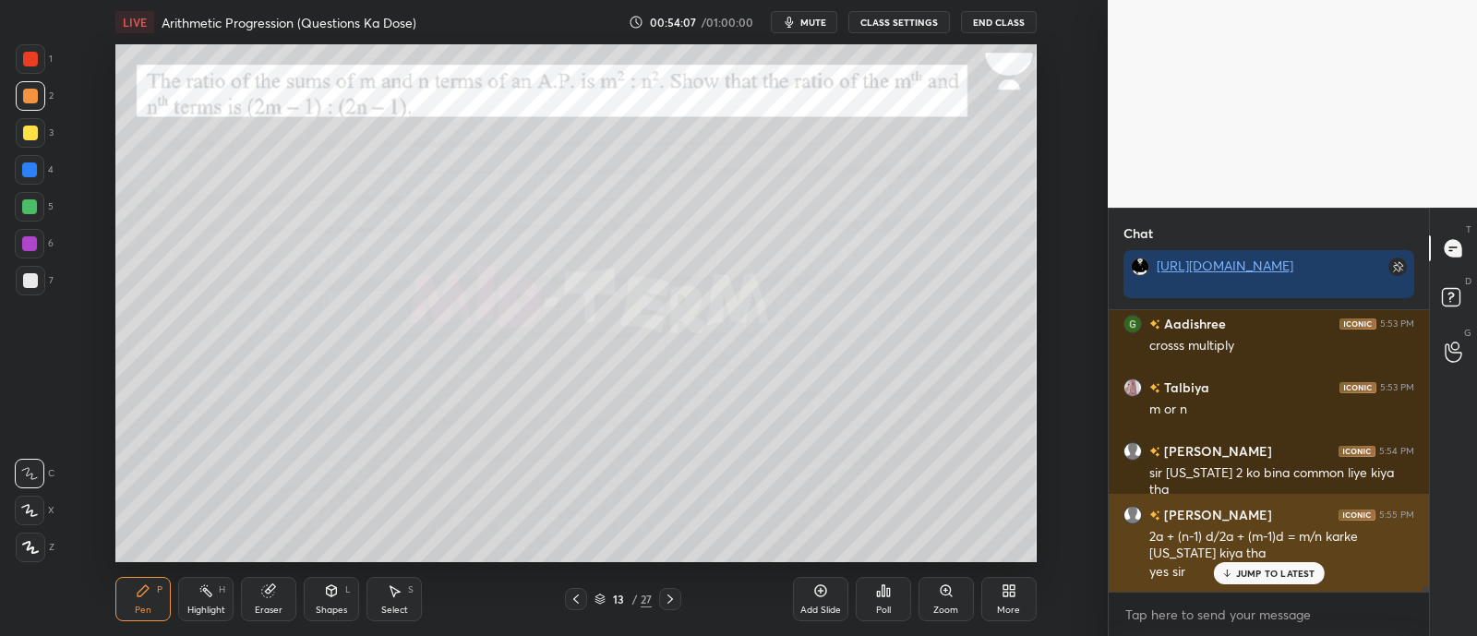
click at [1240, 568] on p "JUMP TO LATEST" at bounding box center [1275, 573] width 79 height 11
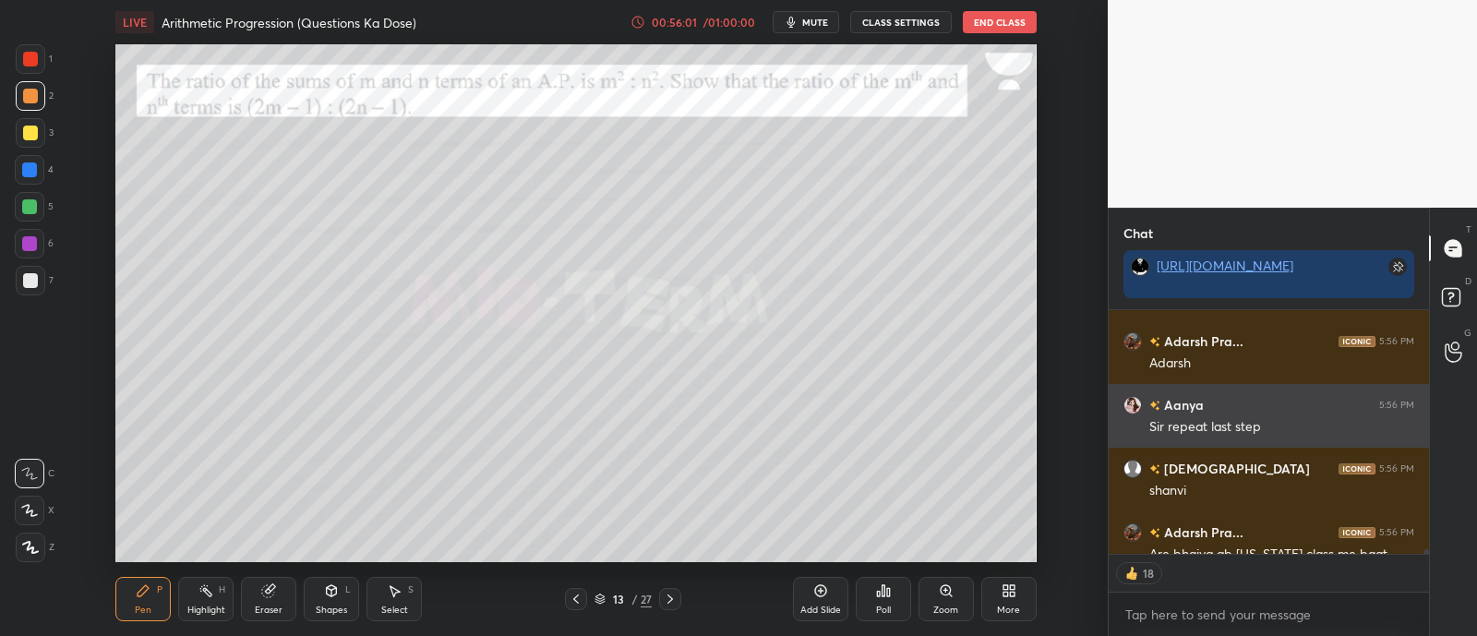
scroll to position [15346, 0]
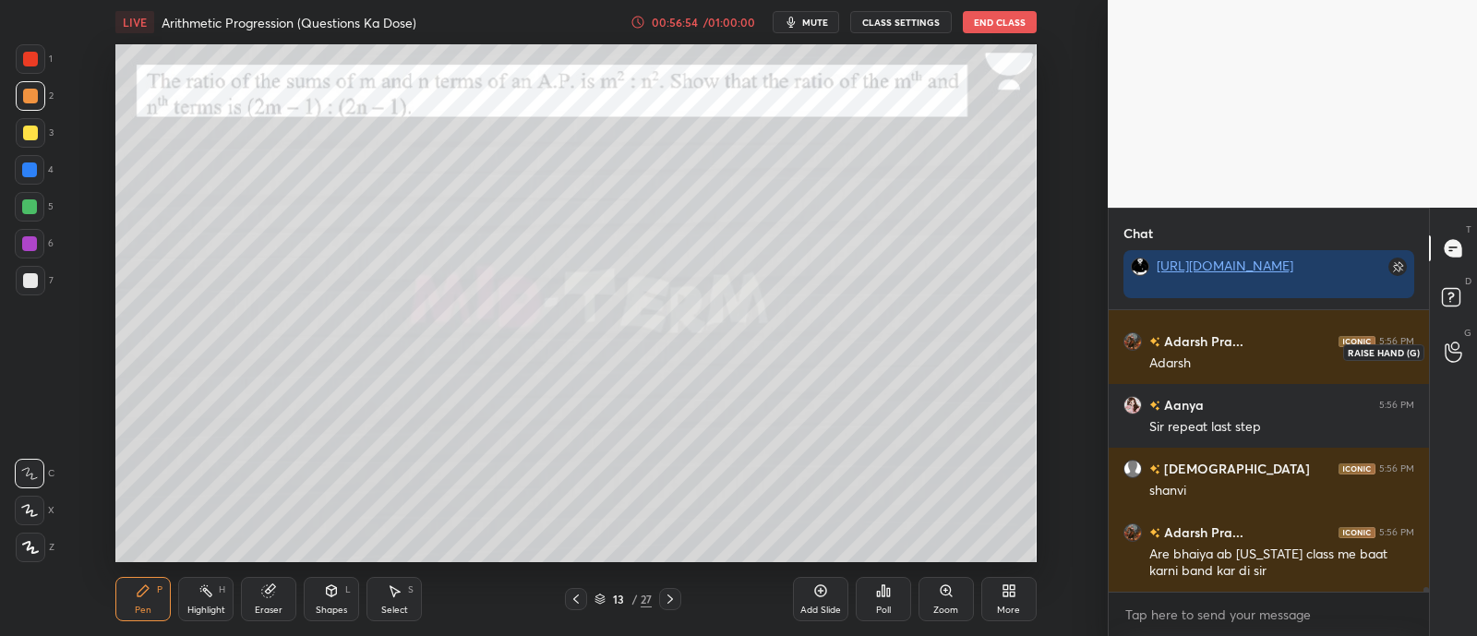
click at [1463, 355] on div at bounding box center [1453, 351] width 37 height 33
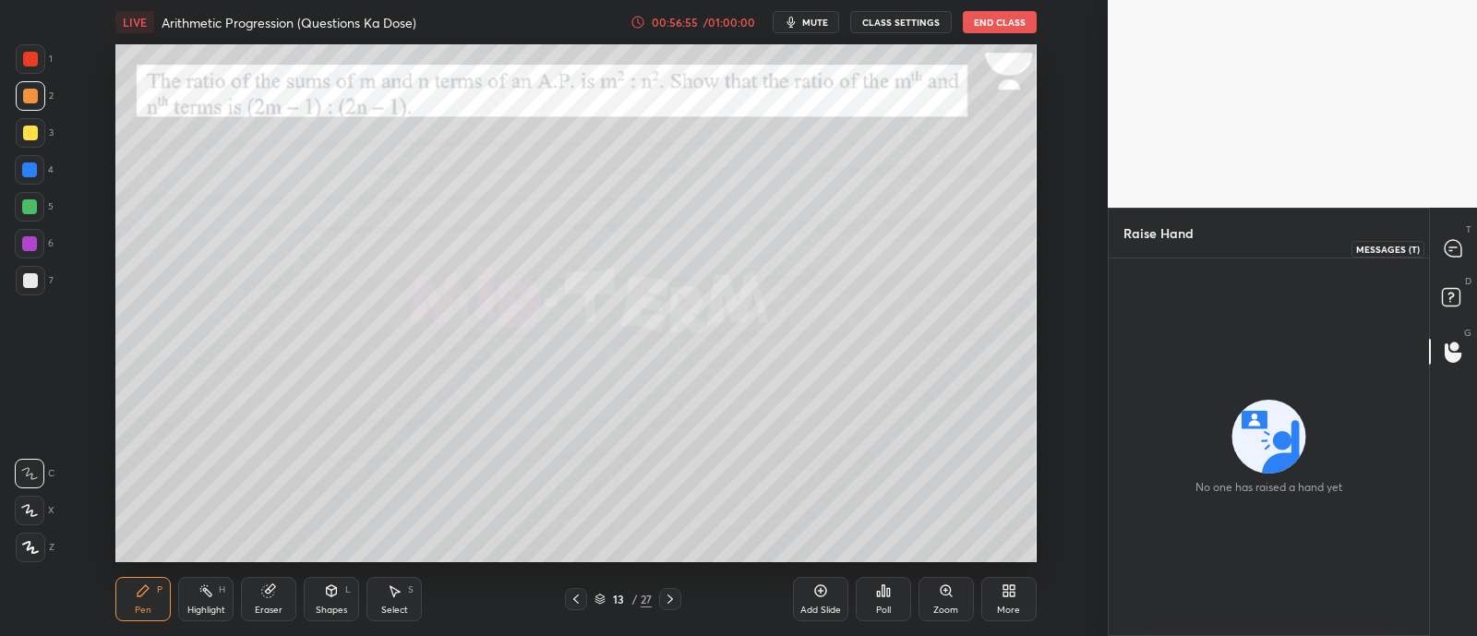
click at [1454, 249] on icon at bounding box center [1452, 248] width 17 height 17
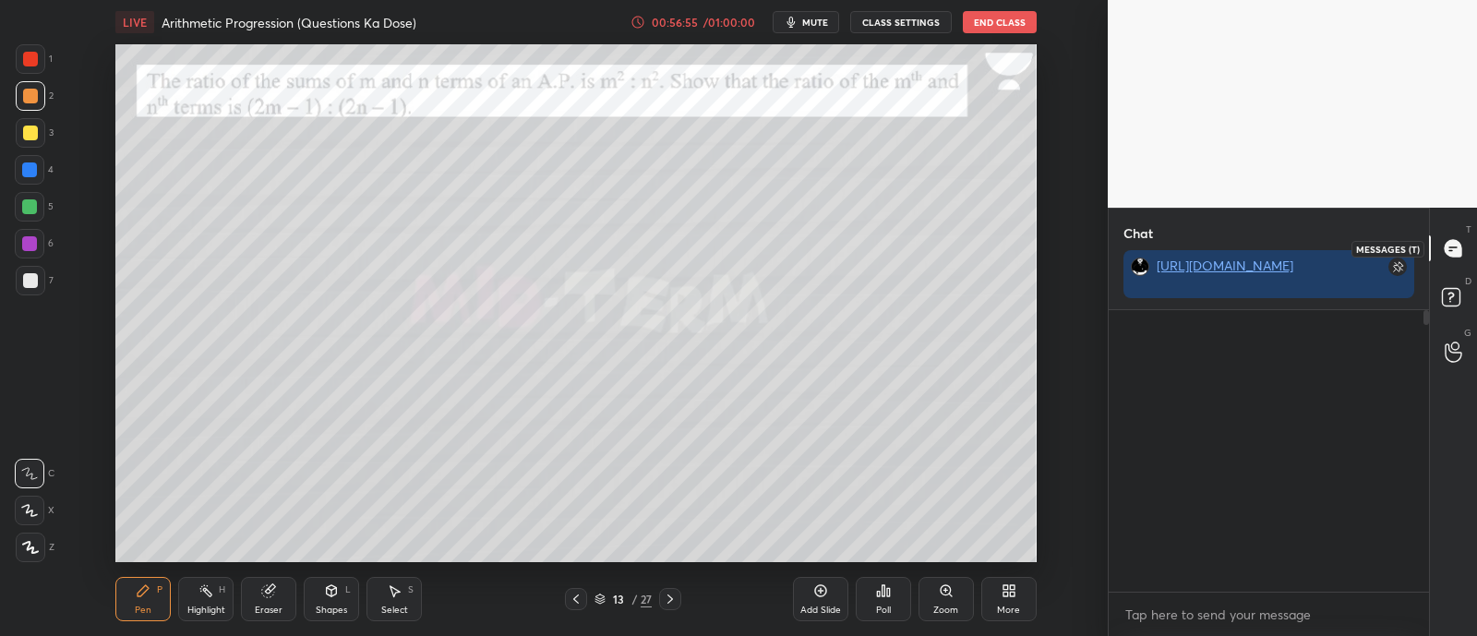
scroll to position [277, 314]
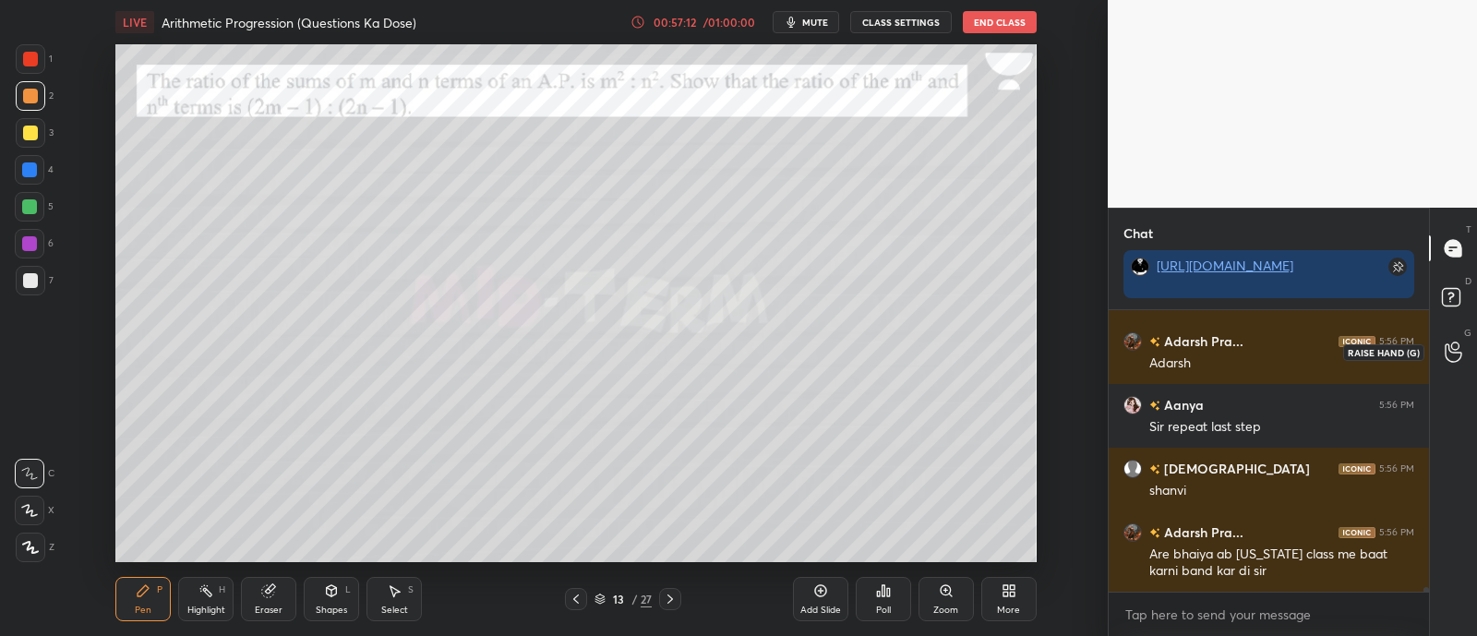
click at [1445, 349] on icon at bounding box center [1453, 351] width 18 height 21
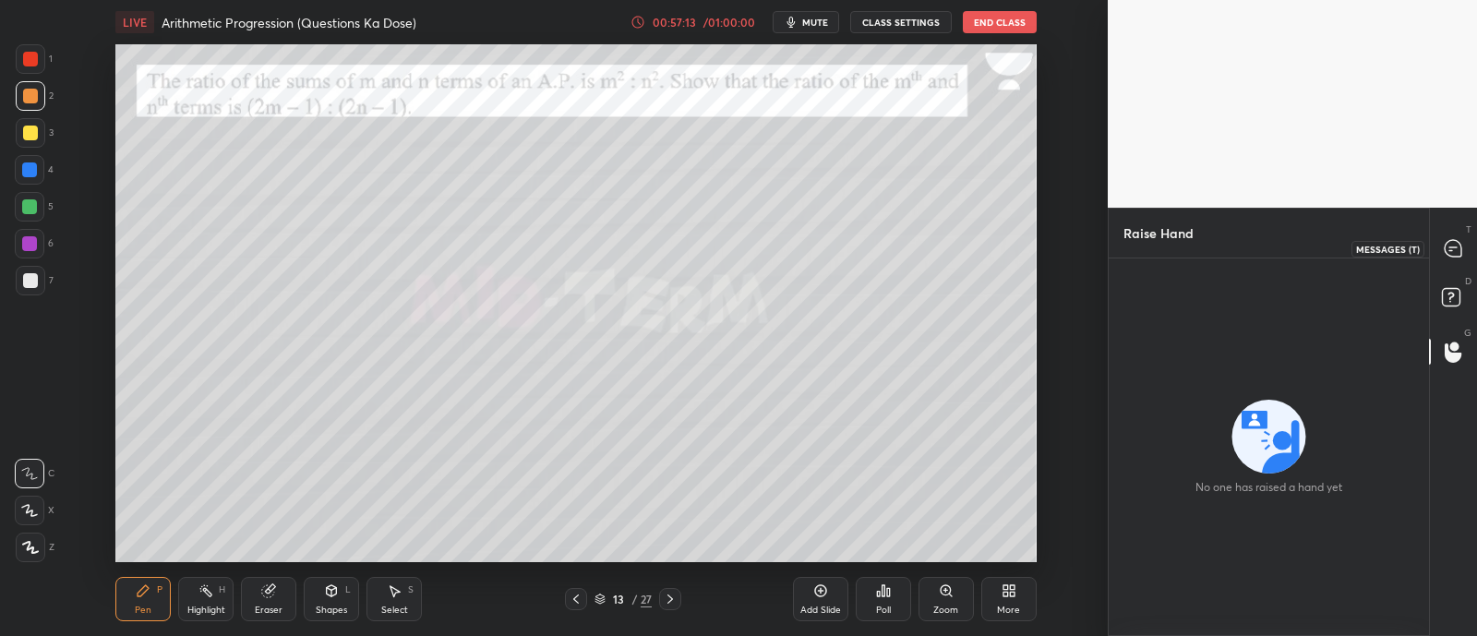
click at [1454, 248] on icon at bounding box center [1452, 248] width 17 height 17
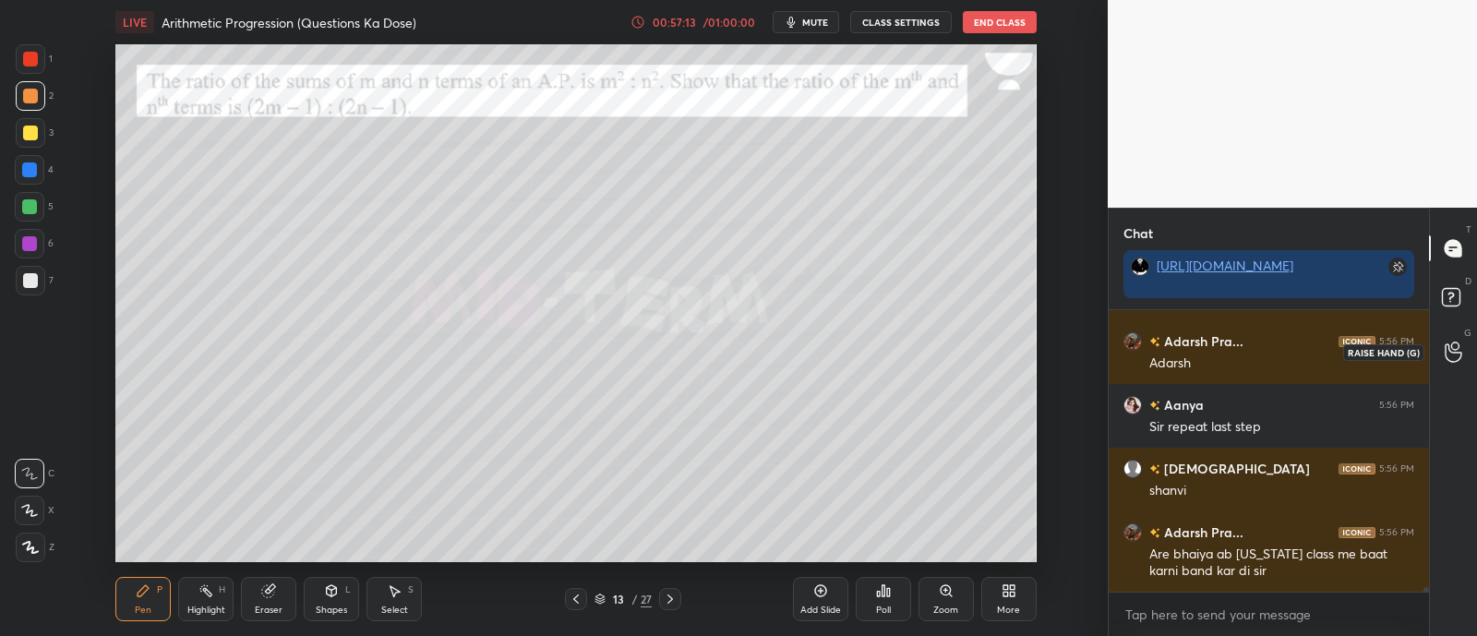
click at [1448, 343] on icon at bounding box center [1452, 352] width 17 height 18
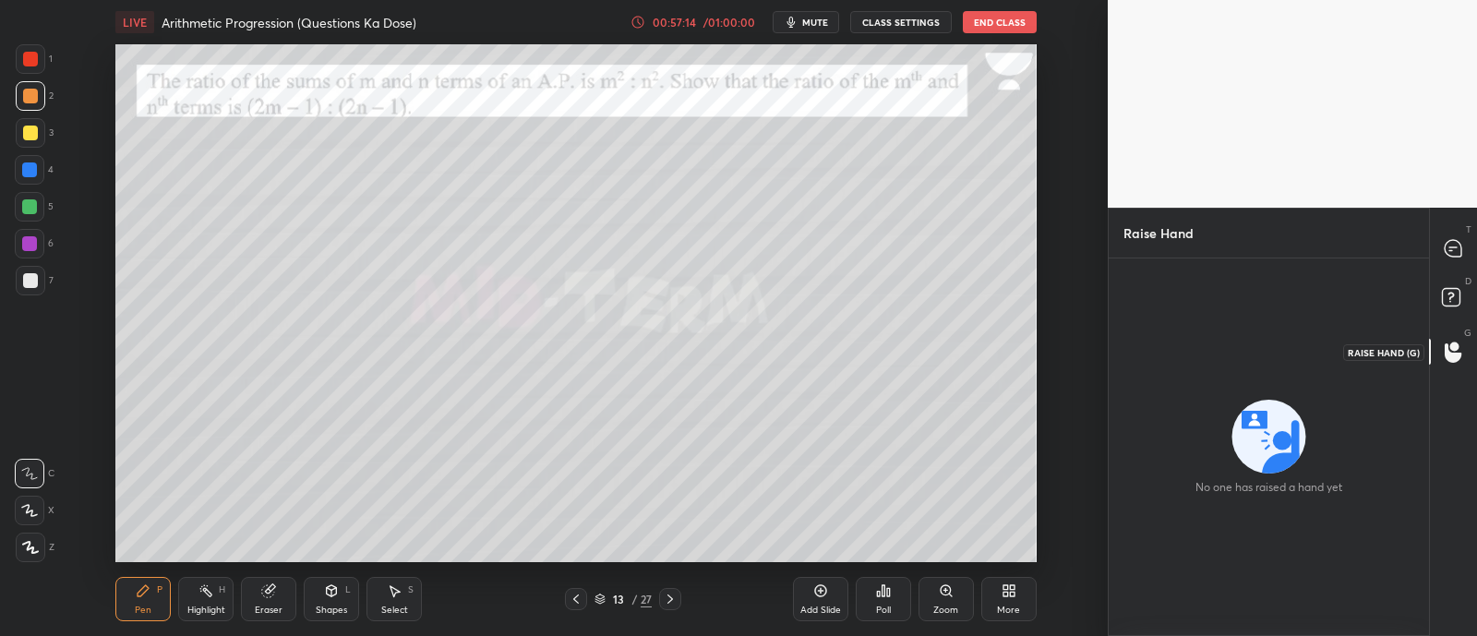
click at [1444, 348] on icon at bounding box center [1452, 352] width 17 height 19
click at [1460, 246] on icon at bounding box center [1452, 248] width 17 height 17
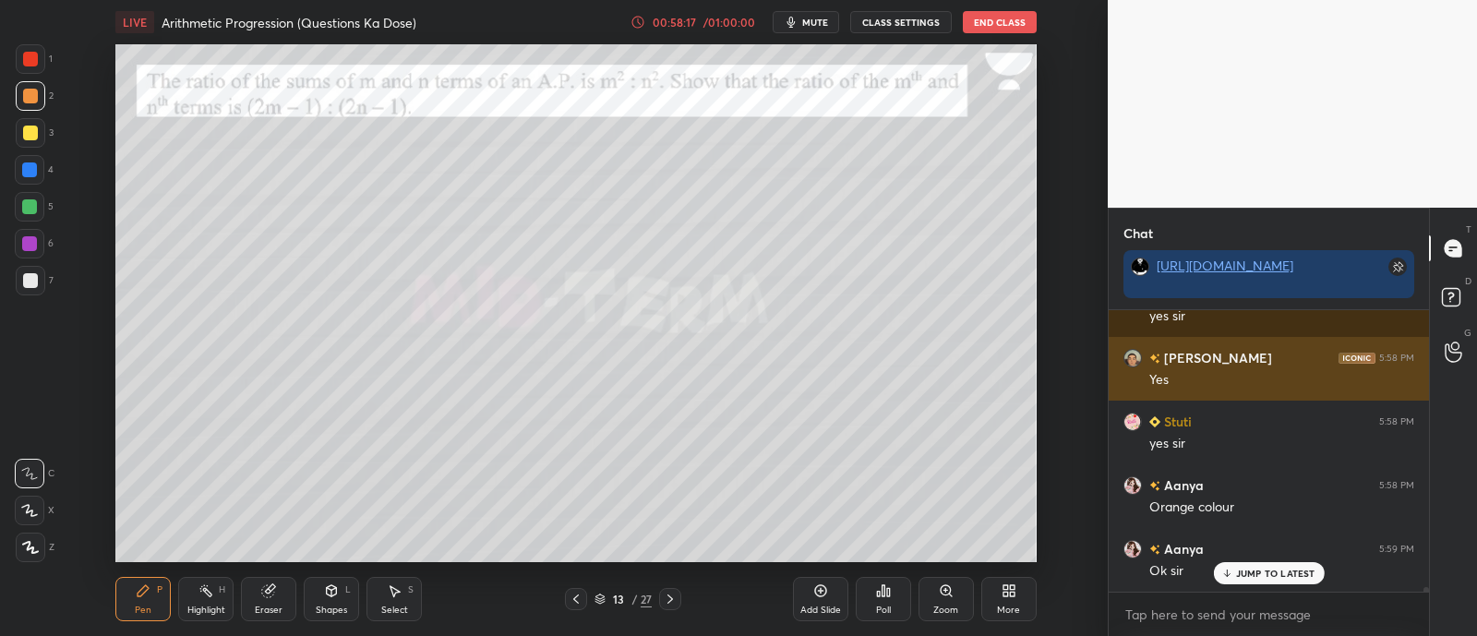
scroll to position [15841, 0]
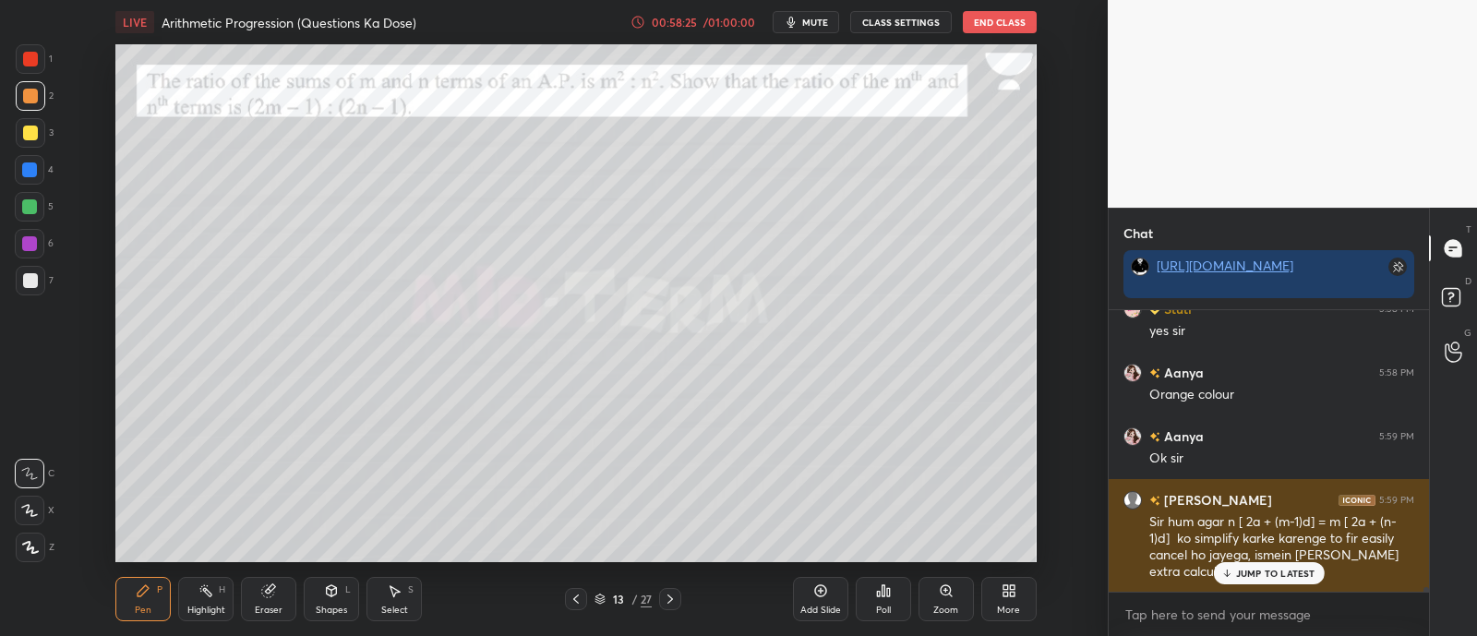
click at [1246, 569] on p "JUMP TO LATEST" at bounding box center [1275, 573] width 79 height 11
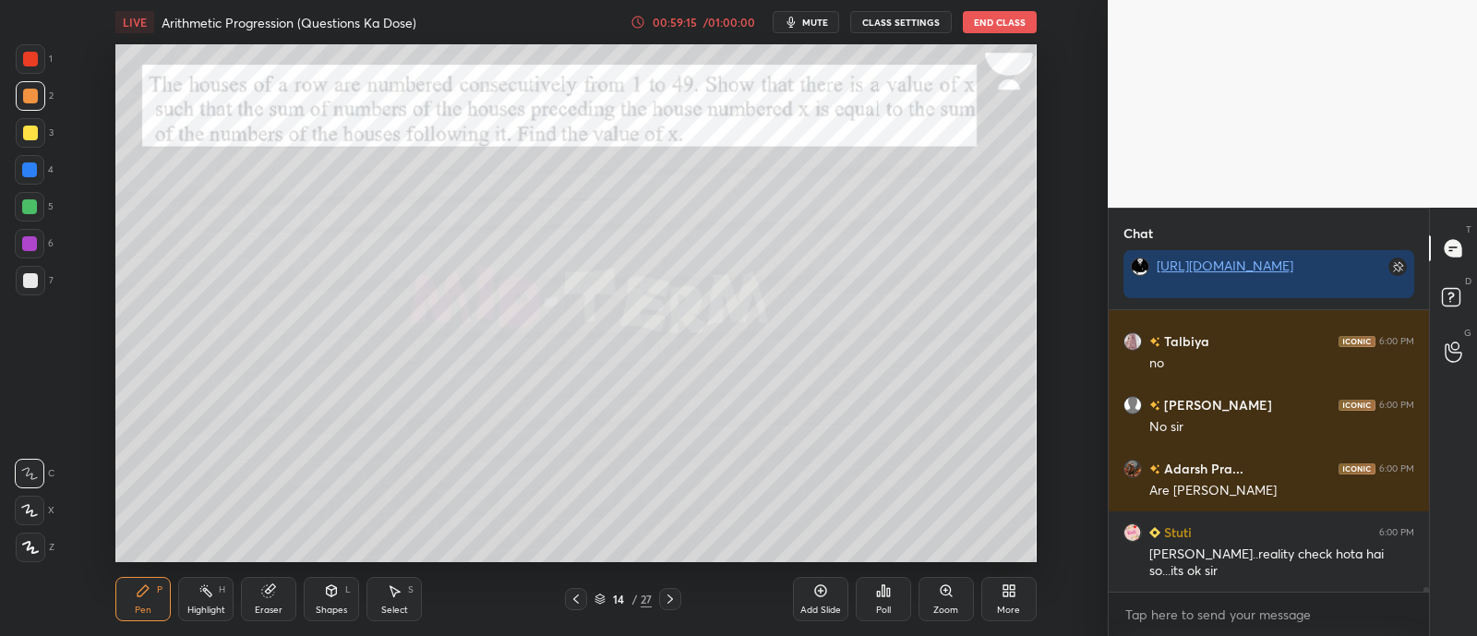
scroll to position [16241, 0]
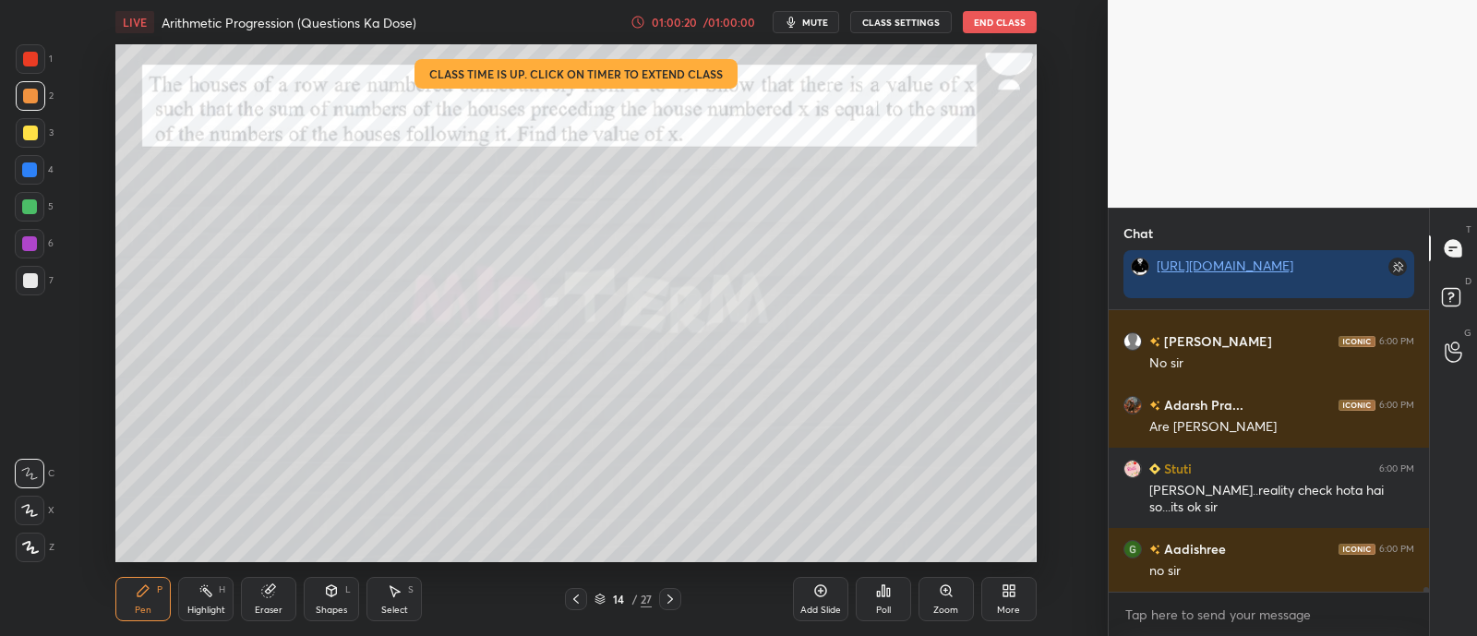
click at [26, 59] on div at bounding box center [30, 59] width 15 height 15
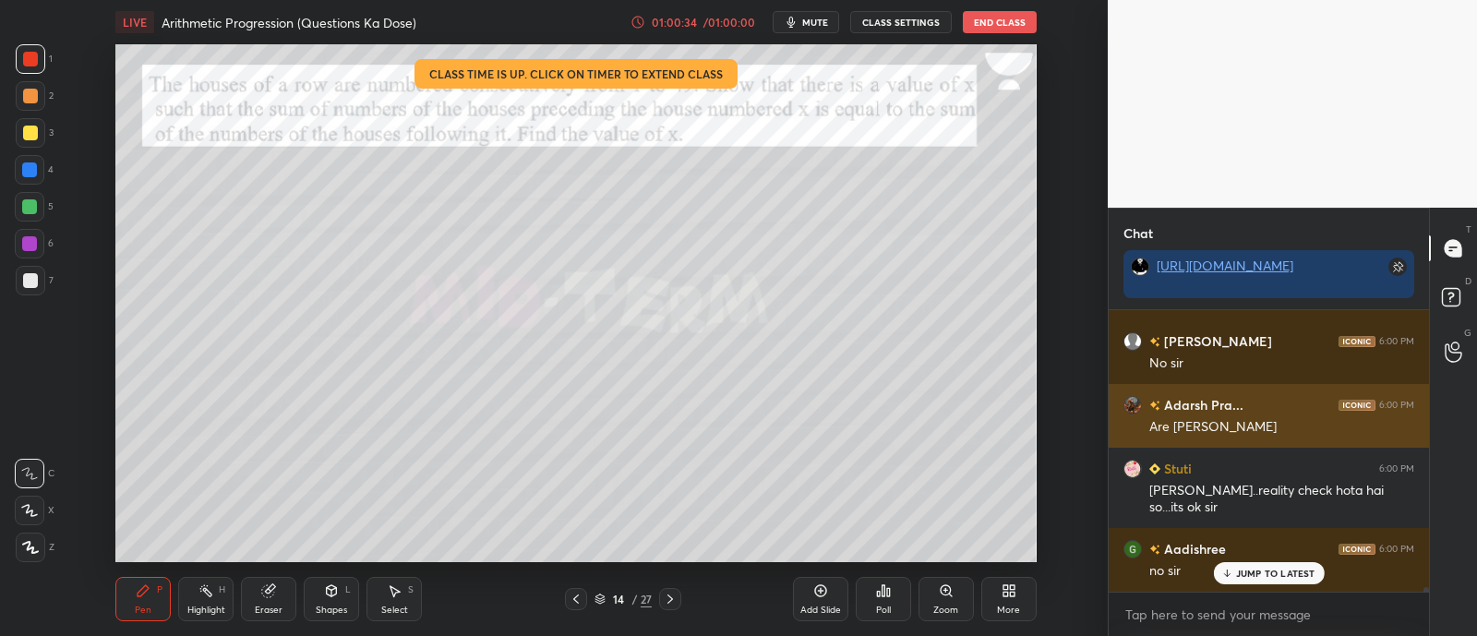
scroll to position [16303, 0]
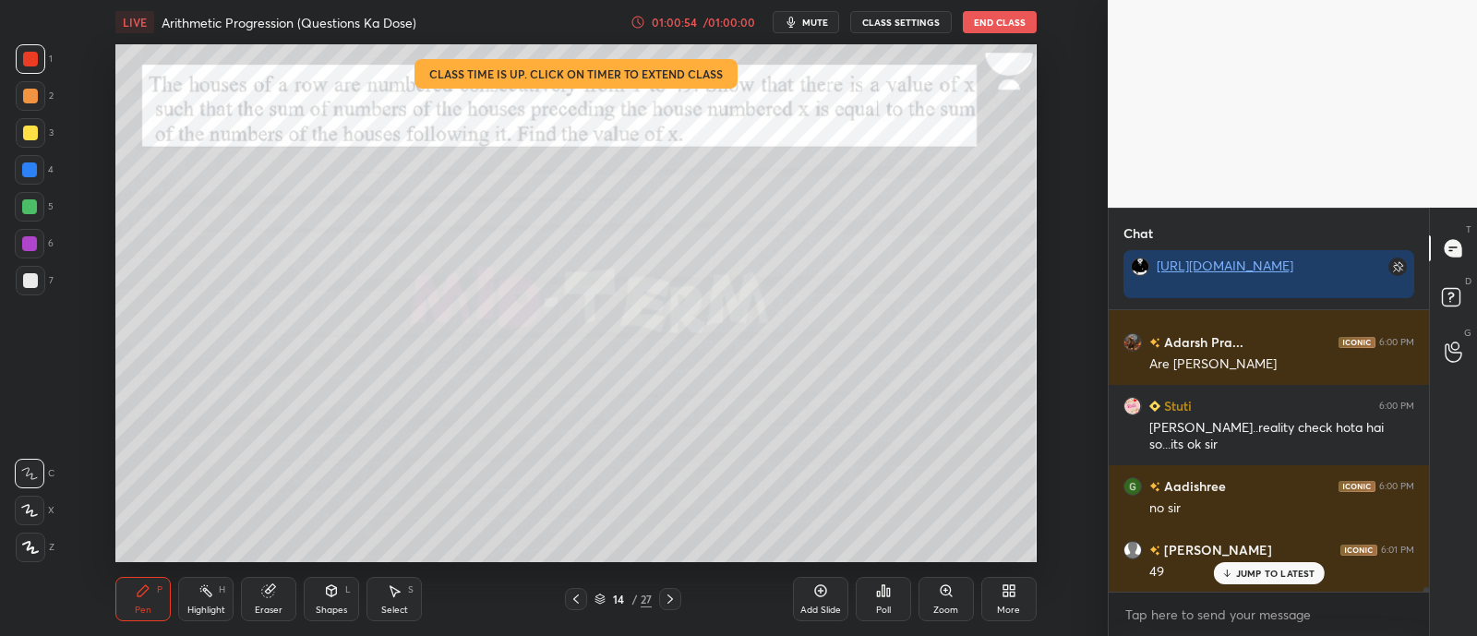
click at [26, 213] on div at bounding box center [29, 206] width 15 height 15
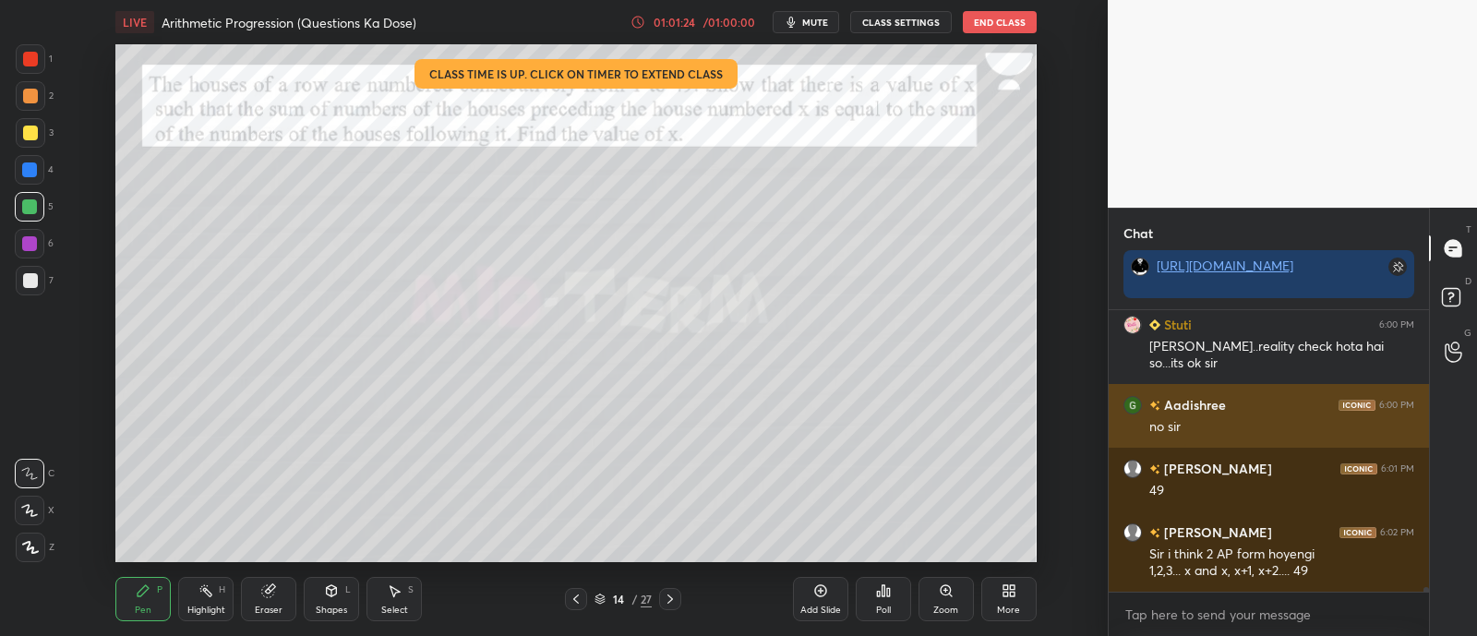
scroll to position [16448, 0]
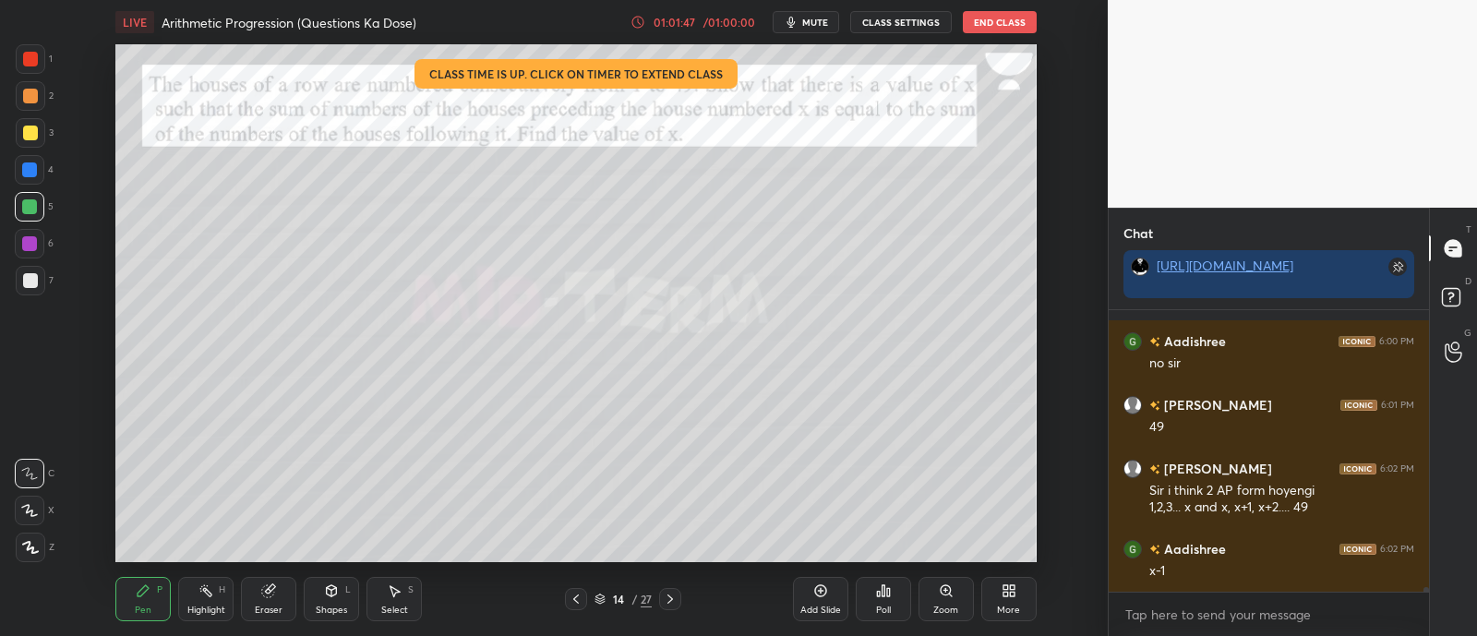
click at [20, 56] on div at bounding box center [31, 59] width 30 height 30
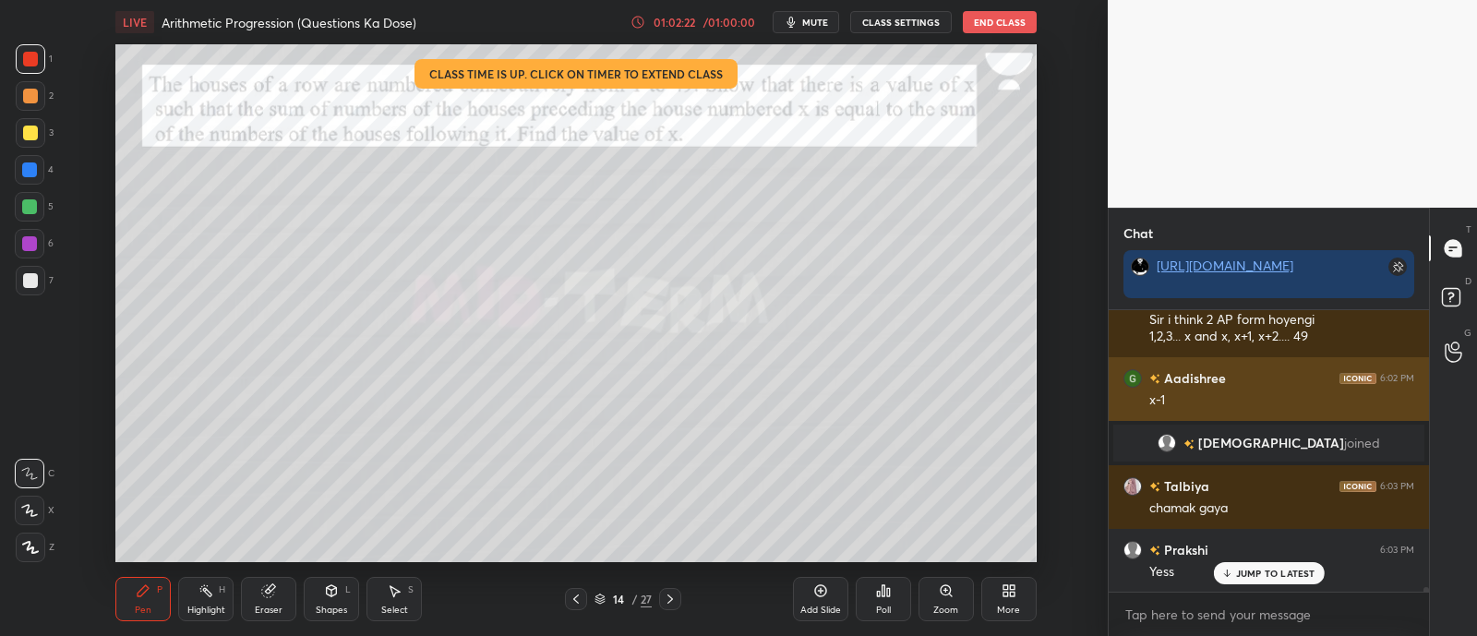
scroll to position [15416, 0]
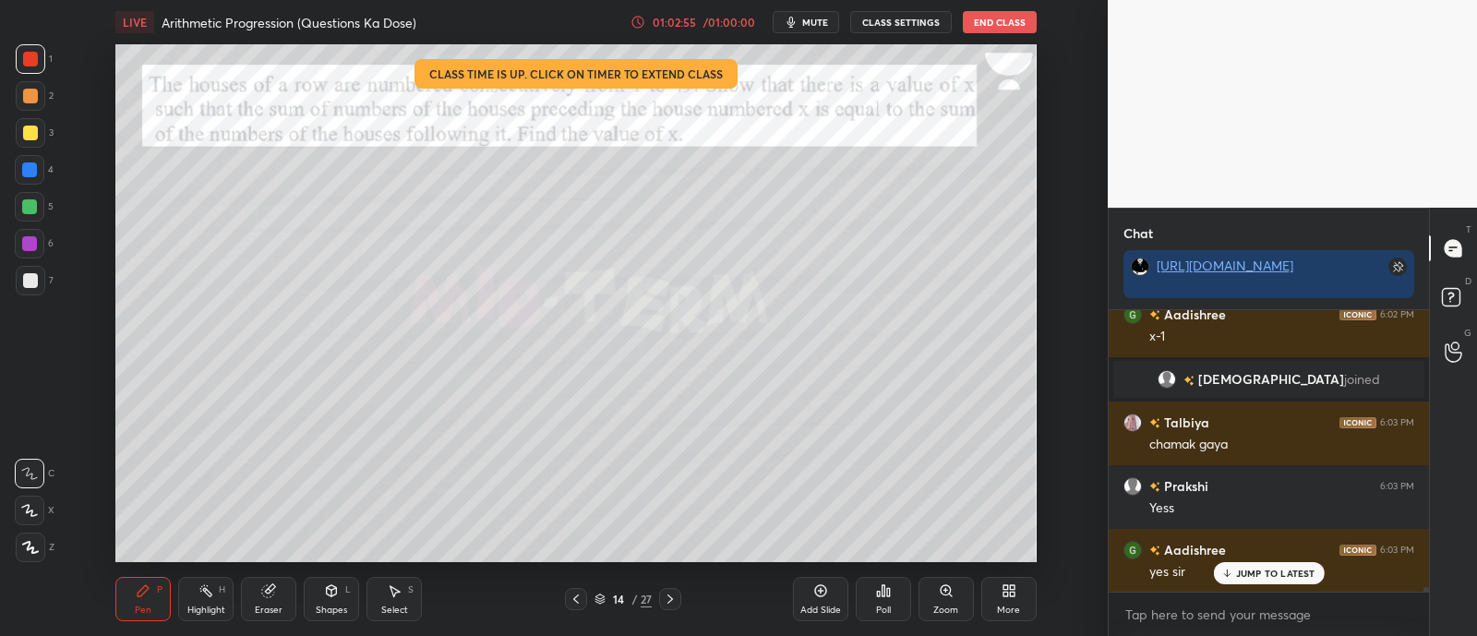
click at [593, 597] on div "14 / 27" at bounding box center [623, 599] width 116 height 22
click at [595, 602] on icon at bounding box center [599, 598] width 11 height 11
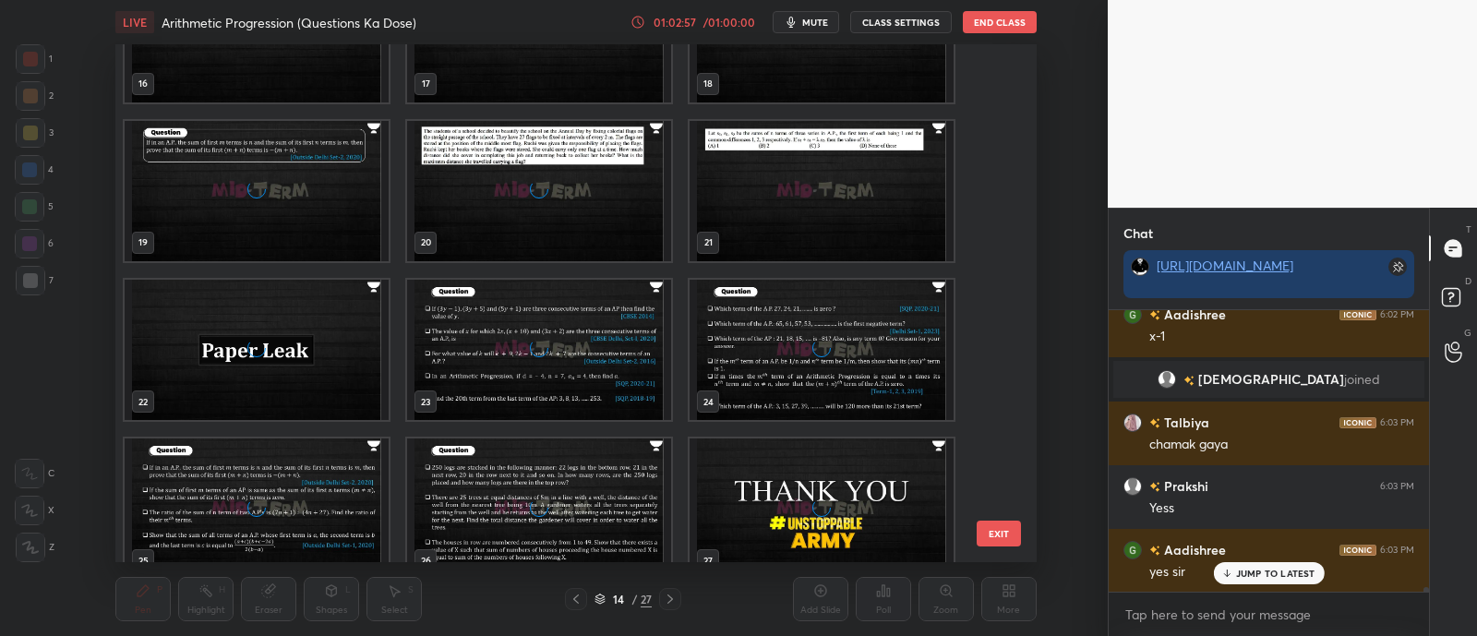
scroll to position [912, 0]
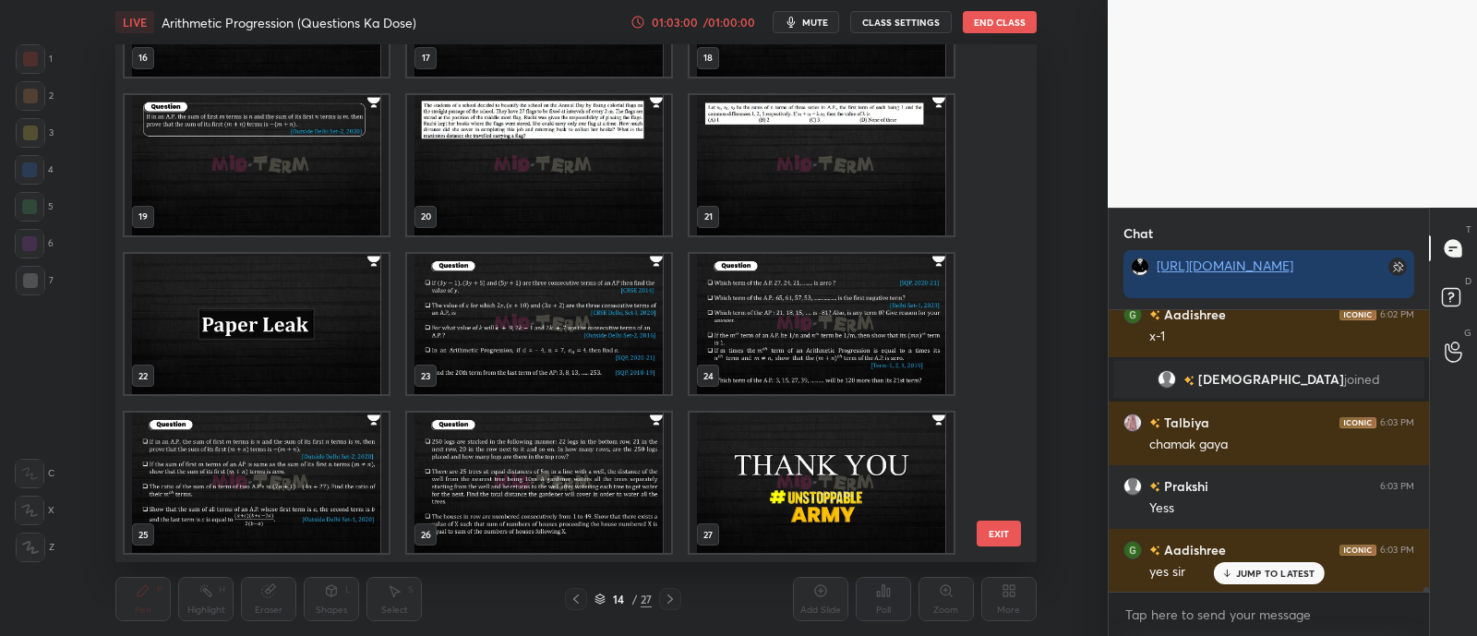
click at [272, 258] on img "grid" at bounding box center [257, 324] width 264 height 140
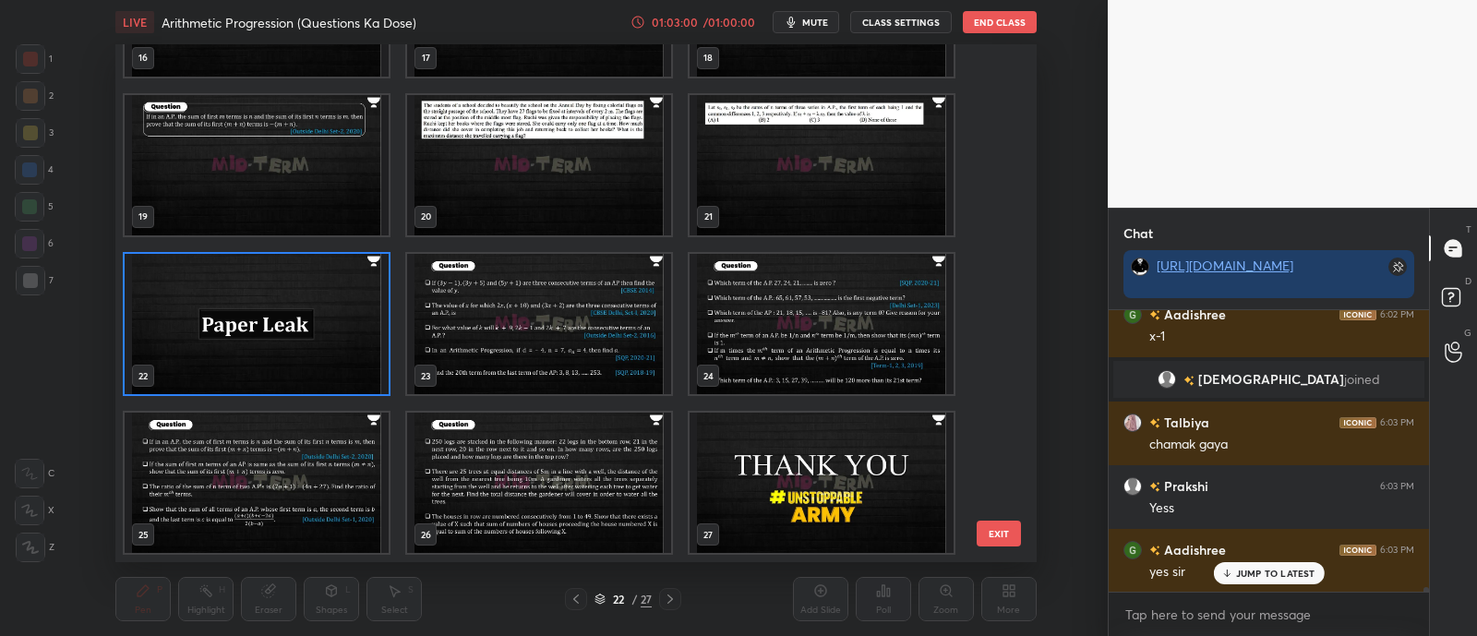
click at [272, 258] on img "grid" at bounding box center [257, 324] width 264 height 140
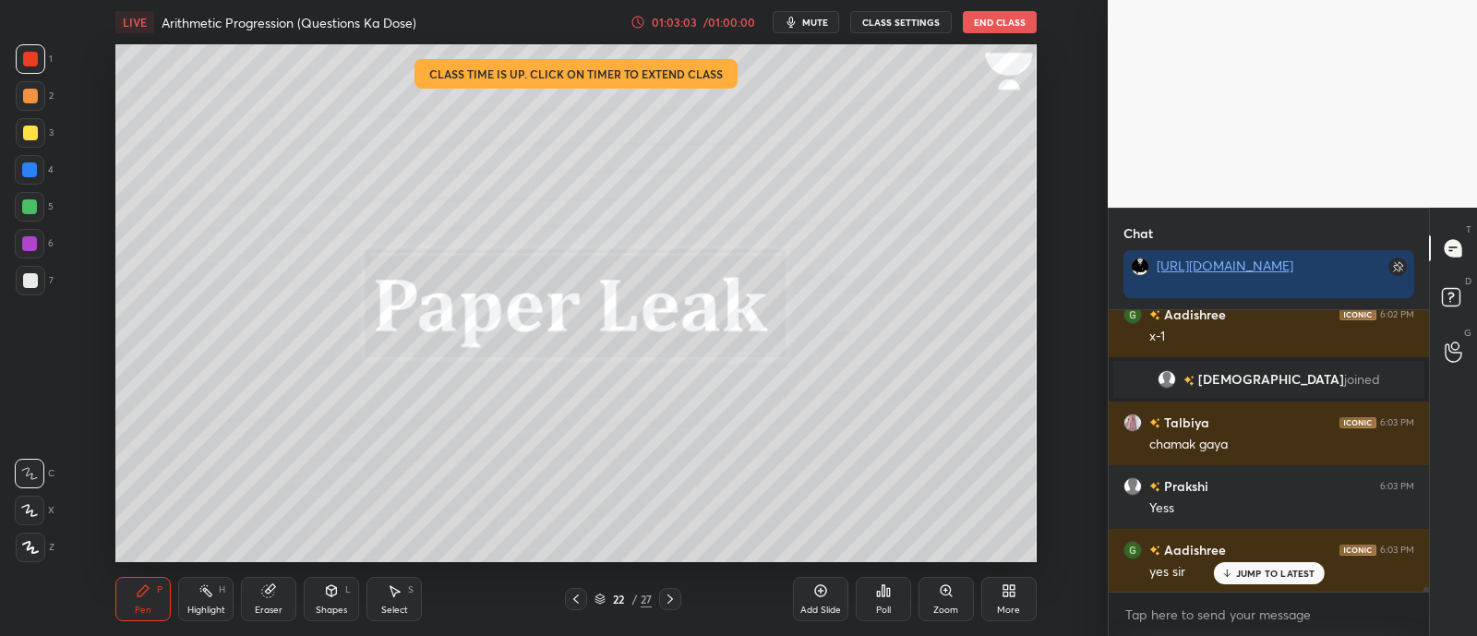
click at [1233, 577] on div "JUMP TO LATEST" at bounding box center [1268, 573] width 111 height 22
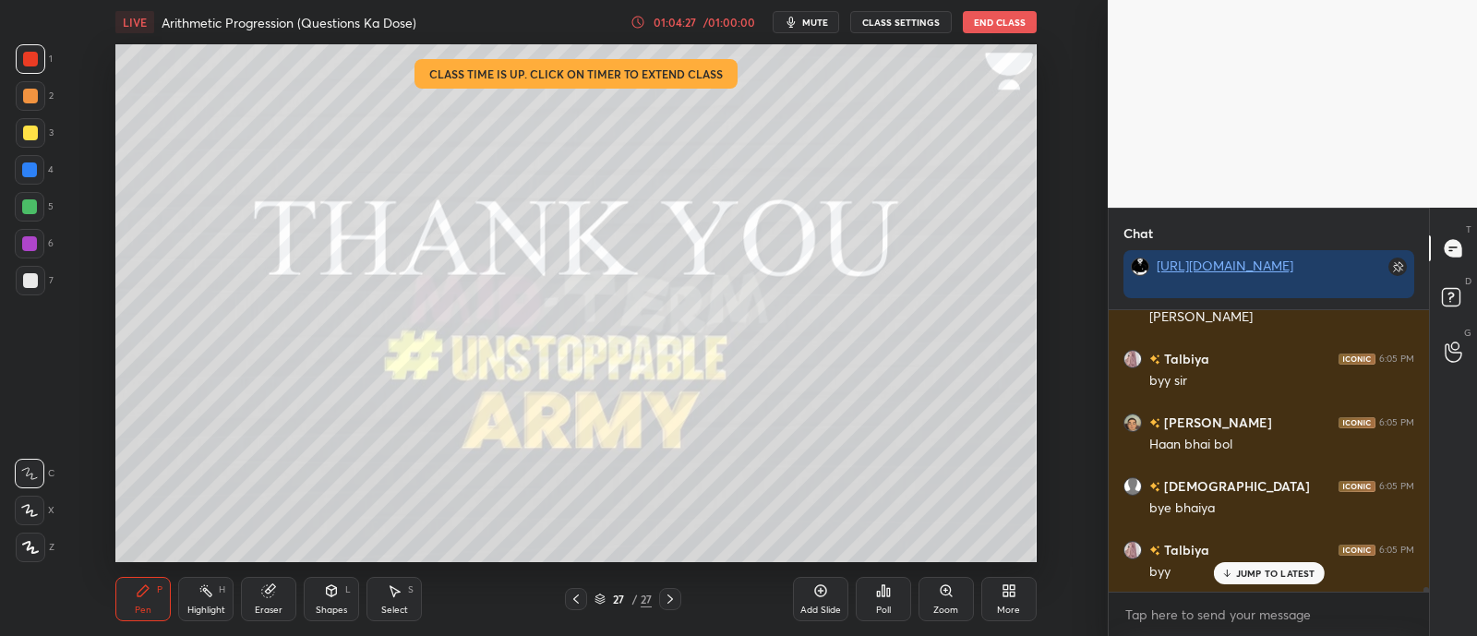
scroll to position [16053, 0]
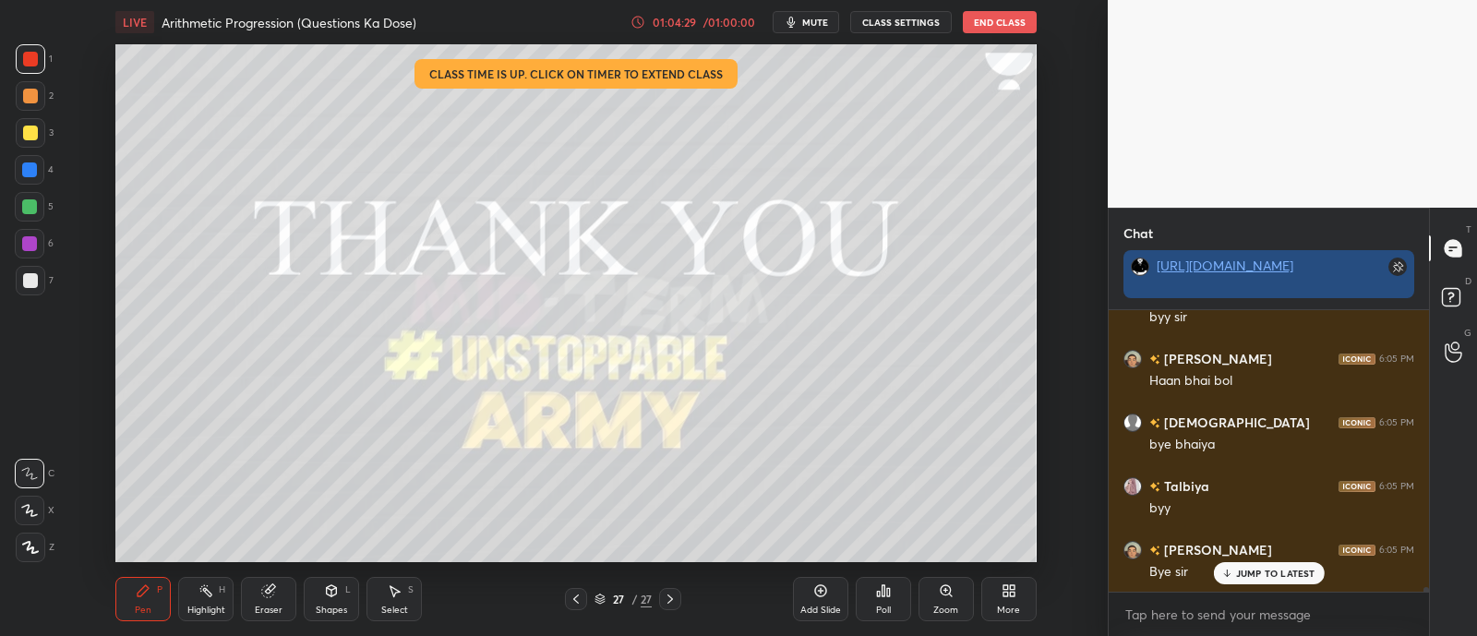
click at [1186, 266] on link "[URL][DOMAIN_NAME]" at bounding box center [1224, 266] width 137 height 18
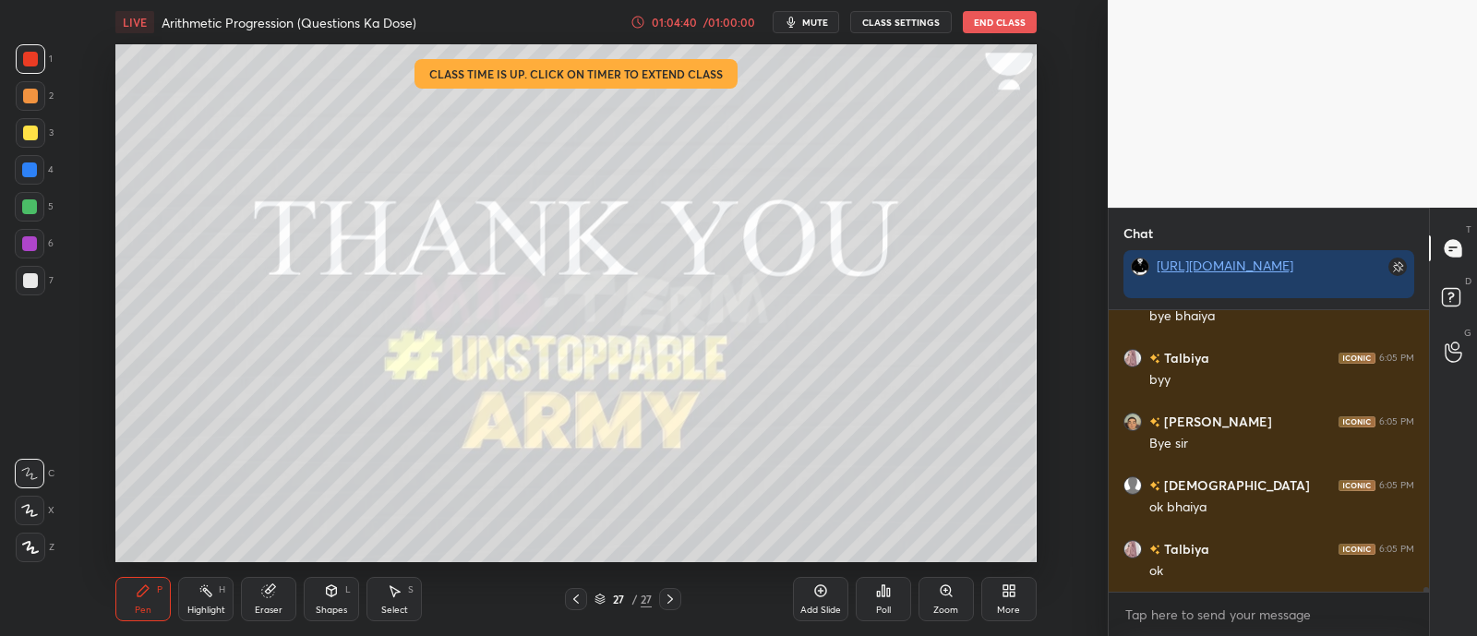
click at [995, 25] on button "End Class" at bounding box center [1000, 22] width 74 height 22
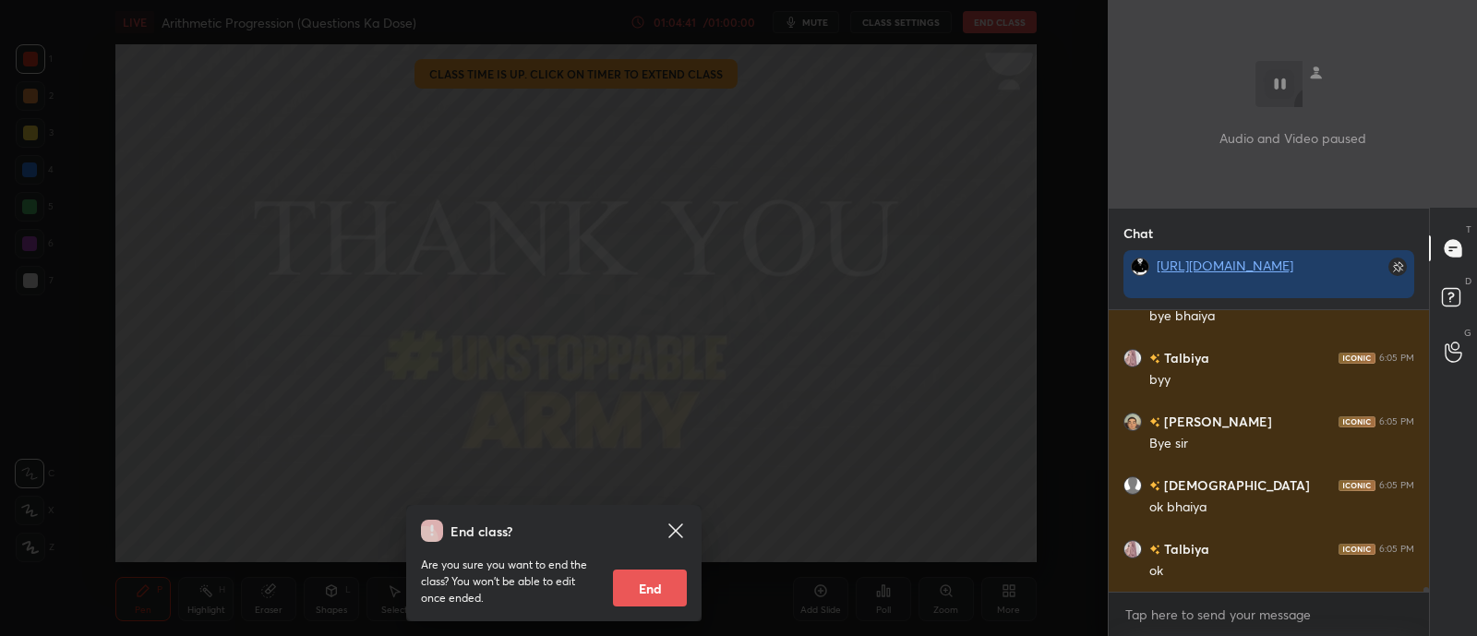
click at [628, 584] on button "End" at bounding box center [650, 587] width 74 height 37
type textarea "x"
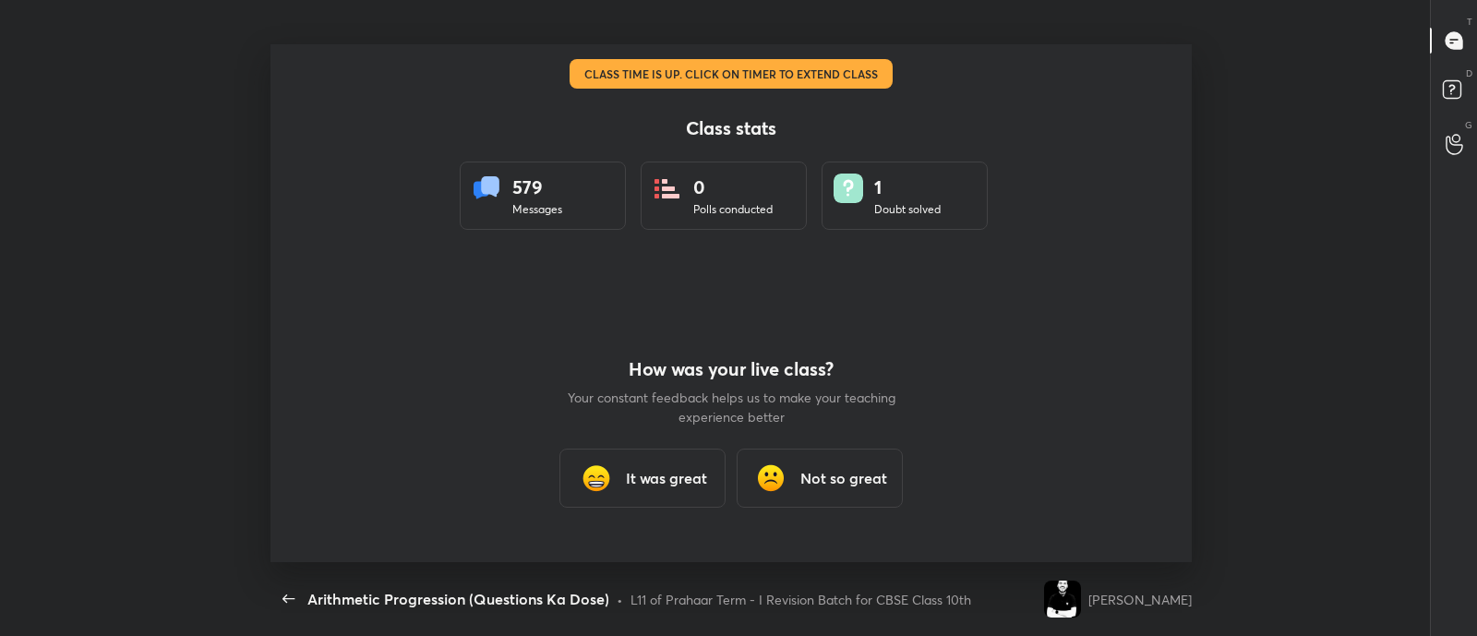
scroll to position [518, 1462]
click at [614, 481] on img at bounding box center [596, 478] width 37 height 37
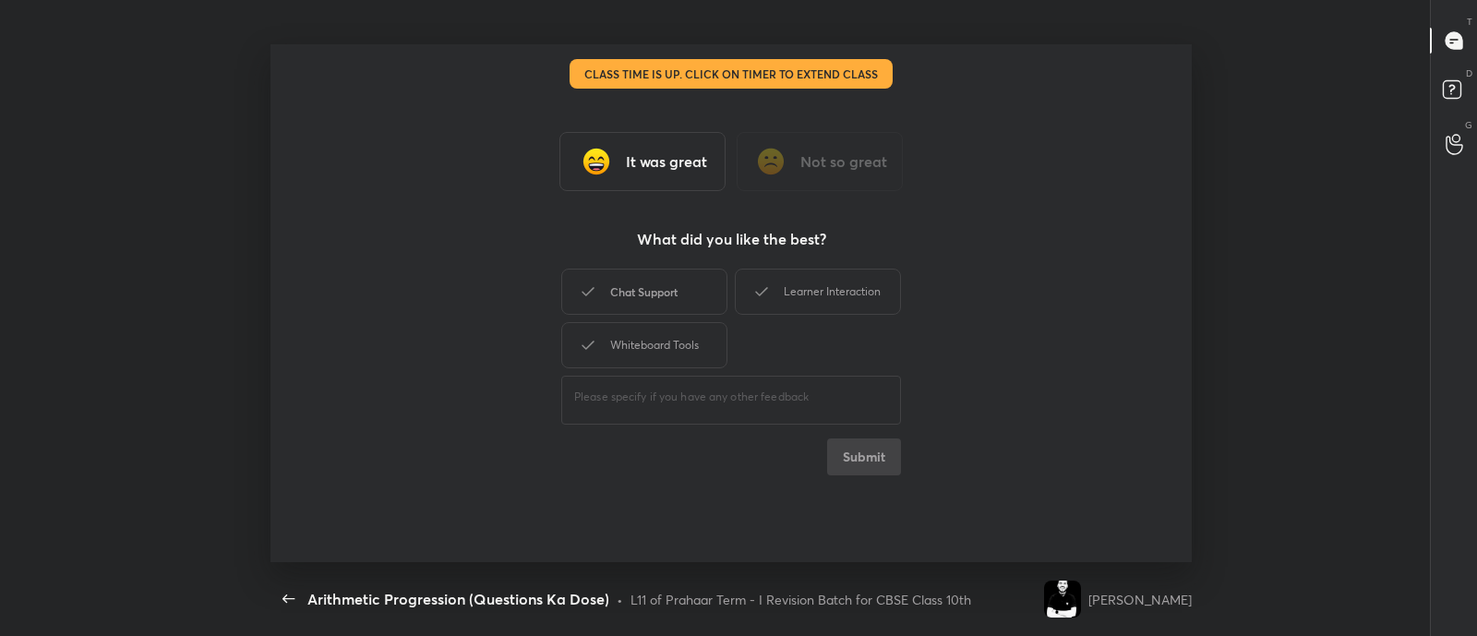
click at [646, 278] on div "Chat Support" at bounding box center [644, 292] width 166 height 46
drag, startPoint x: 812, startPoint y: 297, endPoint x: 752, endPoint y: 281, distance: 62.0
click at [752, 281] on div "Learner Interaction" at bounding box center [818, 292] width 166 height 46
click at [752, 281] on icon at bounding box center [761, 292] width 22 height 22
click at [784, 288] on div "Learner Interaction" at bounding box center [818, 292] width 166 height 46
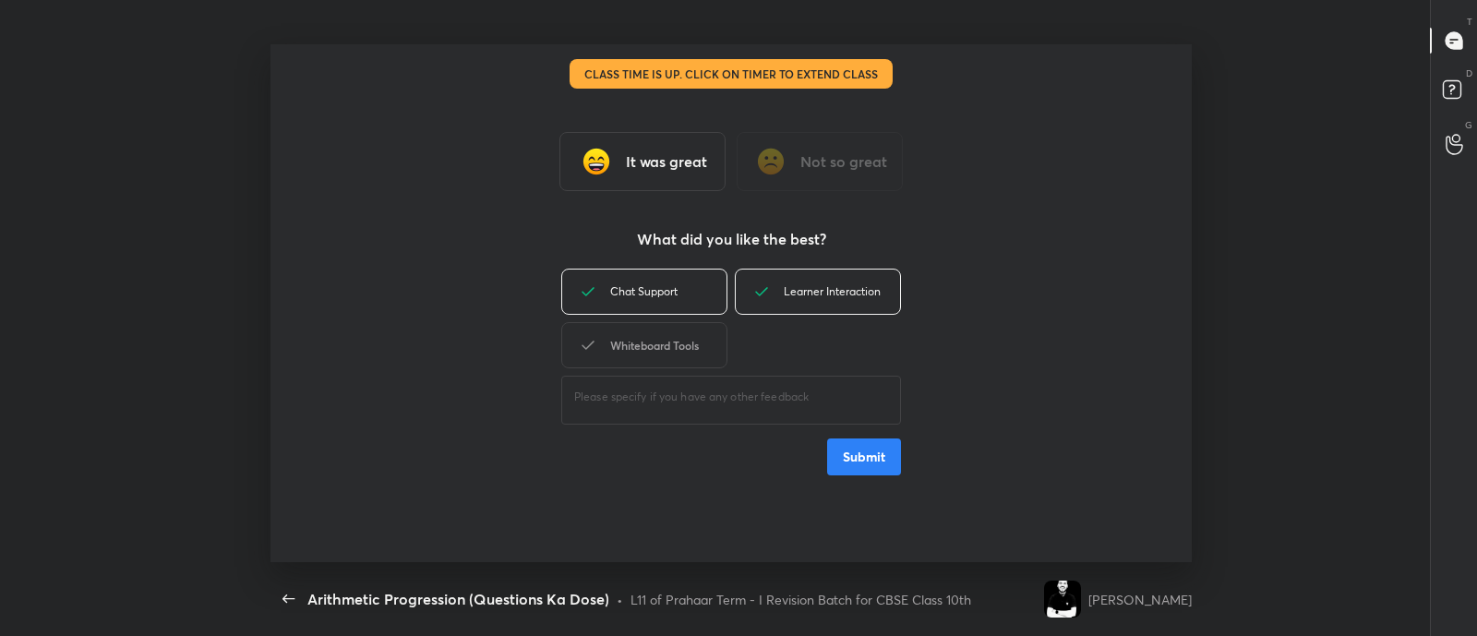
click at [678, 363] on div "Whiteboard Tools" at bounding box center [644, 345] width 166 height 46
click at [853, 442] on button "Submit" at bounding box center [864, 456] width 74 height 37
